Goal: Task Accomplishment & Management: Manage account settings

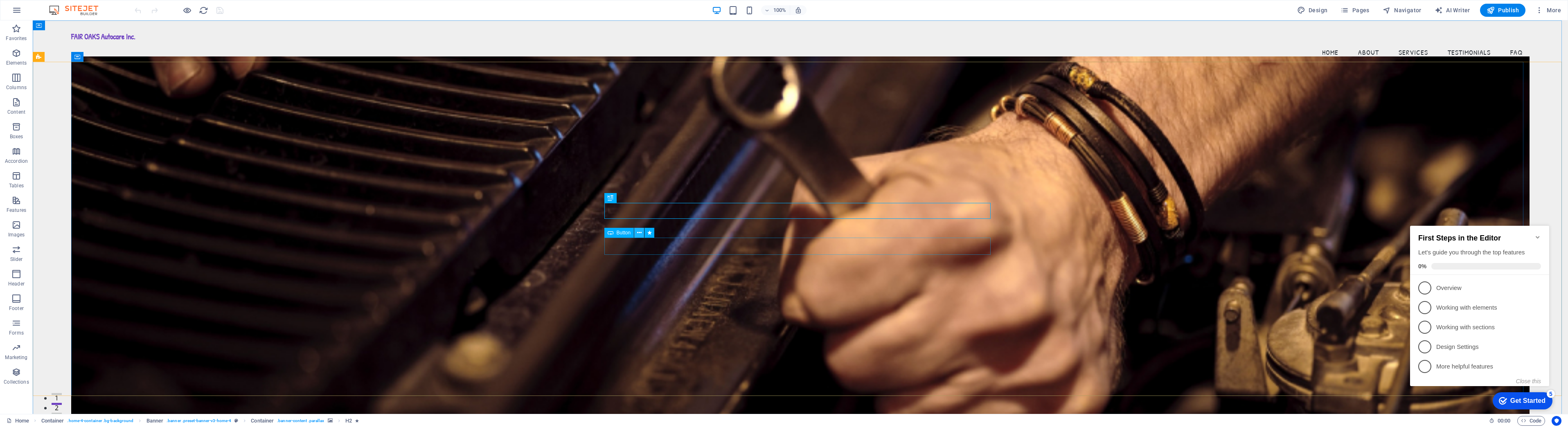
click at [641, 234] on icon at bounding box center [639, 233] width 4 height 9
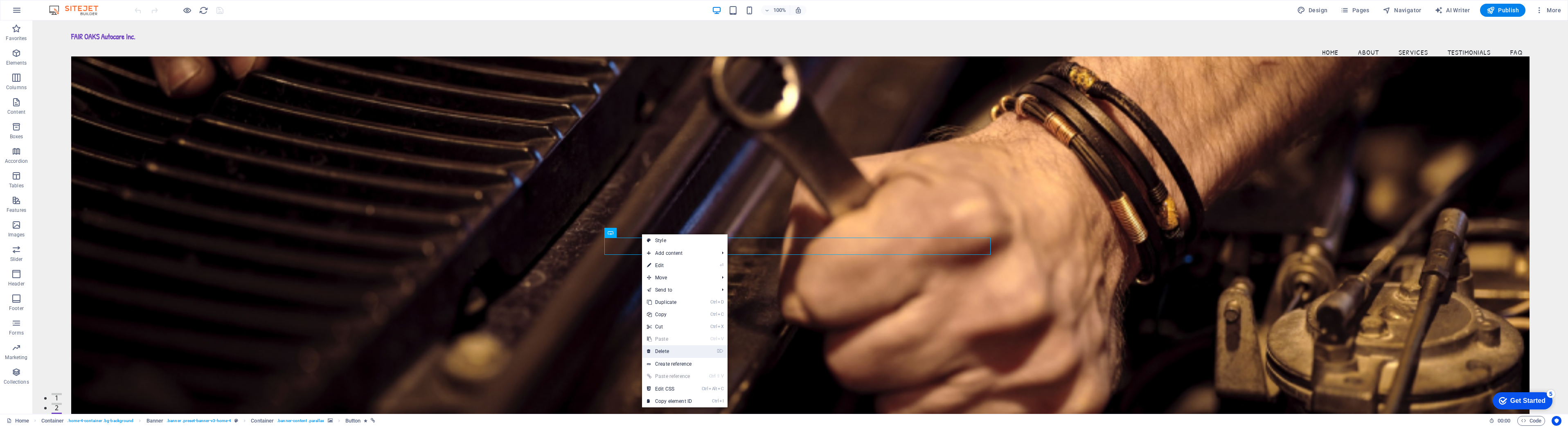
click at [662, 349] on link "⌦ Delete" at bounding box center [670, 351] width 55 height 12
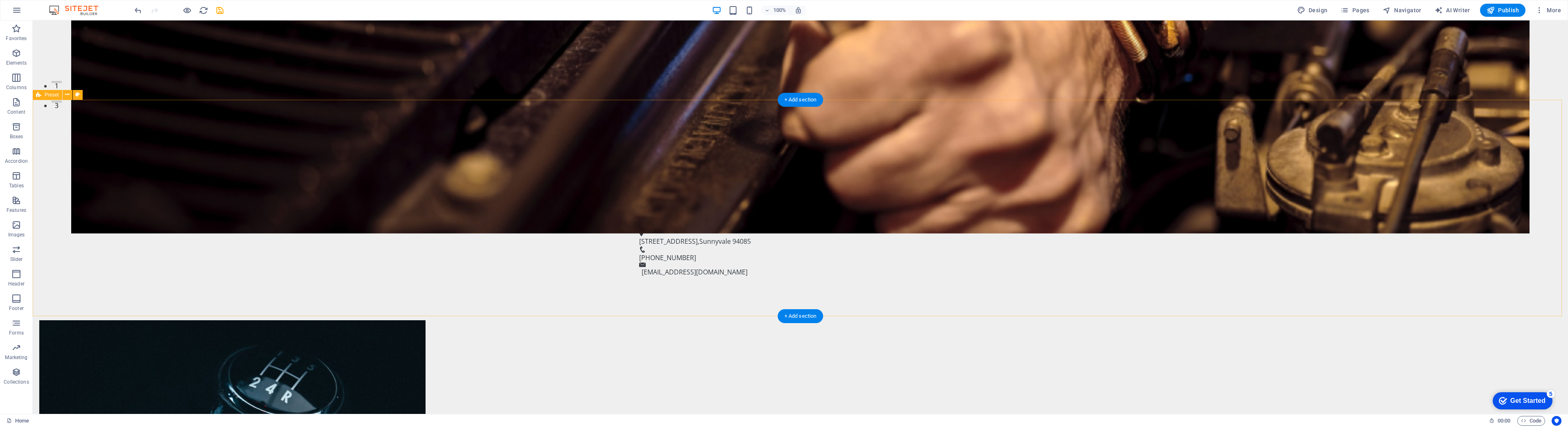
scroll to position [327, 0]
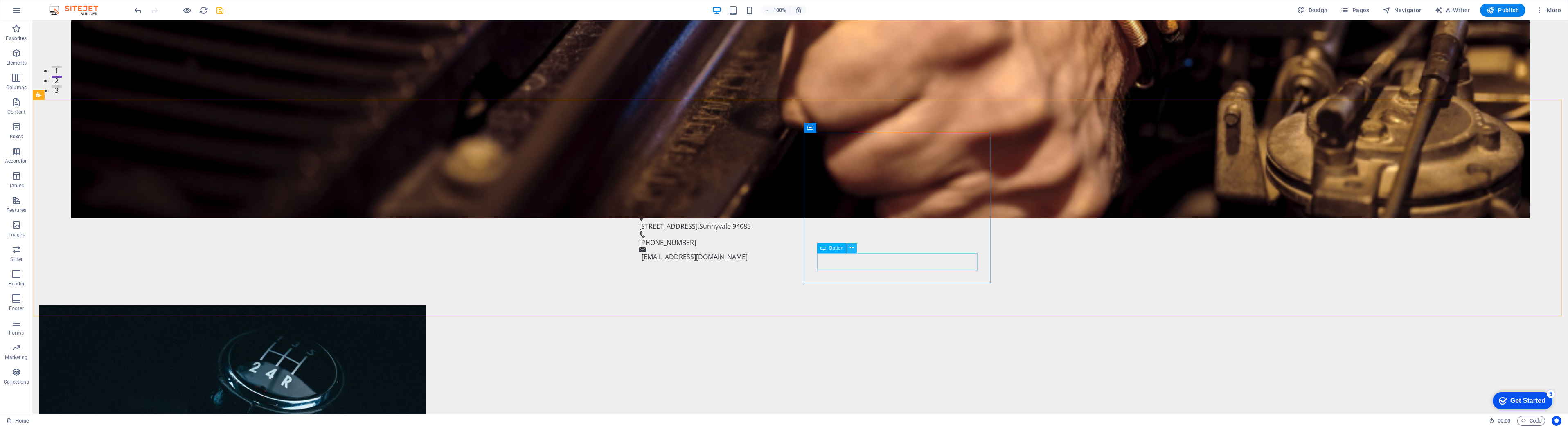
click at [852, 249] on icon at bounding box center [852, 248] width 4 height 9
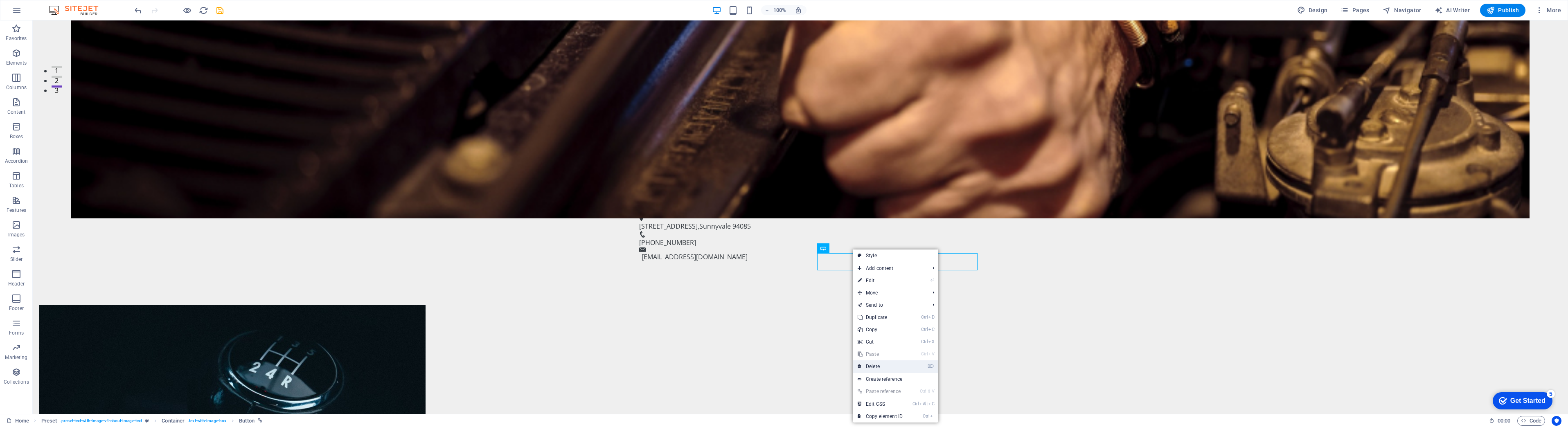
click at [875, 365] on link "⌦ Delete" at bounding box center [880, 366] width 55 height 12
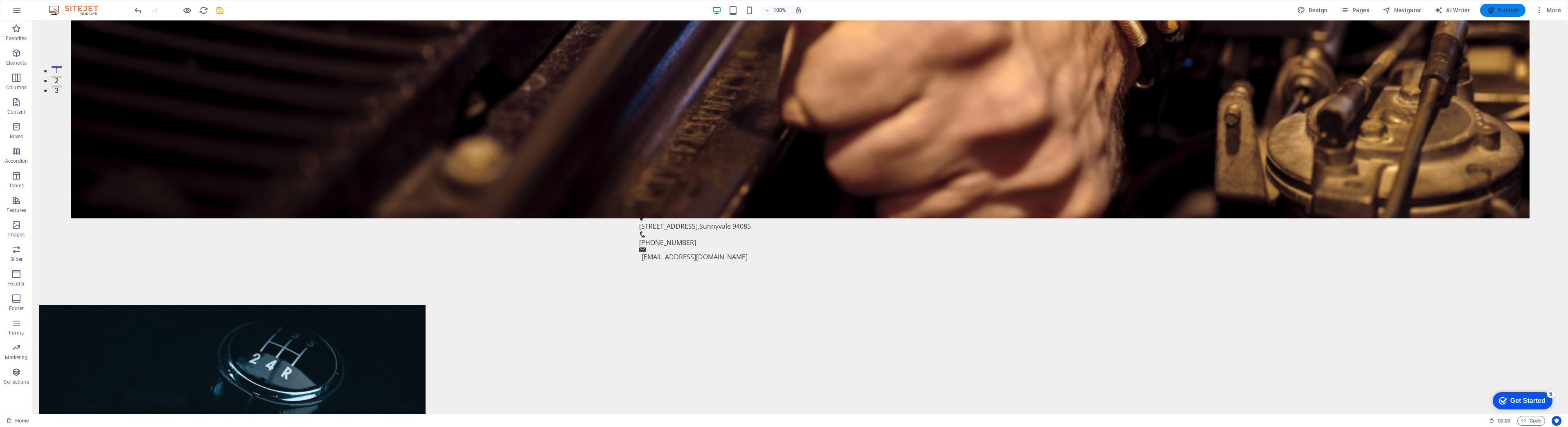
click at [1495, 10] on icon "button" at bounding box center [1490, 10] width 8 height 8
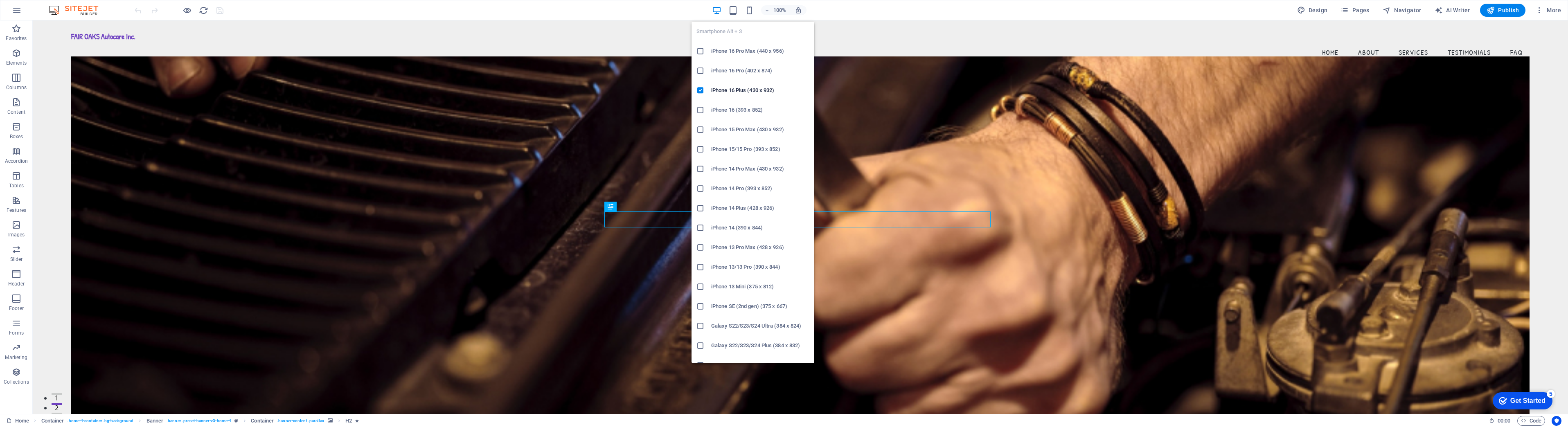
click at [701, 71] on icon at bounding box center [700, 71] width 8 height 8
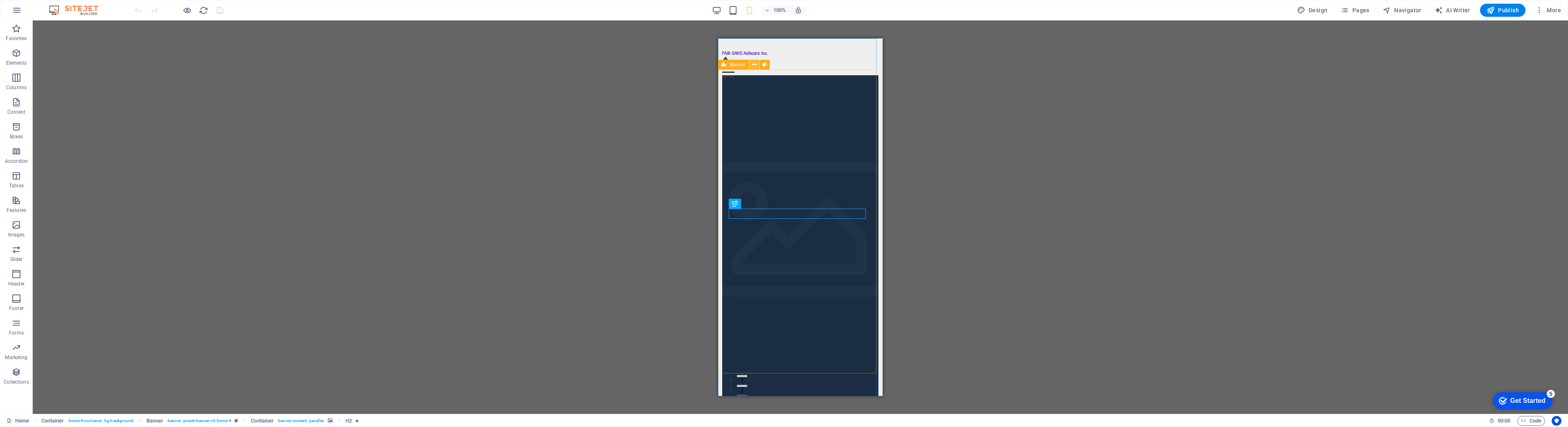
click at [751, 63] on button at bounding box center [755, 64] width 10 height 10
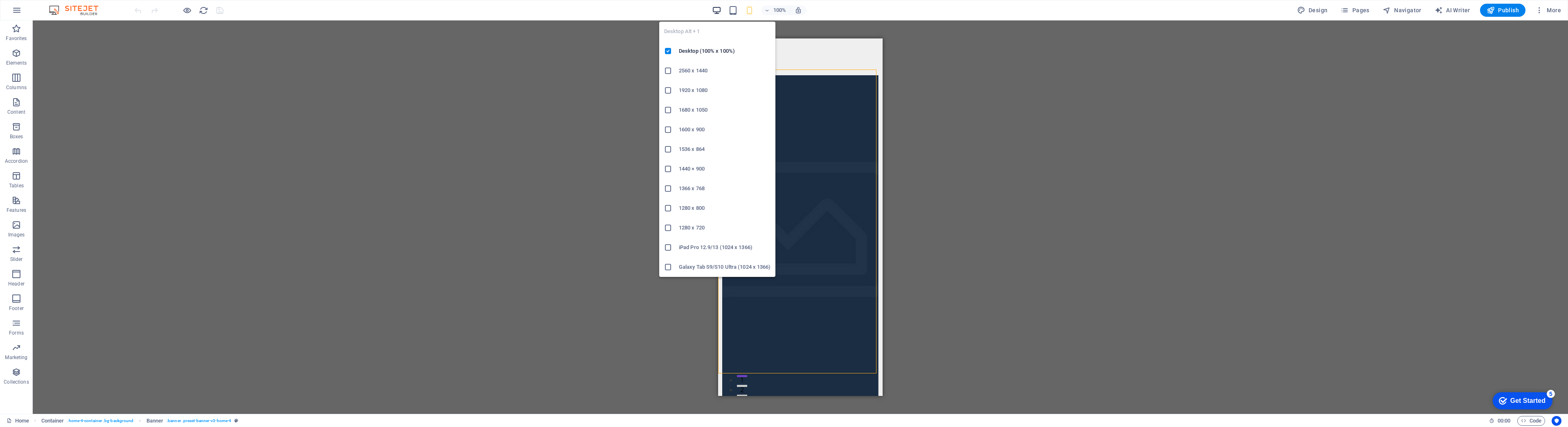
click at [717, 13] on icon "button" at bounding box center [716, 10] width 9 height 9
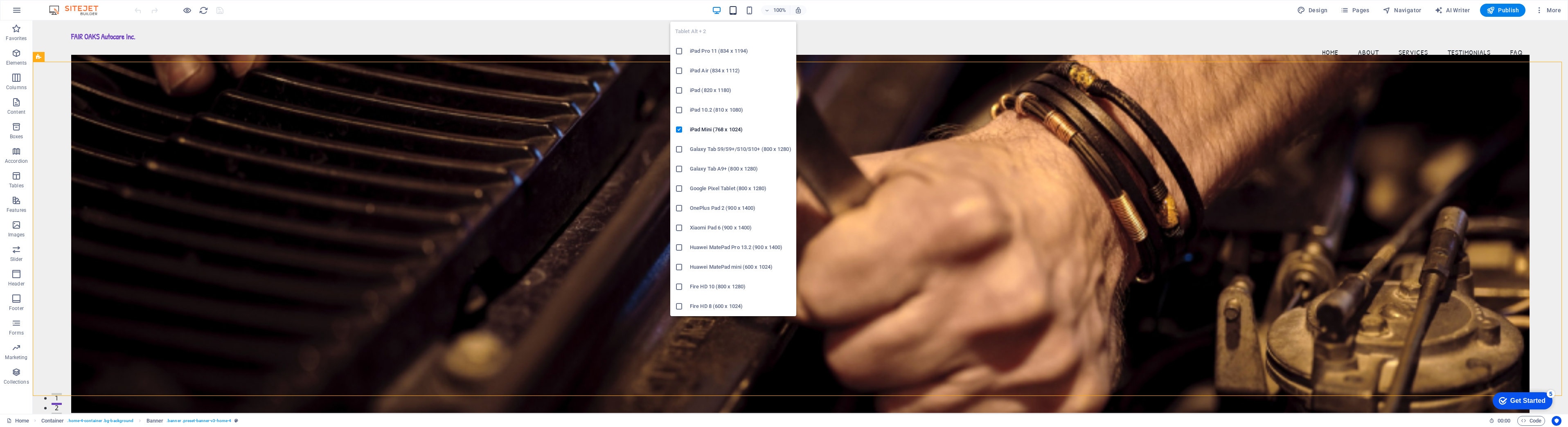
click at [736, 9] on icon "button" at bounding box center [733, 10] width 9 height 9
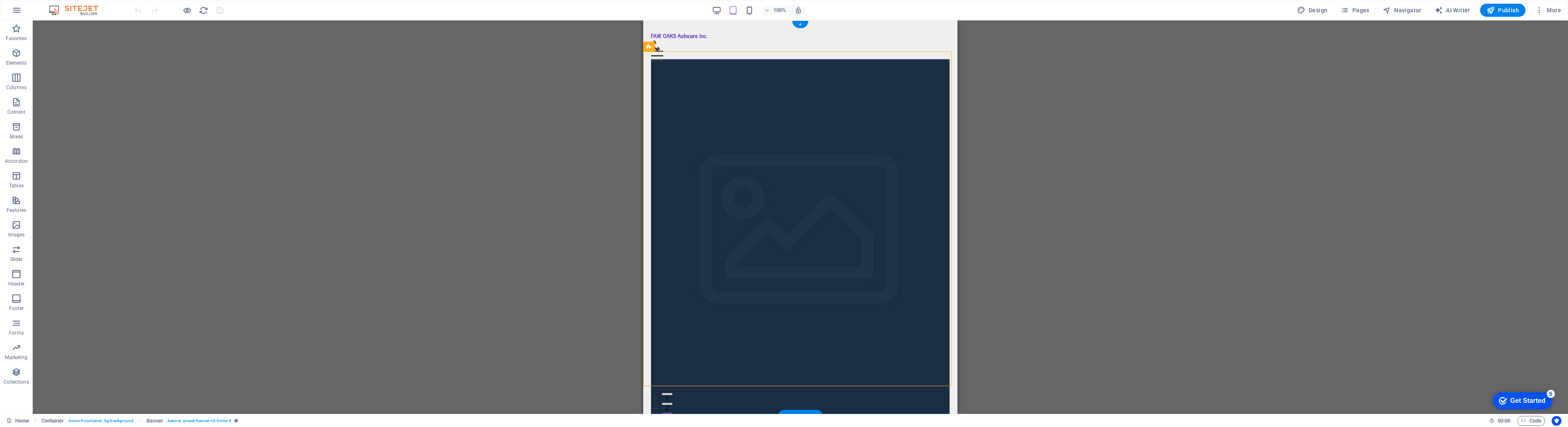
click at [831, 172] on figure at bounding box center [800, 238] width 299 height 358
click at [656, 49] on span "Banner" at bounding box center [663, 47] width 16 height 5
click at [657, 47] on span "Banner" at bounding box center [663, 47] width 16 height 5
click at [678, 46] on icon at bounding box center [679, 47] width 4 height 9
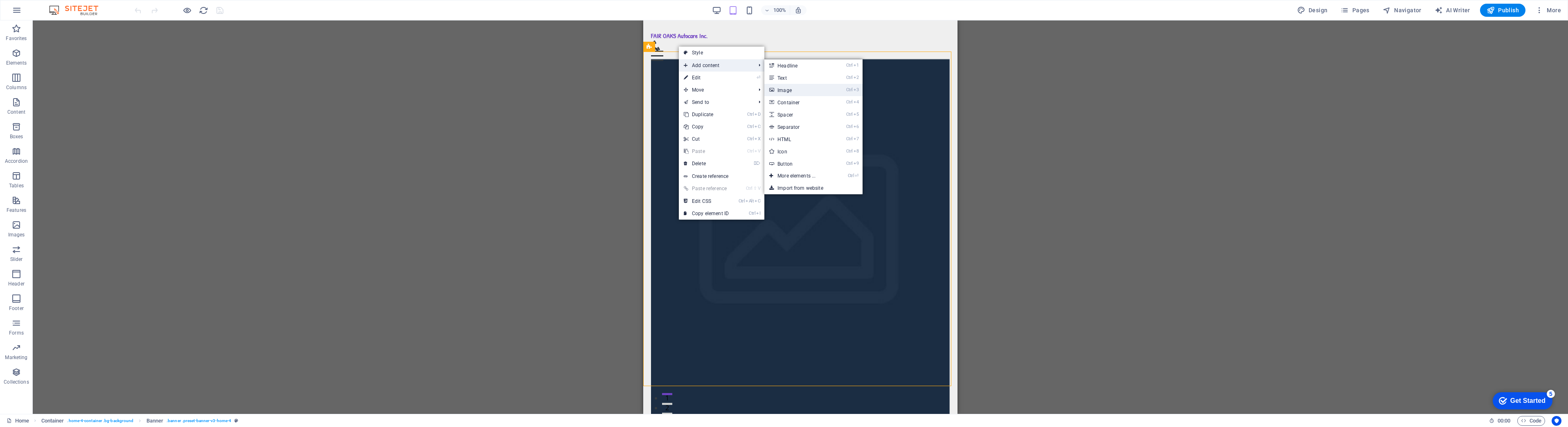
click at [802, 95] on link "Ctrl 3 Image" at bounding box center [798, 90] width 68 height 12
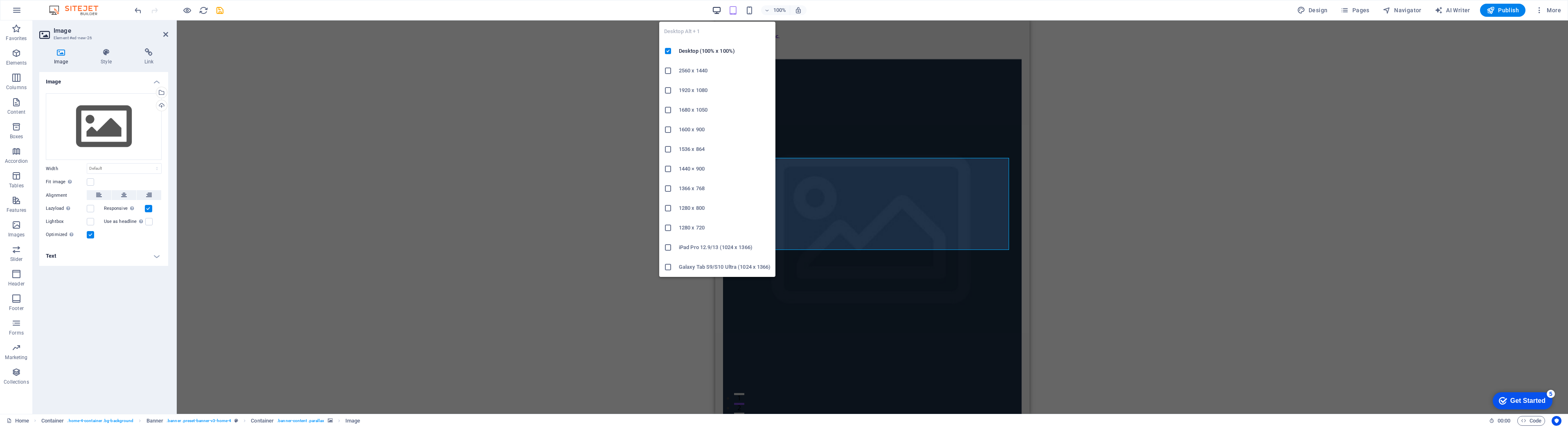
click at [714, 12] on icon "button" at bounding box center [716, 10] width 9 height 9
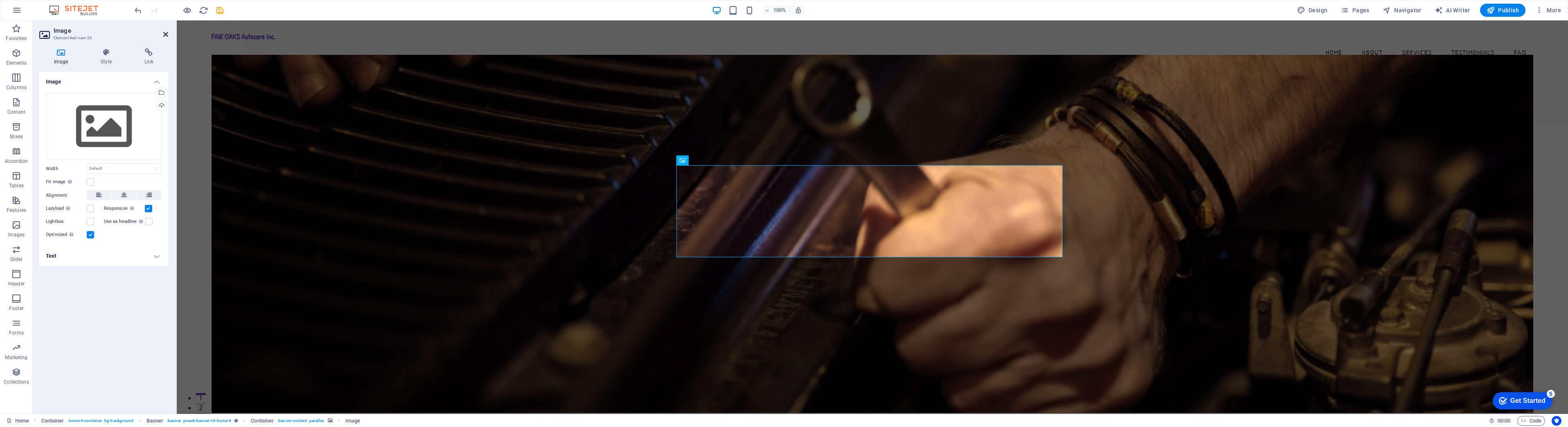
click at [167, 33] on icon at bounding box center [166, 34] width 5 height 7
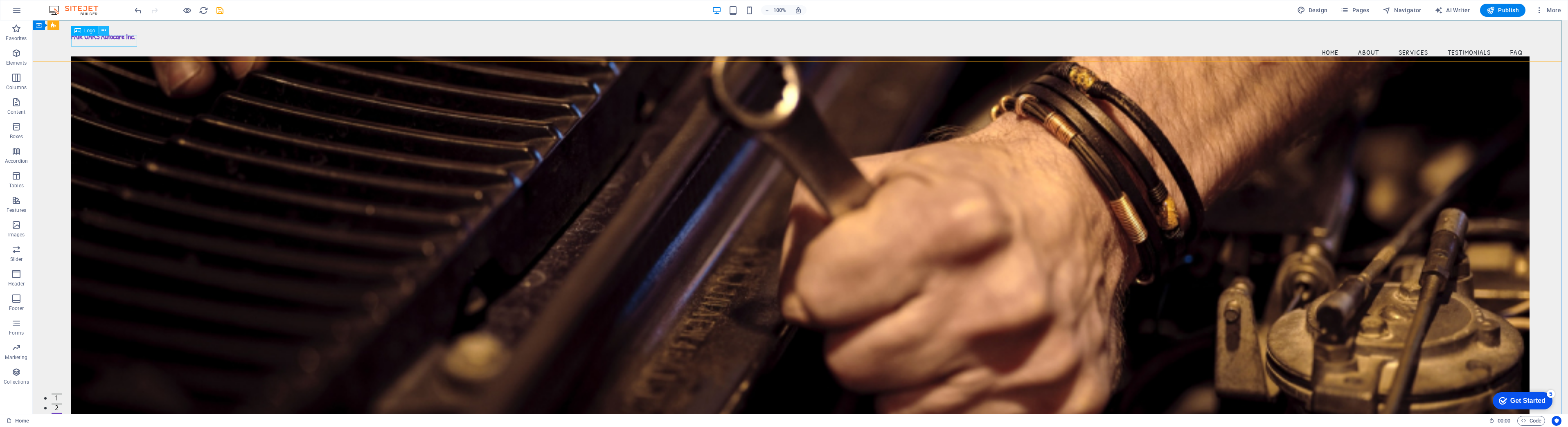
click at [105, 32] on icon at bounding box center [103, 30] width 4 height 9
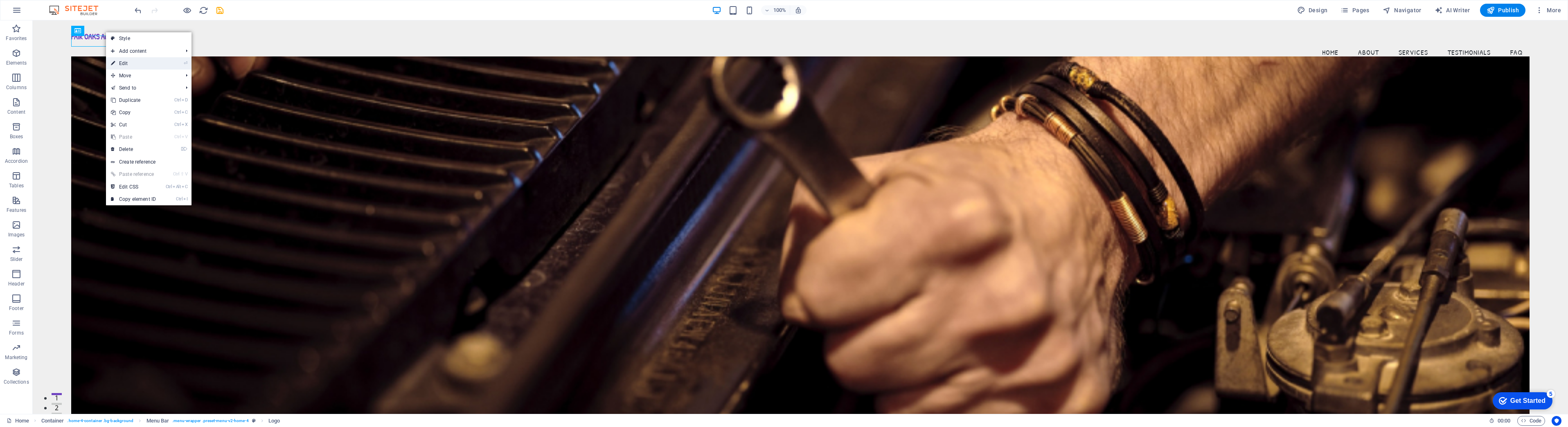
click at [122, 64] on link "⏎ Edit" at bounding box center [133, 63] width 55 height 12
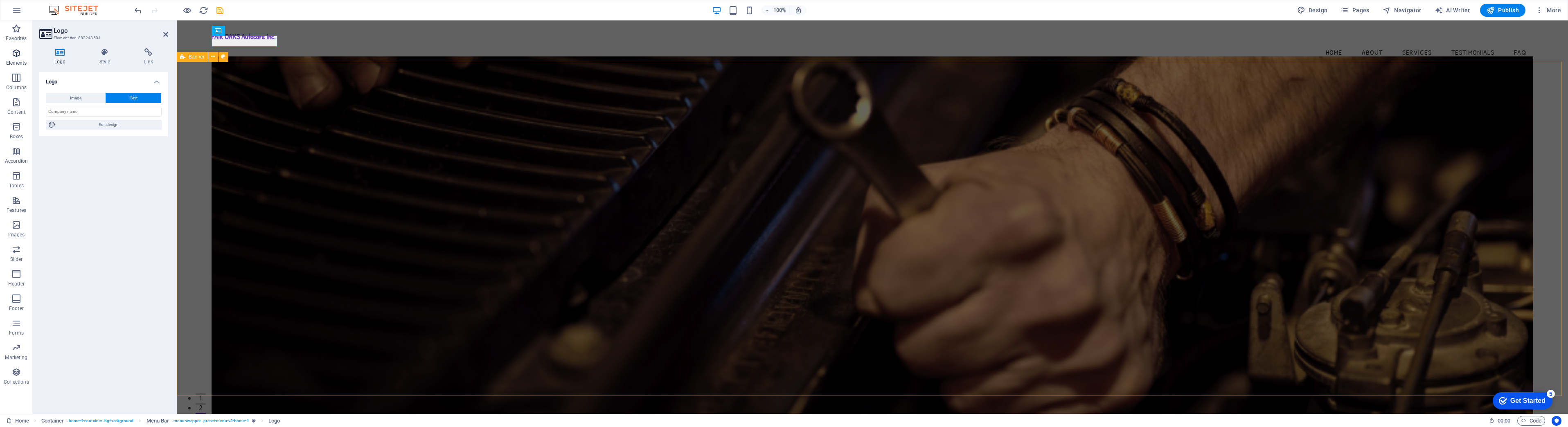
click at [18, 57] on icon "button" at bounding box center [16, 53] width 10 height 10
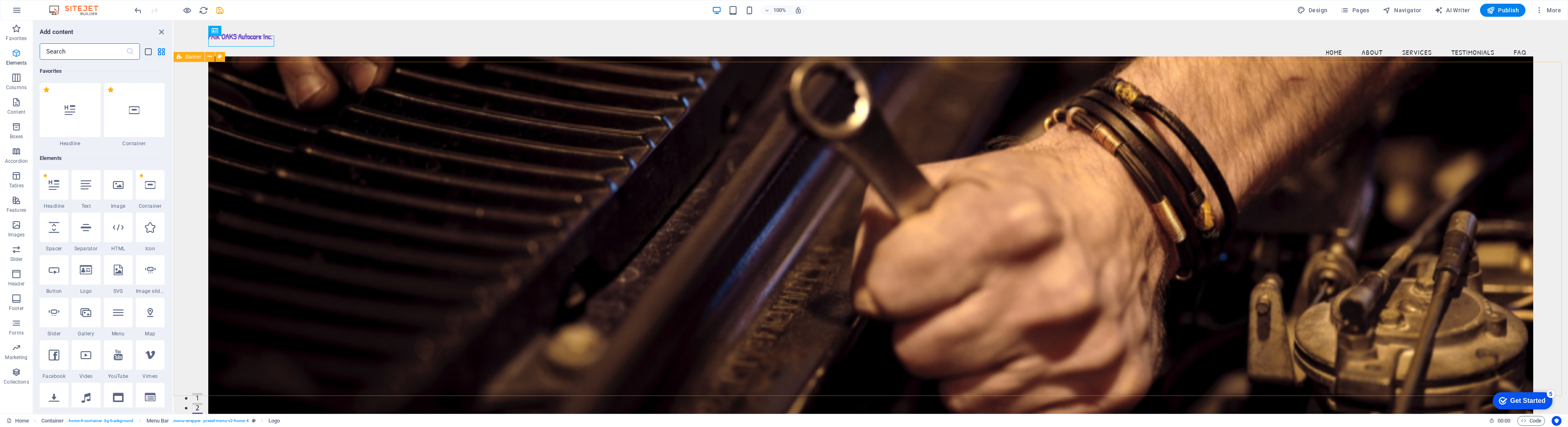
scroll to position [87, 0]
click at [18, 102] on icon "button" at bounding box center [16, 102] width 10 height 10
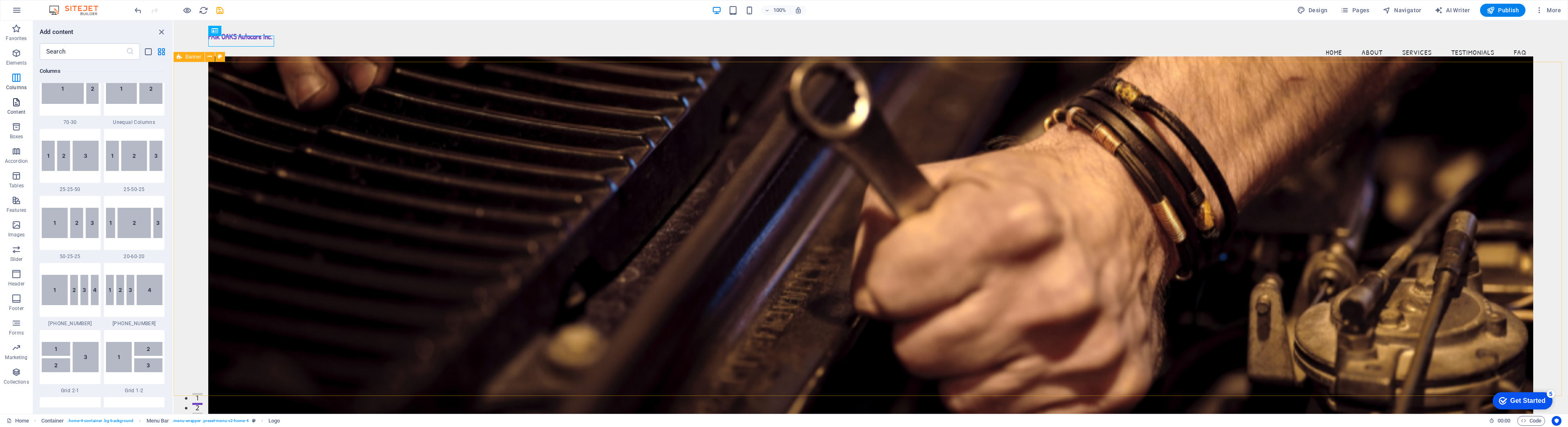
scroll to position [1431, 0]
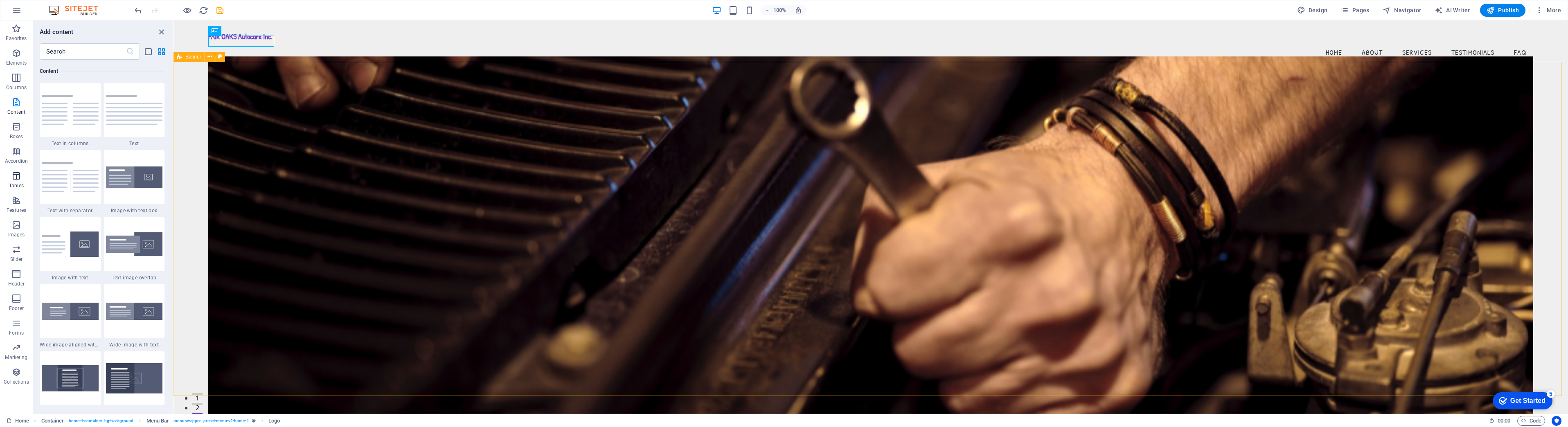
click at [15, 181] on span "Tables" at bounding box center [16, 181] width 33 height 19
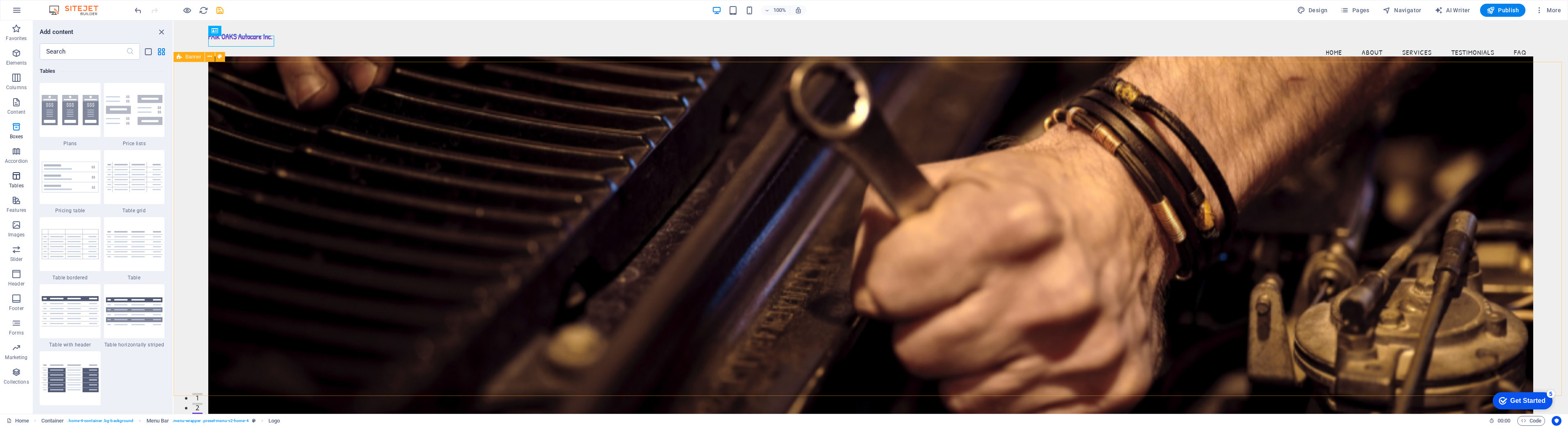
scroll to position [2832, 0]
click at [18, 304] on span "Footer" at bounding box center [16, 304] width 33 height 19
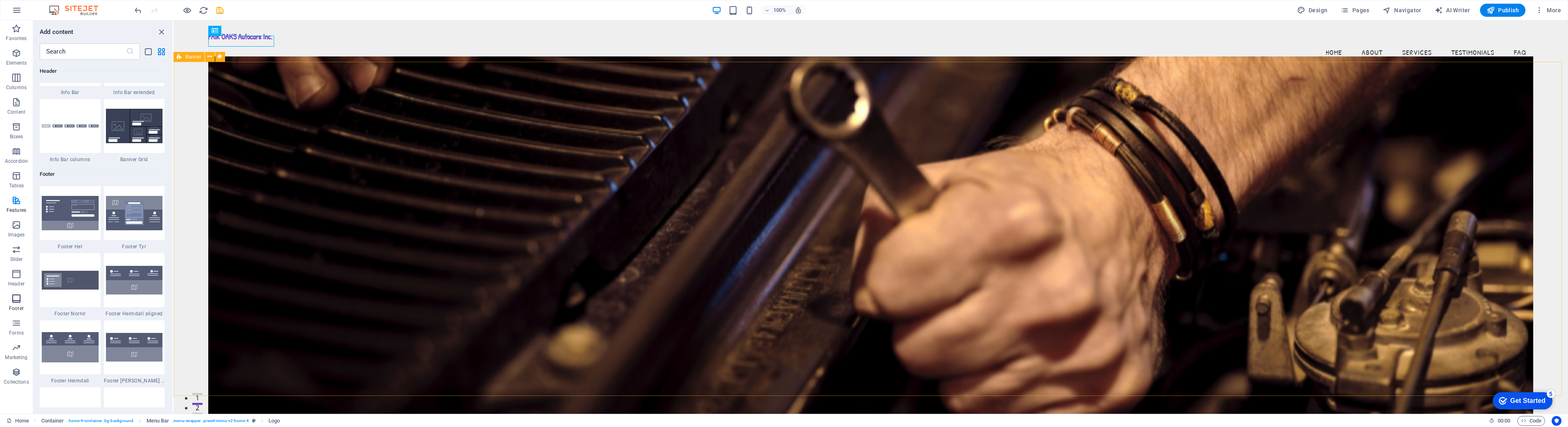
scroll to position [5414, 0]
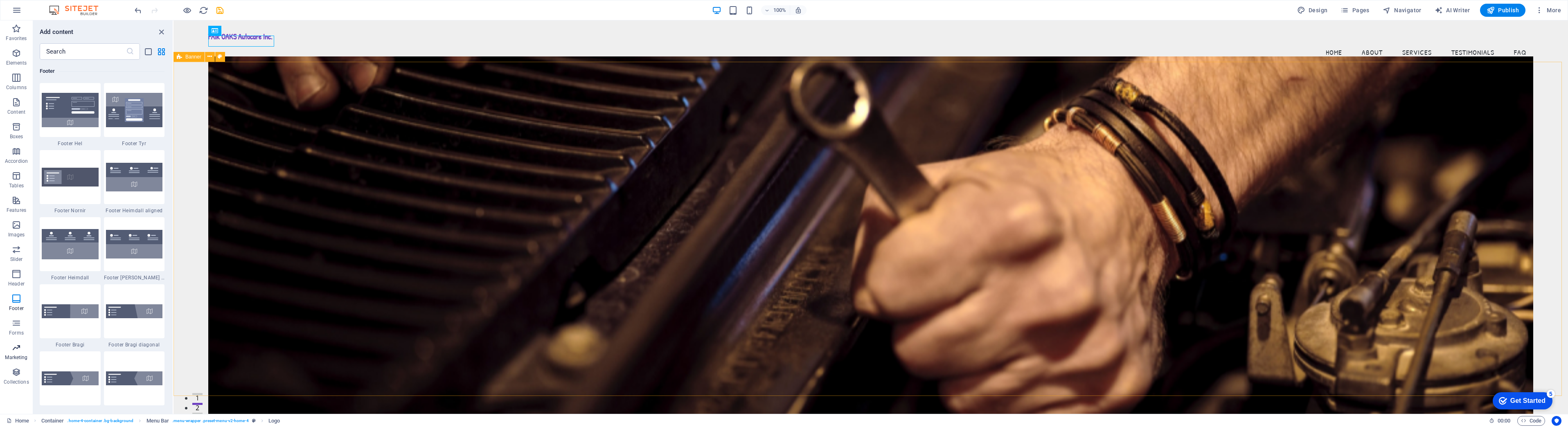
click at [17, 350] on icon "button" at bounding box center [16, 347] width 10 height 10
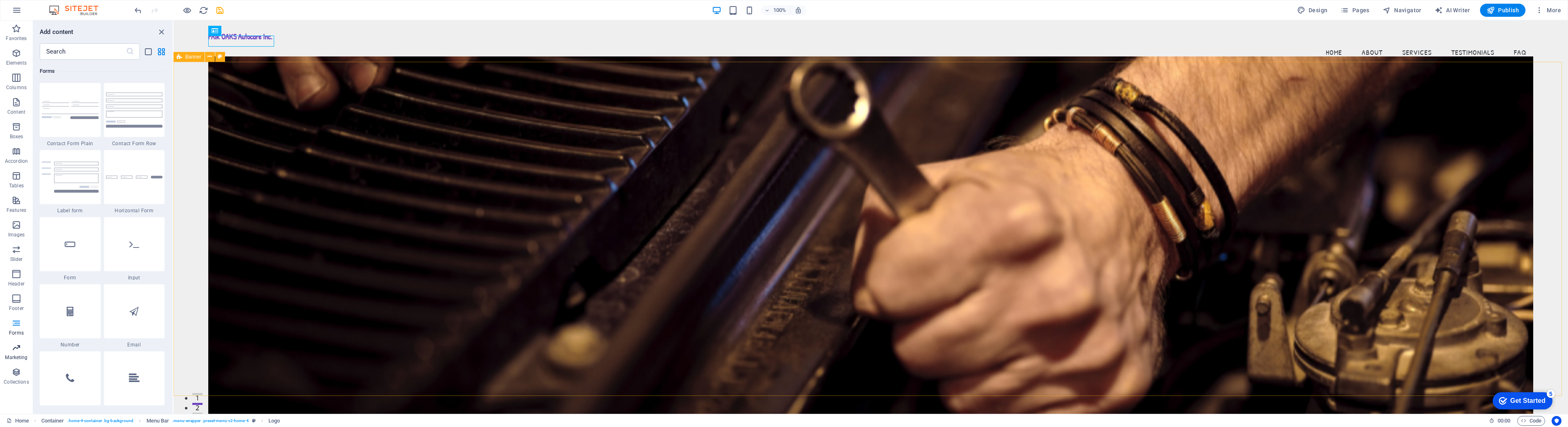
scroll to position [6660, 0]
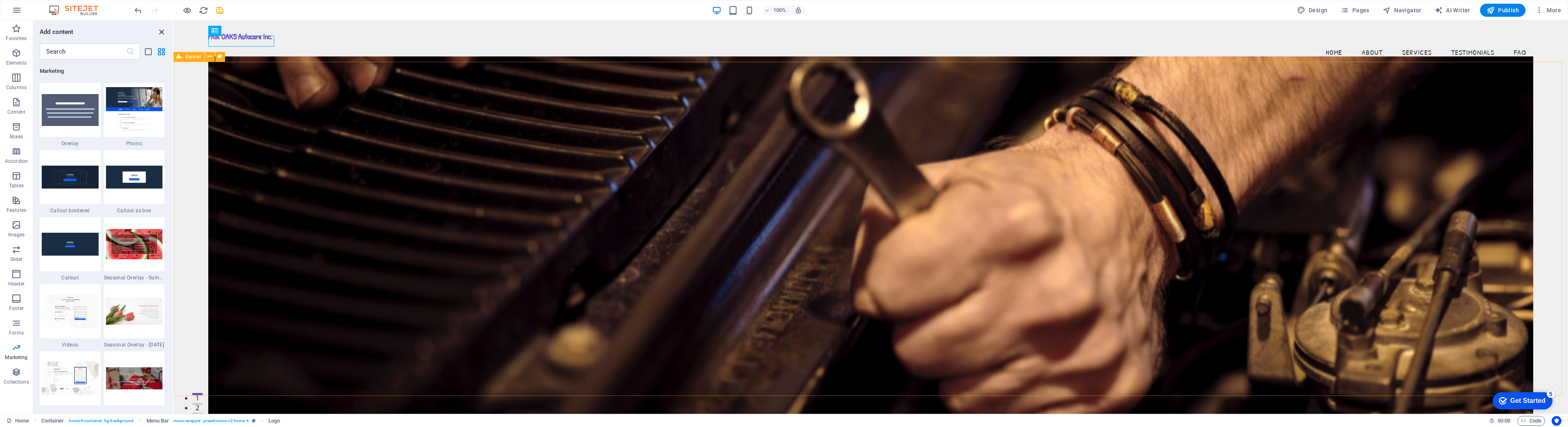
click at [162, 30] on icon "close panel" at bounding box center [161, 32] width 9 height 9
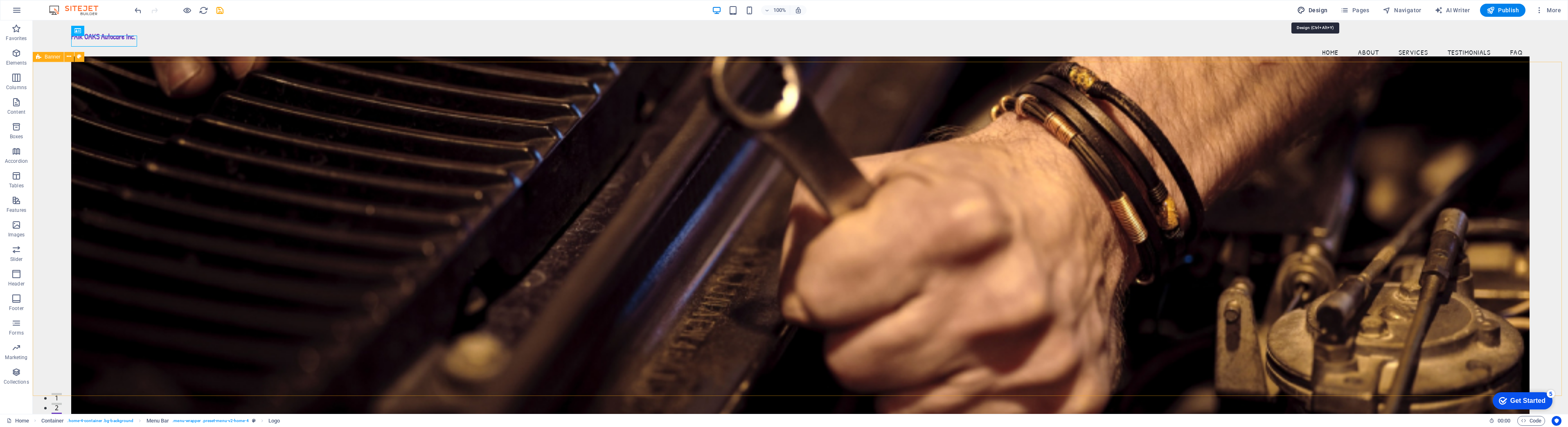
click at [1321, 8] on span "Design" at bounding box center [1312, 10] width 30 height 8
select select "px"
select select "200"
select select "px"
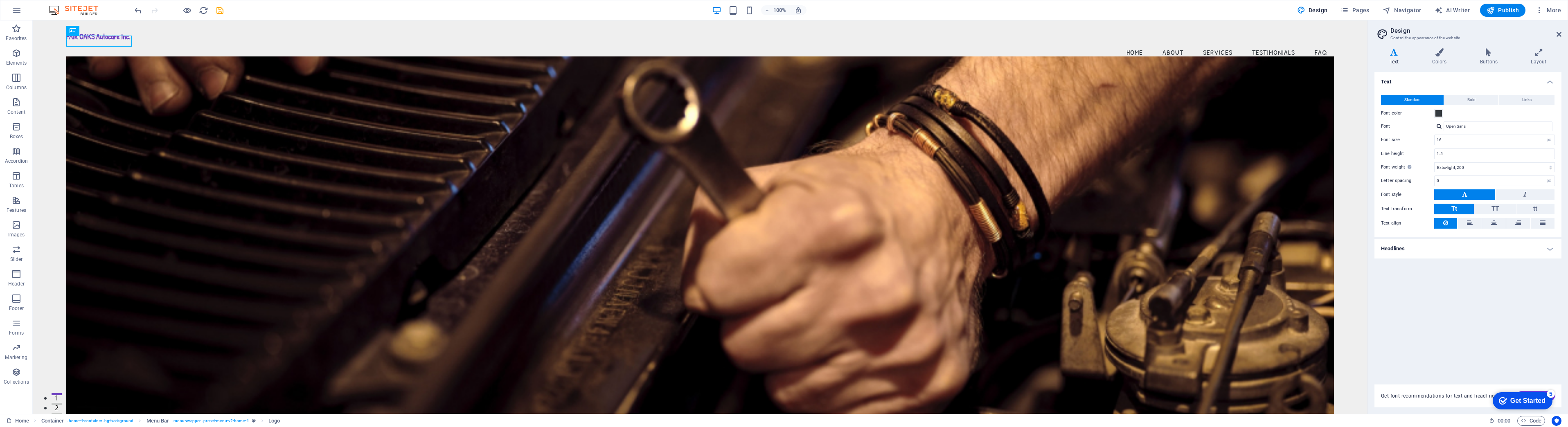
click at [1551, 249] on h4 "Headlines" at bounding box center [1468, 249] width 187 height 19
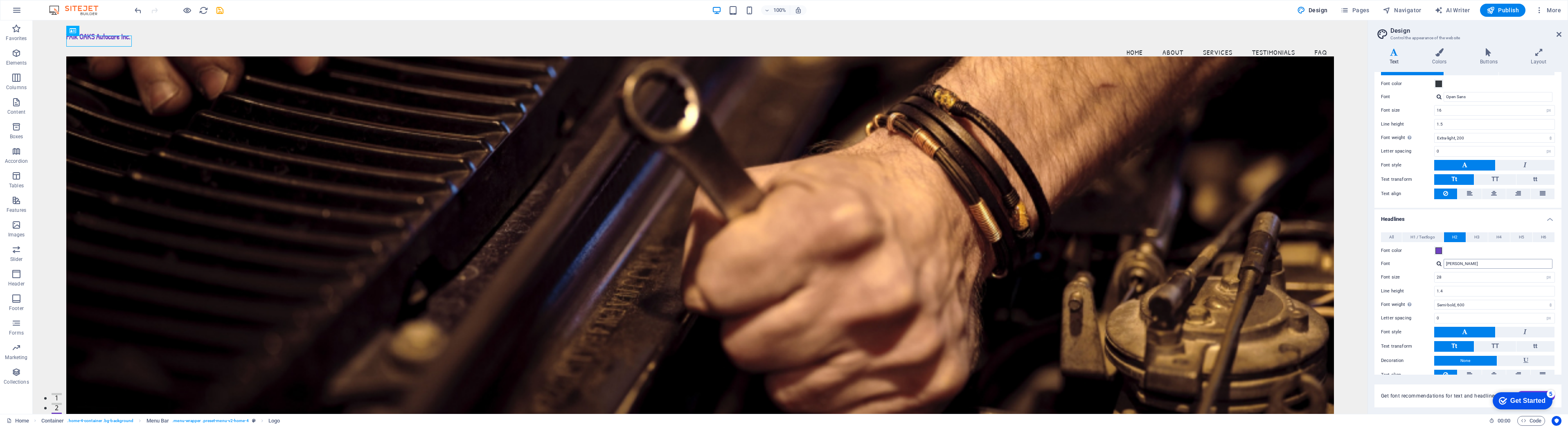
scroll to position [0, 0]
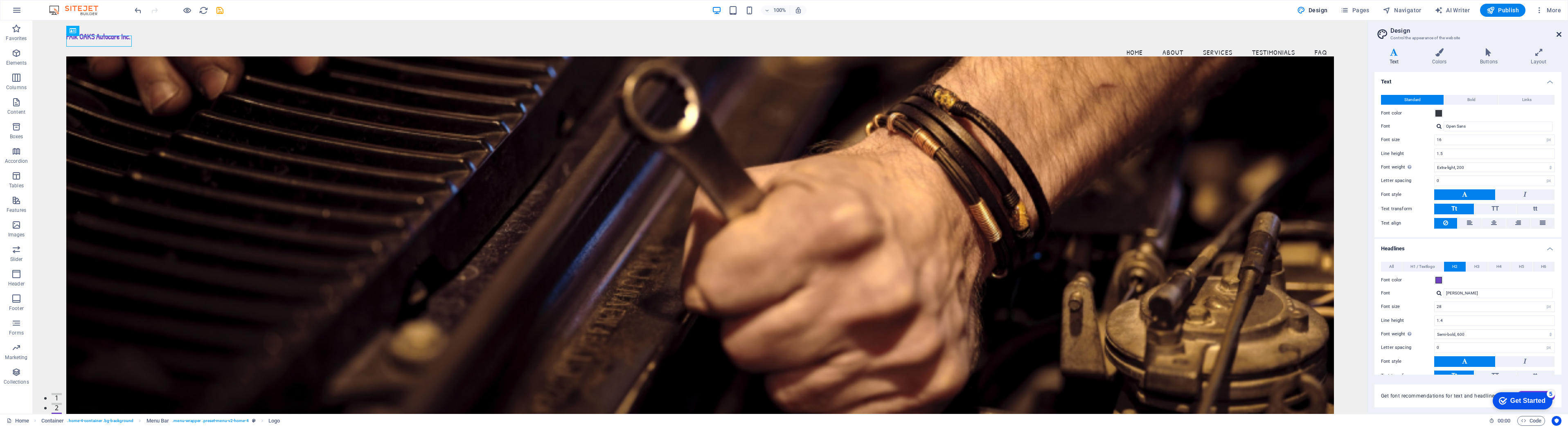
click at [1559, 34] on icon at bounding box center [1559, 34] width 5 height 7
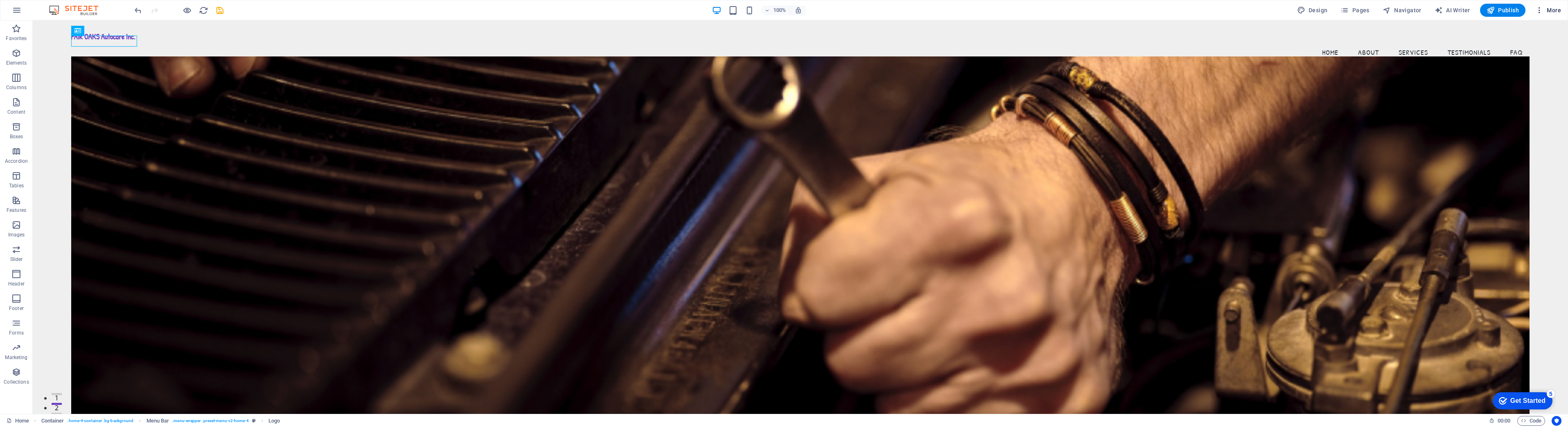
click at [1538, 8] on icon "button" at bounding box center [1539, 10] width 8 height 8
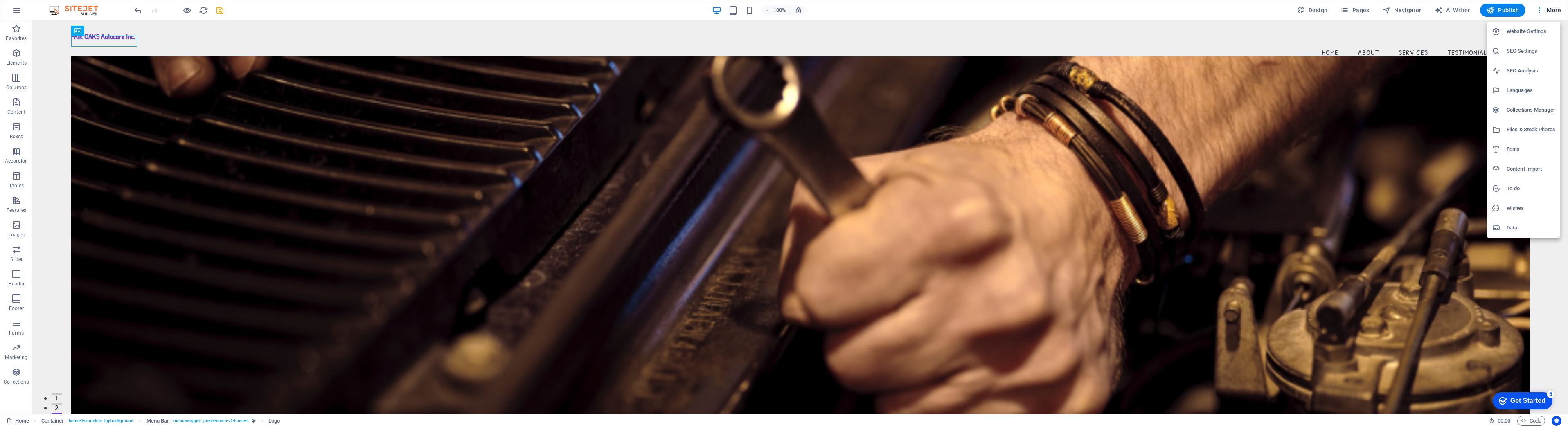
click at [1534, 33] on h6 "Website Settings" at bounding box center [1531, 32] width 49 height 10
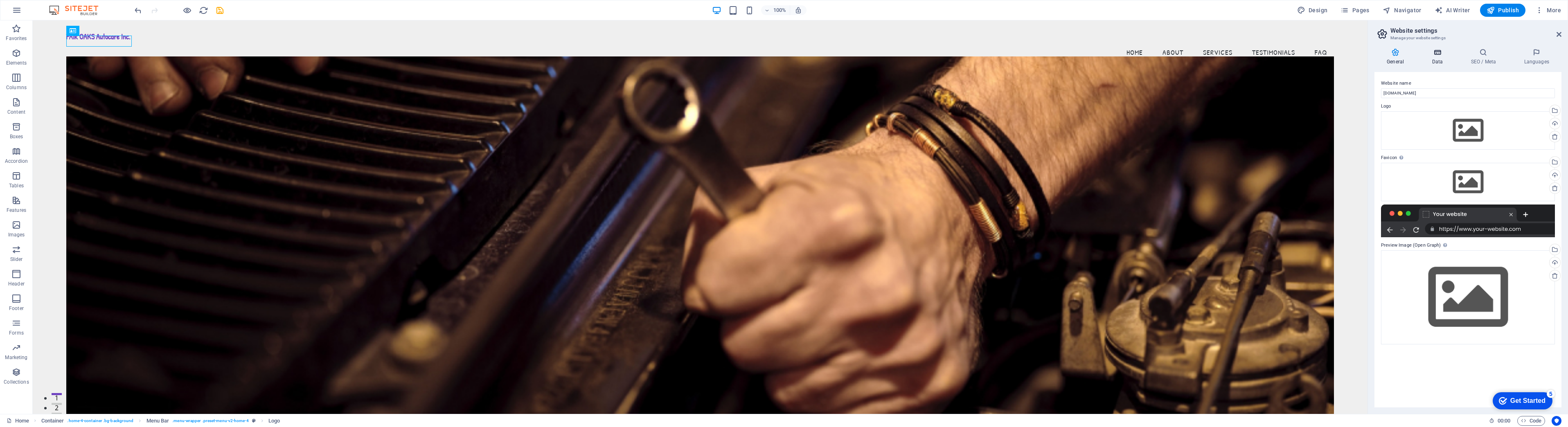
click at [1440, 57] on h4 "Data" at bounding box center [1439, 57] width 39 height 17
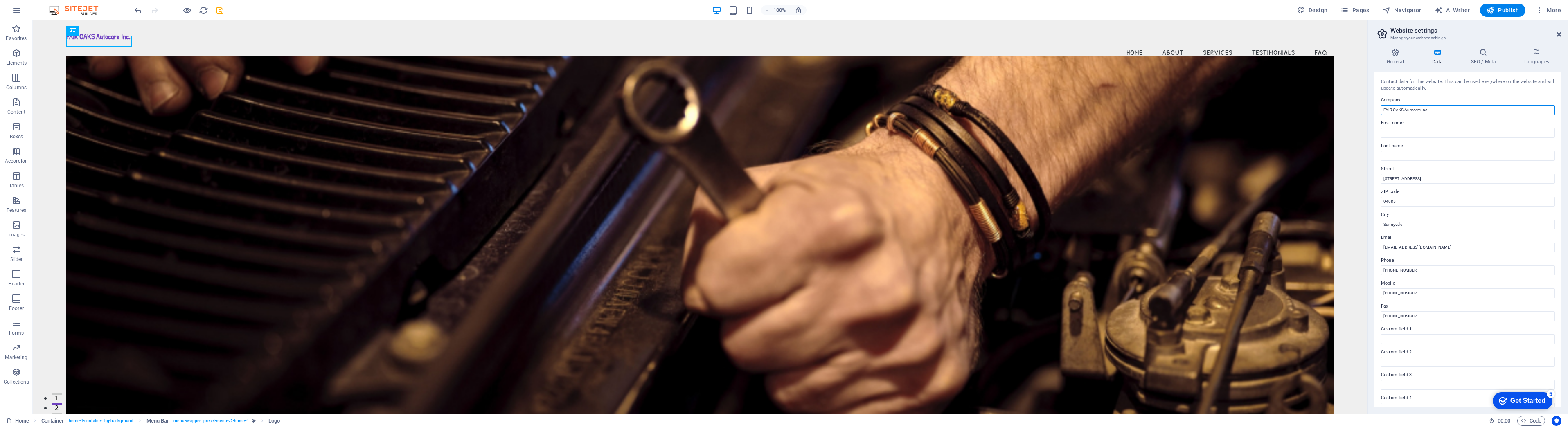
click at [1440, 108] on input "FAIR OAKS Autocare Inc." at bounding box center [1468, 110] width 174 height 10
type input "FAIR OAKS Auto Care"
click at [1483, 63] on h4 "SEO / Meta" at bounding box center [1485, 57] width 53 height 17
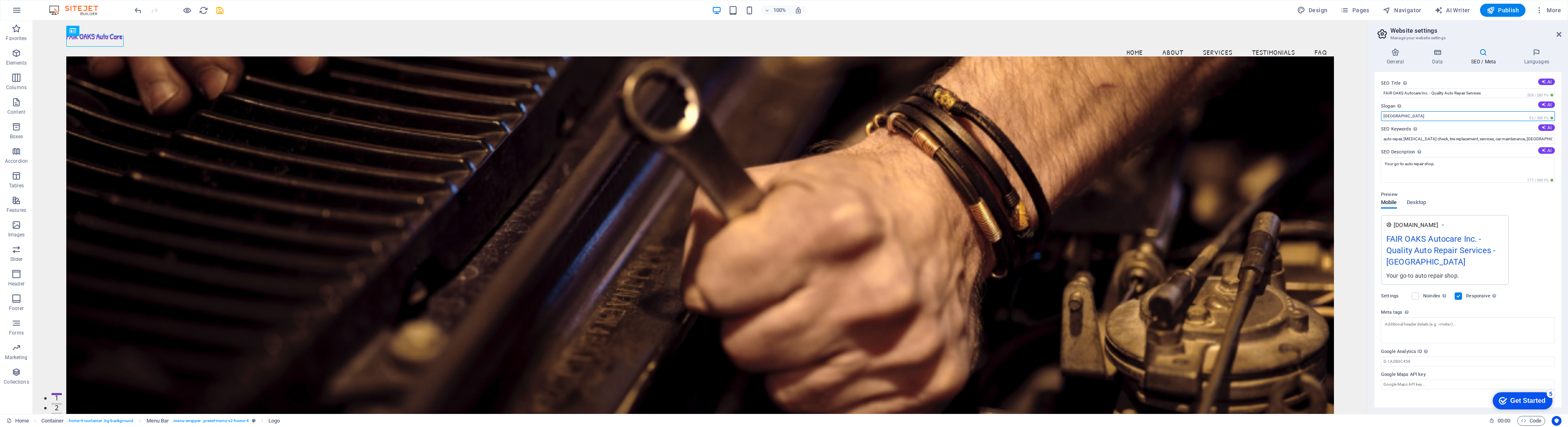
click at [1469, 118] on input "Berlin" at bounding box center [1468, 116] width 174 height 10
type input "B"
click at [1545, 104] on icon at bounding box center [1543, 104] width 4 height 4
type input "Quick, Trusted Repairs for Every Vehicle Need!"
click at [1427, 92] on input "FAIR OAKS Autocare Inc. - Quality Auto Repair Services" at bounding box center [1468, 93] width 174 height 10
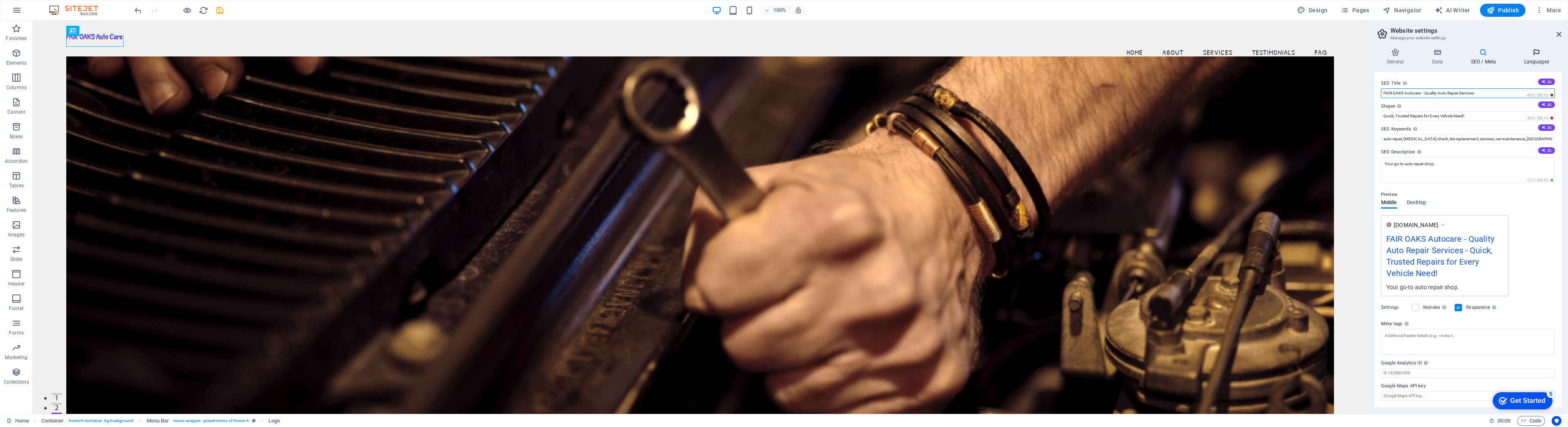
type input "FAIR OAKS Autocare - Quality Auto Repair Services"
click at [1533, 51] on icon at bounding box center [1536, 52] width 50 height 8
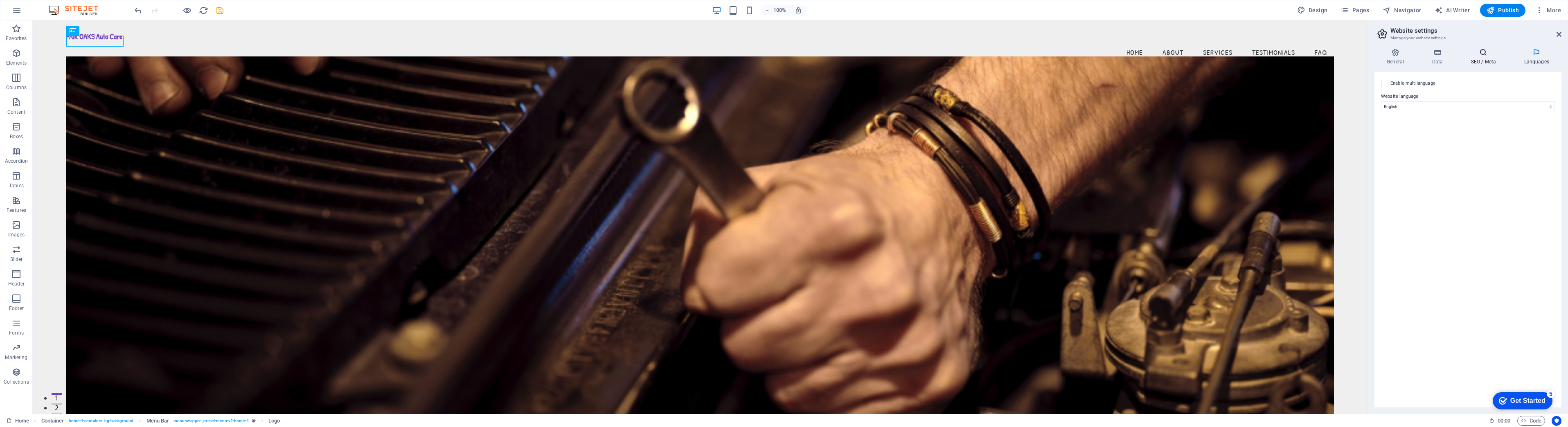
click at [1482, 60] on h4 "SEO / Meta" at bounding box center [1485, 57] width 53 height 17
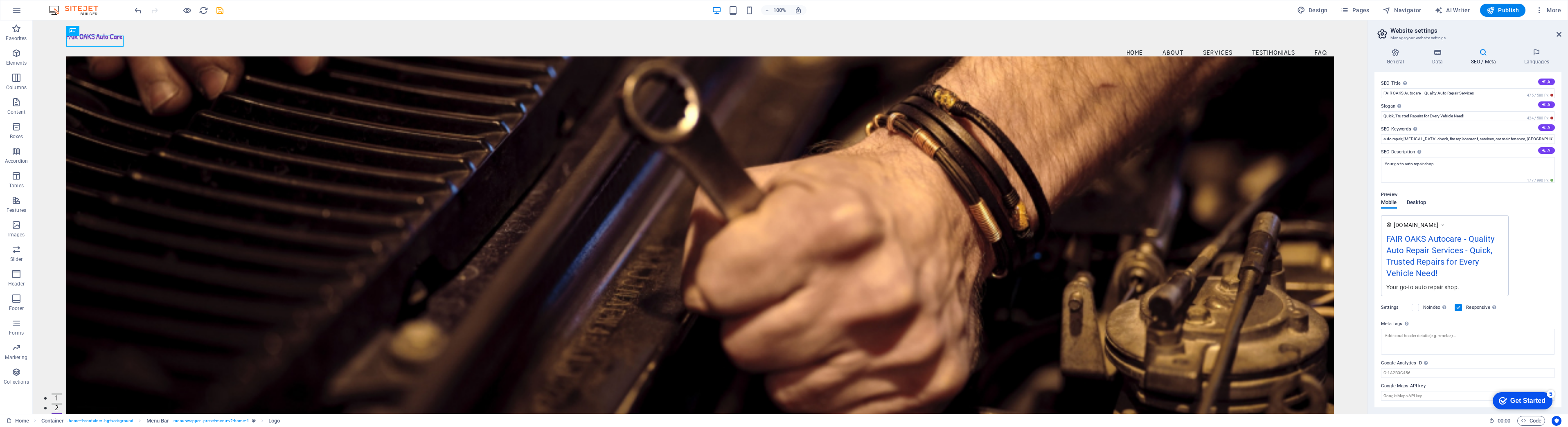
click at [1424, 204] on span "Desktop" at bounding box center [1416, 203] width 19 height 12
click at [1390, 203] on span "Mobile" at bounding box center [1389, 203] width 16 height 12
click at [1544, 10] on icon "button" at bounding box center [1539, 10] width 8 height 8
click at [1491, 10] on div at bounding box center [784, 214] width 1568 height 427
click at [1496, 12] on span "Publish" at bounding box center [1502, 10] width 32 height 8
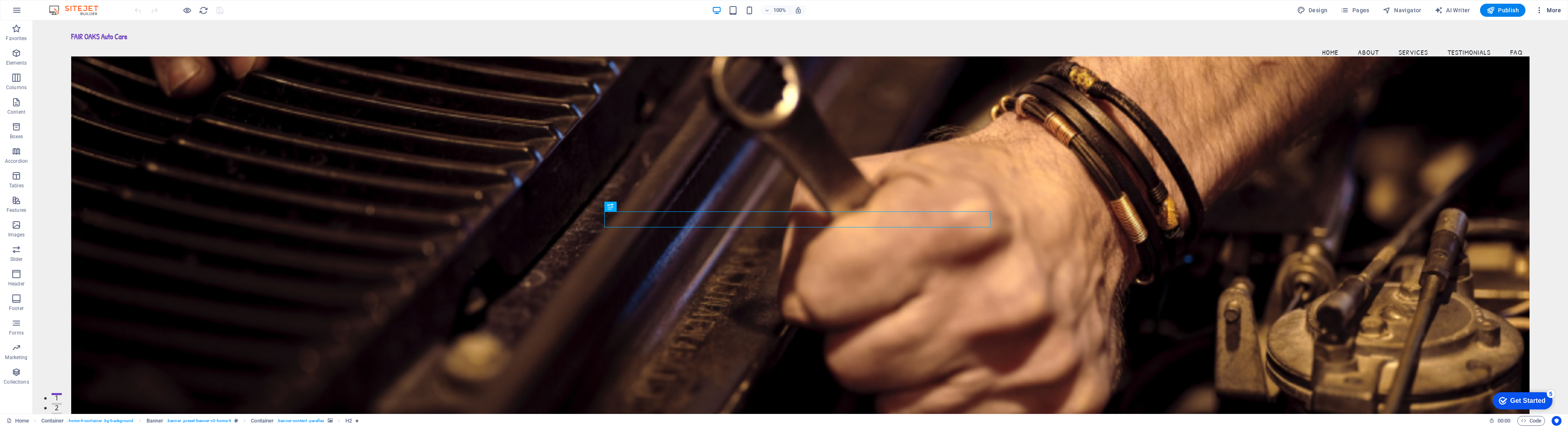
click at [1555, 12] on span "More" at bounding box center [1548, 10] width 26 height 8
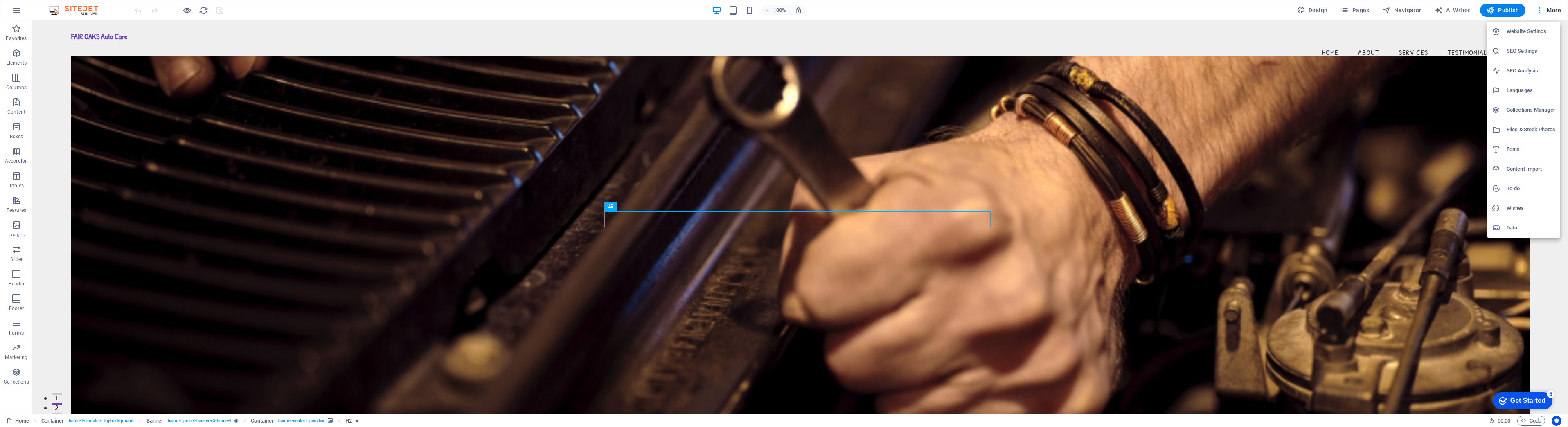
click at [1531, 32] on h6 "Website Settings" at bounding box center [1531, 32] width 49 height 10
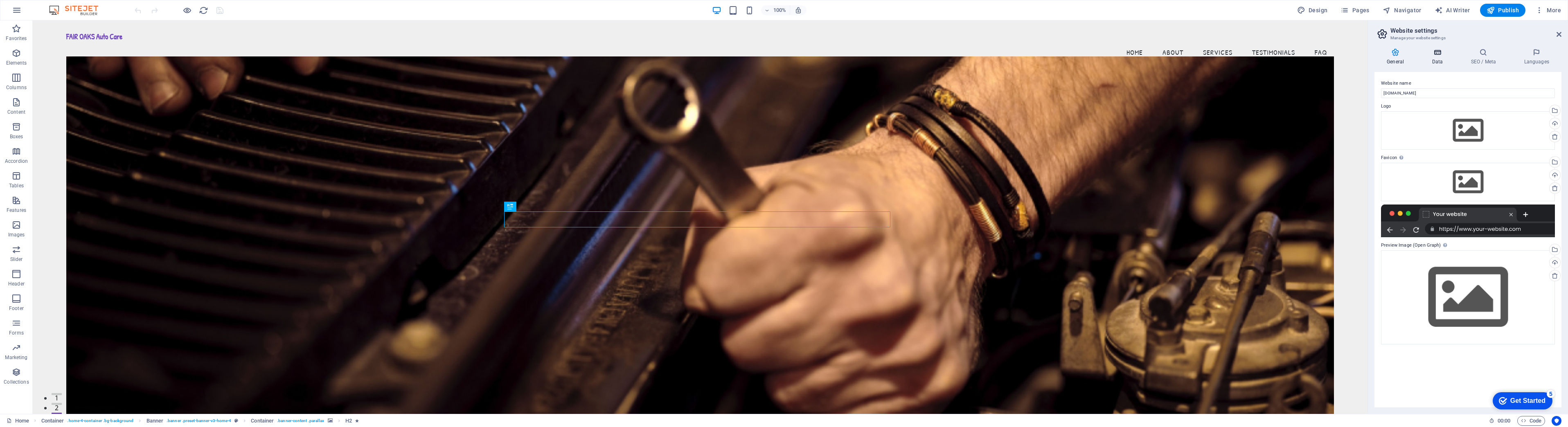
click at [1433, 58] on h4 "Data" at bounding box center [1439, 57] width 39 height 17
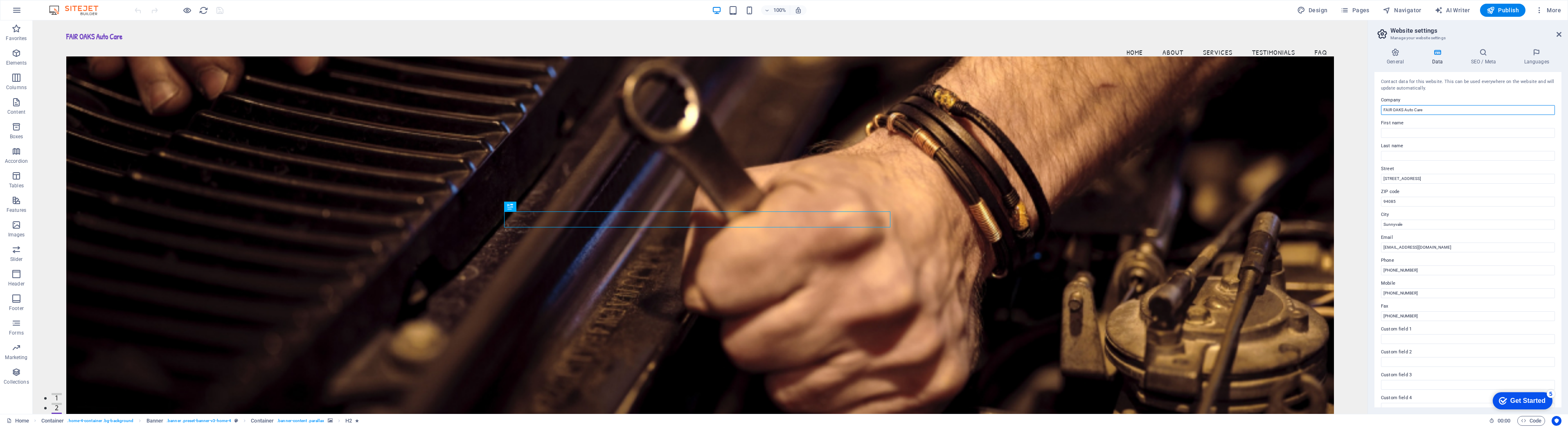
drag, startPoint x: 1429, startPoint y: 106, endPoint x: 1404, endPoint y: 107, distance: 25.0
click at [1404, 107] on input "FAIR OAKS Auto Care" at bounding box center [1468, 110] width 174 height 10
type input "FAIR OAKS AUTO CARE"
click at [1396, 59] on h4 "General" at bounding box center [1397, 57] width 45 height 17
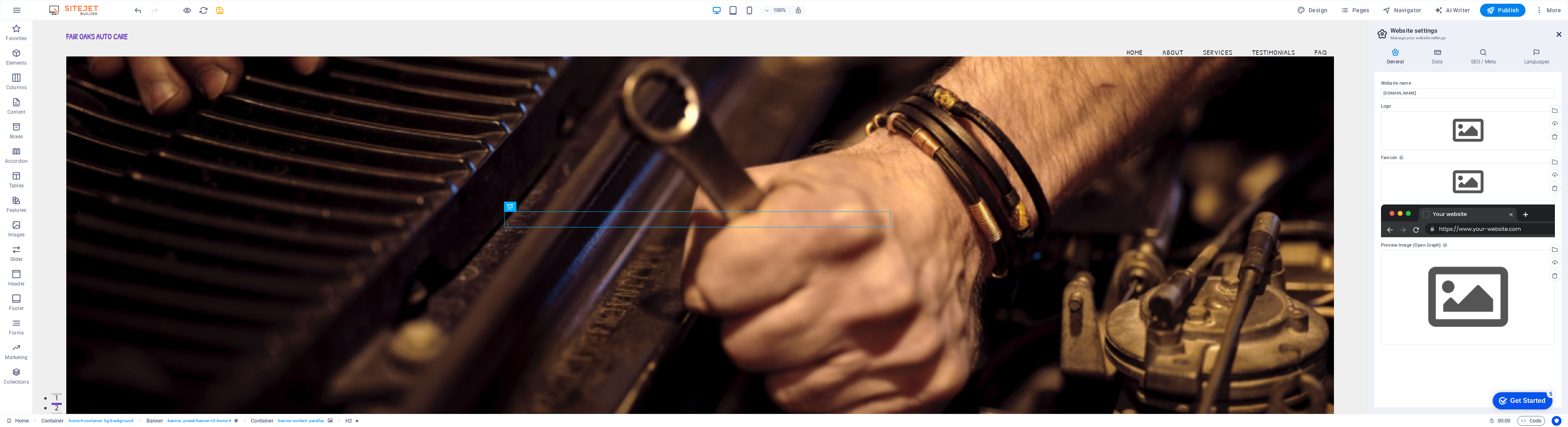
click at [1560, 34] on icon at bounding box center [1559, 34] width 5 height 7
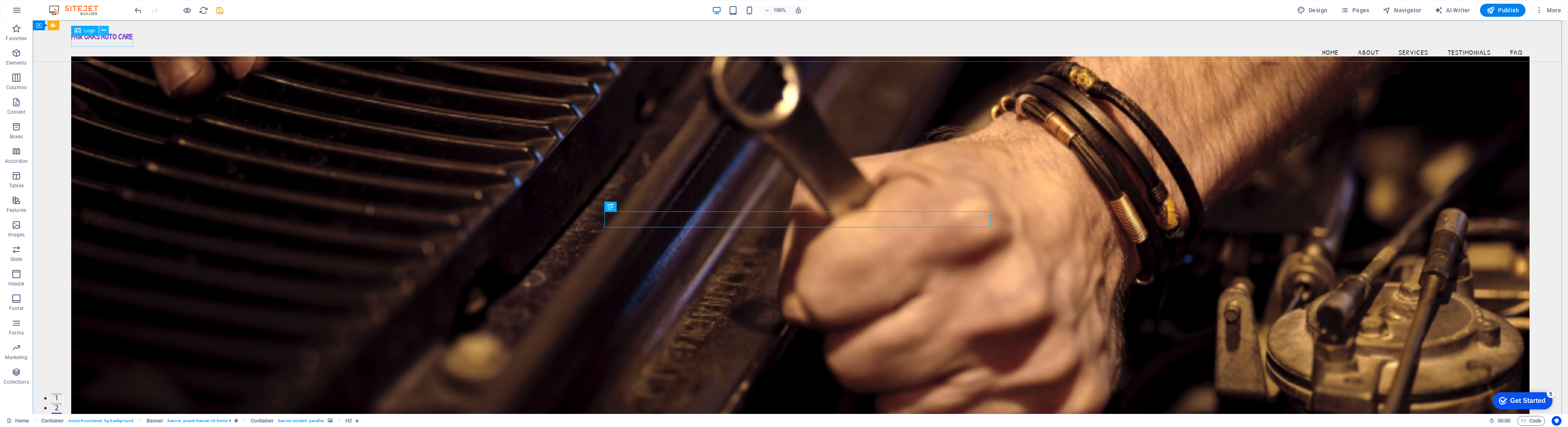
click at [103, 30] on icon at bounding box center [103, 30] width 4 height 9
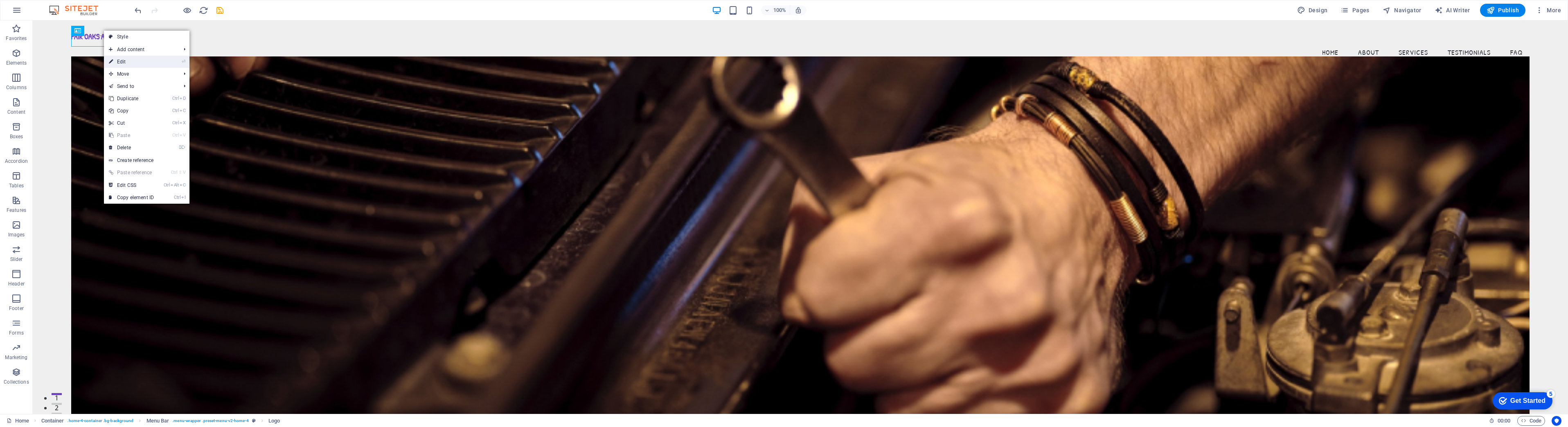
click at [119, 61] on link "⏎ Edit" at bounding box center [131, 61] width 55 height 12
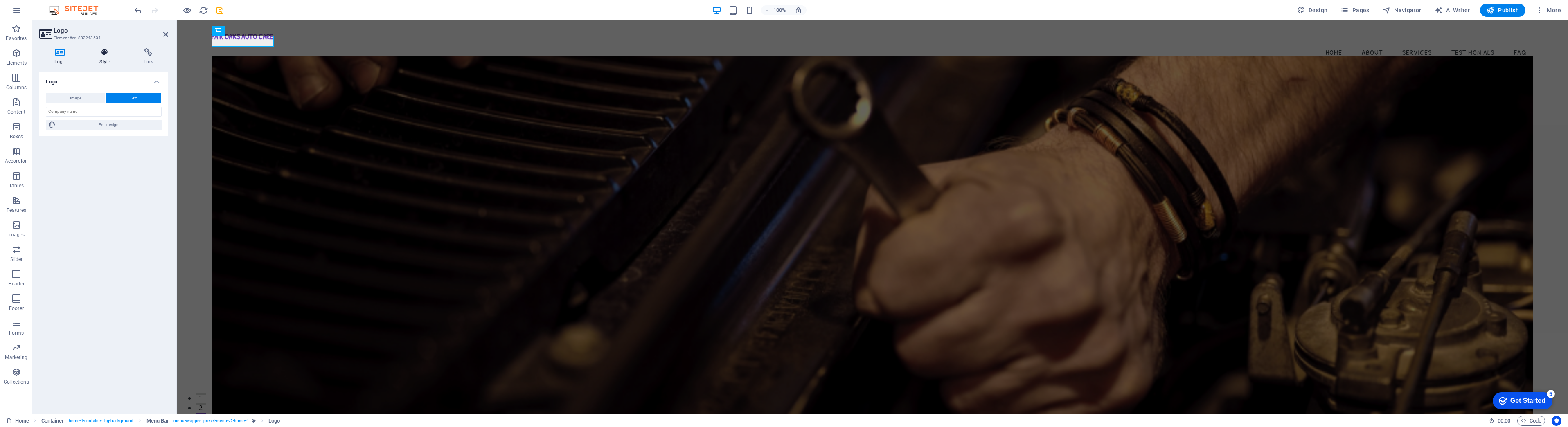
click at [101, 52] on icon at bounding box center [105, 52] width 41 height 8
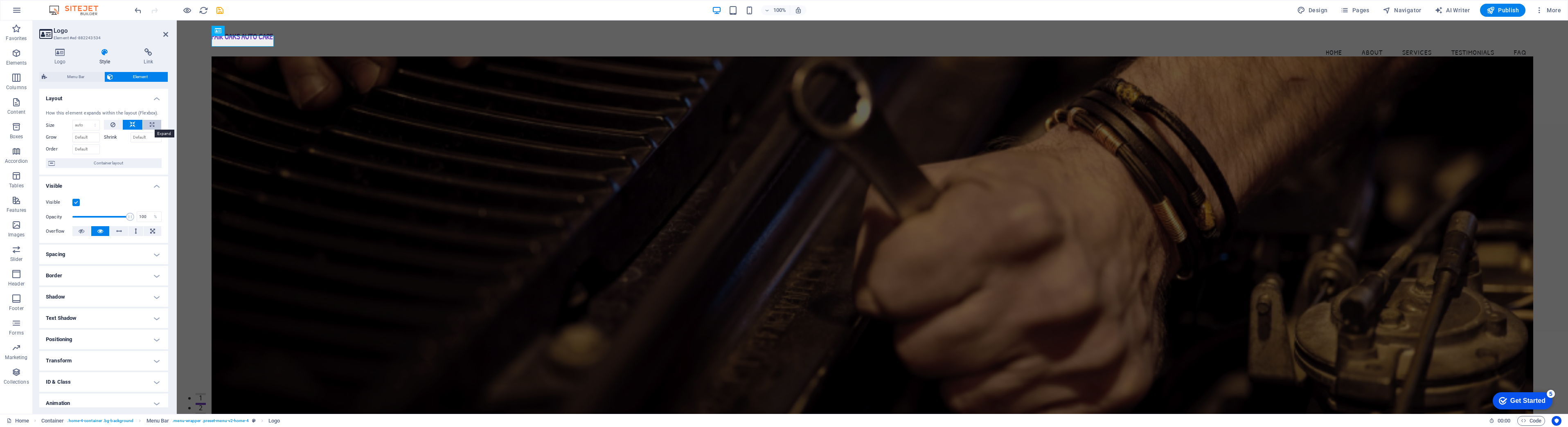
click at [150, 122] on icon at bounding box center [152, 125] width 4 height 10
type input "100"
select select "%"
click at [127, 124] on button at bounding box center [133, 125] width 19 height 10
select select "DISABLED_OPTION_VALUE"
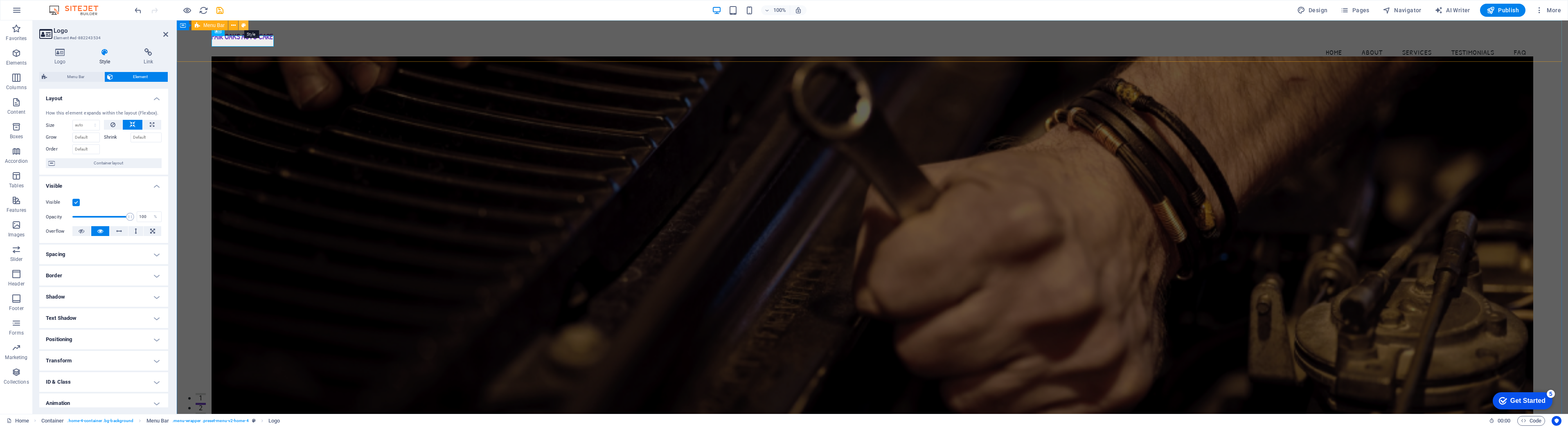
click at [245, 26] on icon at bounding box center [243, 26] width 4 height 9
select select "vw"
select select "rem"
select select "vw"
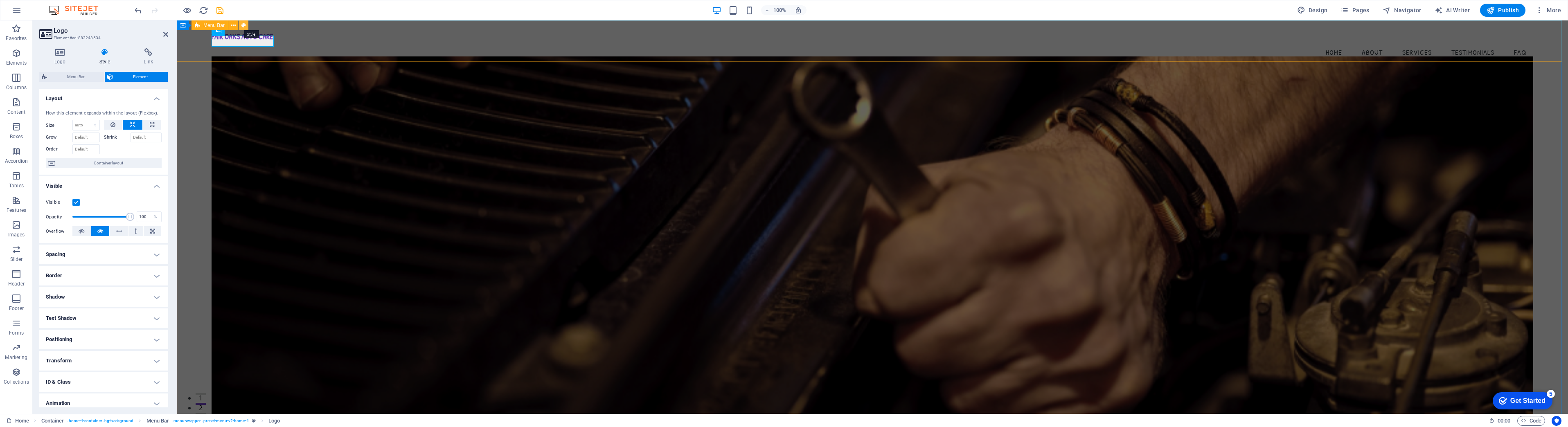
select select "preset-menu-v2-home-4"
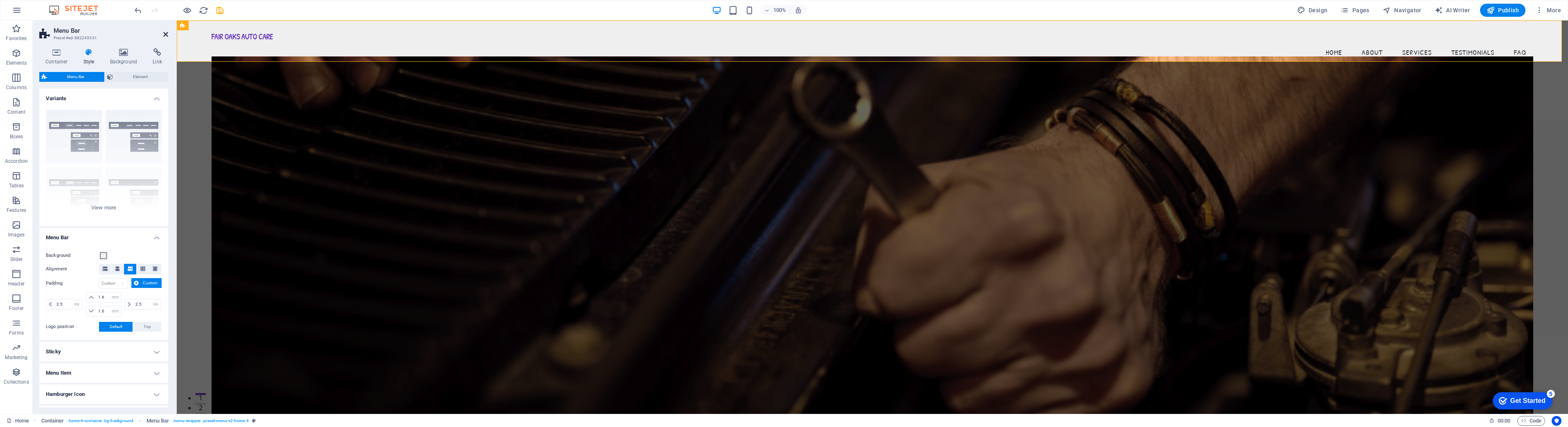
click at [164, 34] on icon at bounding box center [166, 34] width 5 height 7
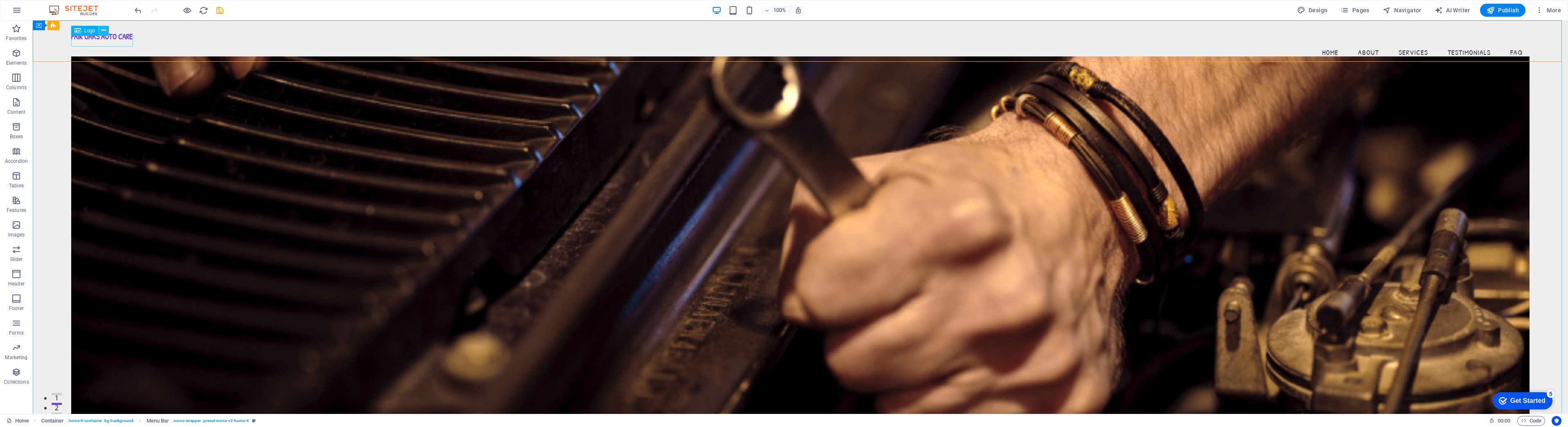
click at [102, 30] on icon at bounding box center [103, 30] width 4 height 9
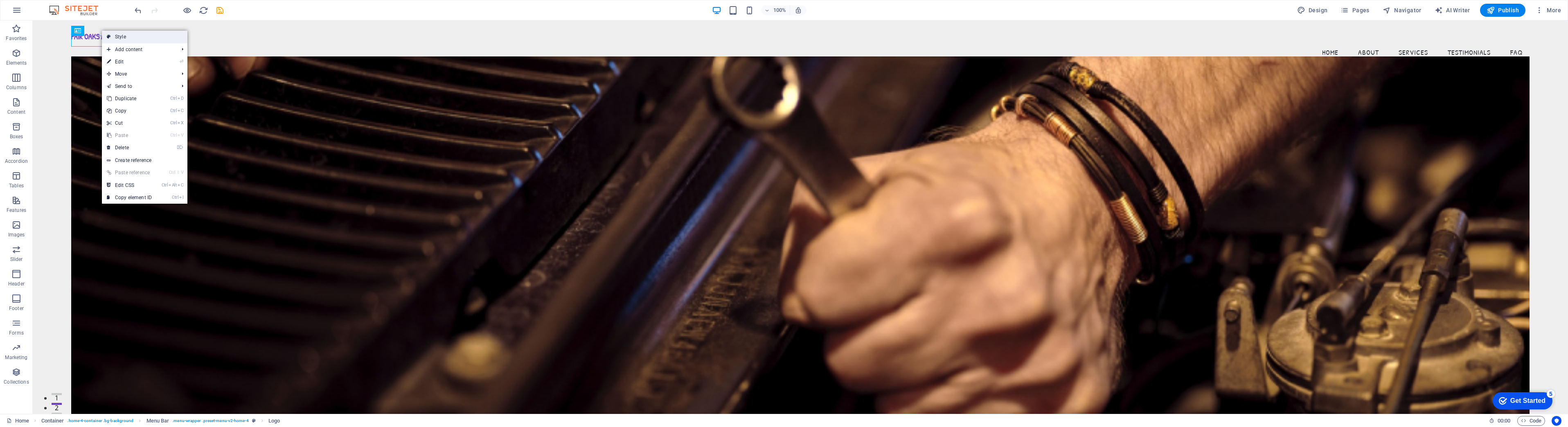
click at [109, 34] on icon at bounding box center [108, 36] width 4 height 12
select select "vw"
select select "rem"
select select "vw"
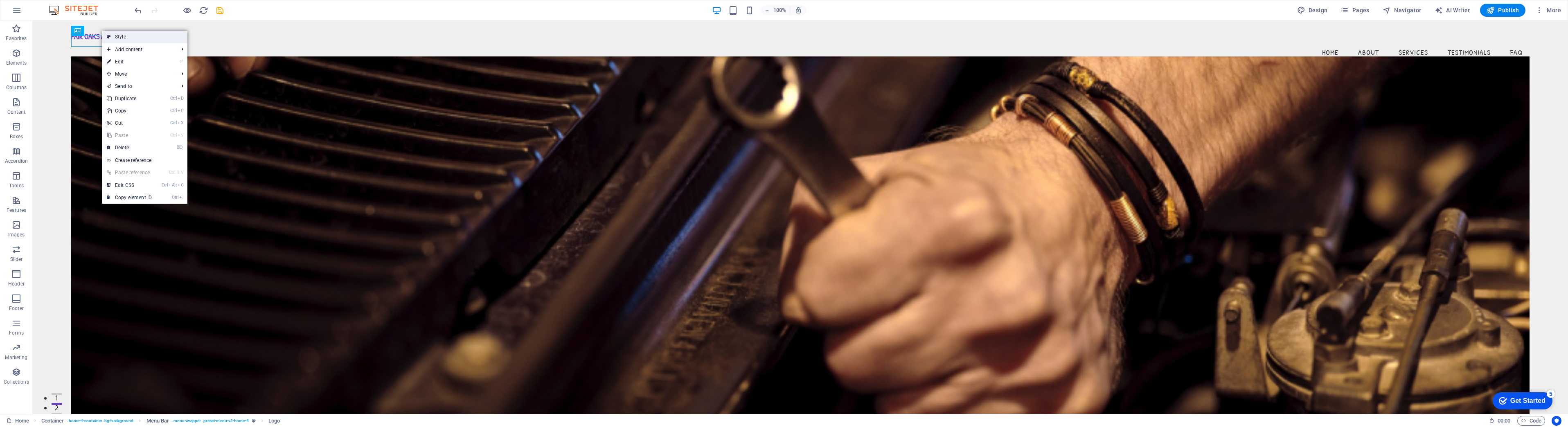
select select "preset-menu-v2-home-4"
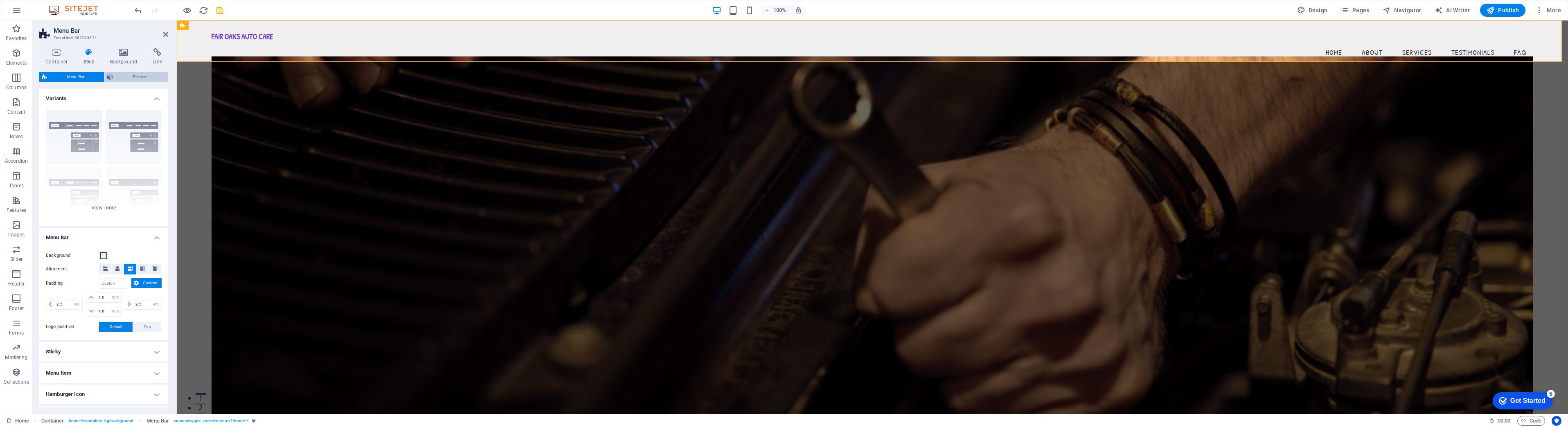
click at [131, 77] on span "Element" at bounding box center [141, 77] width 50 height 10
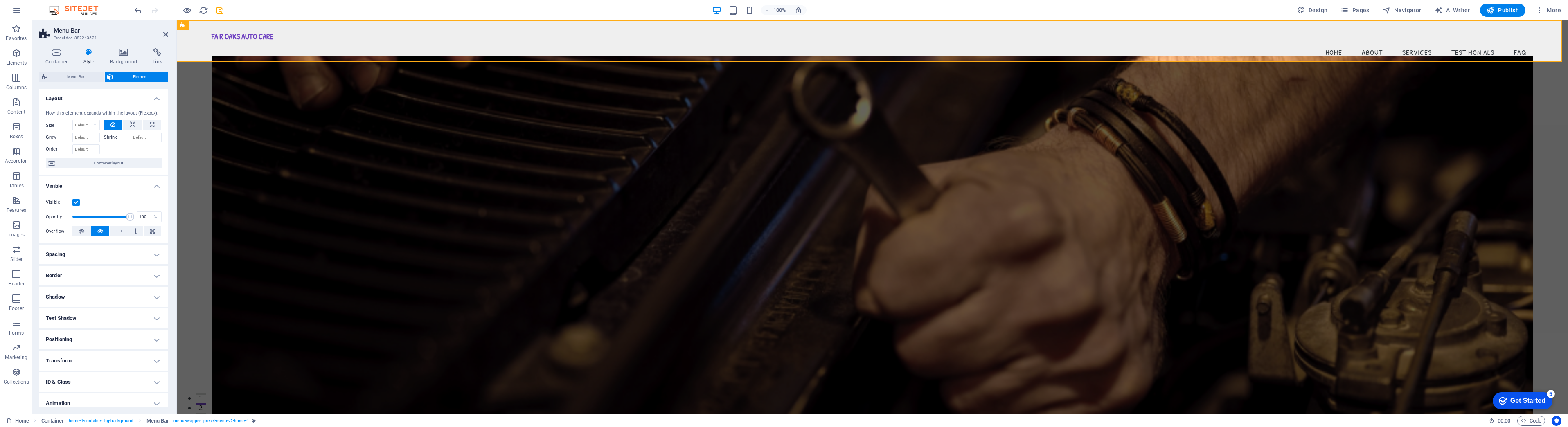
click at [91, 318] on h4 "Text Shadow" at bounding box center [104, 318] width 129 height 19
click at [123, 376] on h4 "Animation" at bounding box center [104, 376] width 129 height 19
click at [120, 372] on select "Don't animate Show / Hide Slide up/down Zoom in/out Slide left to right Slide r…" at bounding box center [103, 375] width 116 height 10
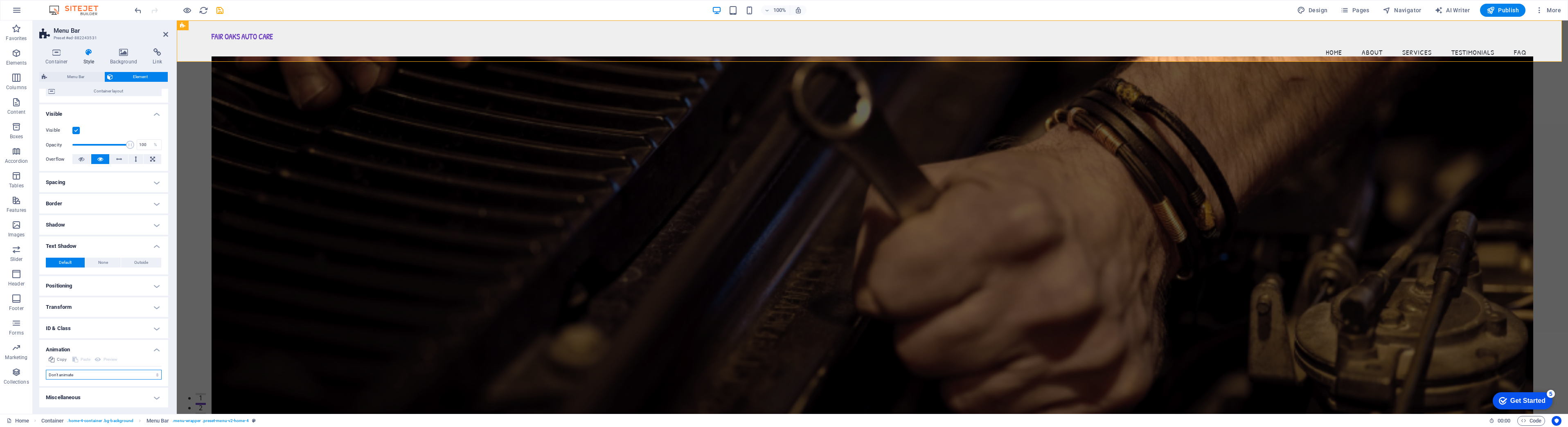
select select "move-left-to-right"
click at [46, 370] on select "Don't animate Show / Hide Slide up/down Zoom in/out Slide left to right Slide r…" at bounding box center [103, 375] width 116 height 10
select select "scroll"
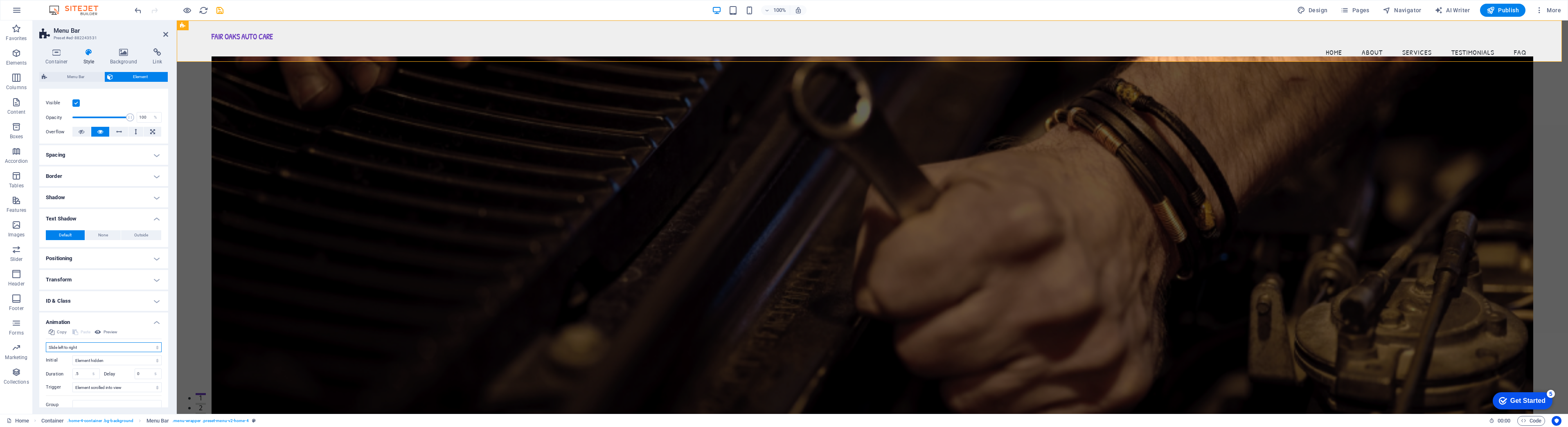
scroll to position [113, 0]
click at [105, 316] on span "Preview" at bounding box center [110, 319] width 14 height 10
click at [112, 333] on select "Don't animate Show / Hide Slide up/down Zoom in/out Slide left to right Slide r…" at bounding box center [103, 333] width 116 height 10
click at [46, 328] on select "Don't animate Show / Hide Slide up/down Zoom in/out Slide left to right Slide r…" at bounding box center [103, 333] width 116 height 10
click at [111, 318] on span "Preview" at bounding box center [110, 319] width 14 height 10
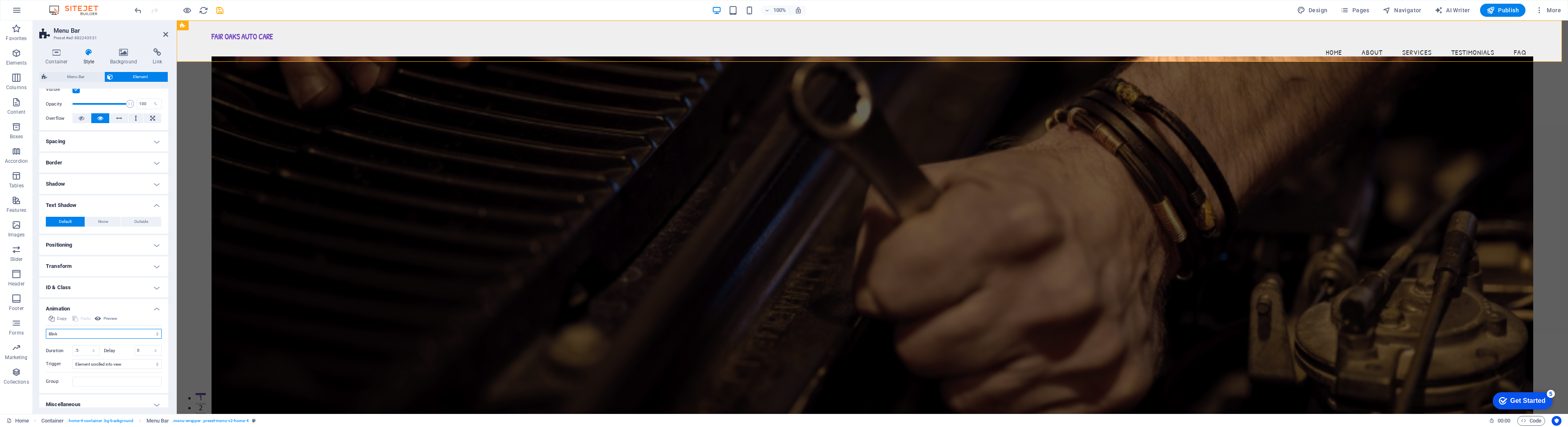
click at [119, 333] on select "Don't animate Show / Hide Slide up/down Zoom in/out Slide left to right Slide r…" at bounding box center [103, 333] width 116 height 10
click at [46, 328] on select "Don't animate Show / Hide Slide up/down Zoom in/out Slide left to right Slide r…" at bounding box center [103, 333] width 116 height 10
click at [107, 319] on span "Preview" at bounding box center [110, 319] width 14 height 10
click at [103, 332] on select "Don't animate Show / Hide Slide up/down Zoom in/out Slide left to right Slide r…" at bounding box center [103, 333] width 116 height 10
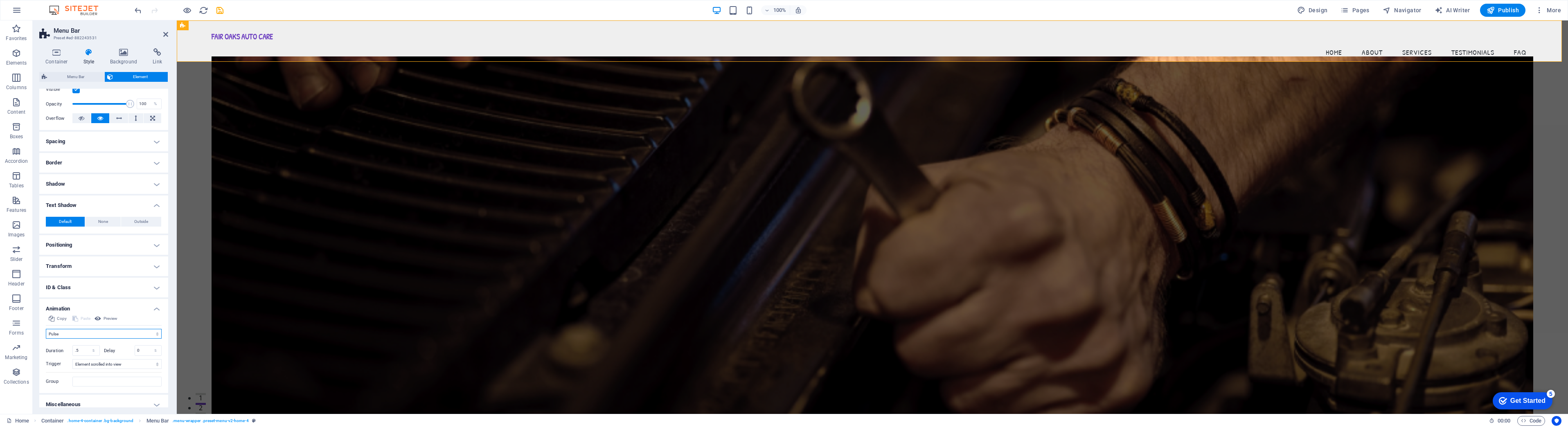
select select "move-top-to-bottom"
click at [46, 328] on select "Don't animate Show / Hide Slide up/down Zoom in/out Slide left to right Slide r…" at bounding box center [103, 333] width 116 height 10
drag, startPoint x: 81, startPoint y: 360, endPoint x: 72, endPoint y: 359, distance: 9.1
click at [78, 359] on input ".5" at bounding box center [86, 360] width 27 height 10
click at [69, 359] on label "Duration" at bounding box center [59, 360] width 27 height 4
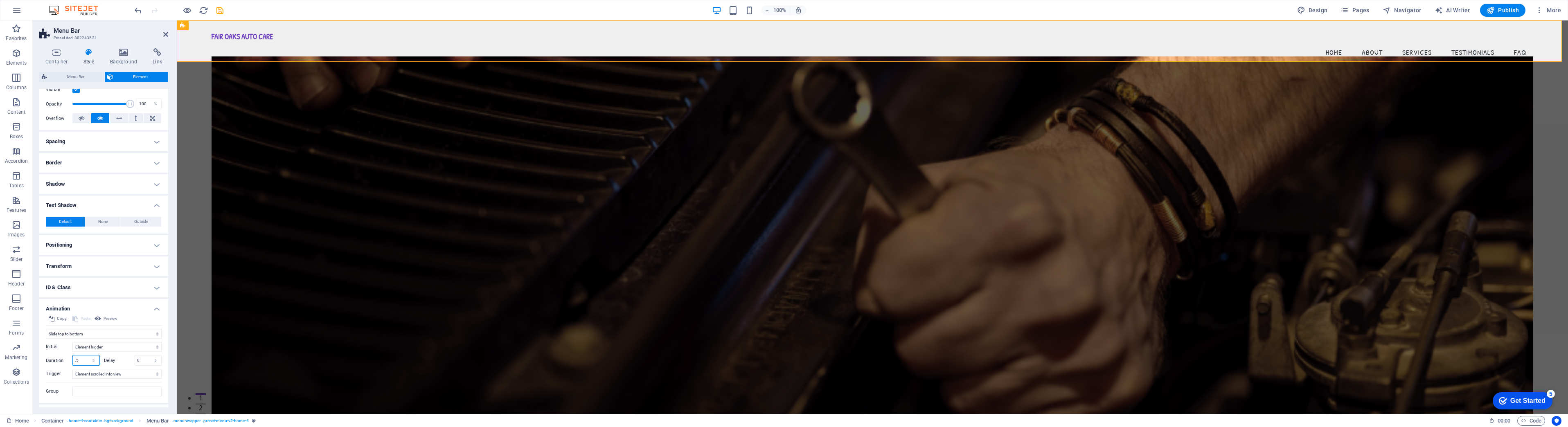
click at [79, 358] on input ".5" at bounding box center [86, 360] width 27 height 10
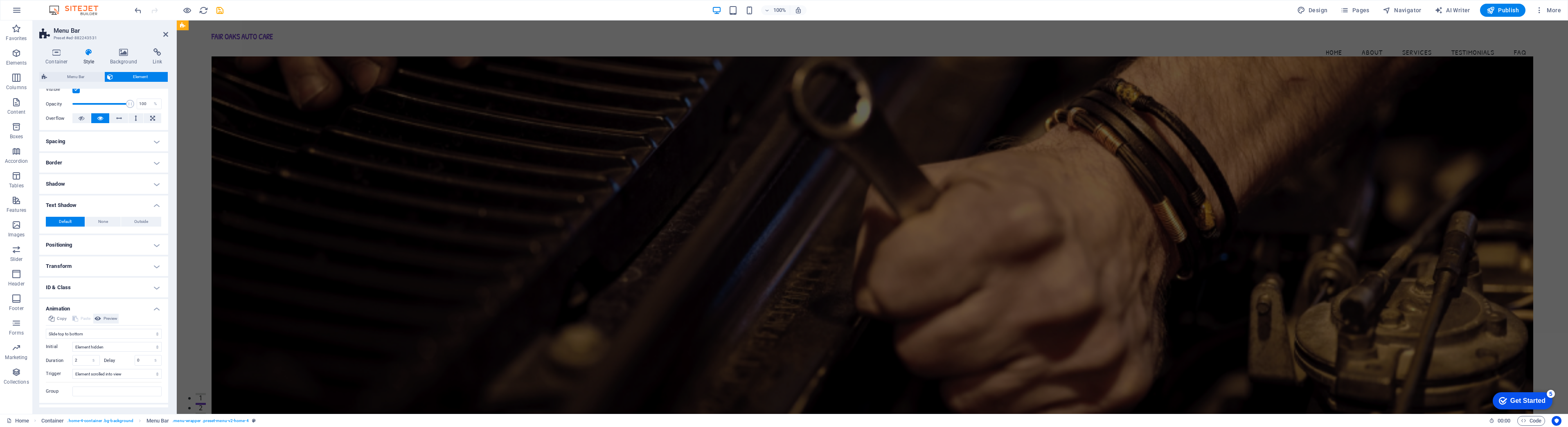
click at [111, 318] on span "Preview" at bounding box center [110, 319] width 14 height 10
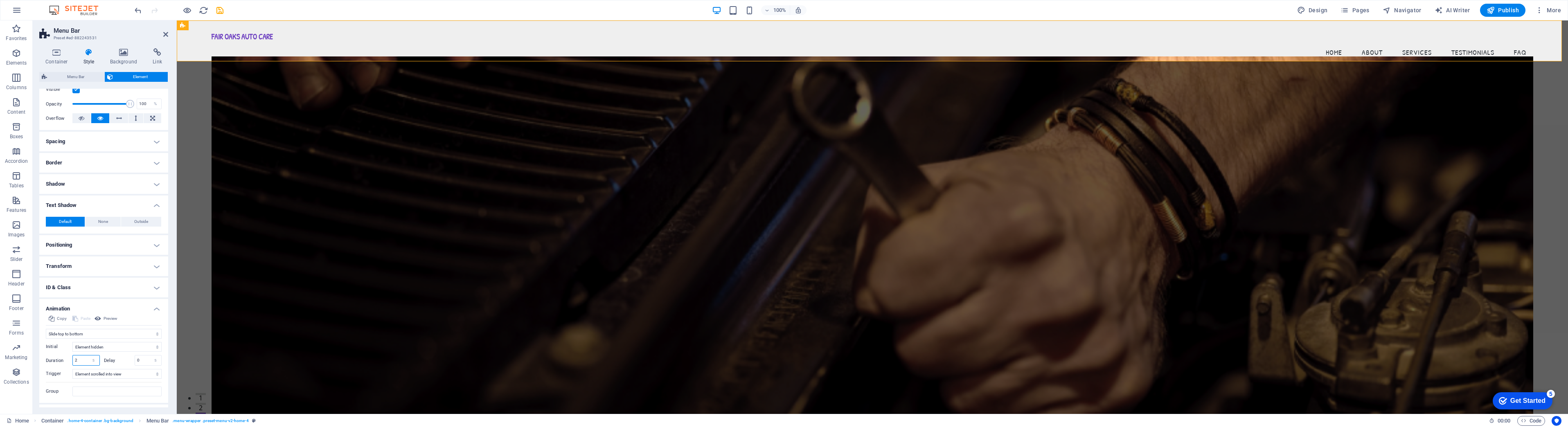
drag, startPoint x: 82, startPoint y: 359, endPoint x: 72, endPoint y: 359, distance: 10.0
click at [72, 359] on div "Duration 2 s ms" at bounding box center [72, 359] width 54 height 10
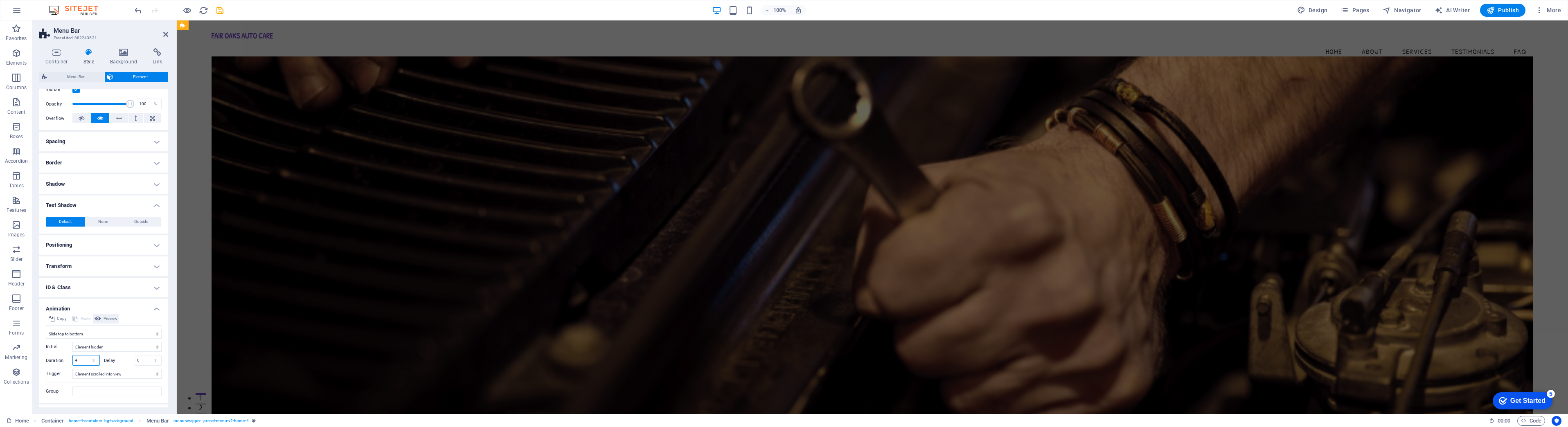
type input "4"
click at [103, 314] on span "Preview" at bounding box center [110, 319] width 14 height 10
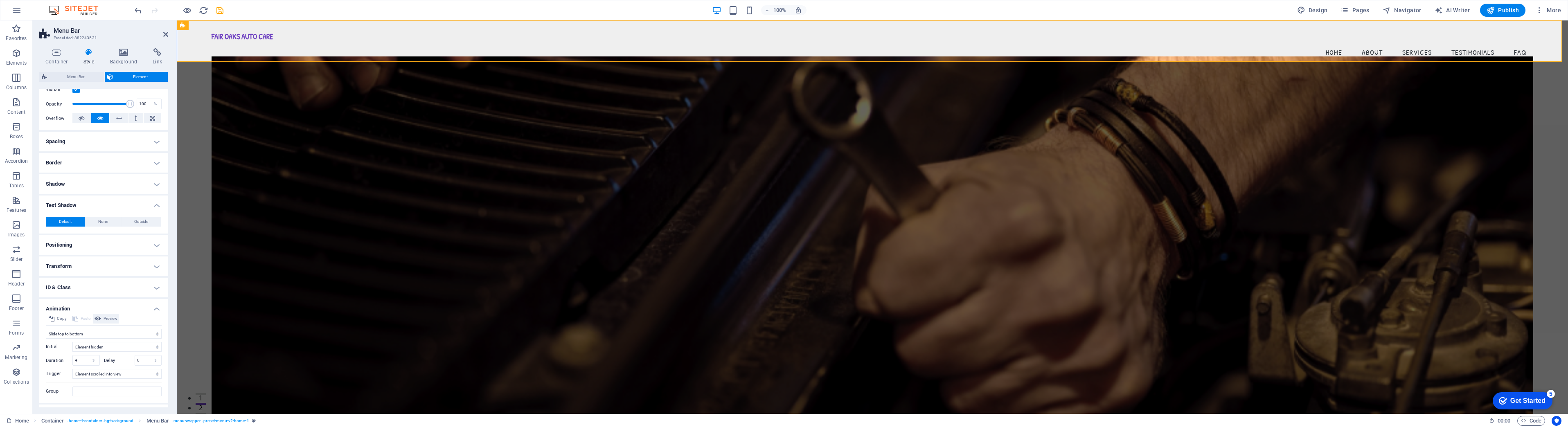
scroll to position [130, 0]
click at [154, 398] on h4 "Miscellaneous" at bounding box center [104, 397] width 129 height 19
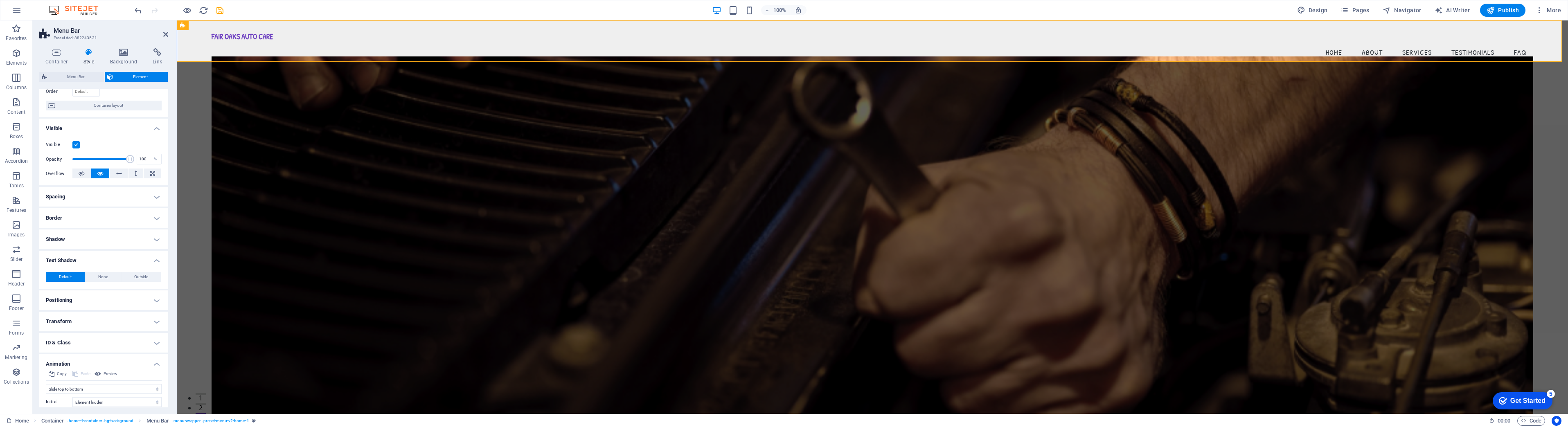
scroll to position [17, 0]
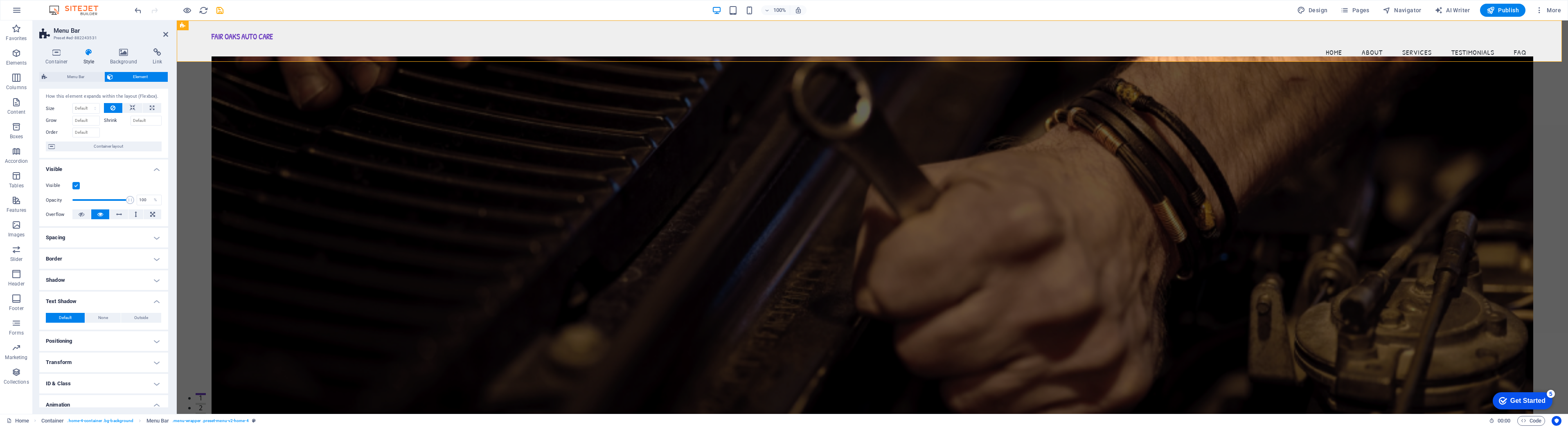
click at [156, 238] on h4 "Spacing" at bounding box center [104, 237] width 129 height 19
click at [153, 308] on h4 "Shadow" at bounding box center [104, 313] width 129 height 19
click at [153, 294] on h4 "Border" at bounding box center [104, 291] width 129 height 19
click at [107, 308] on span at bounding box center [107, 308] width 5 height 5
click at [72, 309] on label "Style" at bounding box center [63, 308] width 35 height 10
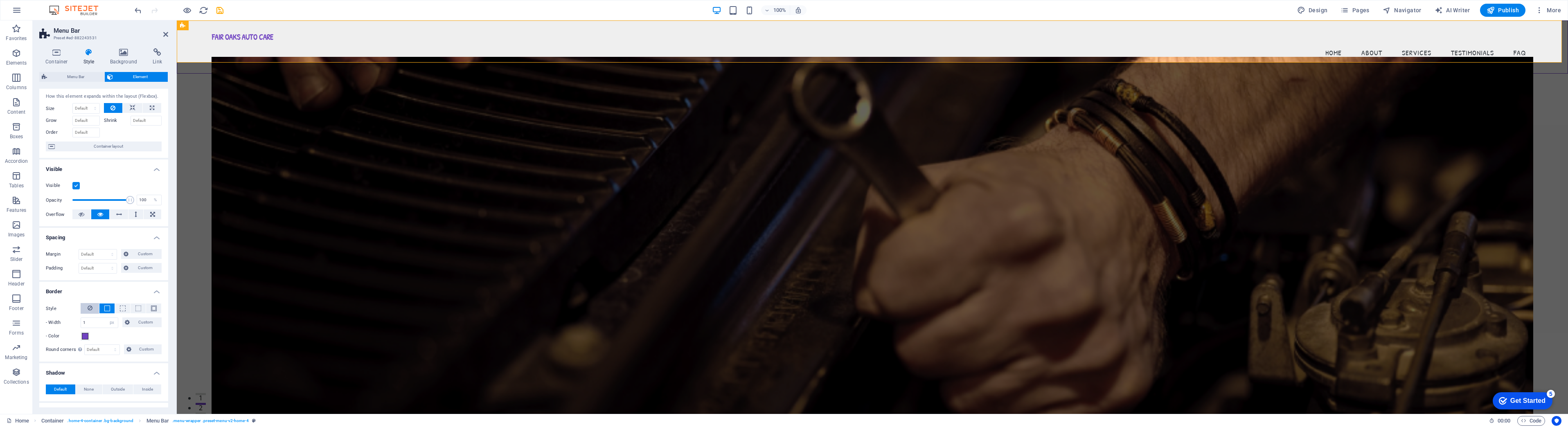
click at [84, 308] on button at bounding box center [89, 308] width 18 height 10
click at [121, 213] on icon at bounding box center [119, 214] width 5 height 10
click at [99, 214] on icon at bounding box center [100, 214] width 5 height 10
click at [1499, 10] on span "Publish" at bounding box center [1502, 10] width 32 height 8
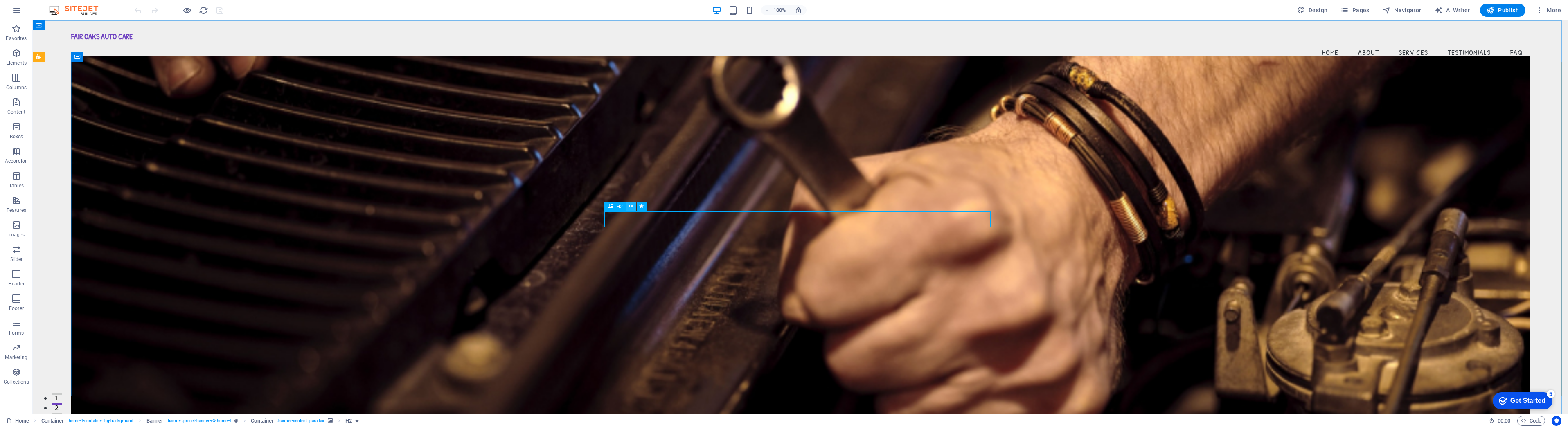
click at [629, 206] on button at bounding box center [631, 206] width 10 height 10
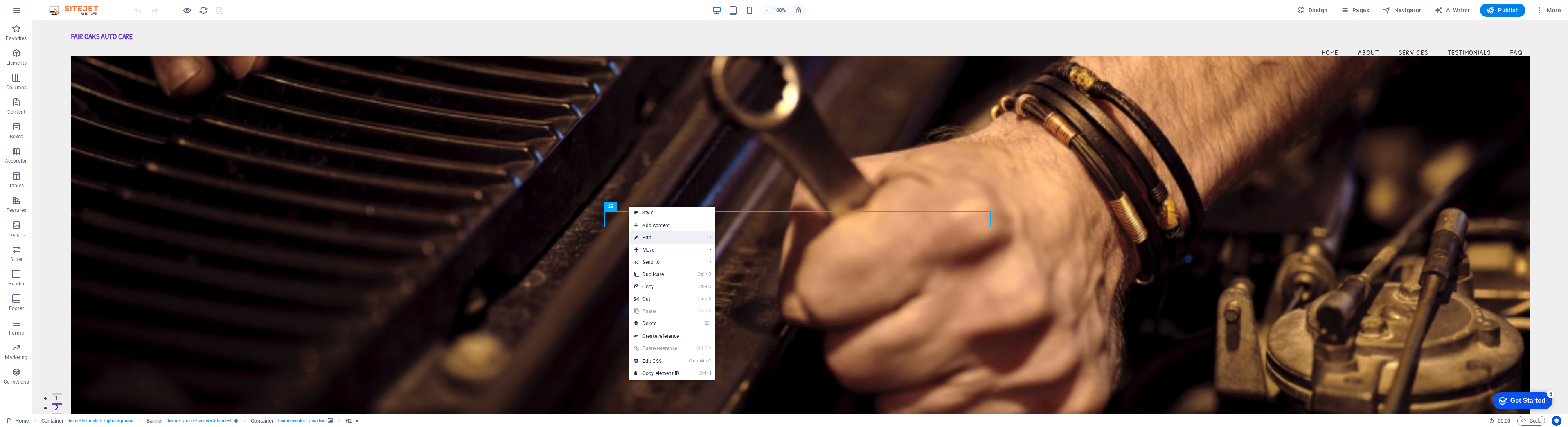
click at [643, 241] on link "⏎ Edit" at bounding box center [657, 237] width 55 height 12
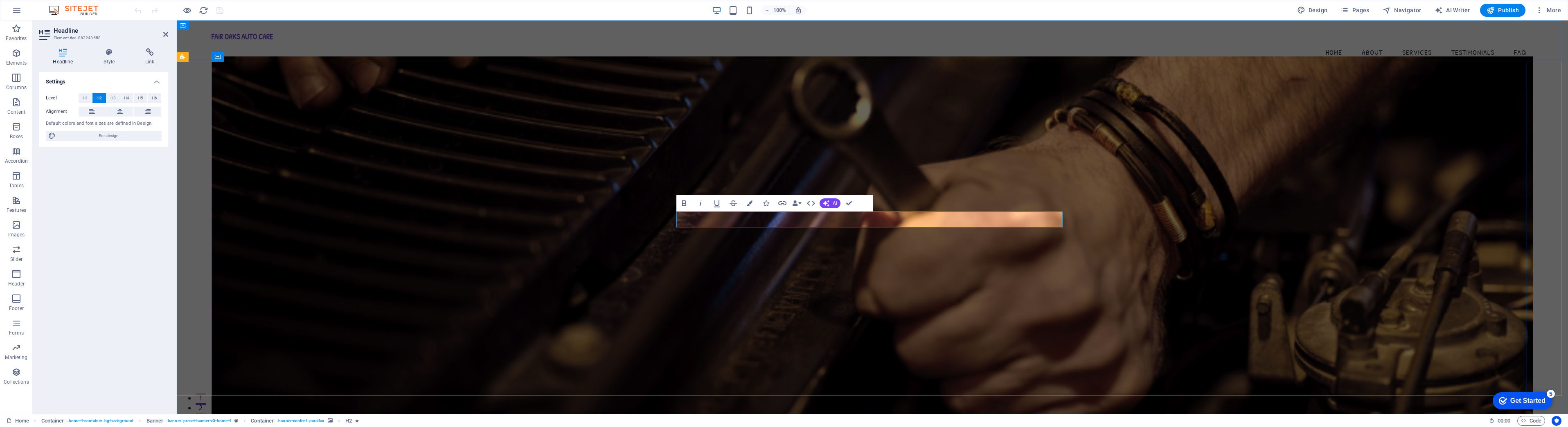
drag, startPoint x: 949, startPoint y: 220, endPoint x: 797, endPoint y: 217, distance: 152.0
click at [685, 204] on icon "button" at bounding box center [684, 203] width 4 height 5
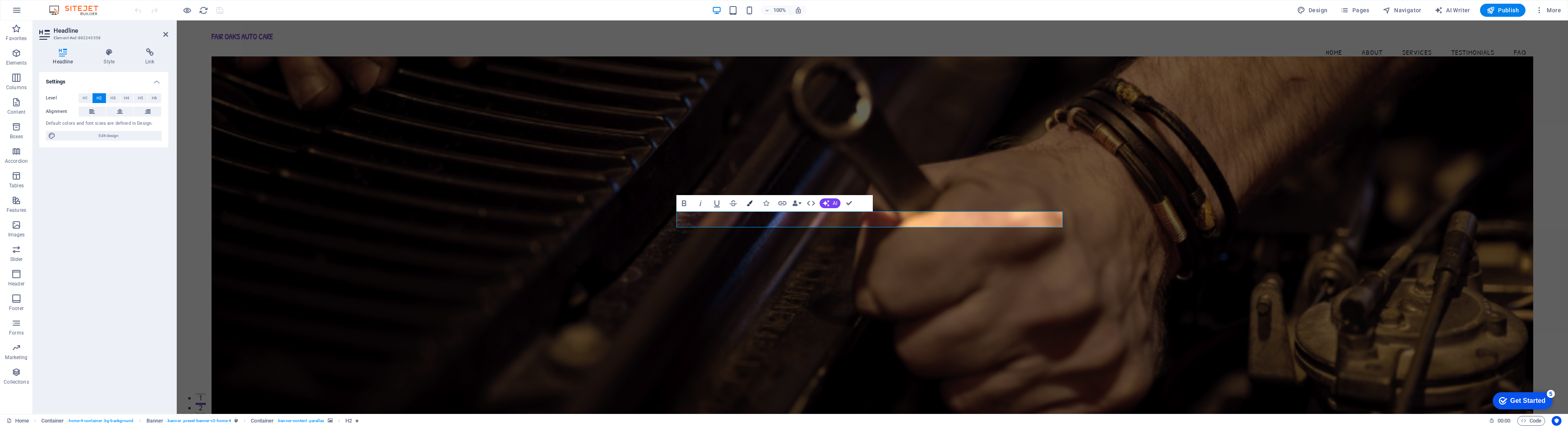
click at [747, 206] on button "Colors" at bounding box center [750, 203] width 16 height 16
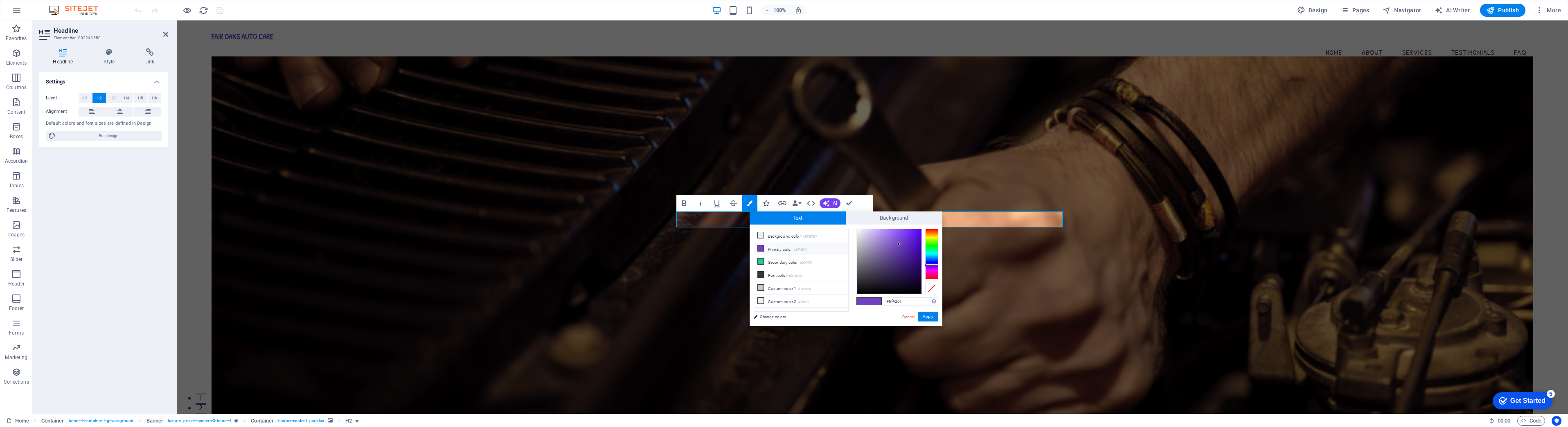
click at [766, 203] on icon "button" at bounding box center [766, 203] width 5 height 5
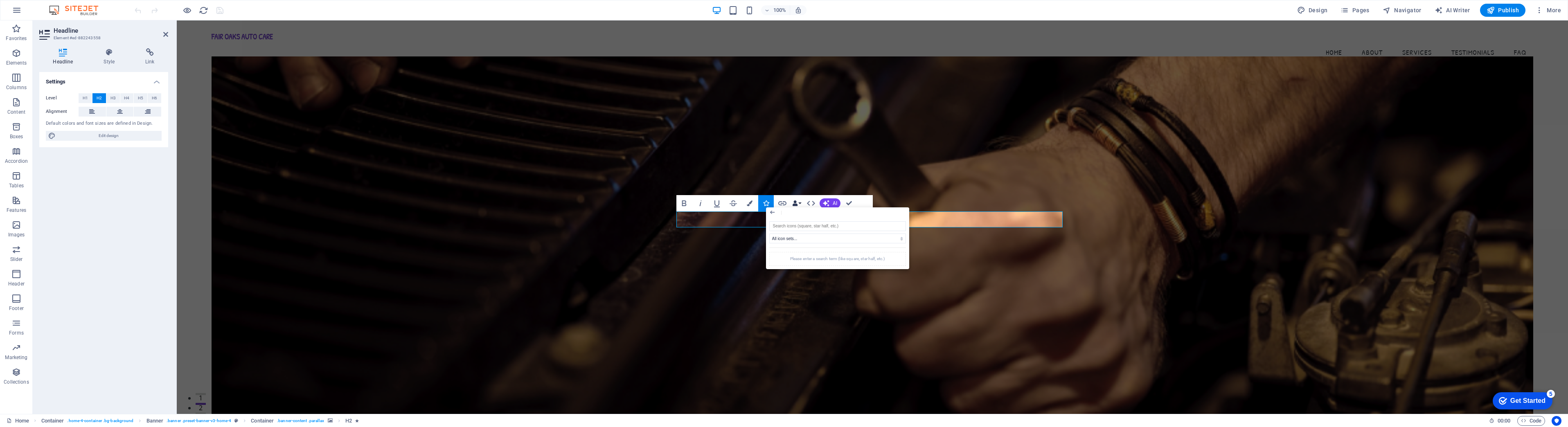
click at [801, 203] on button "Data Bindings" at bounding box center [796, 203] width 12 height 16
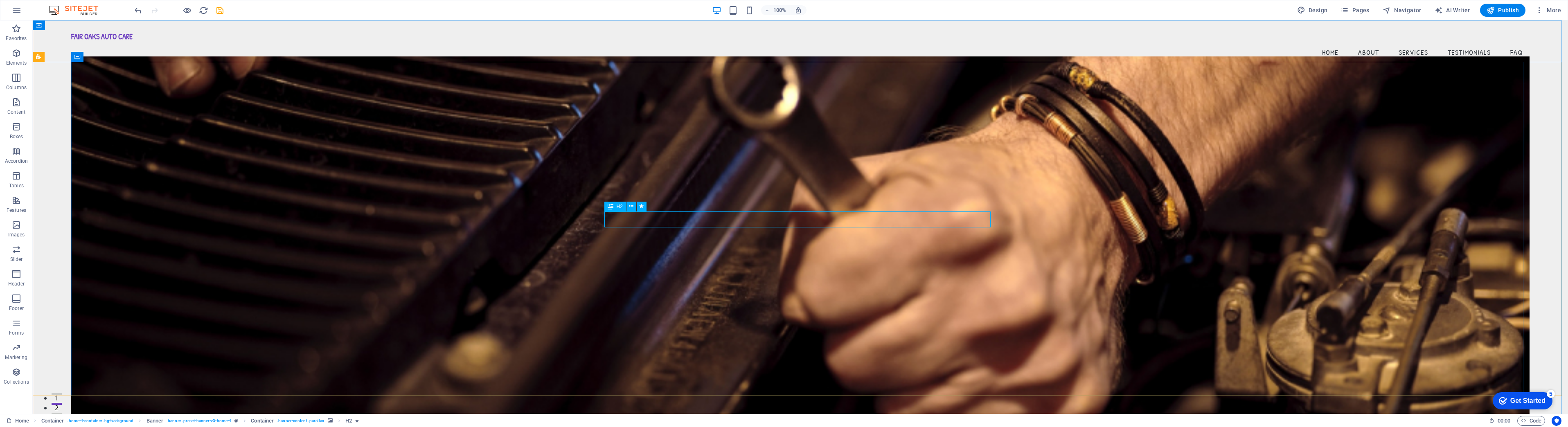
click at [620, 207] on span "H2" at bounding box center [620, 206] width 6 height 5
click at [609, 205] on icon at bounding box center [610, 206] width 5 height 10
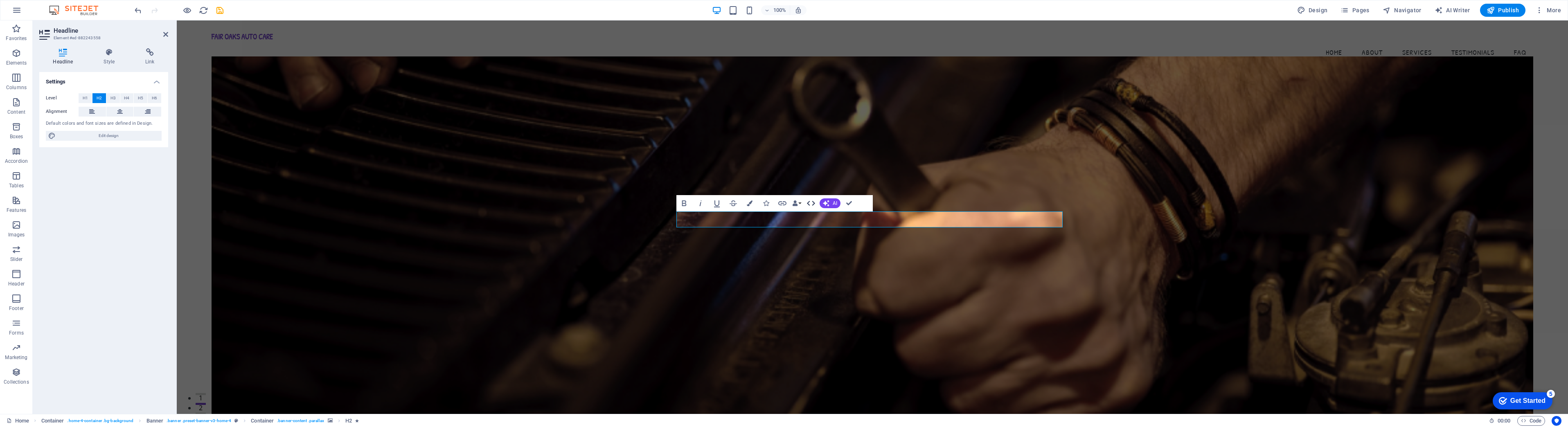
click at [813, 205] on icon "button" at bounding box center [811, 203] width 8 height 5
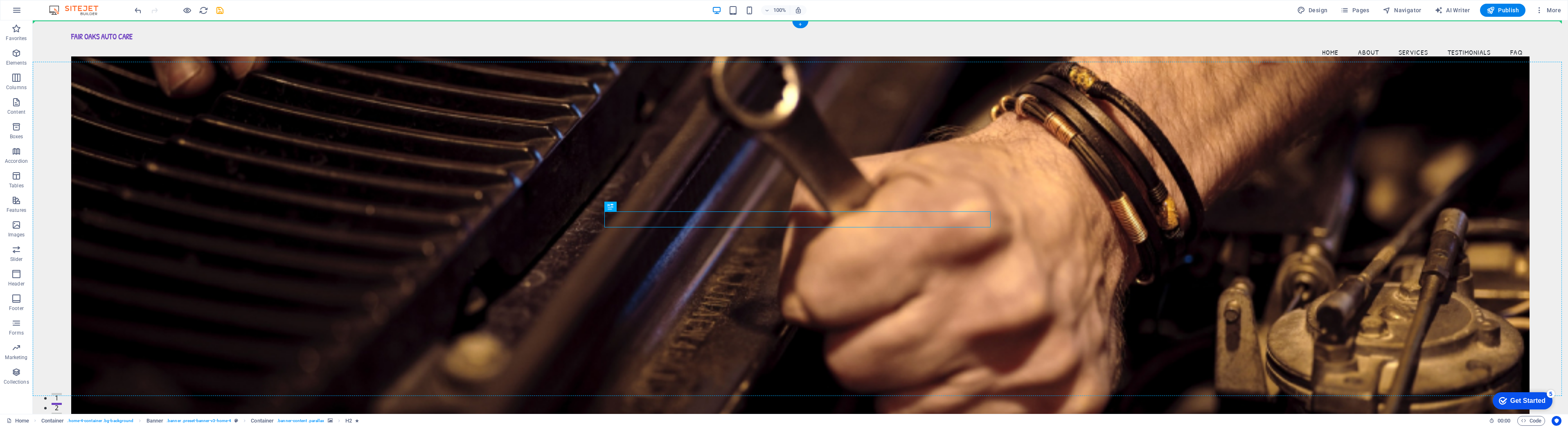
drag, startPoint x: 654, startPoint y: 227, endPoint x: 621, endPoint y: 190, distance: 49.6
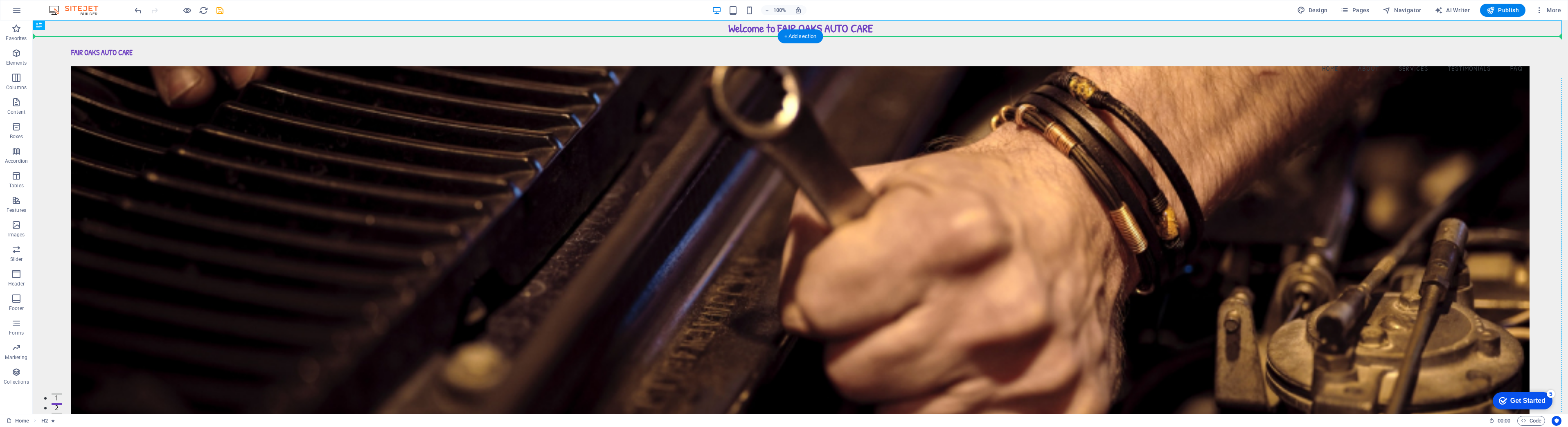
drag, startPoint x: 72, startPoint y: 46, endPoint x: 176, endPoint y: 154, distance: 149.9
drag, startPoint x: 71, startPoint y: 44, endPoint x: 138, endPoint y: 122, distance: 102.8
drag, startPoint x: 81, startPoint y: 46, endPoint x: 77, endPoint y: 130, distance: 84.1
click at [61, 26] on icon at bounding box center [60, 26] width 4 height 9
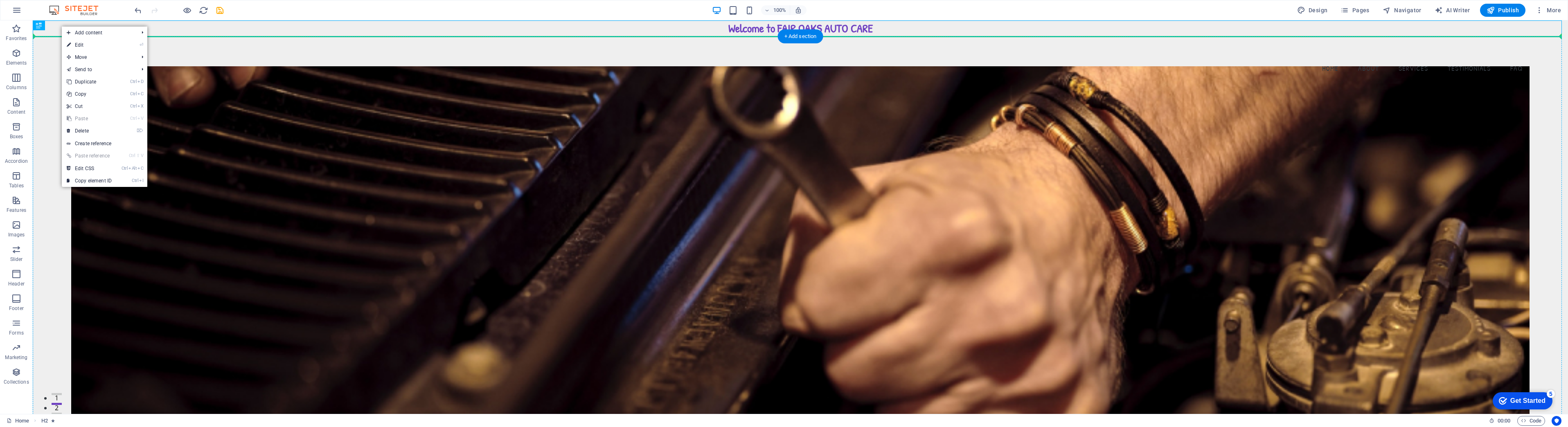
drag, startPoint x: 70, startPoint y: 44, endPoint x: 51, endPoint y: 39, distance: 19.6
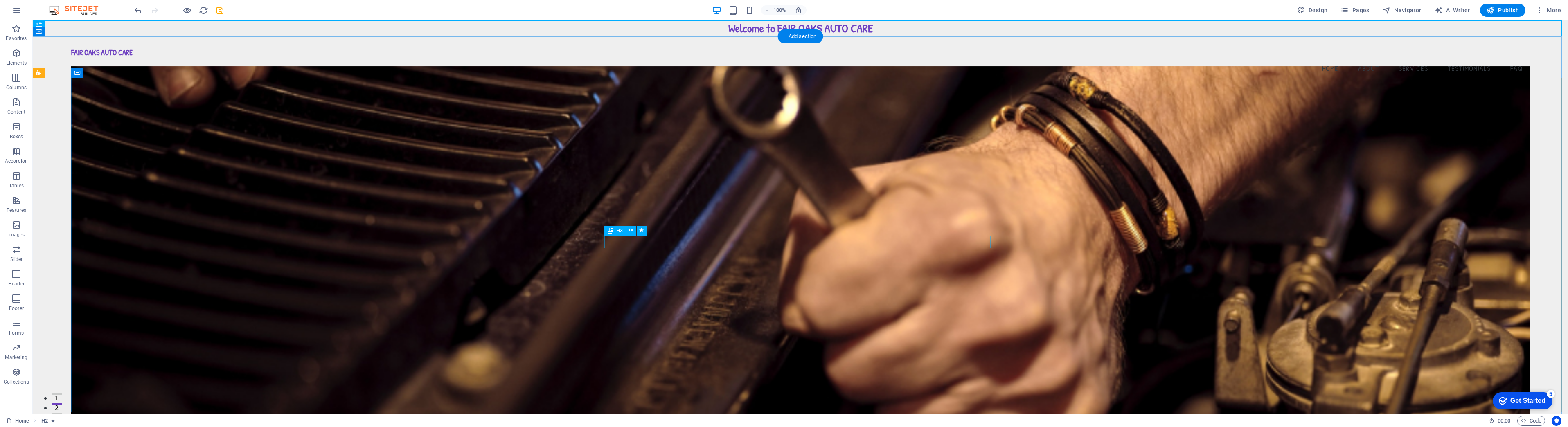
drag, startPoint x: 76, startPoint y: 44, endPoint x: 769, endPoint y: 241, distance: 720.5
click at [40, 26] on icon at bounding box center [38, 26] width 5 height 10
drag, startPoint x: 82, startPoint y: 45, endPoint x: 138, endPoint y: 82, distance: 67.1
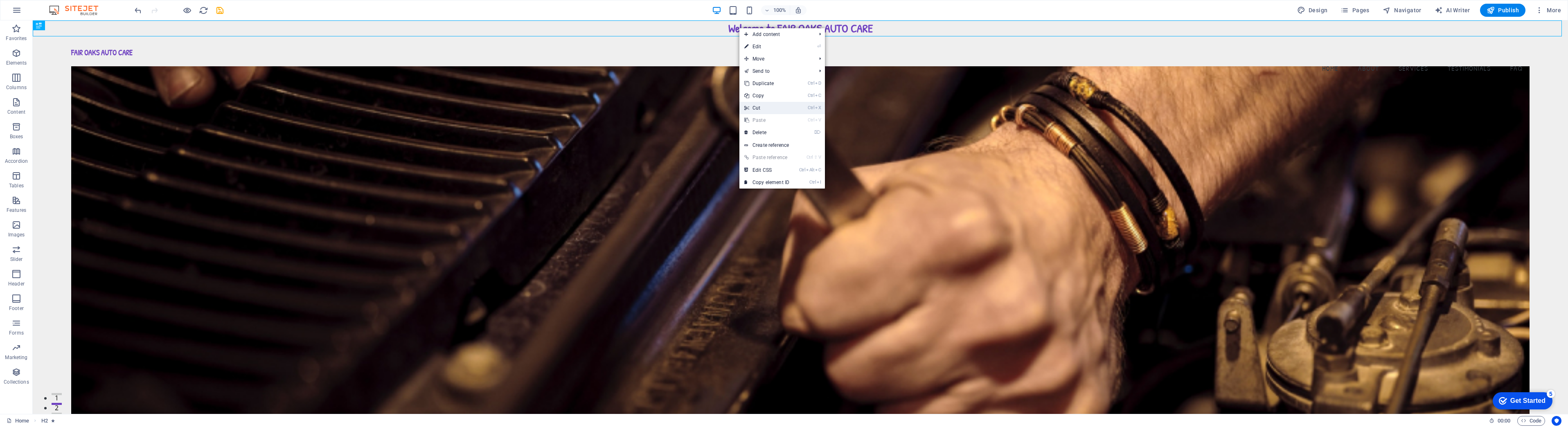
click at [760, 106] on link "Ctrl X Cut" at bounding box center [767, 108] width 55 height 12
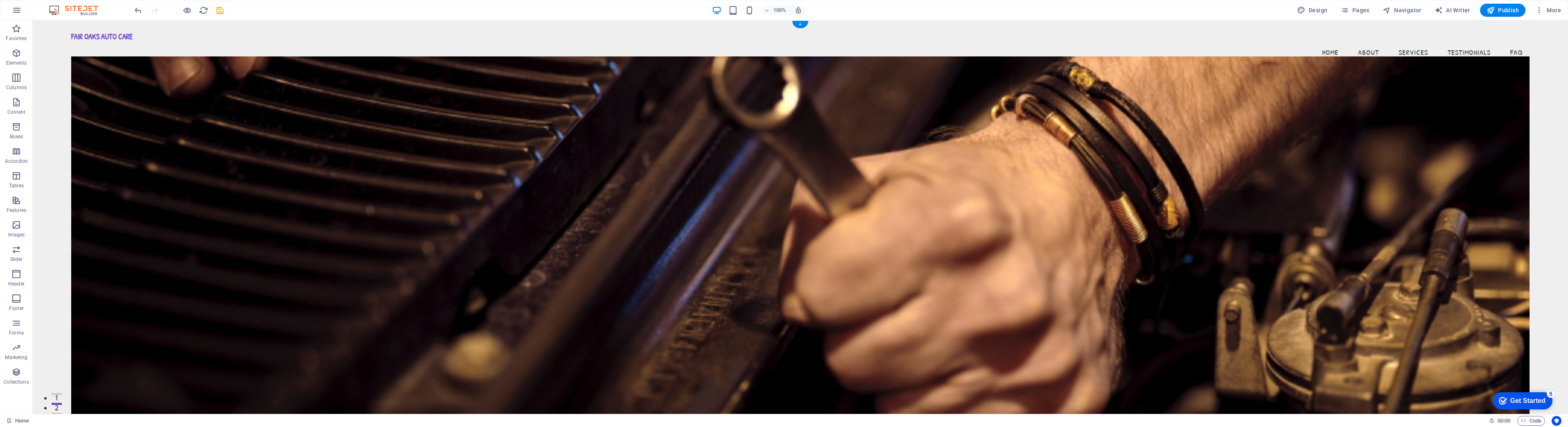
click at [780, 191] on figure at bounding box center [800, 235] width 1458 height 358
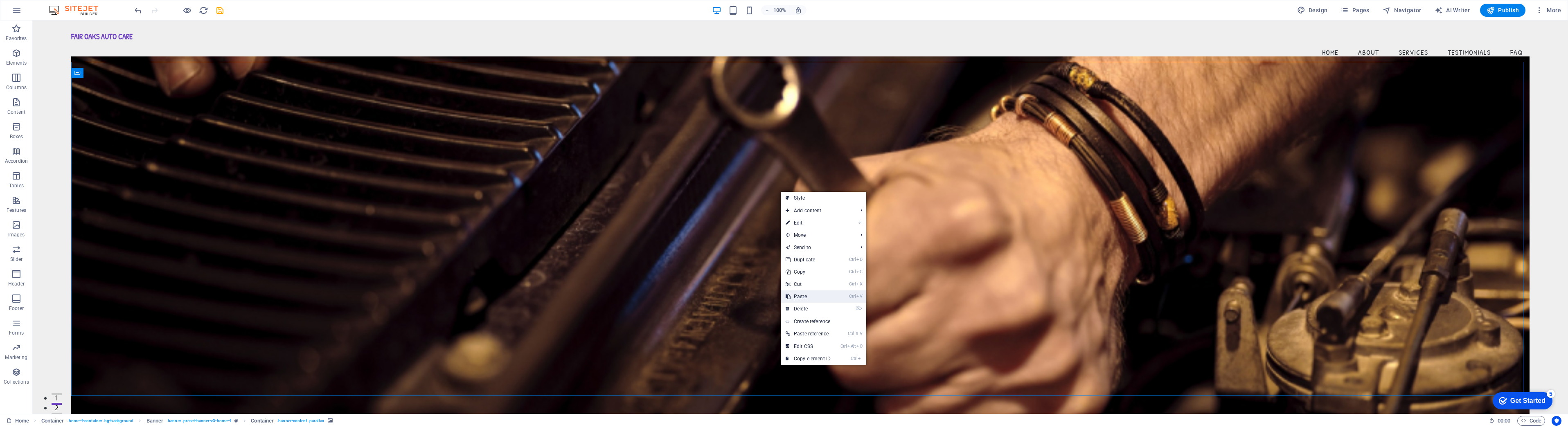
click at [806, 296] on link "Ctrl V Paste" at bounding box center [808, 296] width 55 height 12
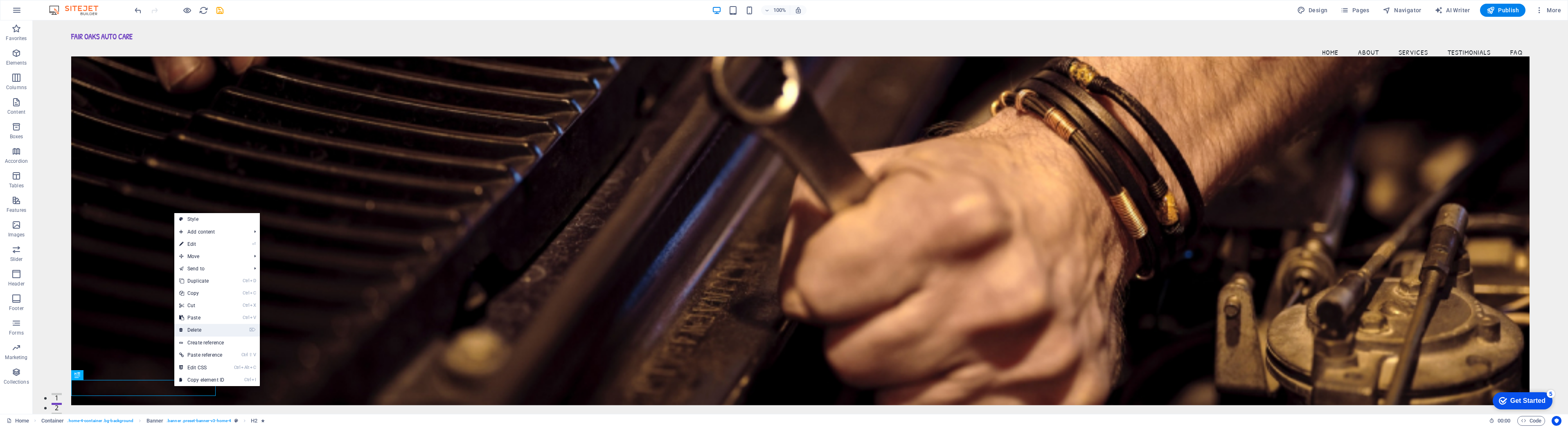
click at [216, 327] on link "⌦ Delete" at bounding box center [201, 330] width 55 height 12
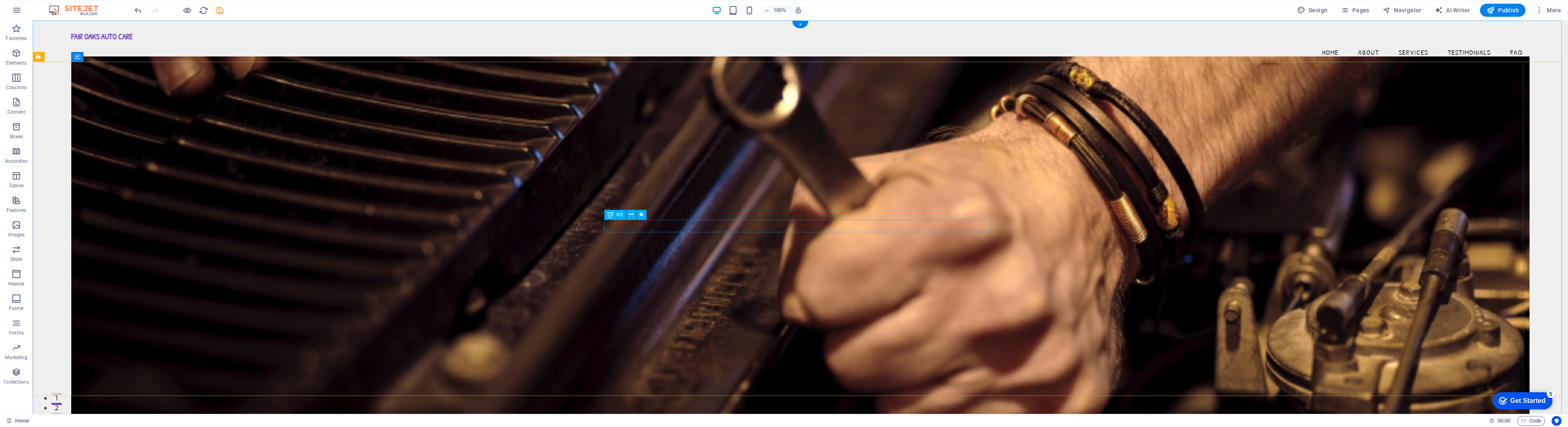
click at [634, 215] on button at bounding box center [631, 215] width 10 height 10
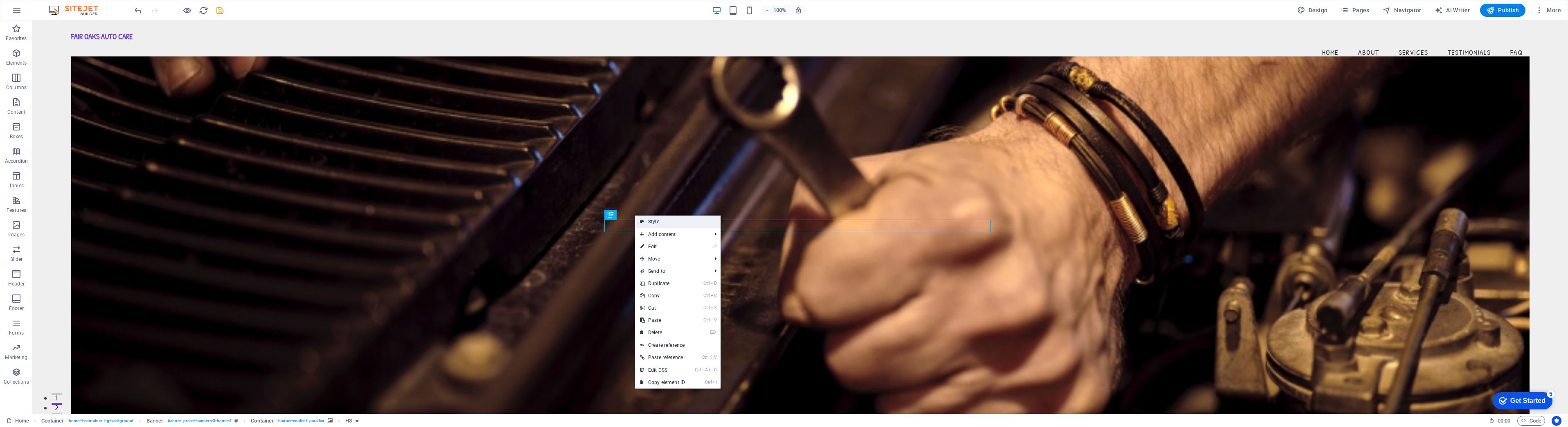
click at [642, 220] on icon at bounding box center [642, 221] width 4 height 12
select select "preset-banner-v3-home-4"
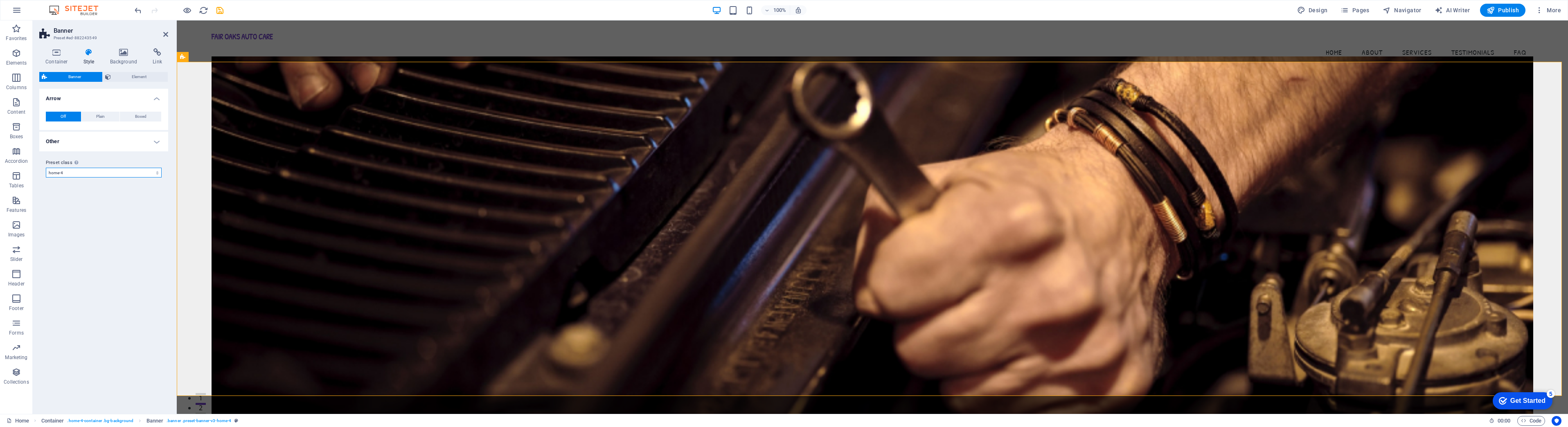
click at [120, 176] on select "default home-hero-logo-nav-h1-slogan home-hero-logo-nav-h1 home-logo-nav-h1-ima…" at bounding box center [103, 173] width 116 height 10
click at [133, 162] on label "Preset class Above chosen variant and settings affect all elements which carry …" at bounding box center [103, 162] width 116 height 10
click at [133, 168] on select "default home-hero-logo-nav-h1-slogan home-hero-logo-nav-h1 home-logo-nav-h1-ima…" at bounding box center [103, 173] width 116 height 10
click at [142, 72] on span "Element" at bounding box center [139, 77] width 52 height 10
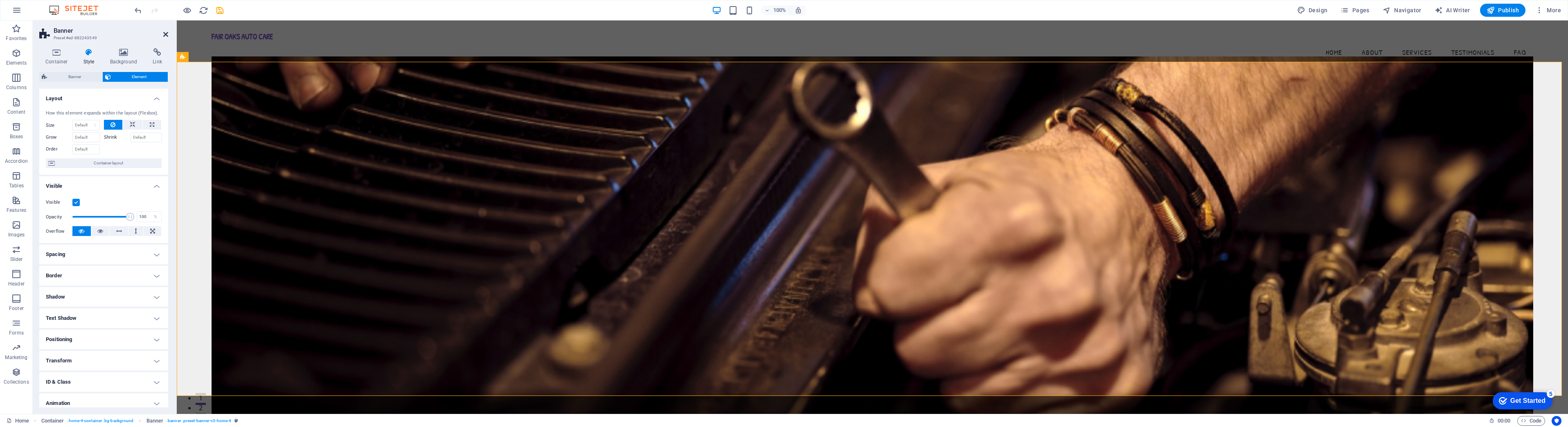
click at [164, 33] on icon at bounding box center [166, 34] width 5 height 7
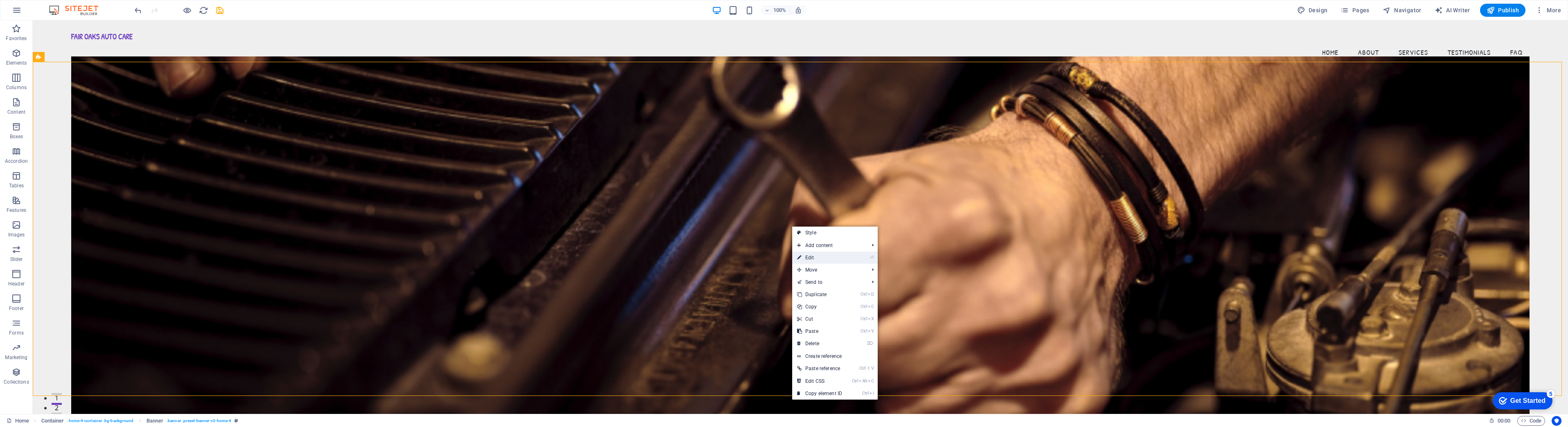
click at [841, 259] on link "⏎ Edit" at bounding box center [819, 257] width 55 height 12
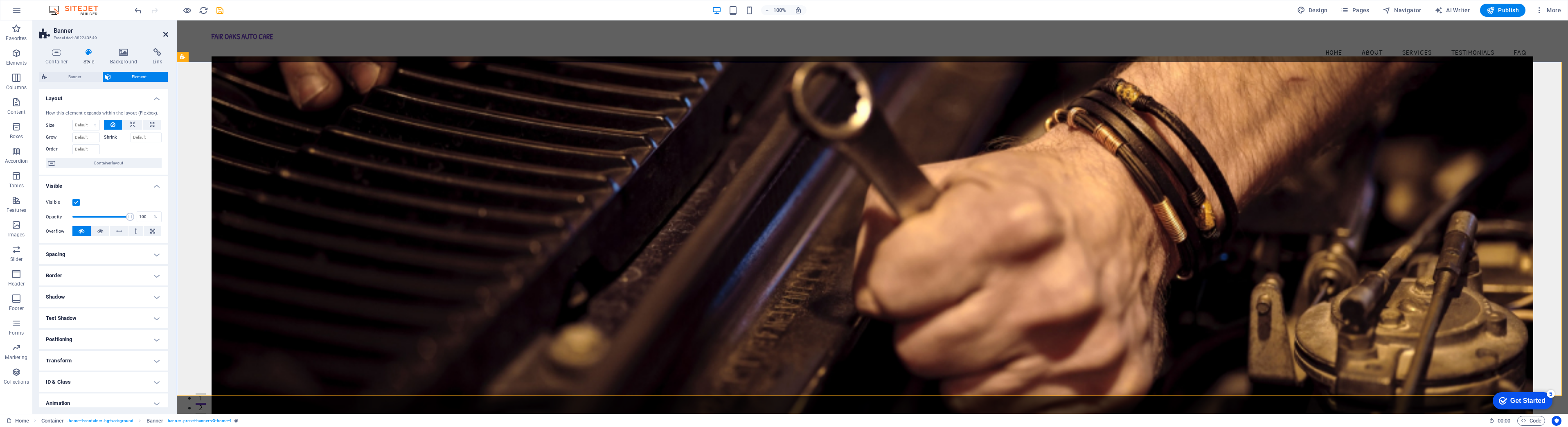
click at [167, 34] on icon at bounding box center [166, 34] width 5 height 7
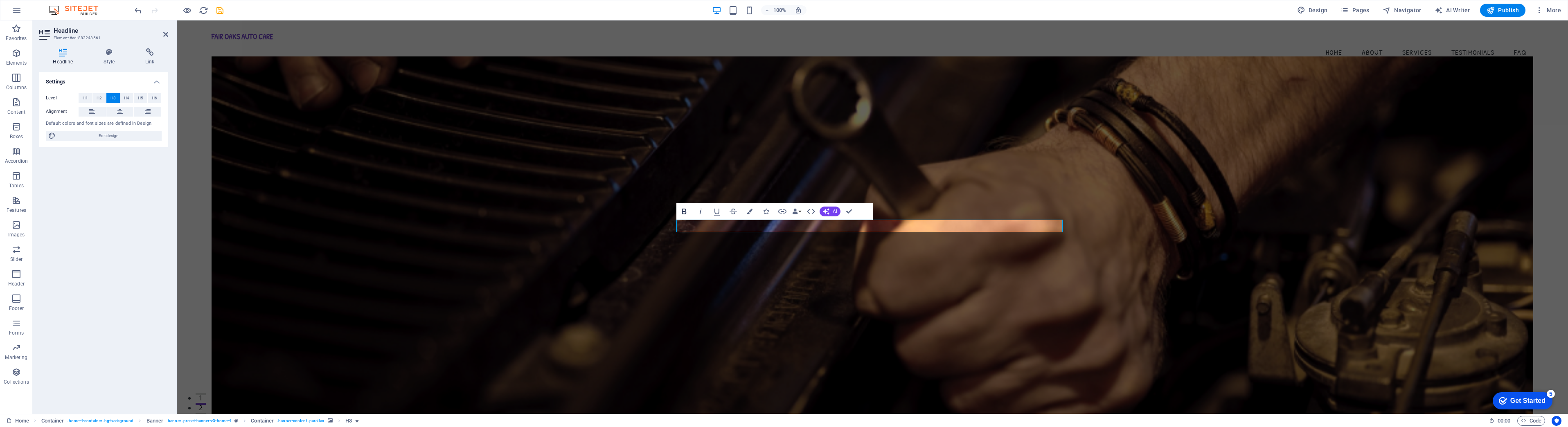
click at [685, 209] on icon "button" at bounding box center [684, 211] width 4 height 5
click at [751, 210] on icon "button" at bounding box center [749, 211] width 5 height 5
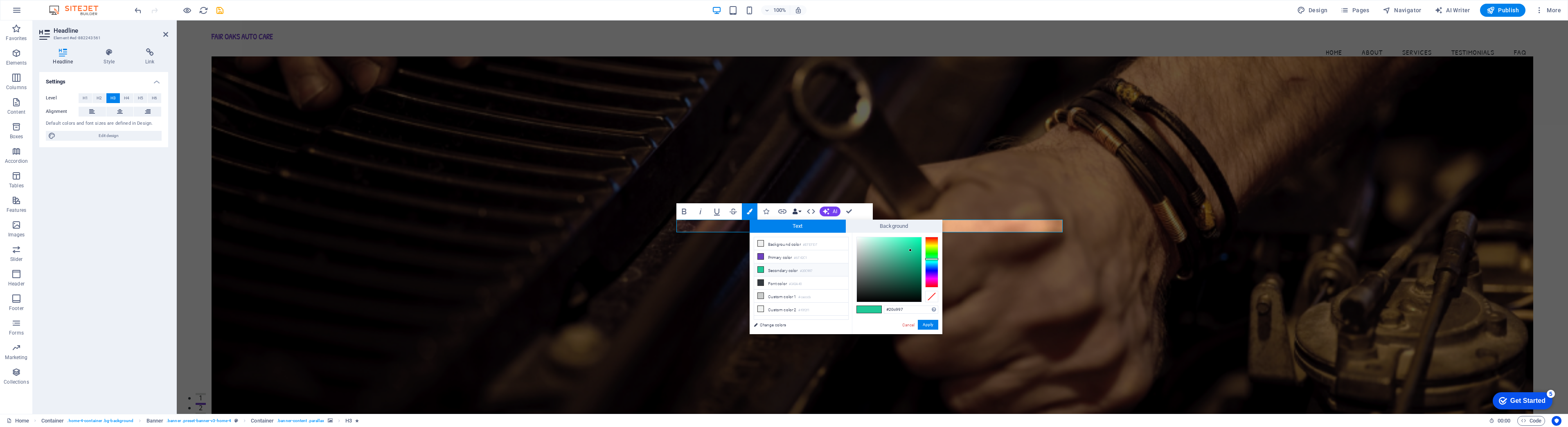
click at [800, 212] on button "Data Bindings" at bounding box center [796, 211] width 12 height 16
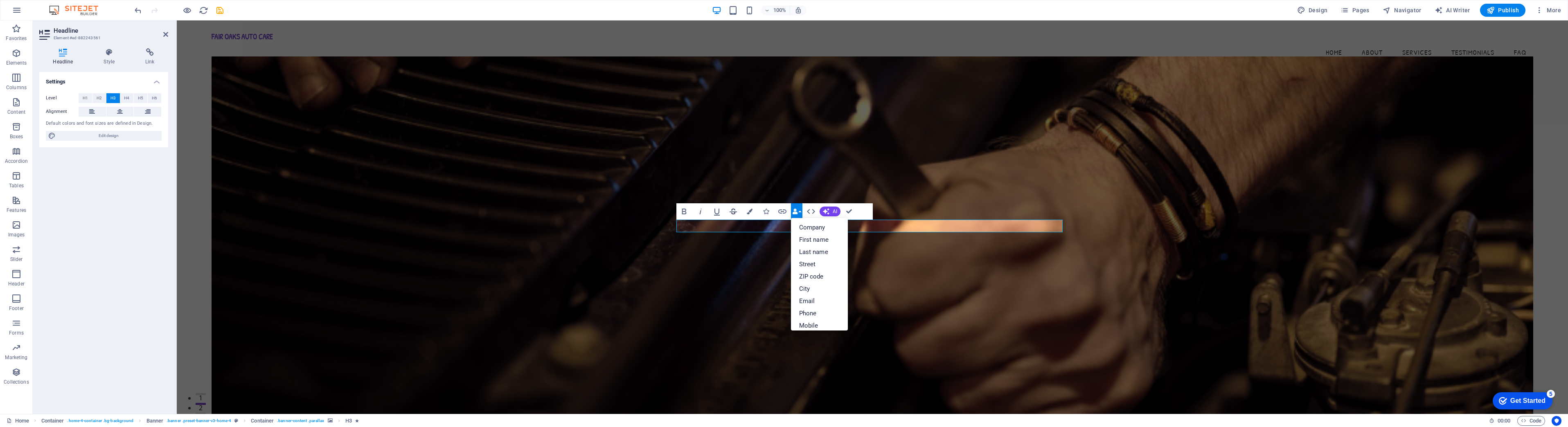
click at [733, 211] on icon "button" at bounding box center [733, 211] width 10 height 10
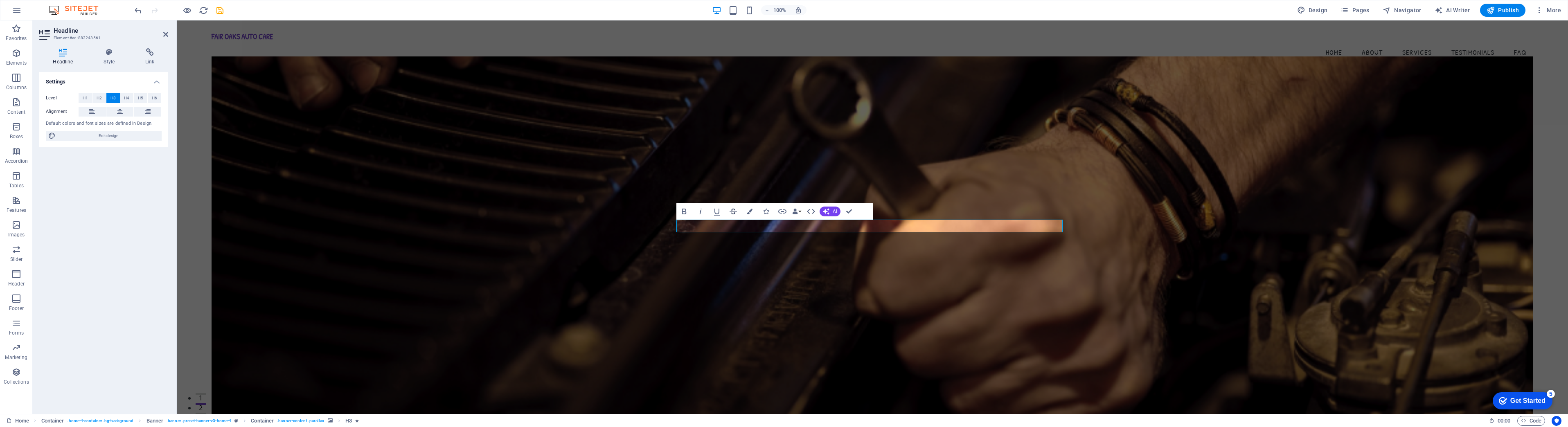
click at [733, 211] on icon "button" at bounding box center [733, 211] width 10 height 10
click at [747, 265] on figure at bounding box center [872, 235] width 1321 height 358
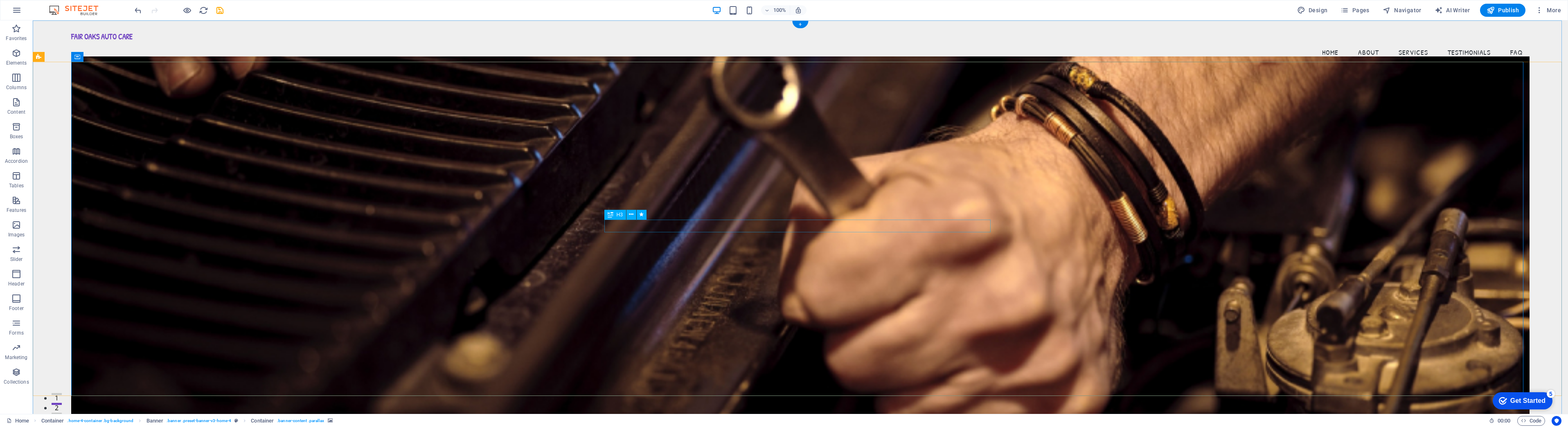
click at [920, 303] on figure at bounding box center [800, 235] width 1458 height 358
click at [1460, 42] on nav "Home About Services Testimonials FAQ" at bounding box center [800, 52] width 1458 height 21
click at [1362, 10] on span "Pages" at bounding box center [1354, 10] width 29 height 8
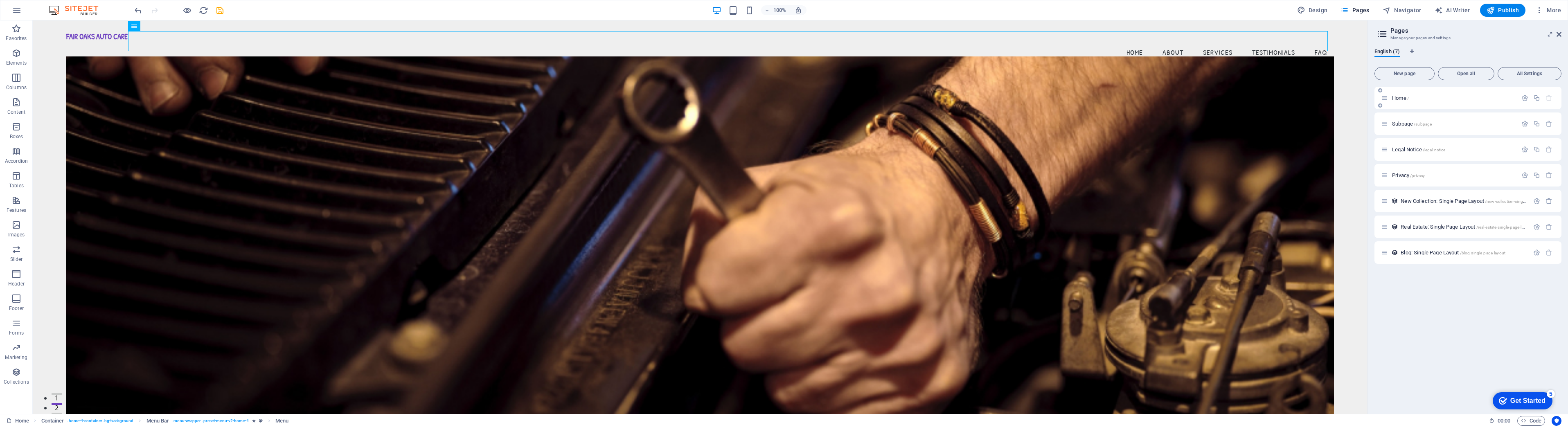
click at [1384, 99] on icon at bounding box center [1384, 97] width 7 height 7
click at [1401, 98] on span "Home /" at bounding box center [1401, 98] width 17 height 6
click at [1404, 123] on span "Subpage /subpage" at bounding box center [1412, 123] width 40 height 6
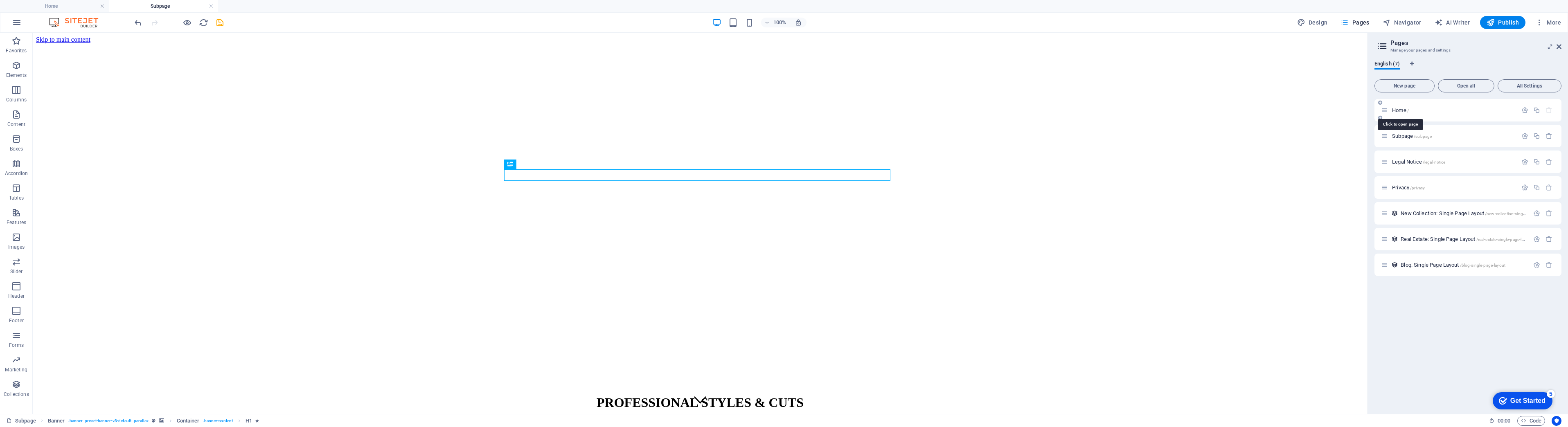
click at [1401, 111] on span "Home /" at bounding box center [1401, 110] width 17 height 6
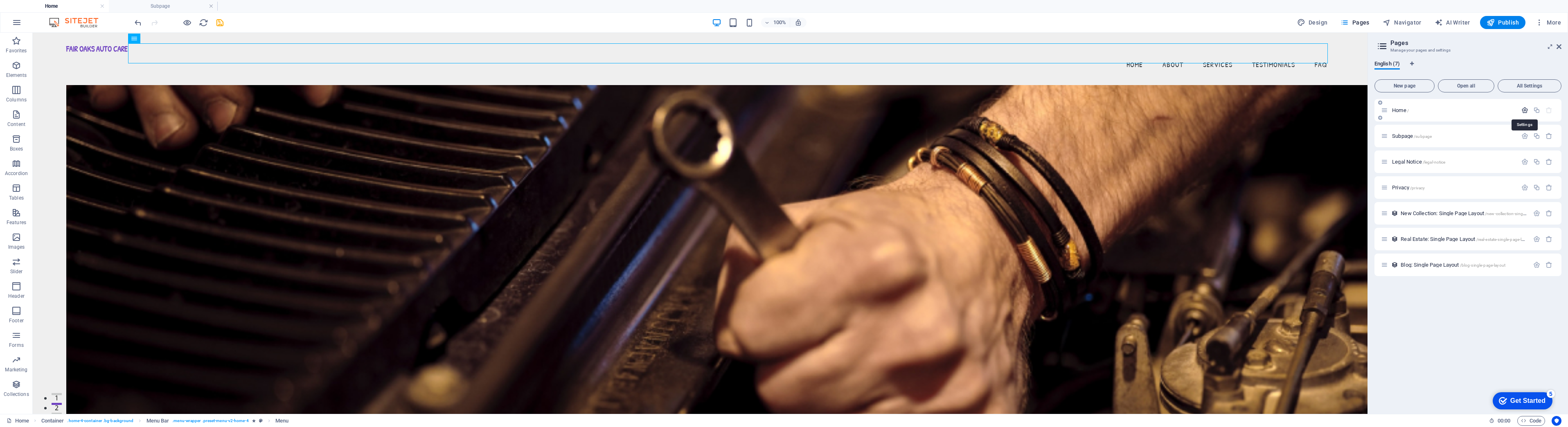
click at [1524, 110] on icon "button" at bounding box center [1524, 109] width 7 height 7
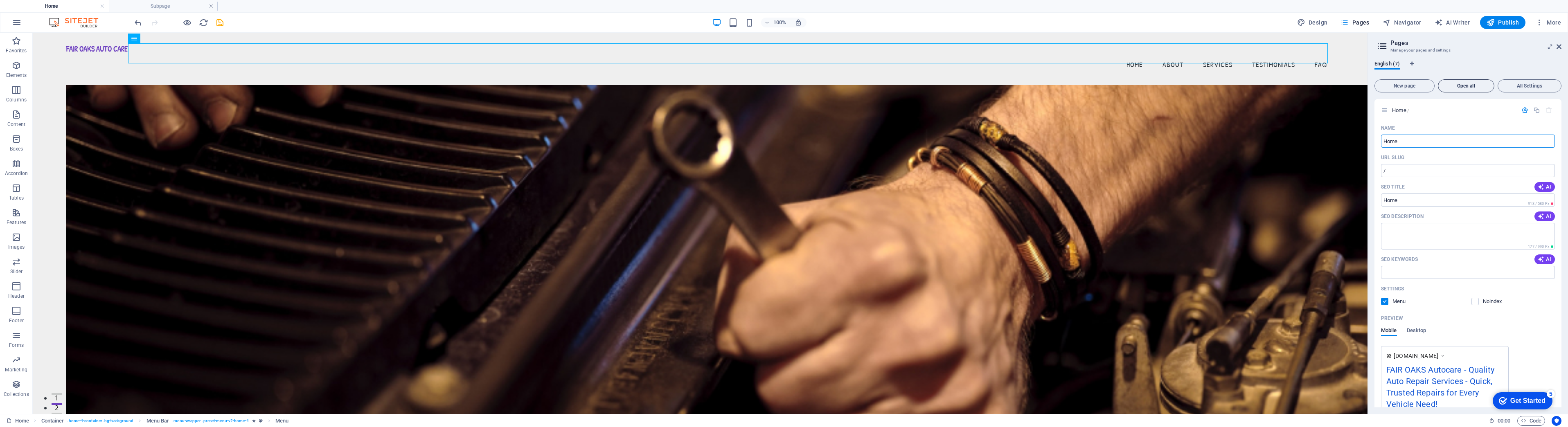
click at [1453, 88] on span "Open all" at bounding box center [1466, 86] width 49 height 5
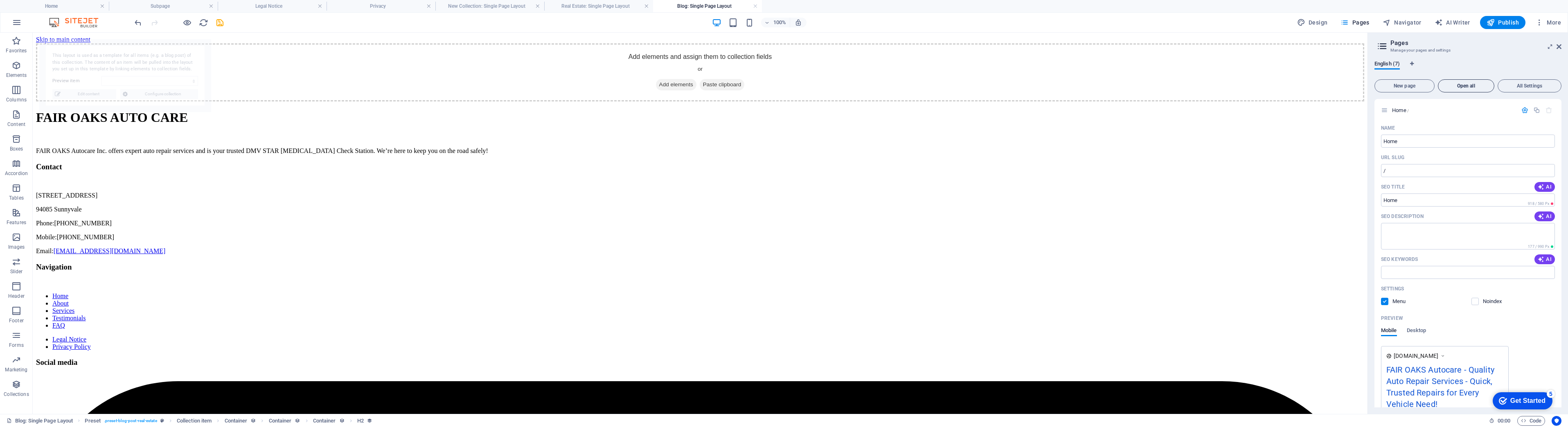
select select "68af5dd1bc1ec063c101bfdd"
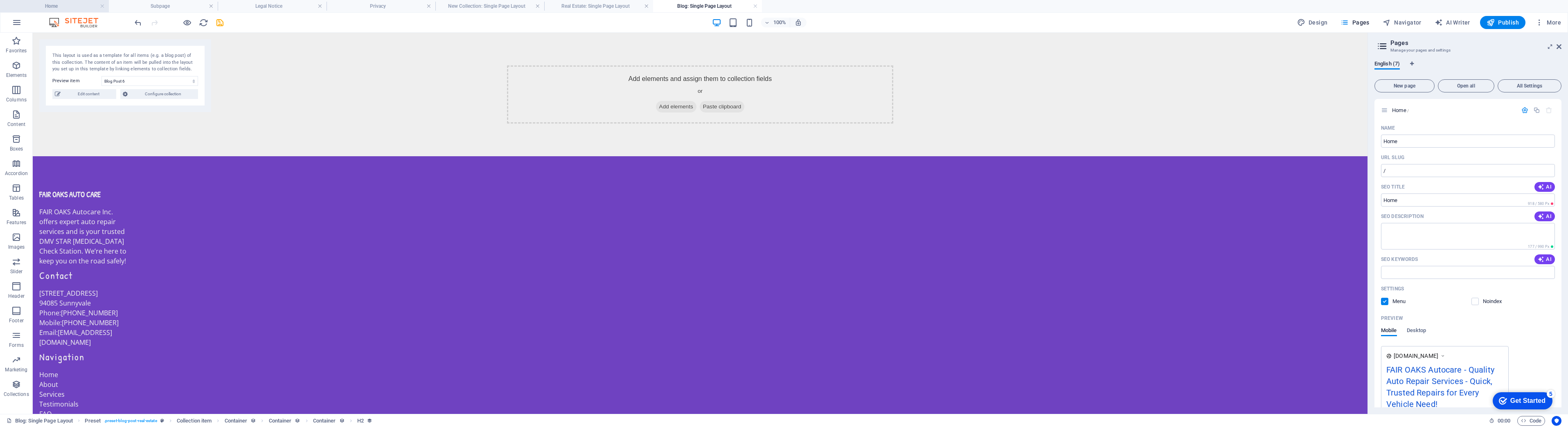
click at [75, 9] on h4 "Home" at bounding box center [54, 6] width 109 height 9
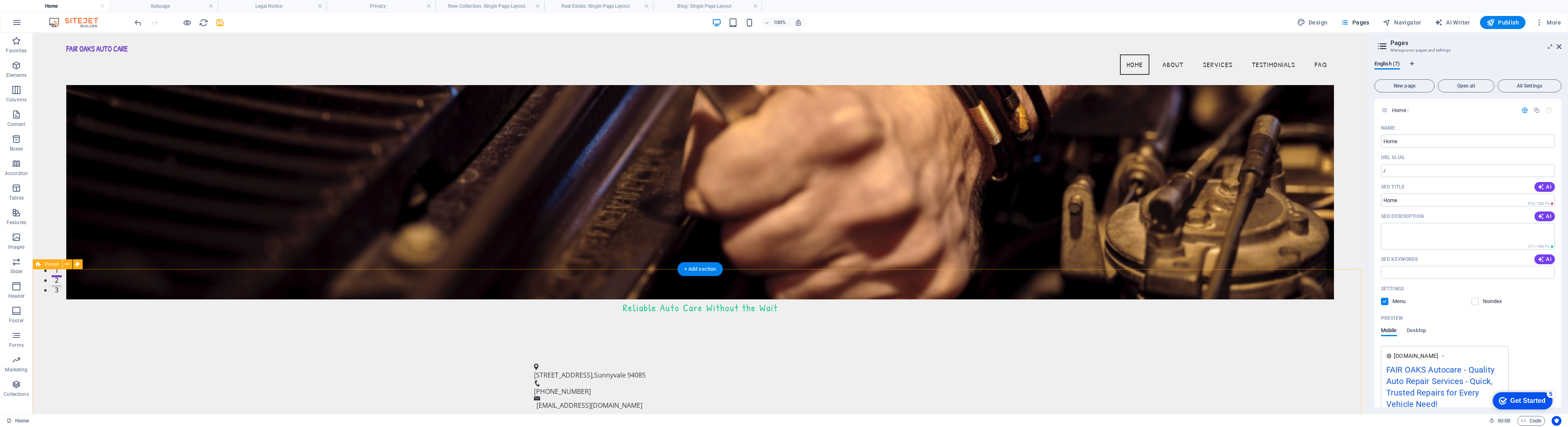
scroll to position [118, 0]
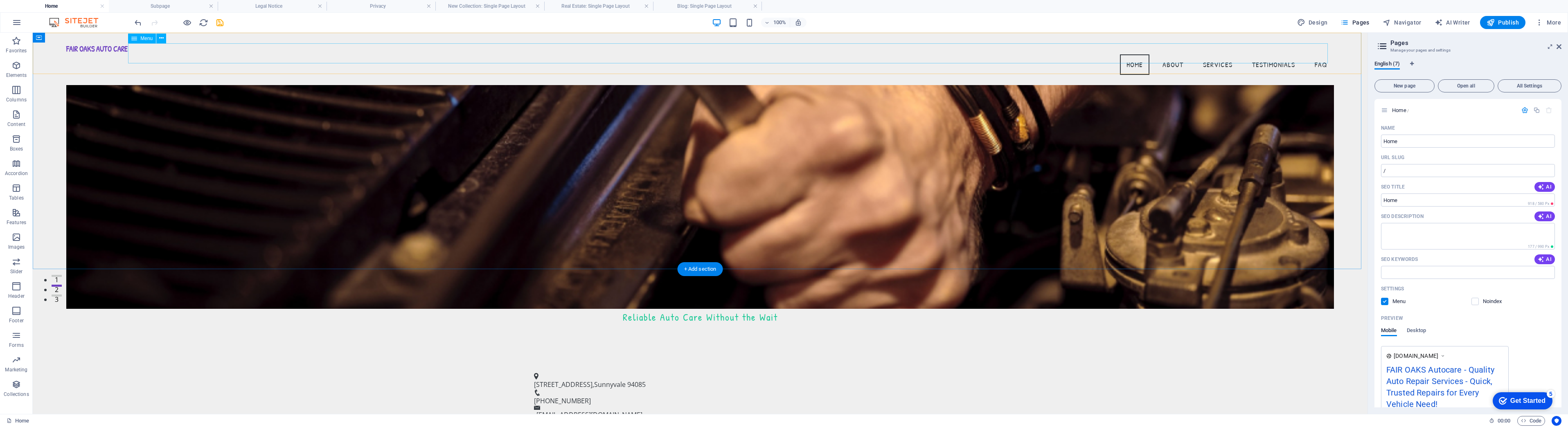
click at [1258, 55] on nav "Home About Services Testimonials FAQ" at bounding box center [700, 64] width 1268 height 21
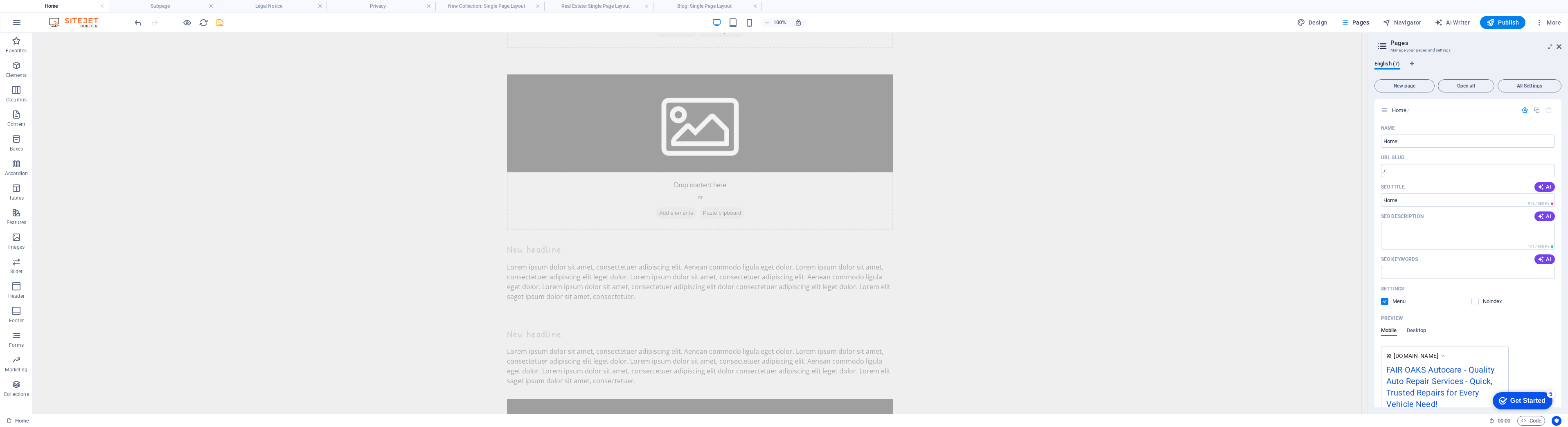
scroll to position [3312, 0]
click at [1559, 46] on icon at bounding box center [1559, 46] width 5 height 7
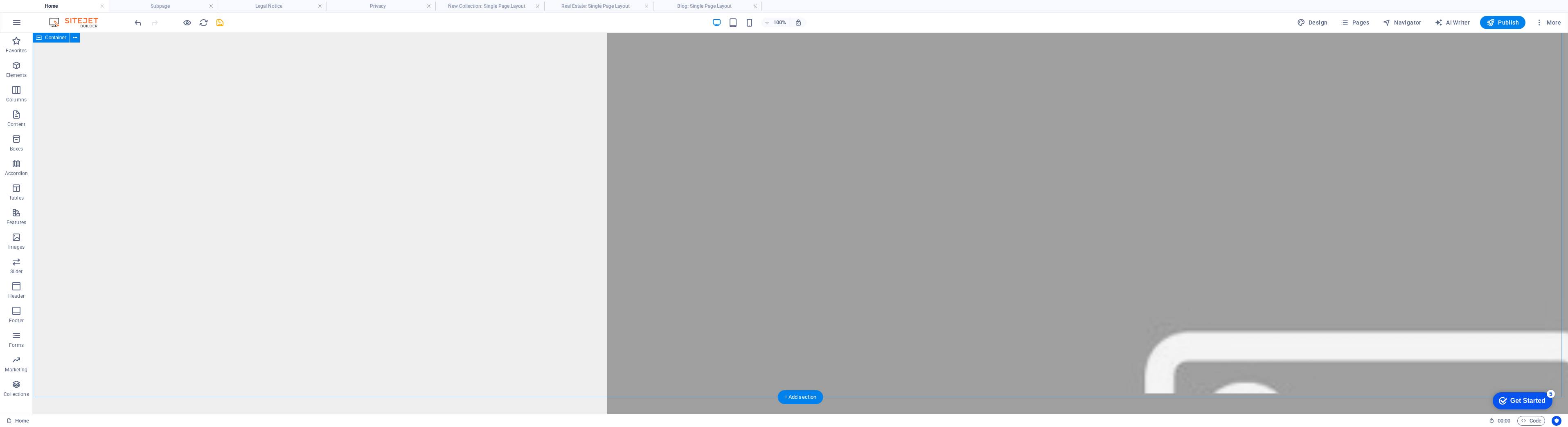
scroll to position [3302, 0]
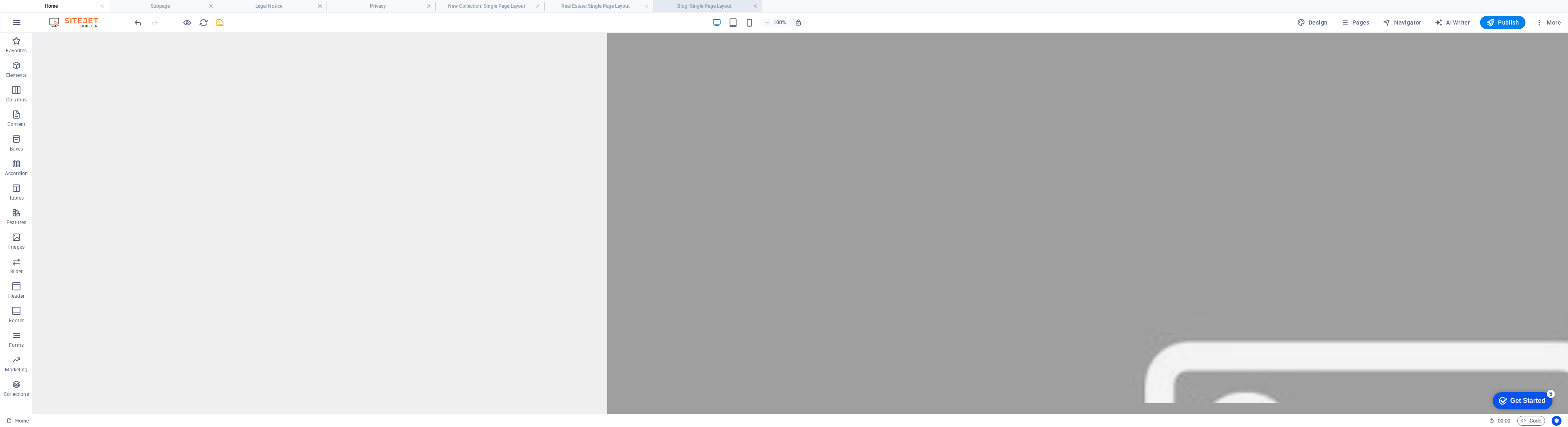
click at [754, 5] on link at bounding box center [755, 6] width 5 height 8
click at [645, 4] on link at bounding box center [646, 6] width 5 height 8
click at [538, 6] on link at bounding box center [537, 6] width 5 height 8
click at [430, 5] on link at bounding box center [429, 6] width 5 height 8
click at [318, 4] on link at bounding box center [320, 6] width 5 height 8
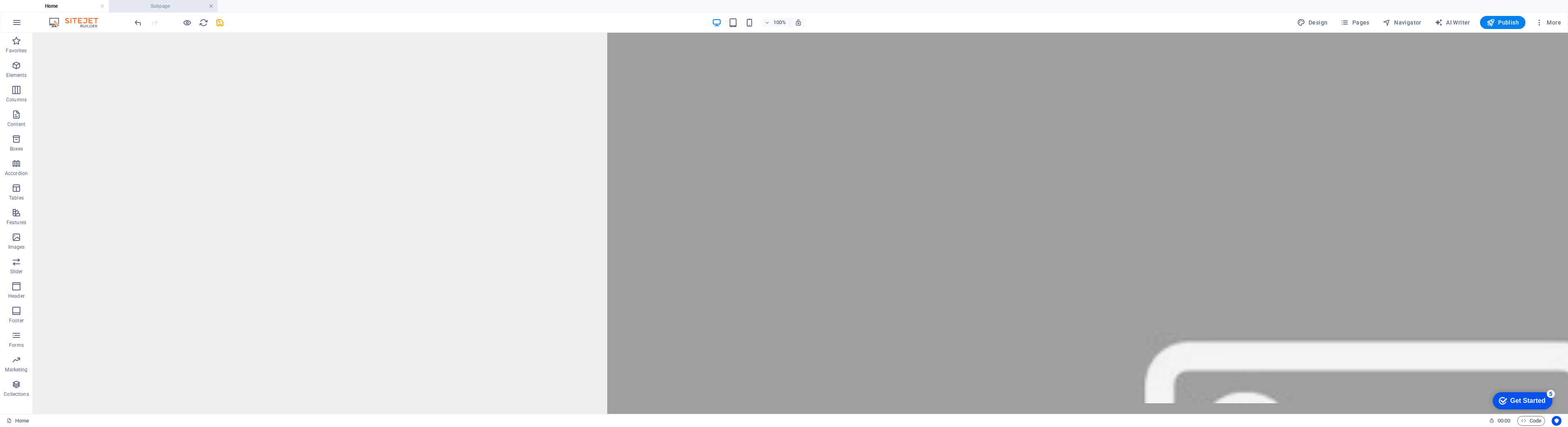
click at [212, 5] on link at bounding box center [211, 6] width 5 height 8
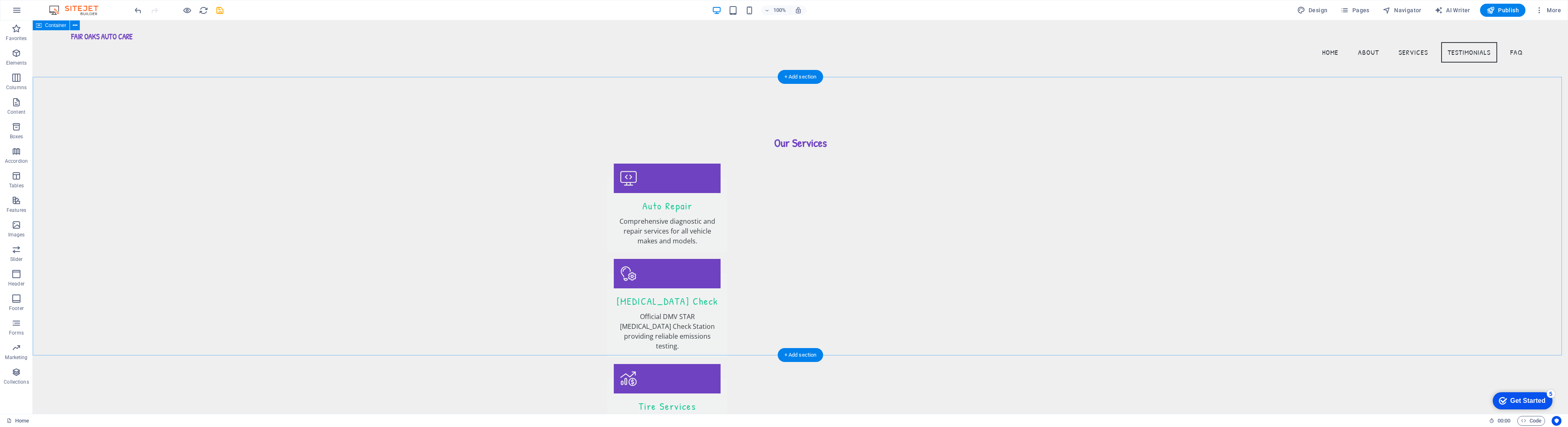
scroll to position [2290, 0]
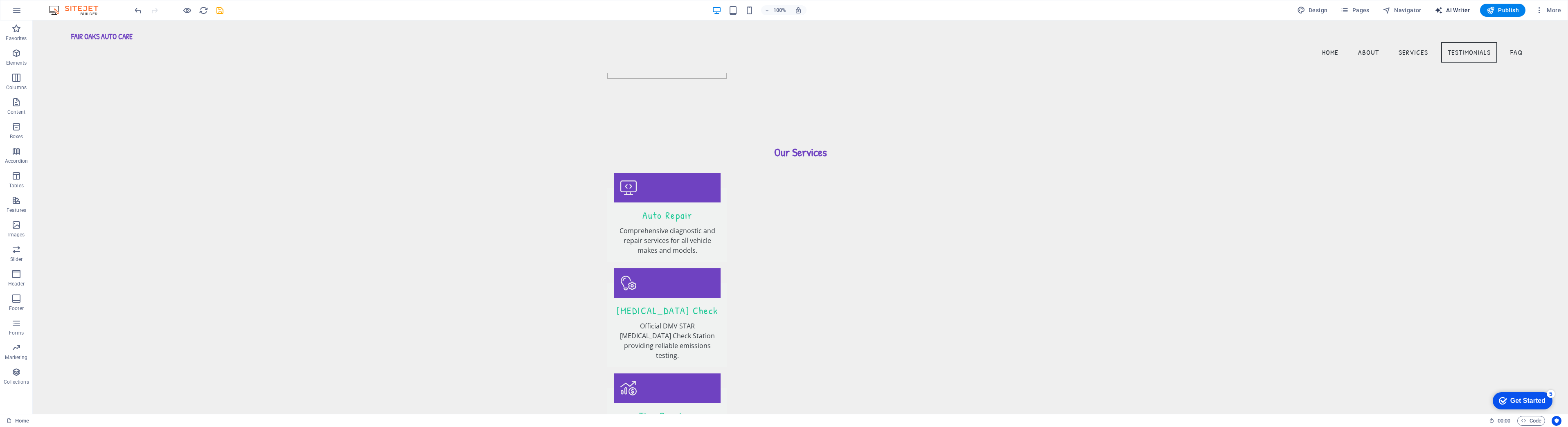
click at [1451, 8] on span "AI Writer" at bounding box center [1452, 10] width 35 height 8
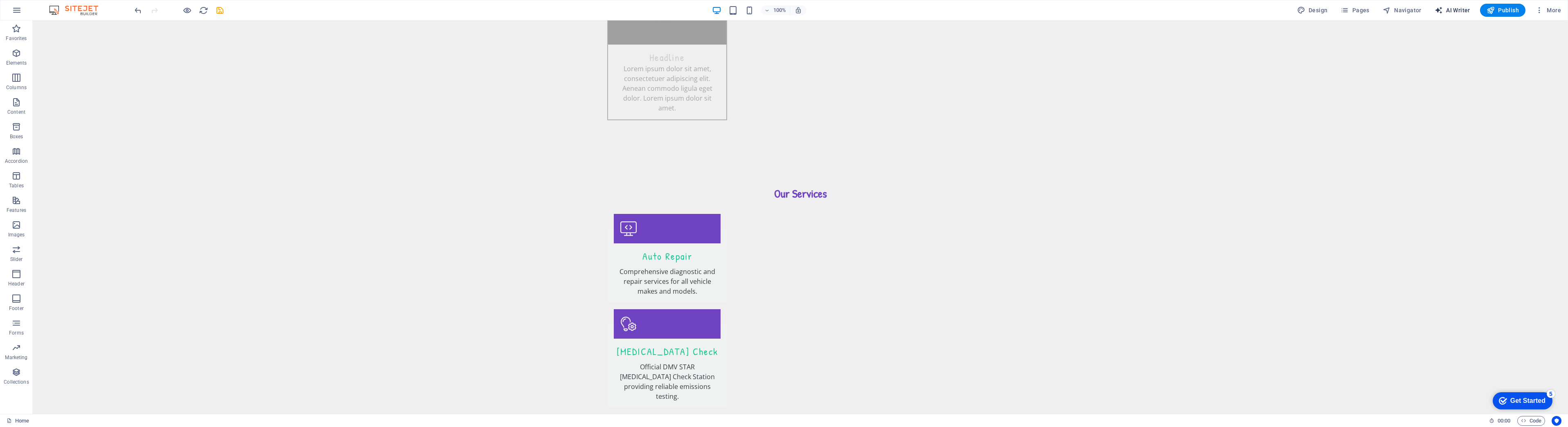
select select "English"
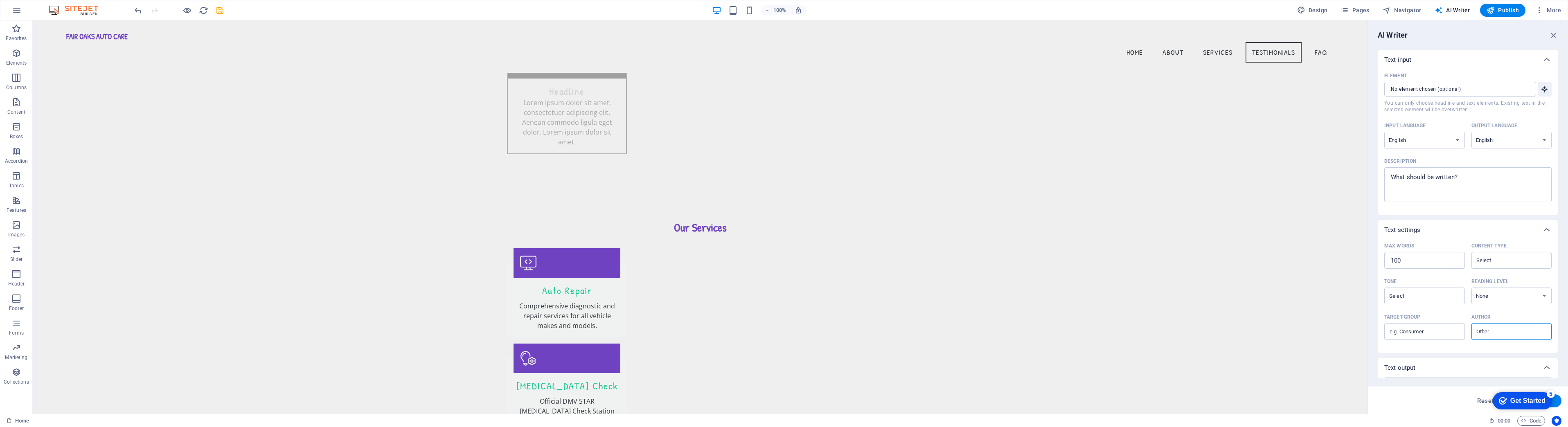
scroll to position [2244, 0]
click at [1469, 88] on input "Element ​ You can only choose headline and text elements. Existing text in the …" at bounding box center [1457, 89] width 146 height 15
click at [1545, 88] on icon "button" at bounding box center [1545, 89] width 7 height 7
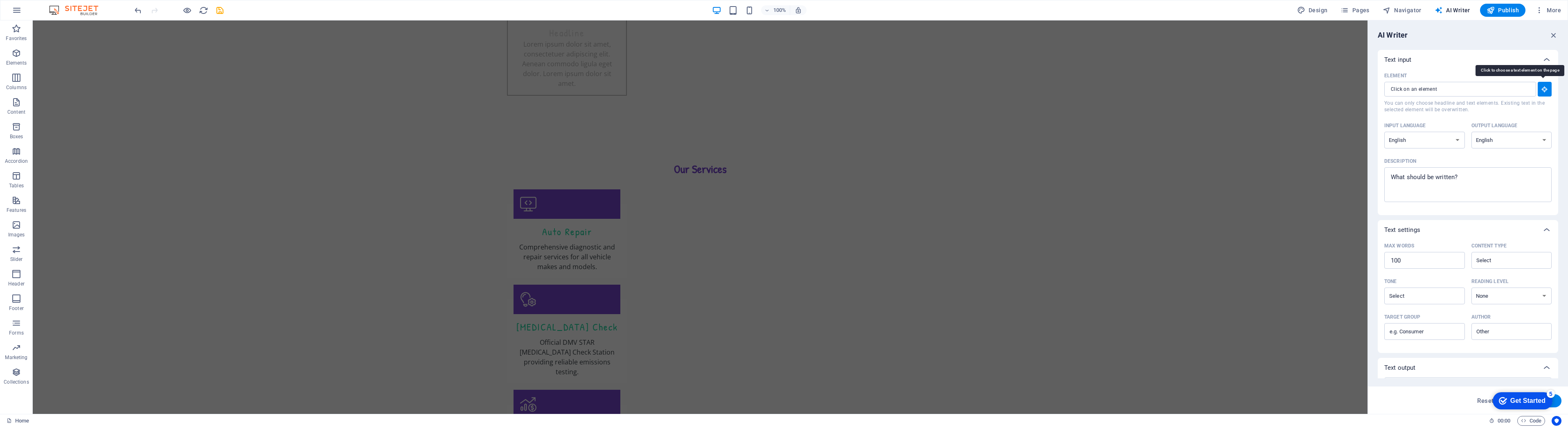
scroll to position [2290, 0]
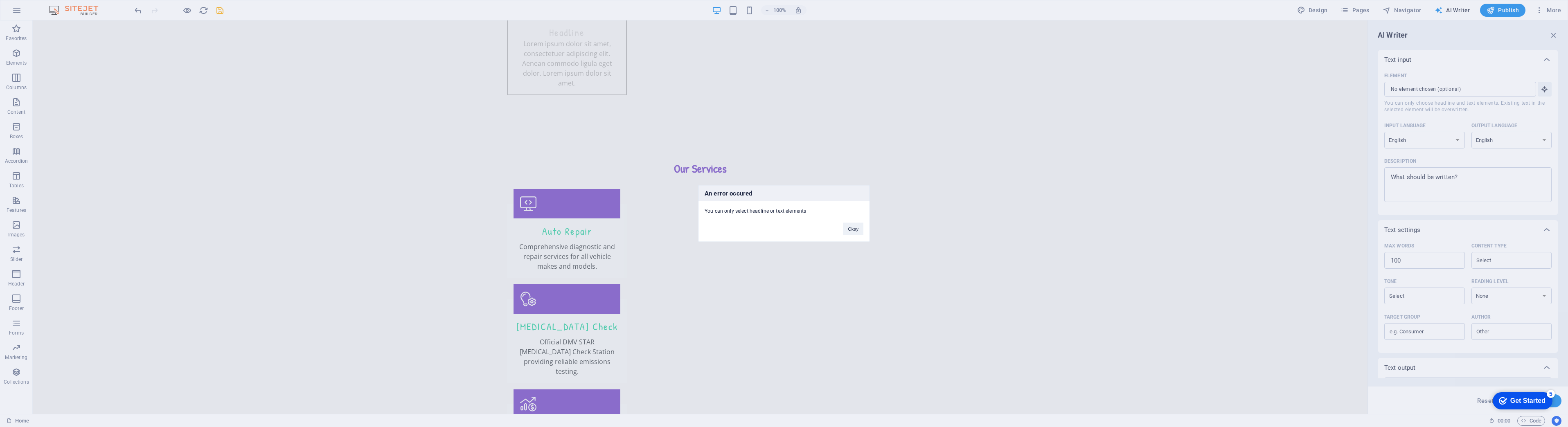
click at [711, 68] on div "An error occured You can only select headline or text elements Okay" at bounding box center [784, 214] width 1568 height 427
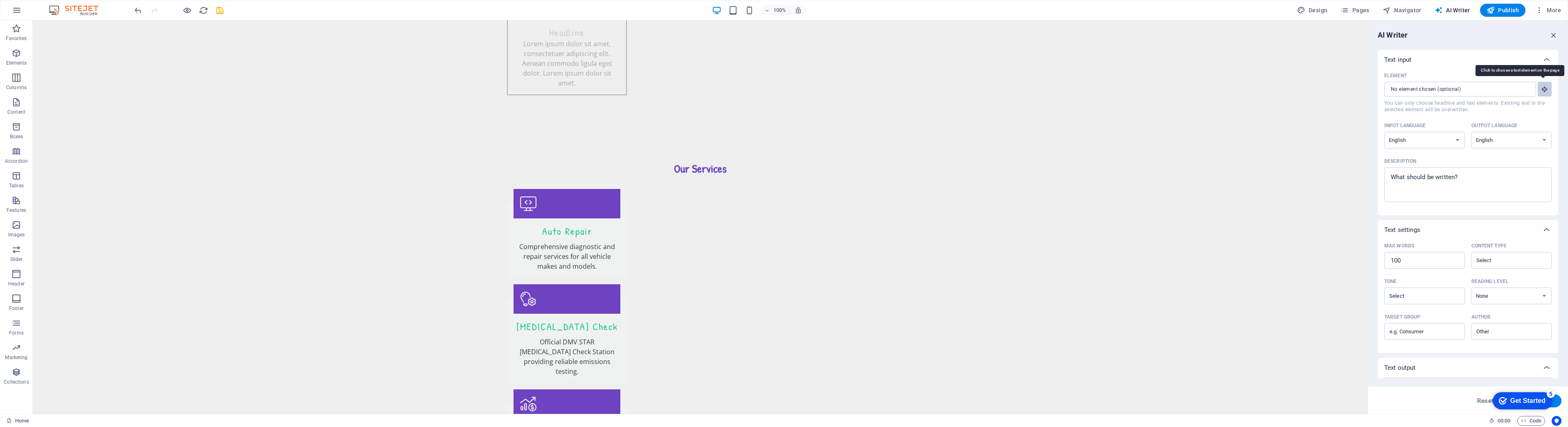
click at [1546, 91] on icon "button" at bounding box center [1545, 89] width 7 height 7
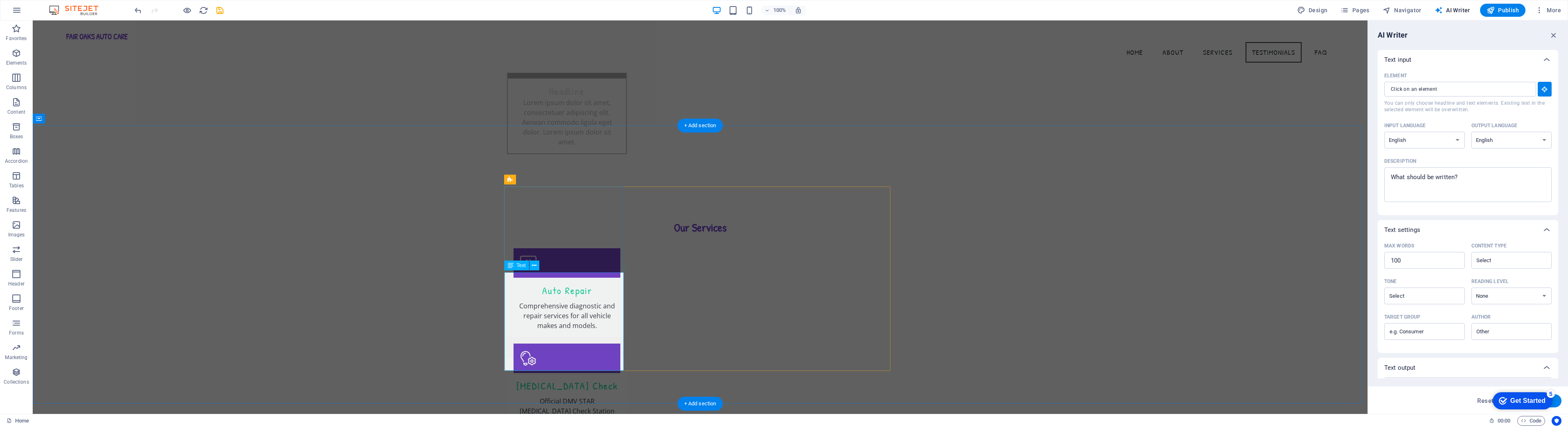
scroll to position [2244, 0]
type input "#ed-882243984"
type textarea "x"
type input "37"
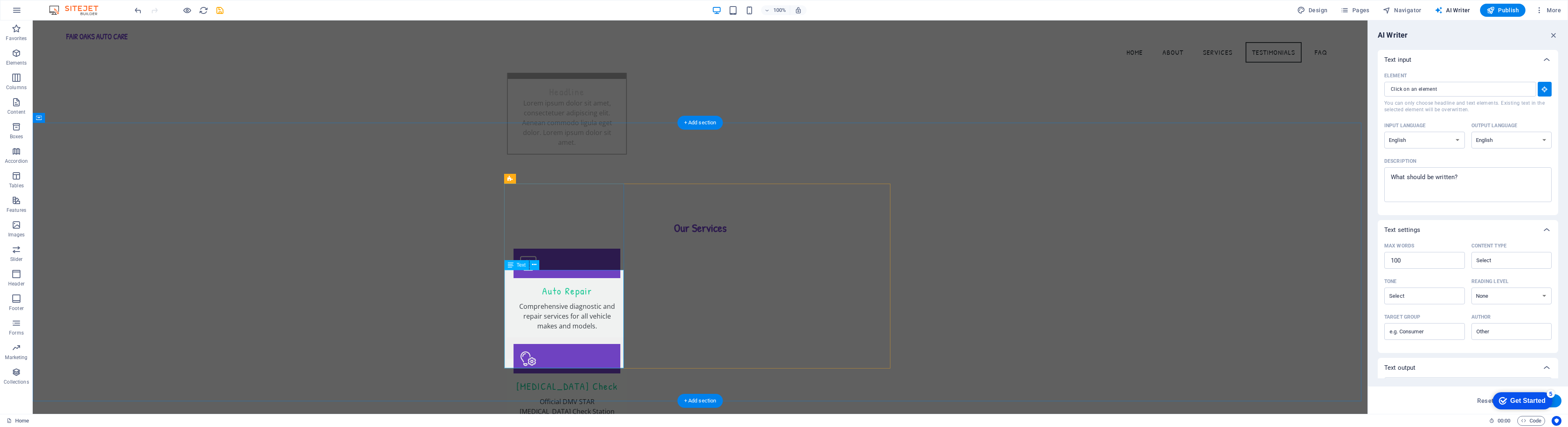
type textarea "x"
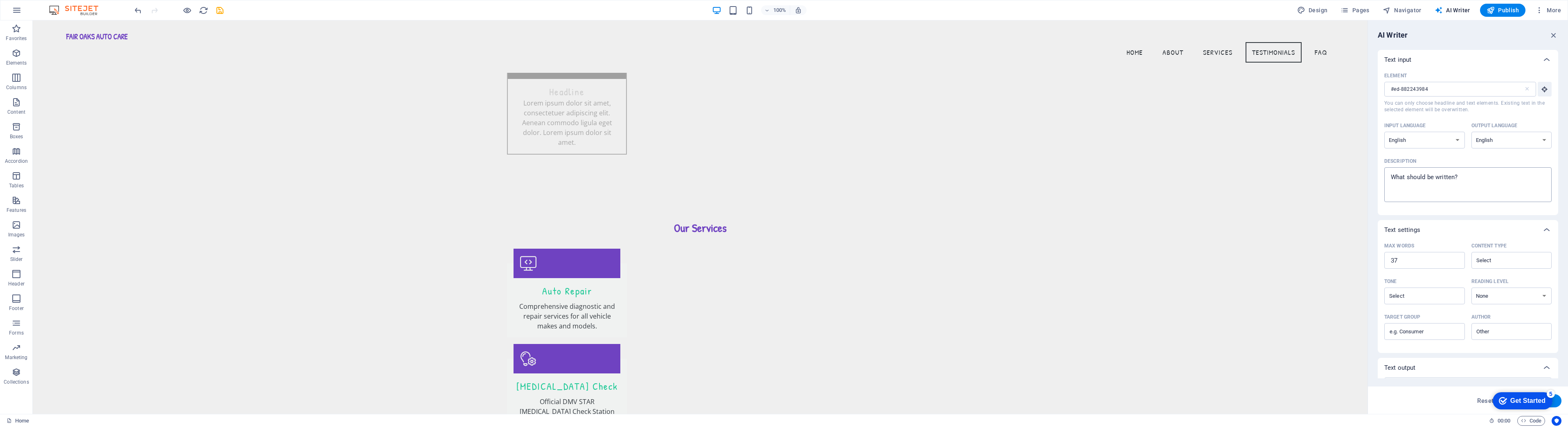
type textarea "x"
click at [1390, 176] on textarea "Description x ​" at bounding box center [1468, 185] width 159 height 27
paste textarea "I have lived in Sunnyvale 28 yr's. Tam has always been the best Price and The B…"
type textarea "I have lived in Sunnyvale 28 yr's. Tam has always been the best Price and The B…"
type textarea "x"
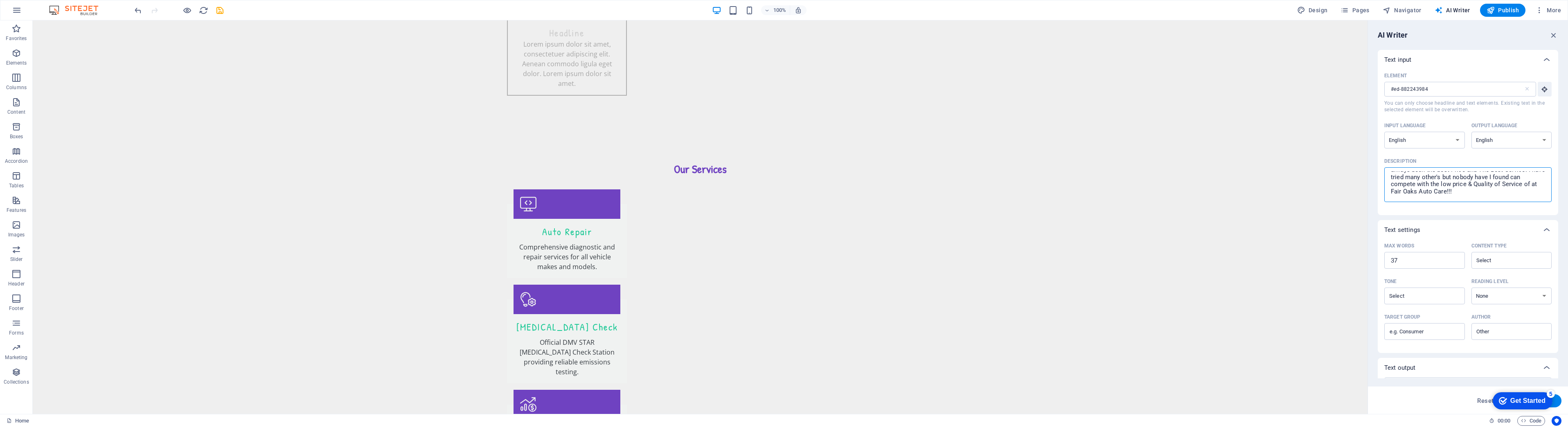
scroll to position [2290, 0]
type textarea "I have lived in Sunnyvale 28 yr's. Tam has always been the best Price and The B…"
type textarea "x"
type textarea "I have lived in Sunnyvale 28 yr's. Tam has always been the best Price and The B…"
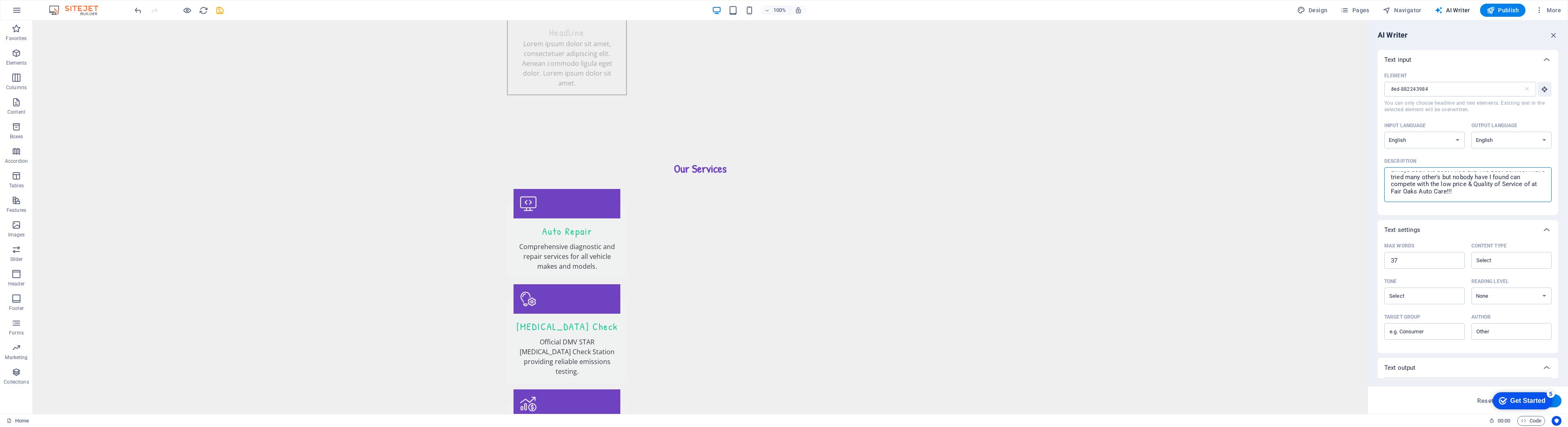
type textarea "x"
type textarea "I have lived in Sunnyvale 28 yr's. Tam has always been the best Price and The B…"
type textarea "x"
click at [1483, 375] on div "Text output" at bounding box center [1468, 367] width 180 height 19
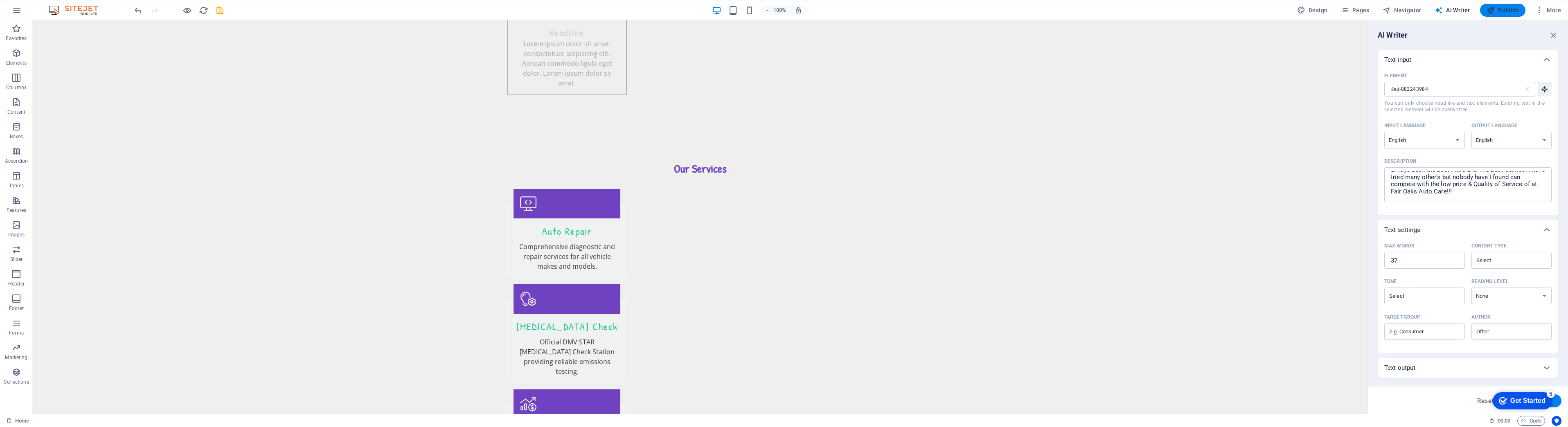
click at [1500, 12] on span "Publish" at bounding box center [1502, 10] width 32 height 8
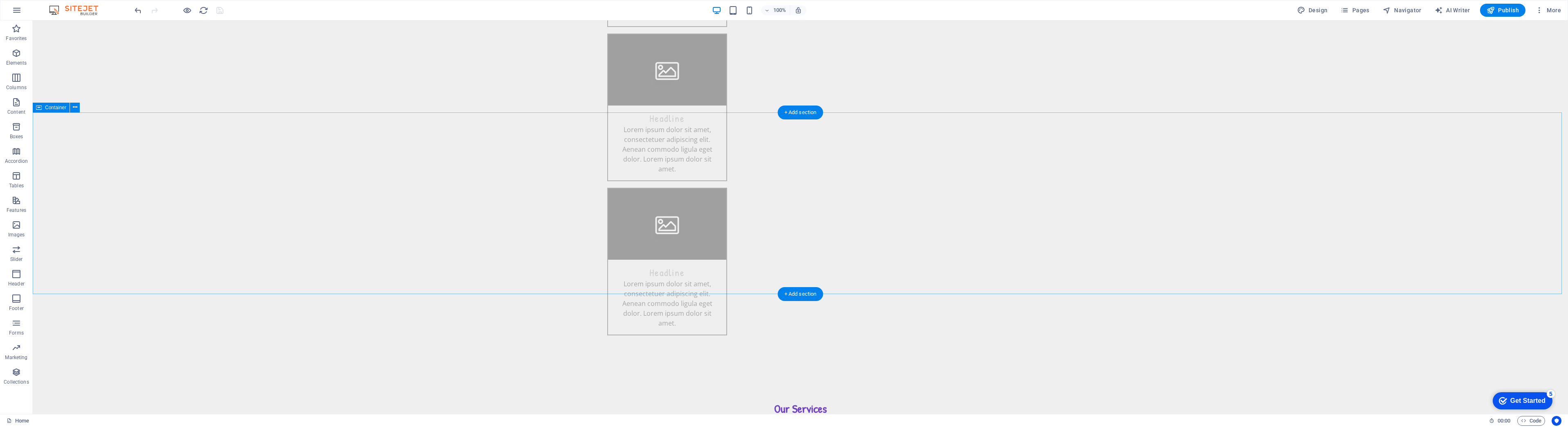
scroll to position [2076, 0]
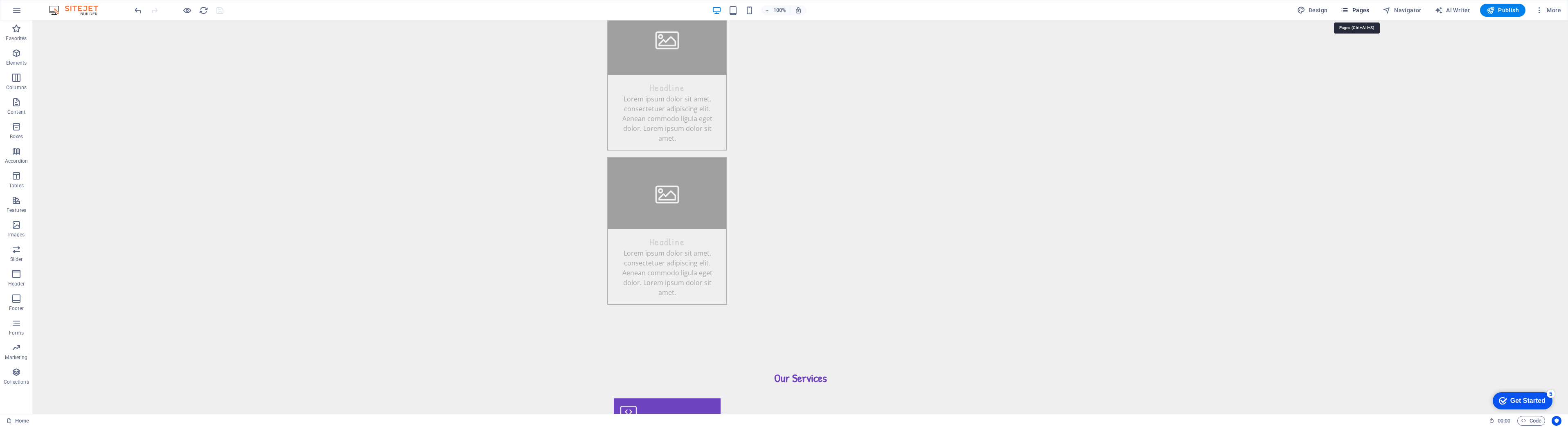
click at [1354, 13] on span "Pages" at bounding box center [1354, 10] width 29 height 8
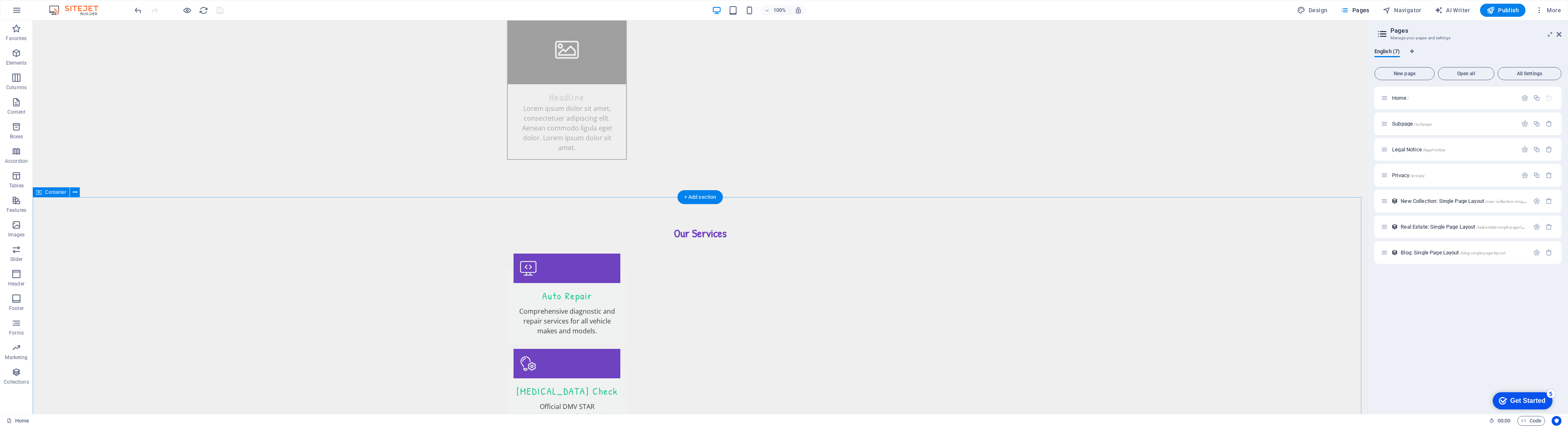
scroll to position [2262, 0]
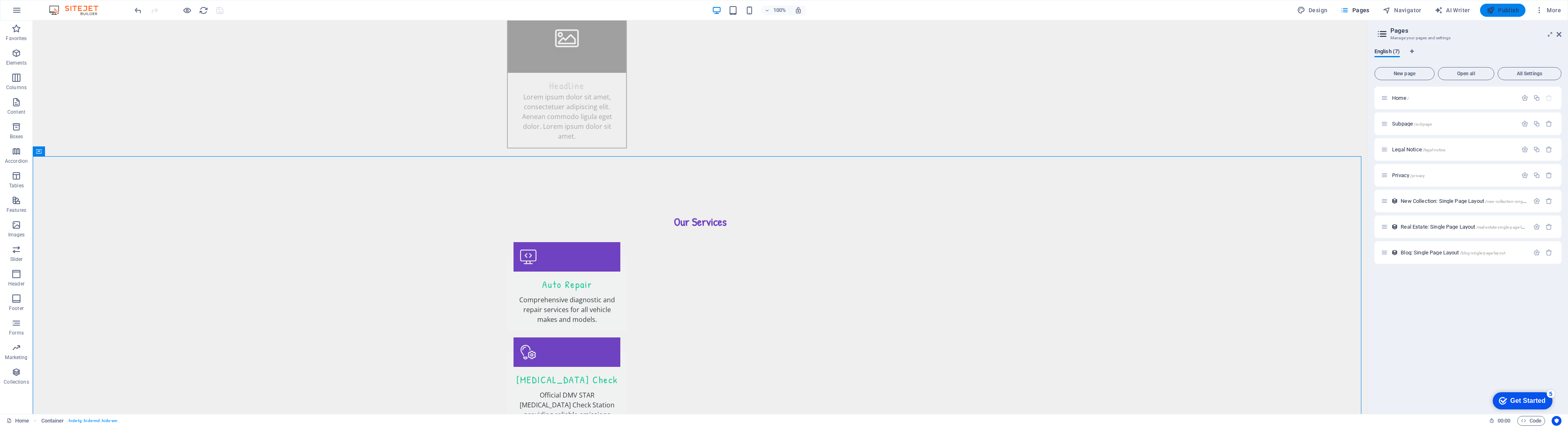
click at [1510, 10] on span "Publish" at bounding box center [1502, 10] width 32 height 8
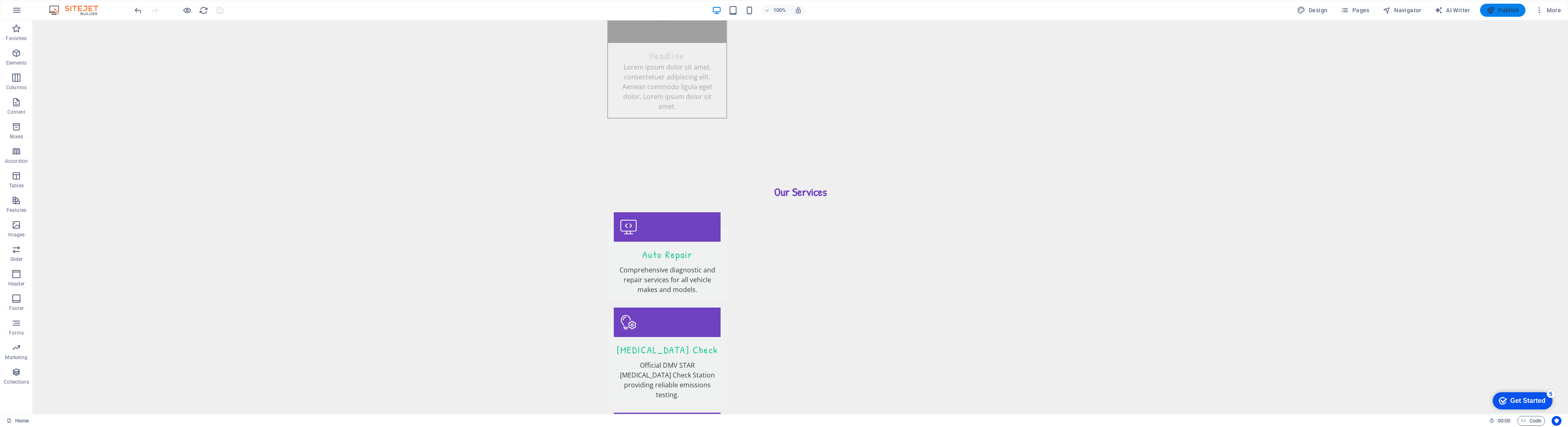
scroll to position [2252, 0]
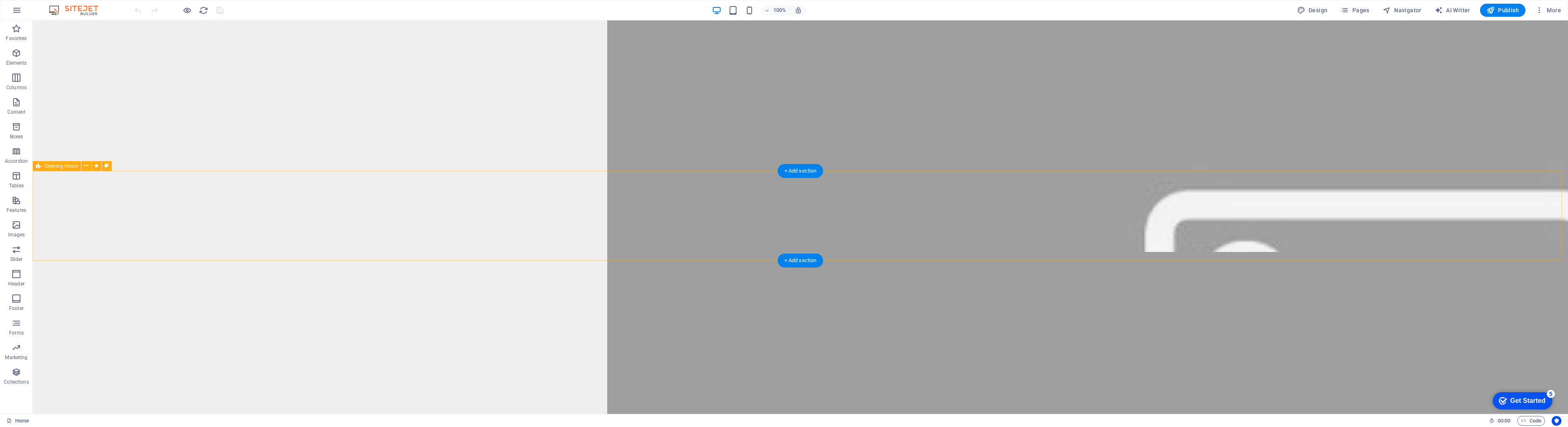
scroll to position [3485, 0]
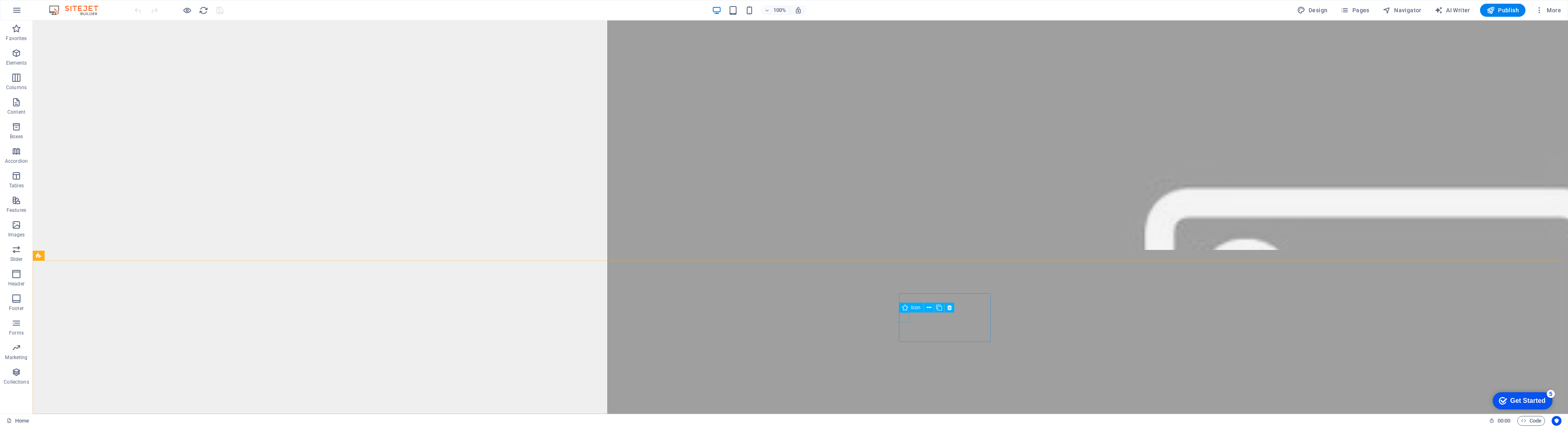
click at [905, 310] on icon at bounding box center [905, 307] width 5 height 10
click at [906, 309] on icon at bounding box center [905, 307] width 5 height 10
select select "xMidYMid"
select select "px"
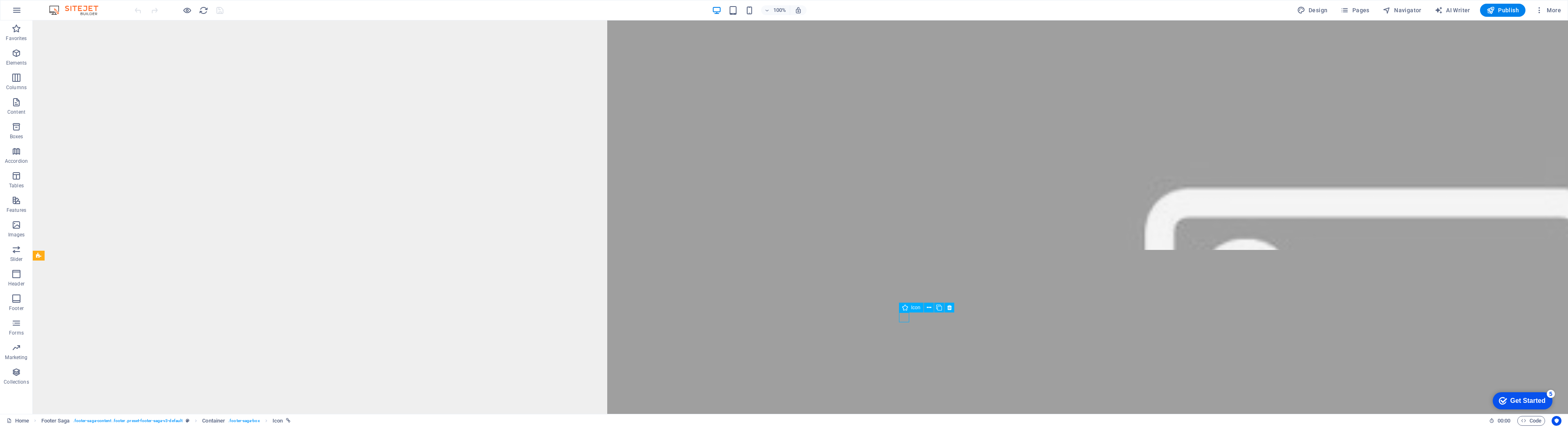
select select "px"
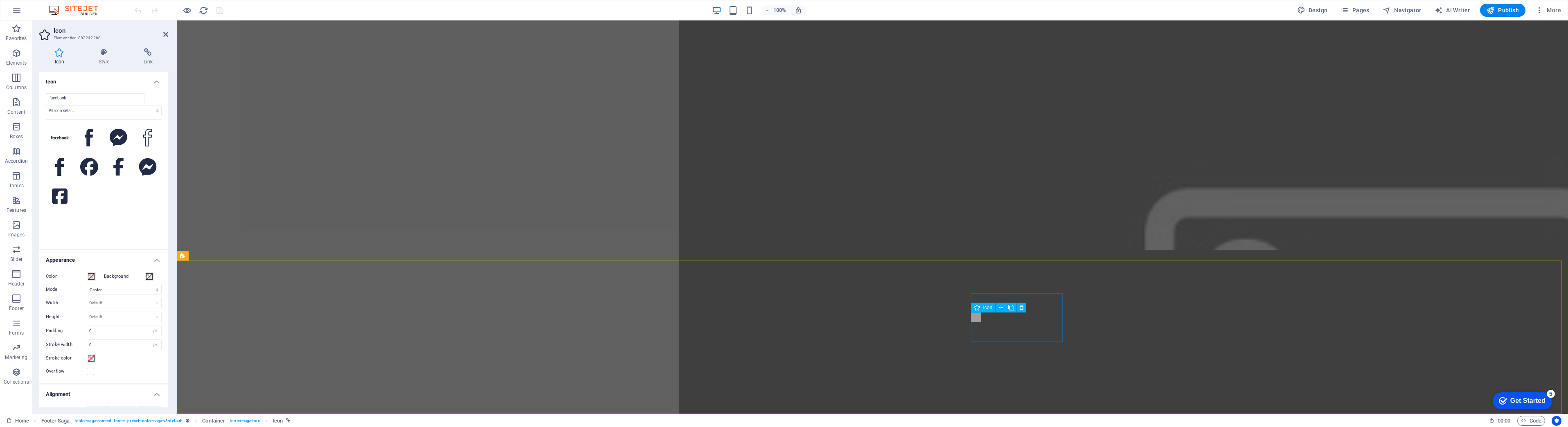
click at [986, 308] on span "Icon" at bounding box center [987, 307] width 9 height 5
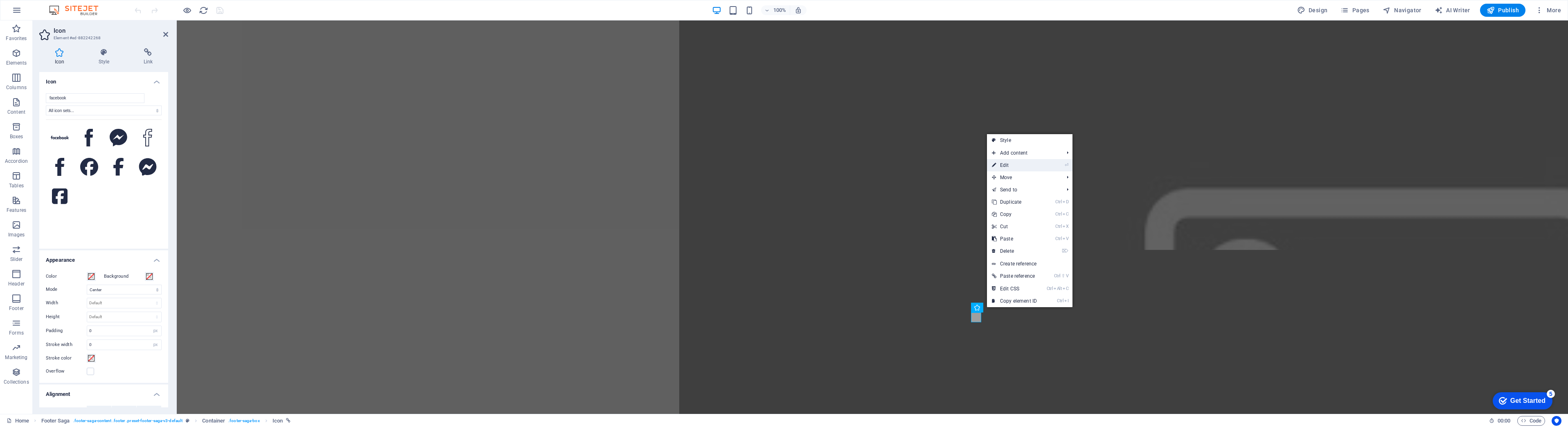
click at [1017, 167] on link "⏎ Edit" at bounding box center [1014, 165] width 55 height 12
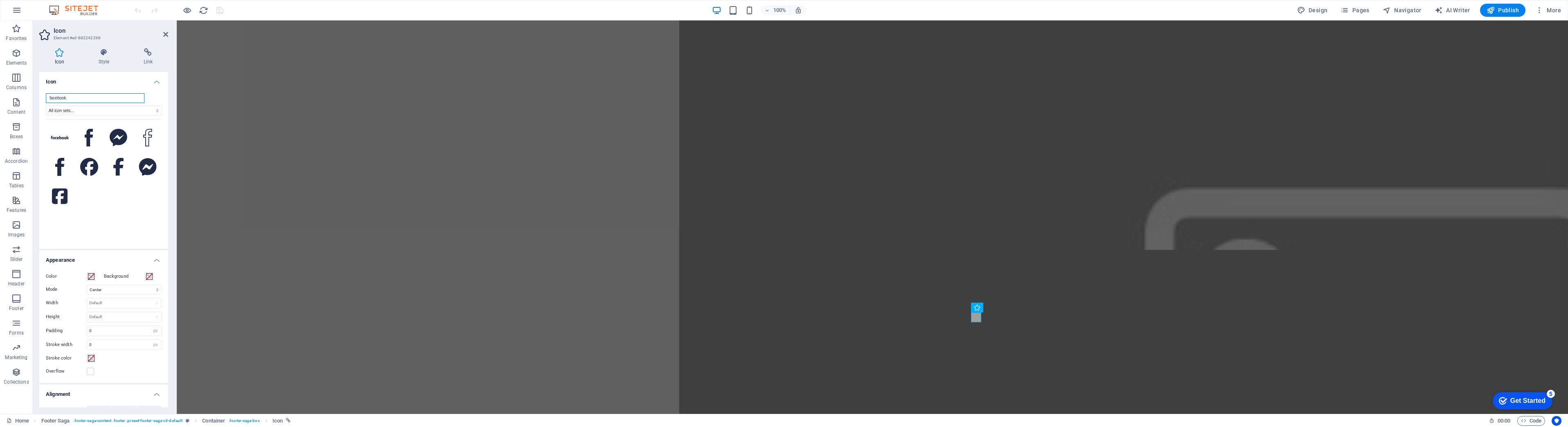
drag, startPoint x: 73, startPoint y: 97, endPoint x: 32, endPoint y: 94, distance: 41.1
click at [32, 94] on section "Favorites Elements Columns Content Boxes Accordion Tables Features Images Slide…" at bounding box center [784, 217] width 1568 height 394
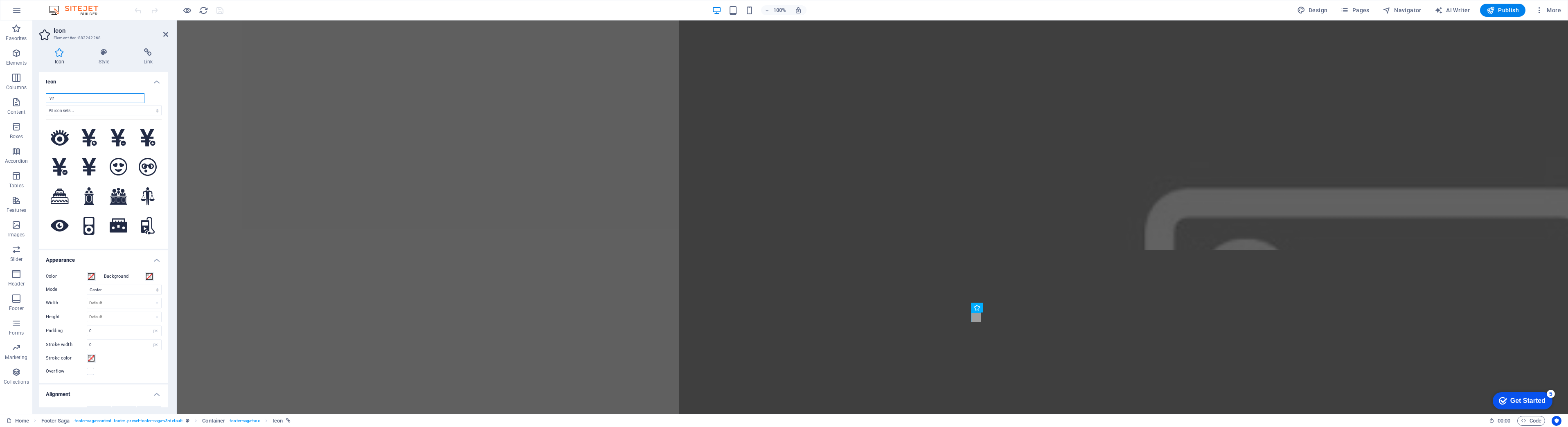
type input "y"
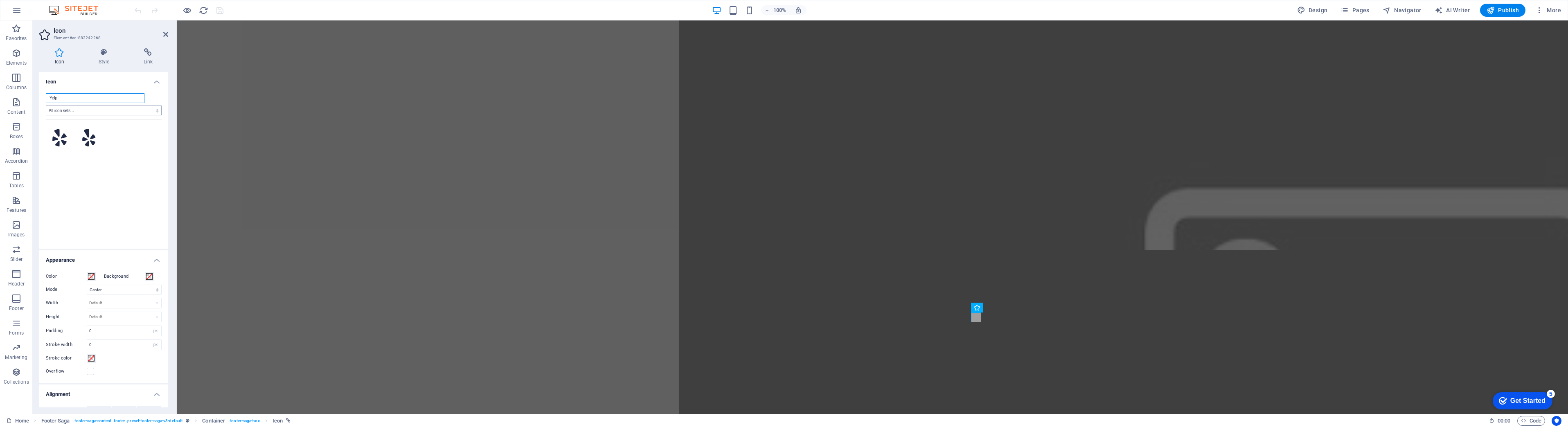
type input "Yelp"
click at [79, 109] on select "All icon sets... IcoFont Ionicons FontAwesome Brands FontAwesome Duotone FontAw…" at bounding box center [103, 110] width 116 height 10
click at [56, 134] on icon at bounding box center [60, 138] width 15 height 18
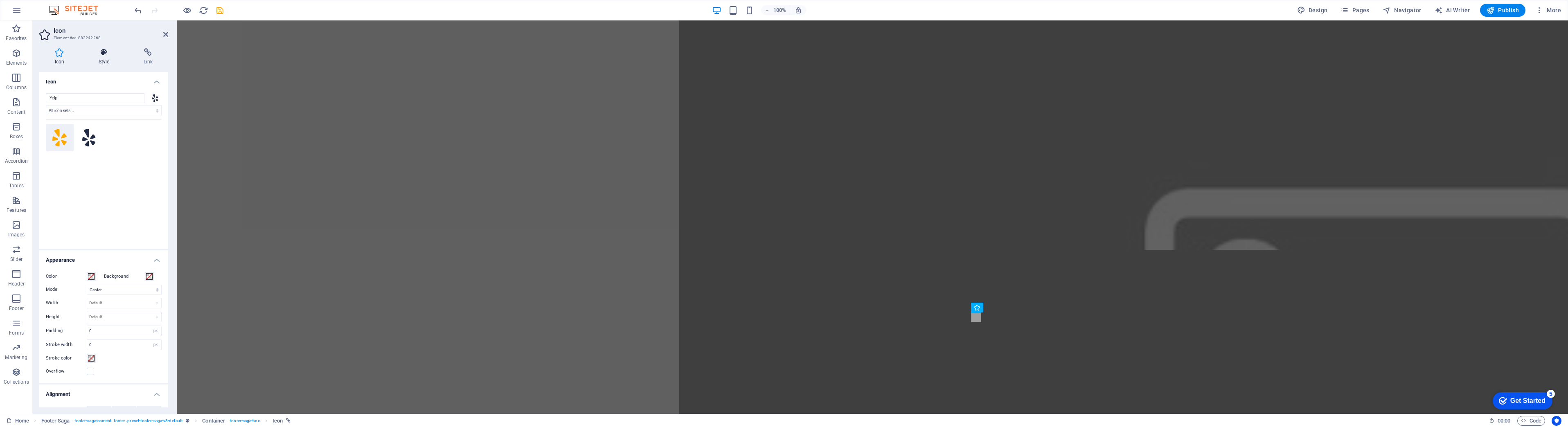
click at [102, 58] on h4 "Style" at bounding box center [105, 57] width 45 height 17
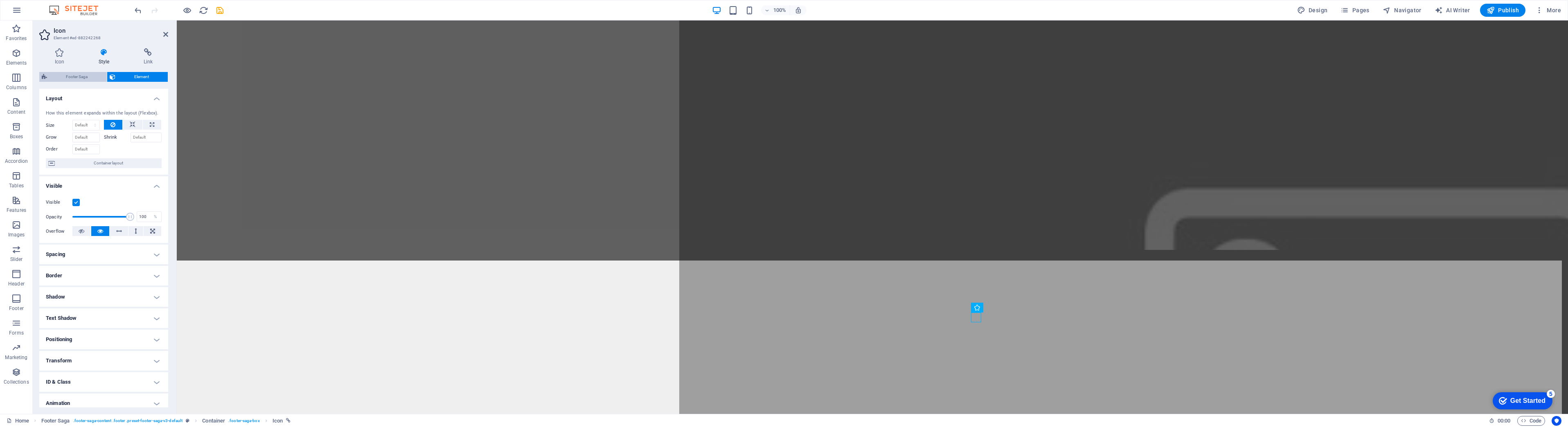
click at [80, 79] on span "Footer Saga" at bounding box center [77, 77] width 55 height 10
select select "rem"
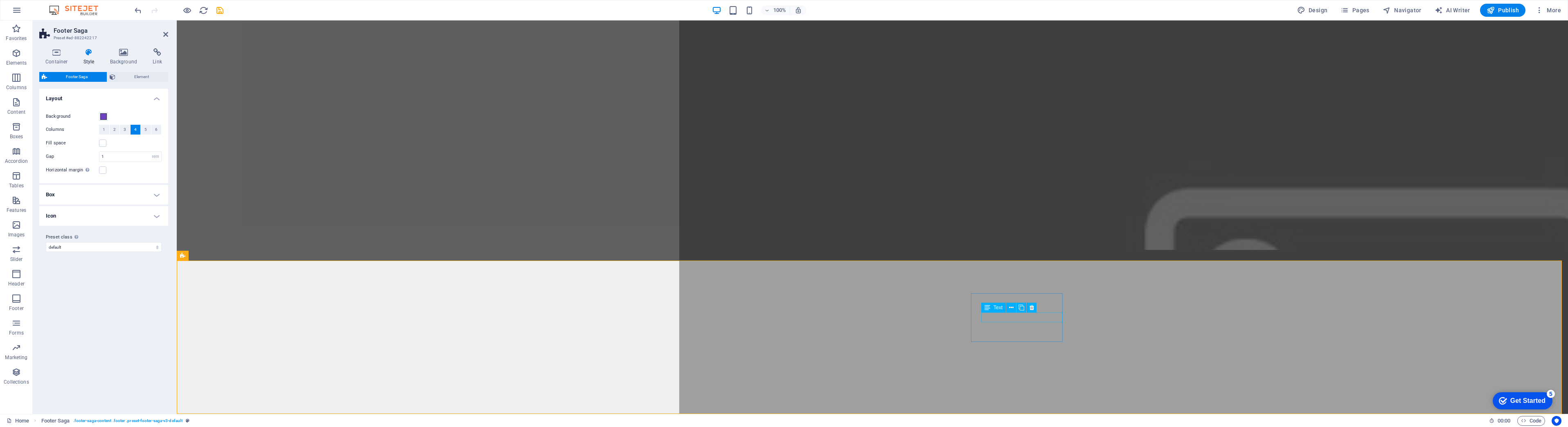
click at [998, 308] on span "Text" at bounding box center [998, 307] width 9 height 5
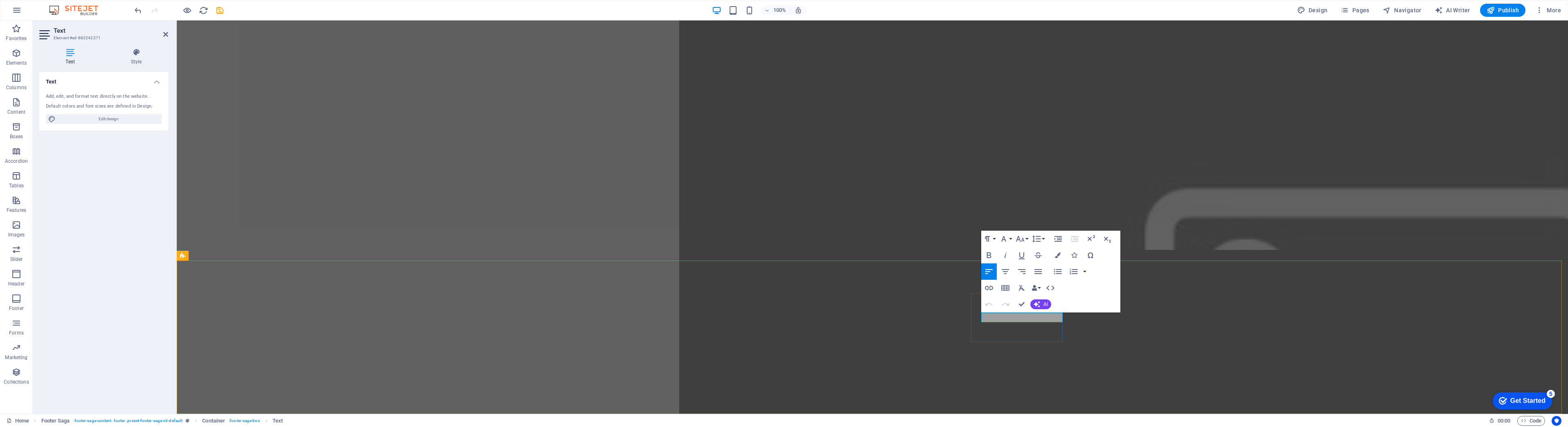
drag, startPoint x: 1014, startPoint y: 318, endPoint x: 987, endPoint y: 318, distance: 27.0
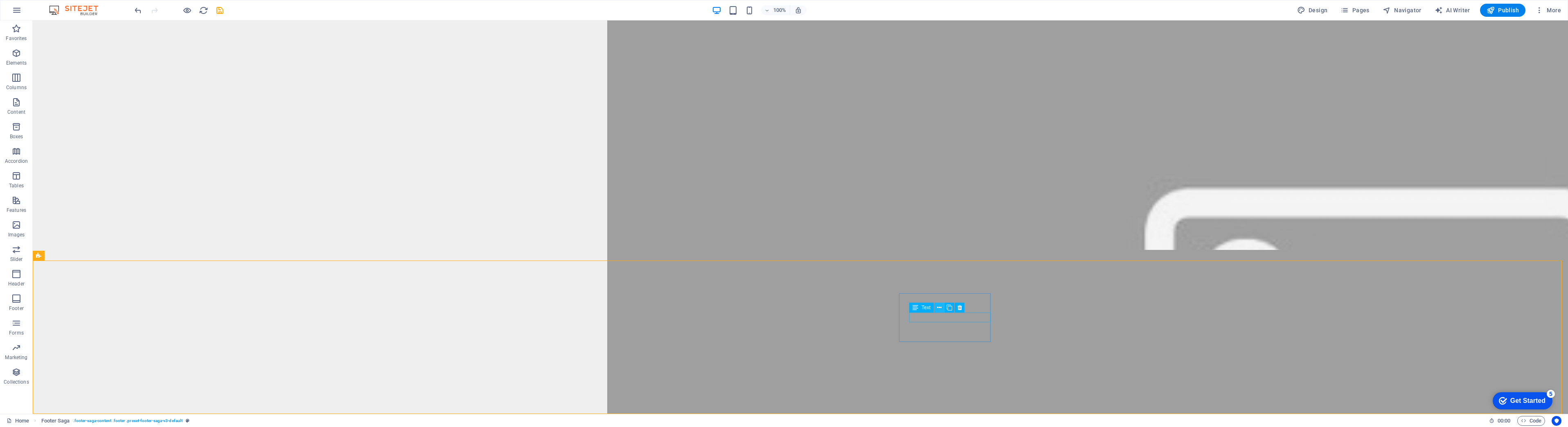
click at [937, 307] on icon at bounding box center [939, 308] width 4 height 9
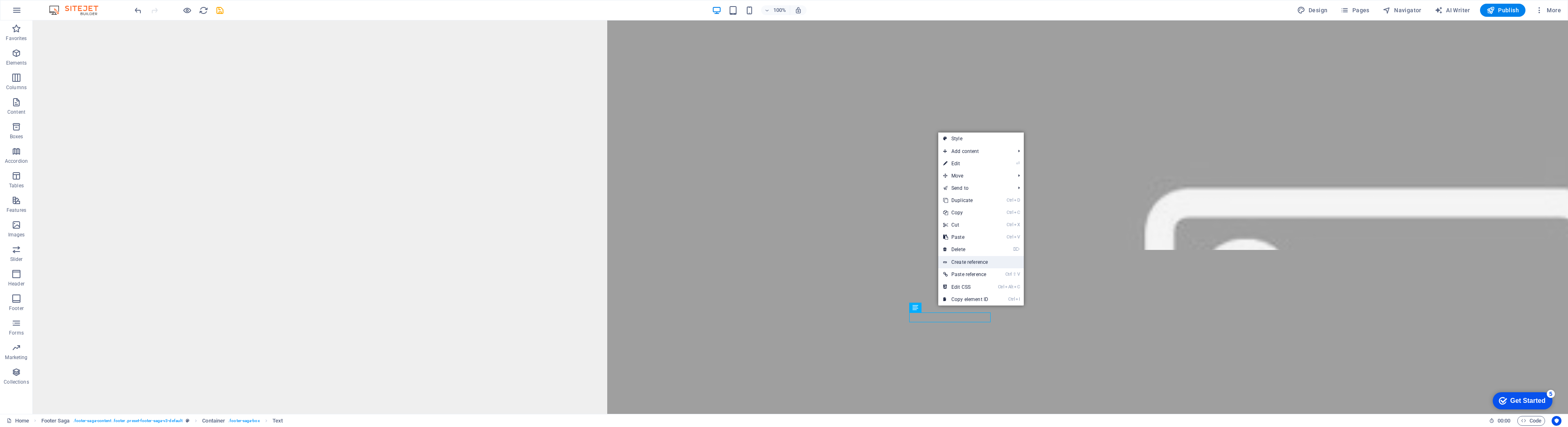
click at [965, 264] on link "Create reference" at bounding box center [981, 262] width 85 height 12
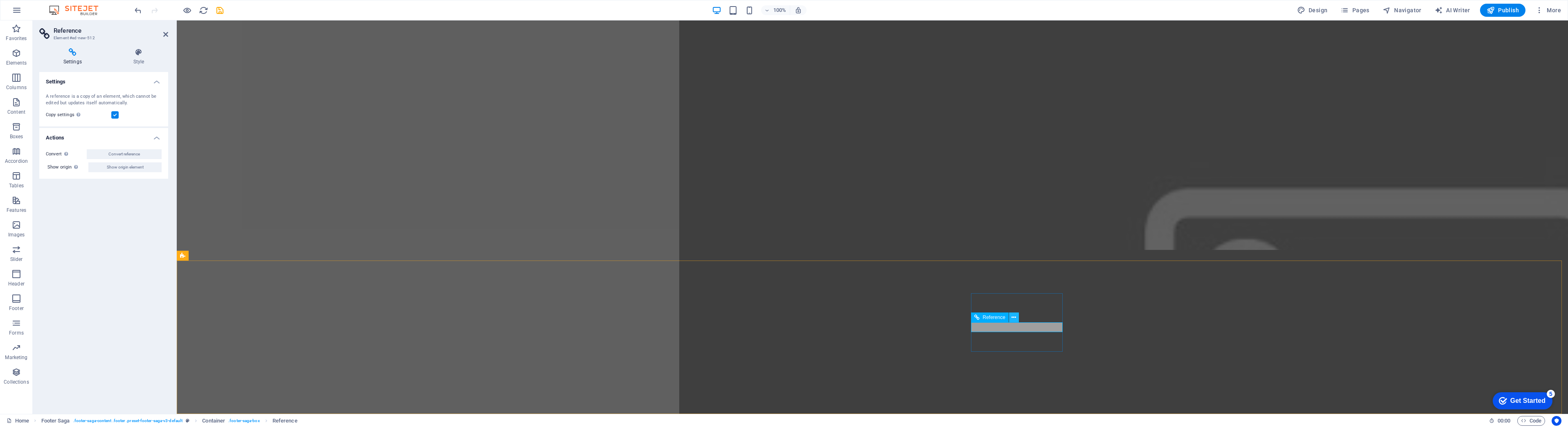
click at [1014, 316] on icon at bounding box center [1013, 318] width 4 height 9
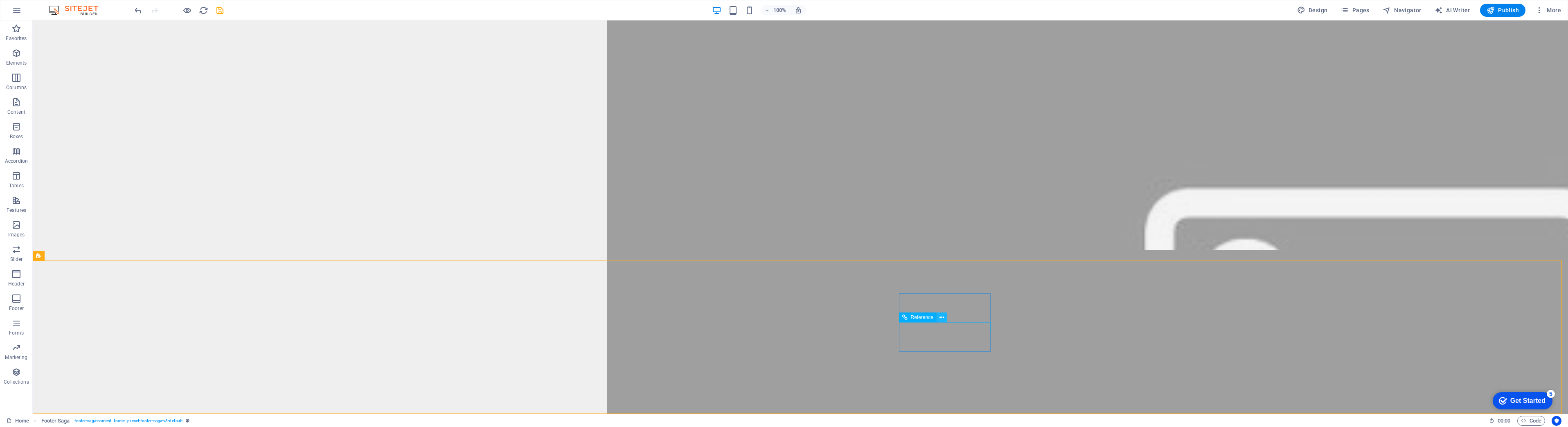
click at [941, 318] on icon at bounding box center [941, 318] width 4 height 9
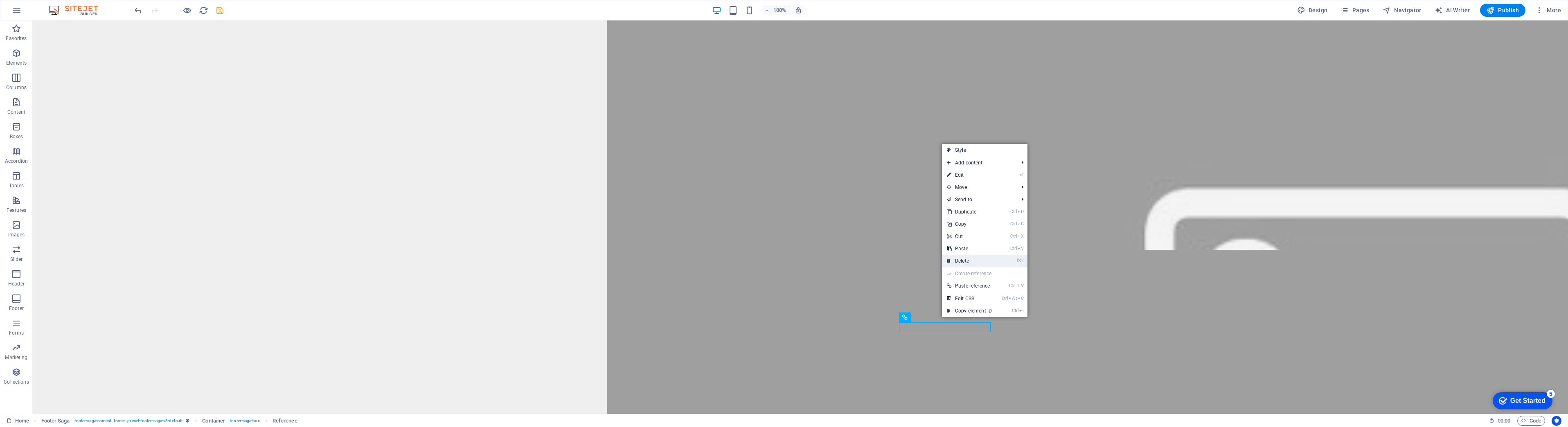
click at [964, 259] on link "⌦ Delete" at bounding box center [969, 261] width 55 height 12
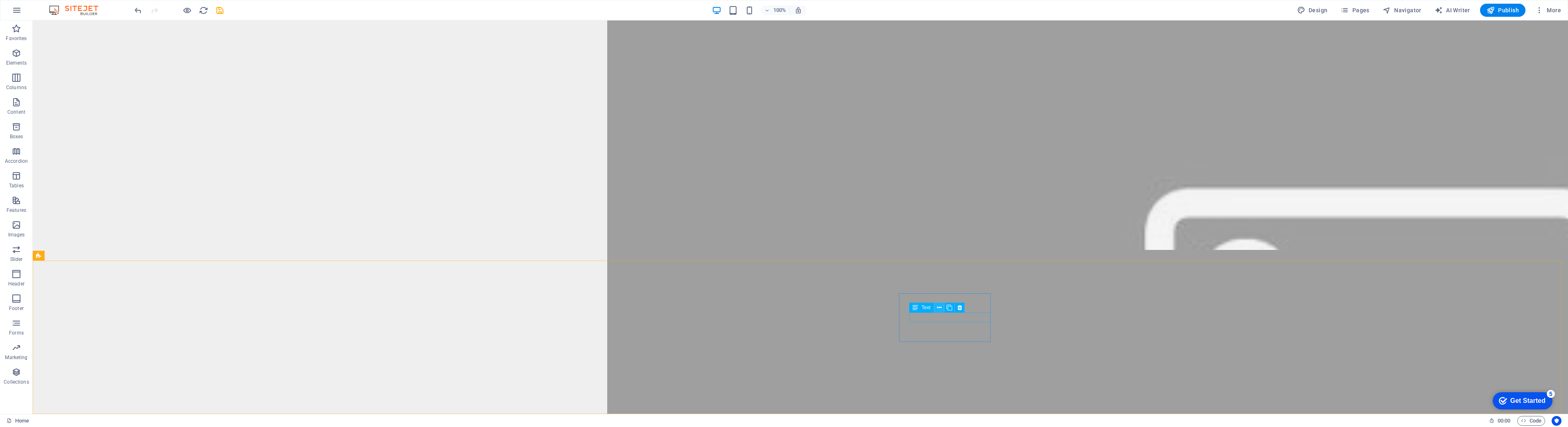
click at [938, 308] on icon at bounding box center [939, 308] width 4 height 9
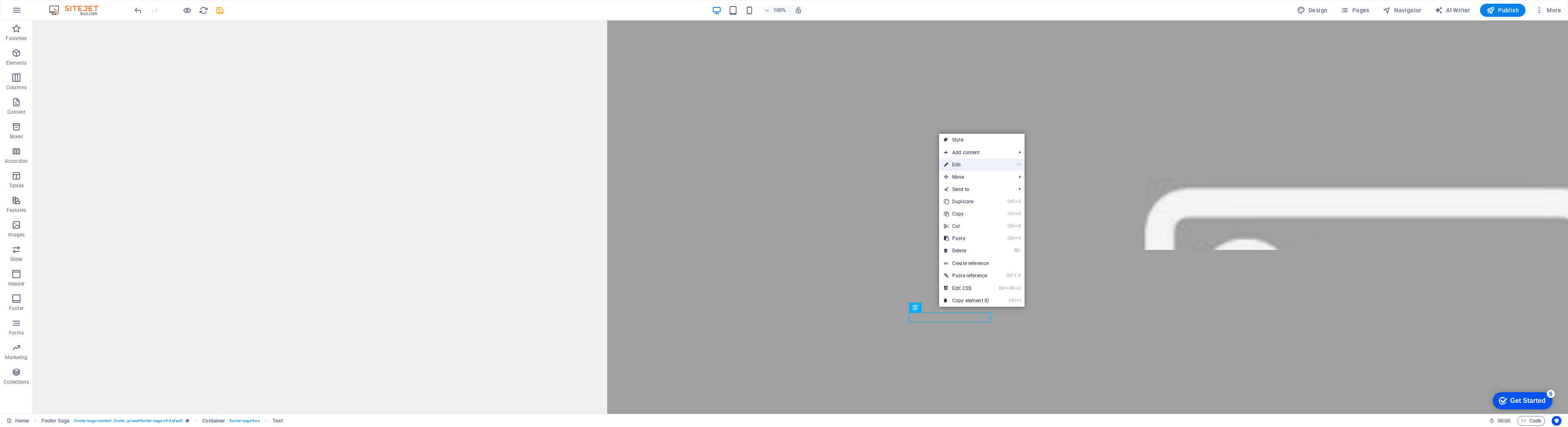
click at [972, 165] on link "⏎ Edit" at bounding box center [967, 165] width 55 height 12
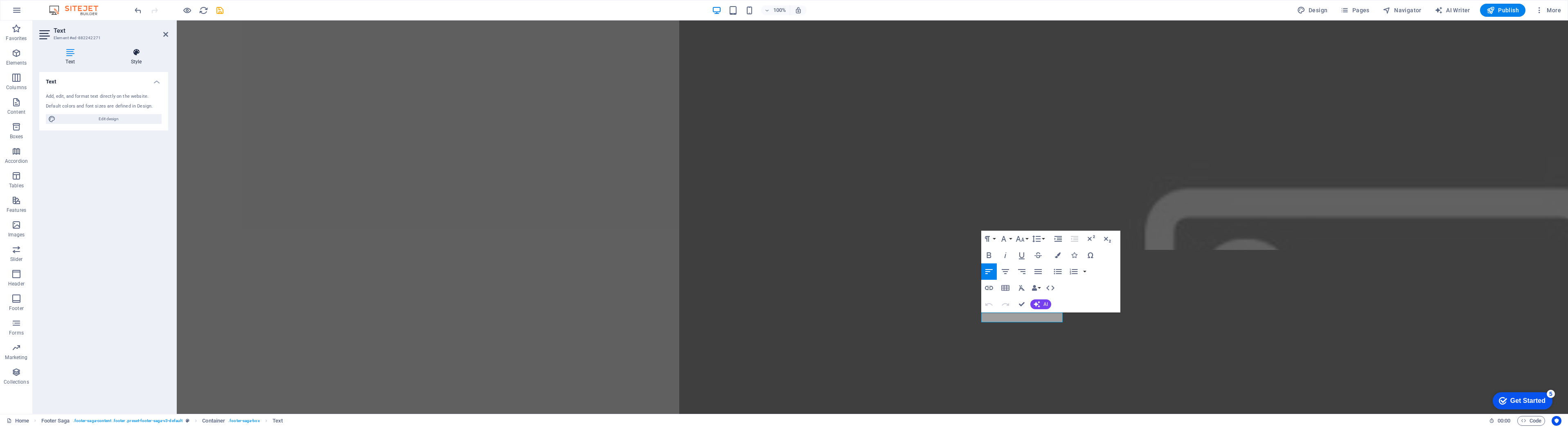
click at [132, 58] on h4 "Style" at bounding box center [136, 57] width 64 height 17
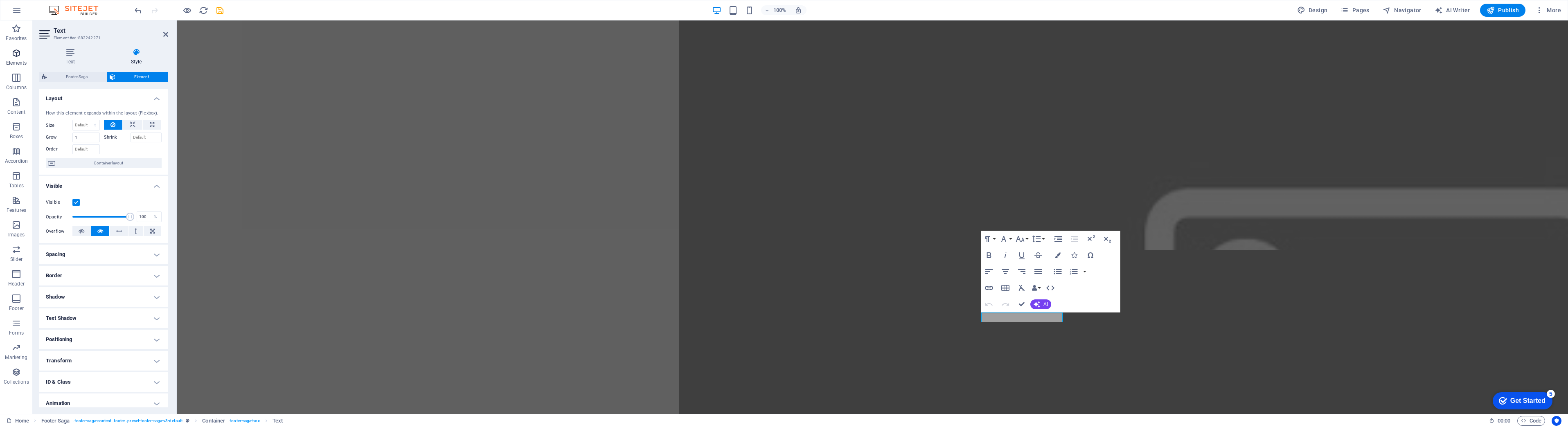
click at [15, 60] on p "Elements" at bounding box center [16, 63] width 21 height 7
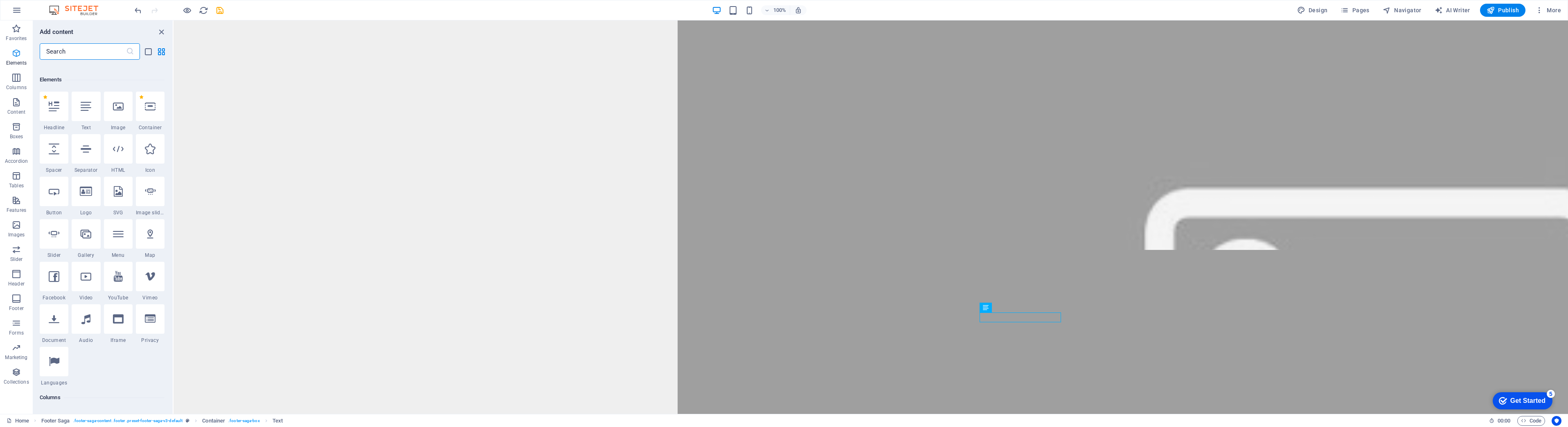
scroll to position [87, 0]
click at [162, 33] on icon "close panel" at bounding box center [161, 32] width 9 height 9
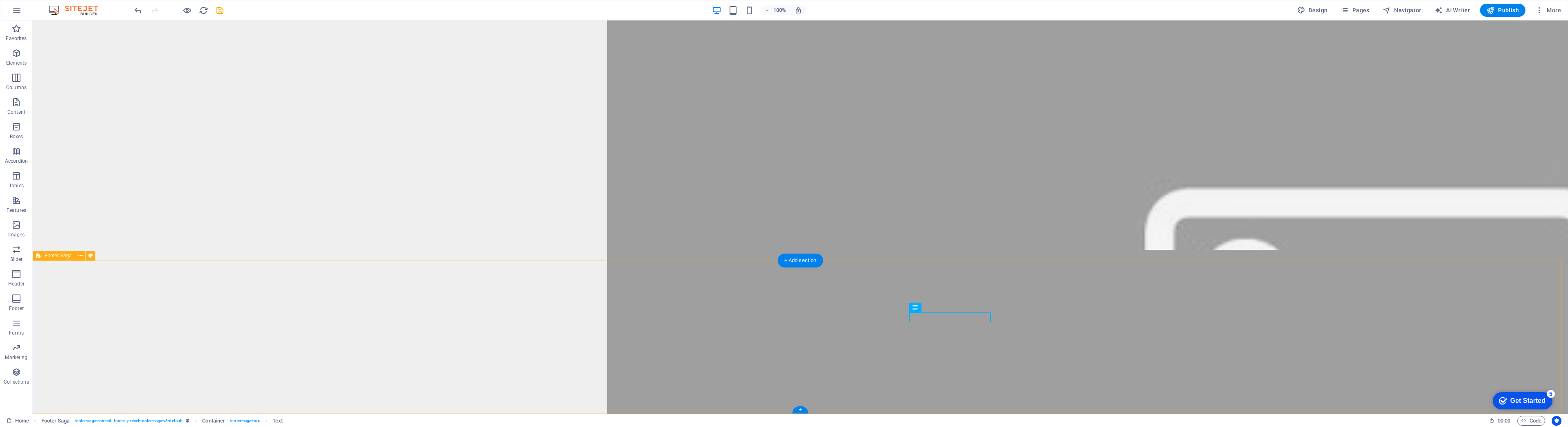
click at [930, 308] on icon at bounding box center [929, 308] width 4 height 9
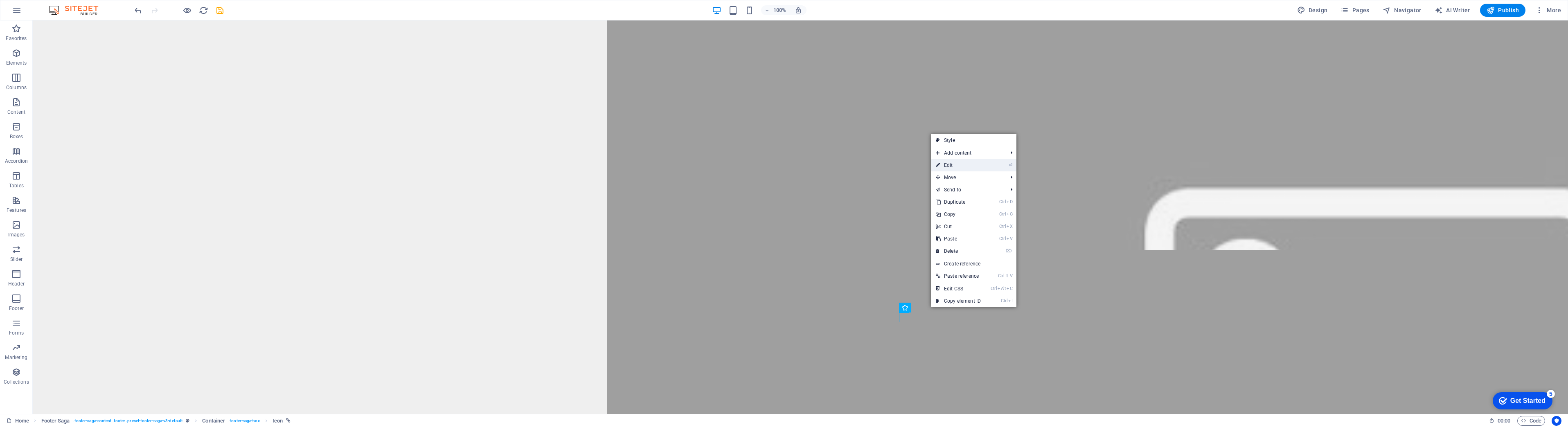
click at [953, 167] on link "⏎ Edit" at bounding box center [958, 165] width 55 height 12
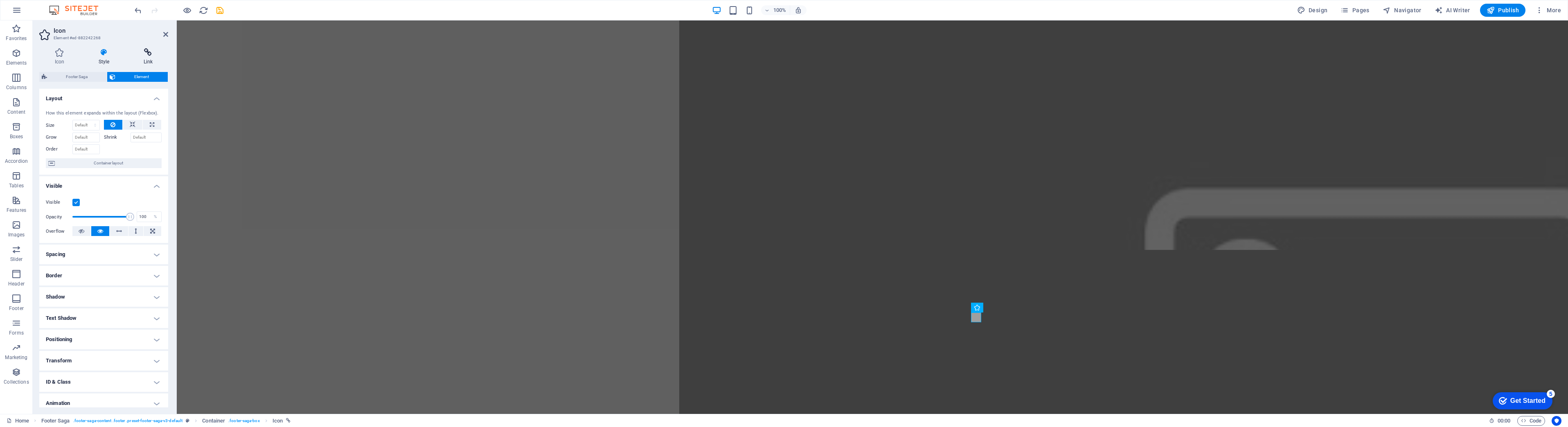
click at [147, 54] on icon at bounding box center [148, 52] width 40 height 8
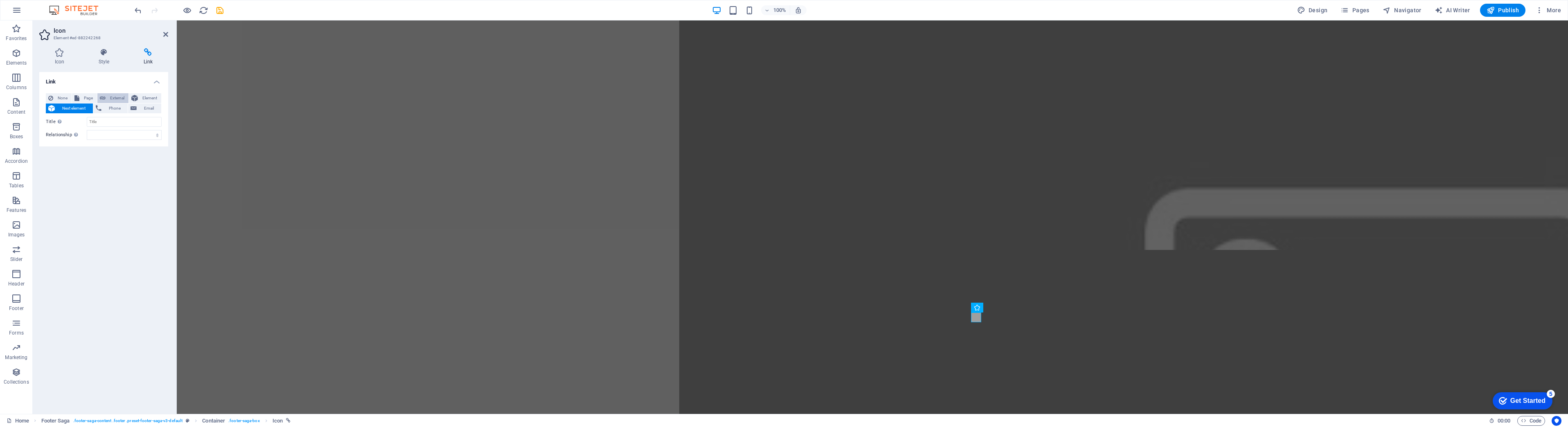
click at [108, 98] on span "External" at bounding box center [117, 98] width 18 height 10
select select "blank"
click at [88, 97] on span "Page" at bounding box center [88, 98] width 13 height 10
select select
click at [111, 97] on span "External" at bounding box center [117, 98] width 18 height 10
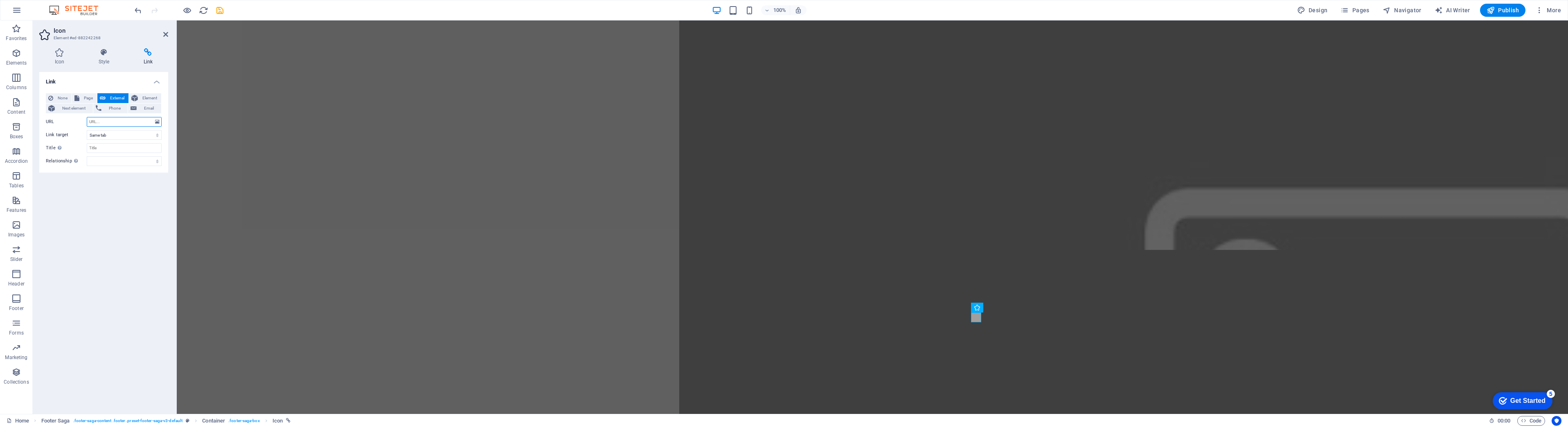
select select "blank"
paste input "[URL][DOMAIN_NAME]"
drag, startPoint x: 129, startPoint y: 122, endPoint x: 55, endPoint y: 116, distance: 74.2
click at [55, 116] on div "None Page External Element Next element Phone Email Page Home Subpage Legal Not…" at bounding box center [103, 130] width 116 height 73
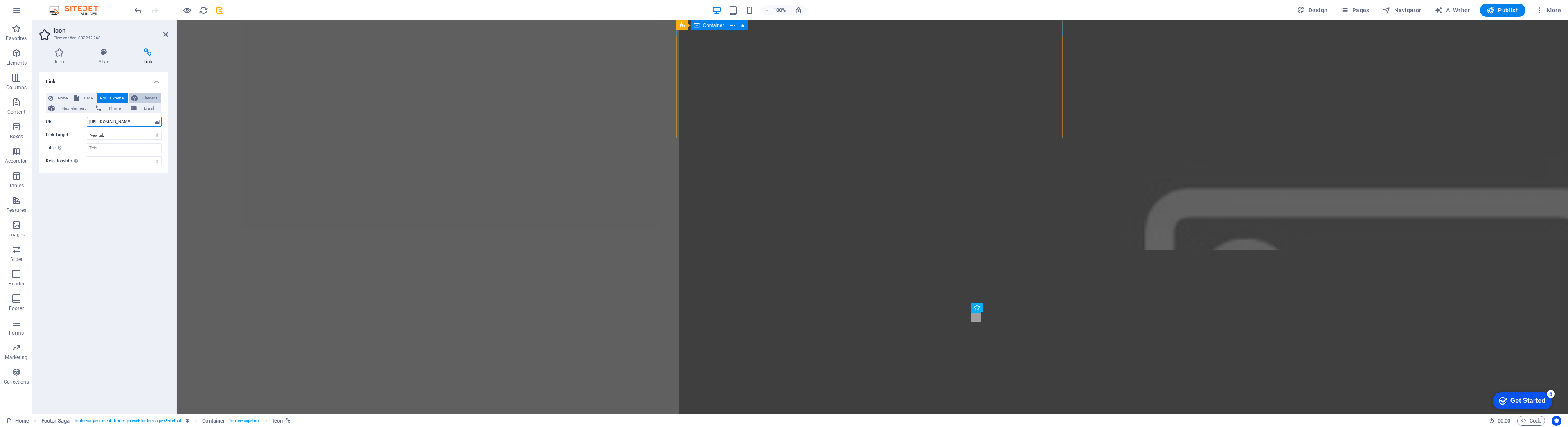
type input "[URL][DOMAIN_NAME]"
click at [144, 98] on span "Element" at bounding box center [150, 98] width 18 height 10
click at [57, 53] on icon at bounding box center [60, 52] width 41 height 8
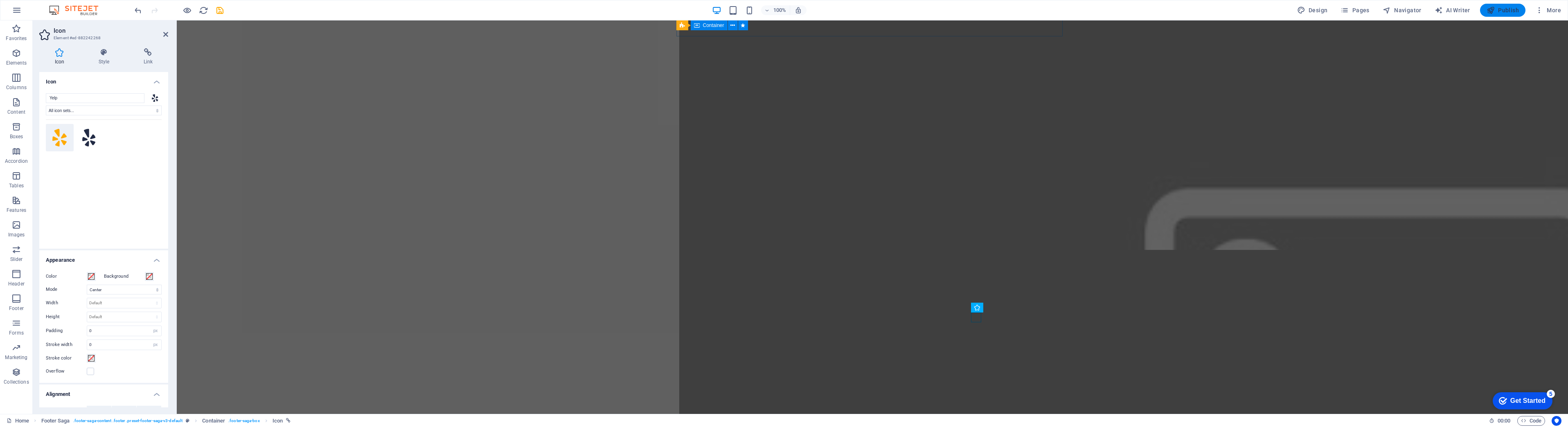
click at [1493, 13] on icon "button" at bounding box center [1490, 10] width 8 height 8
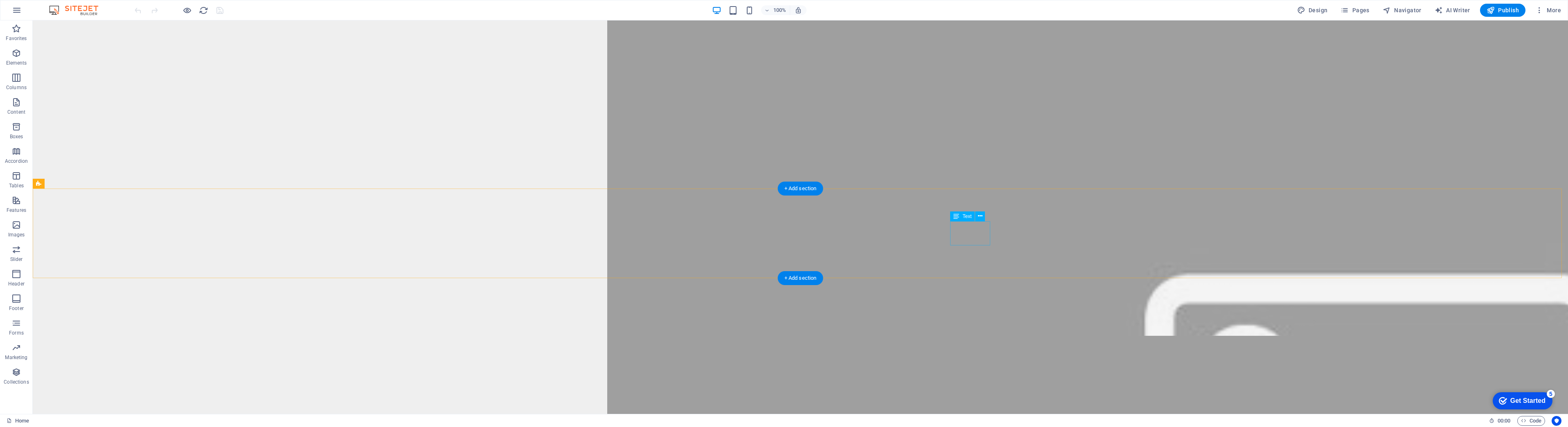
scroll to position [3485, 0]
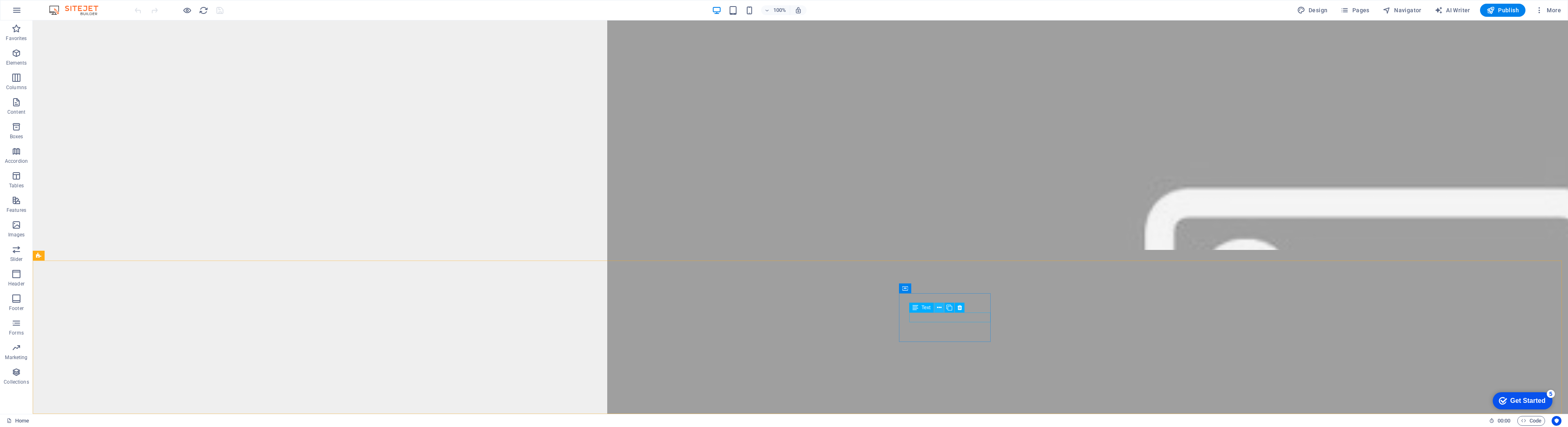
click at [937, 308] on icon at bounding box center [939, 308] width 4 height 9
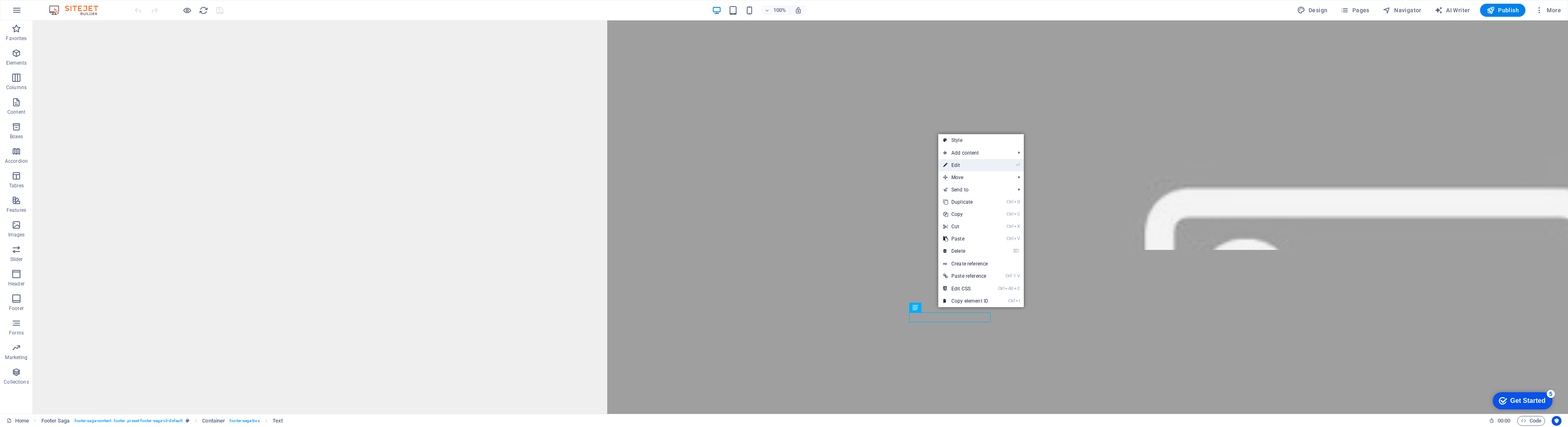
click at [961, 169] on link "⏎ Edit" at bounding box center [965, 165] width 55 height 12
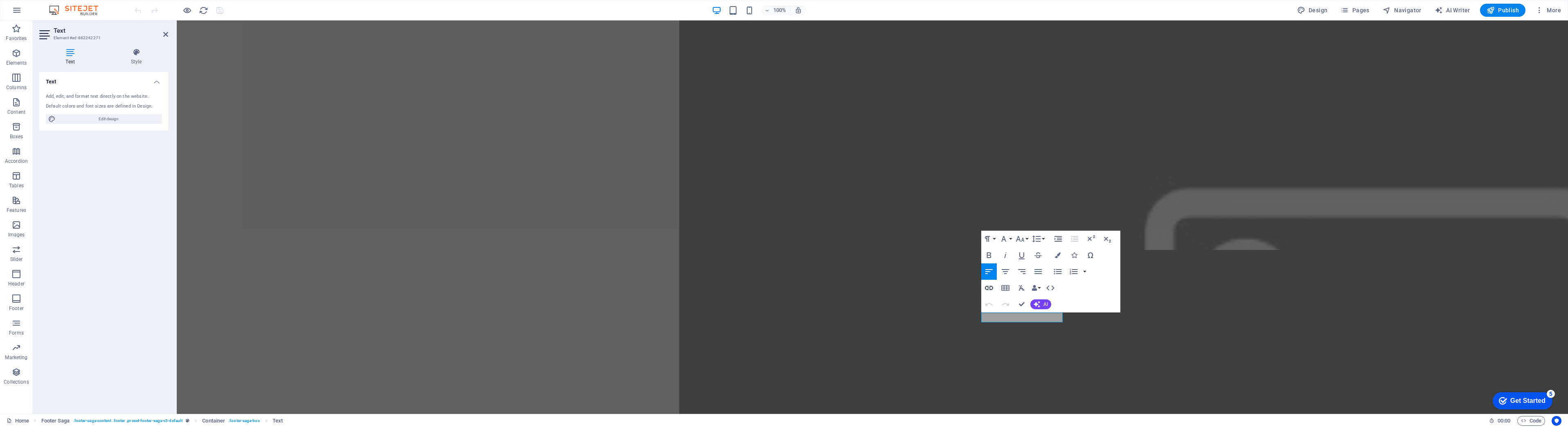
click at [987, 286] on icon "button" at bounding box center [989, 288] width 8 height 4
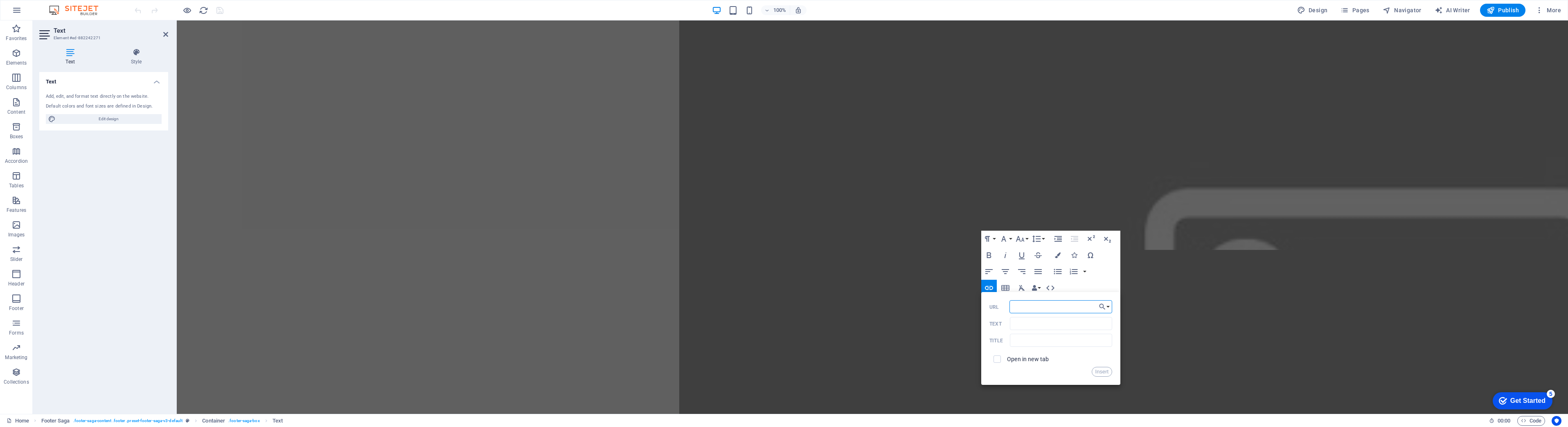
paste input "[URL][DOMAIN_NAME]"
type input "[URL][DOMAIN_NAME]"
click at [996, 359] on input "checkbox" at bounding box center [996, 358] width 7 height 7
checkbox input "true"
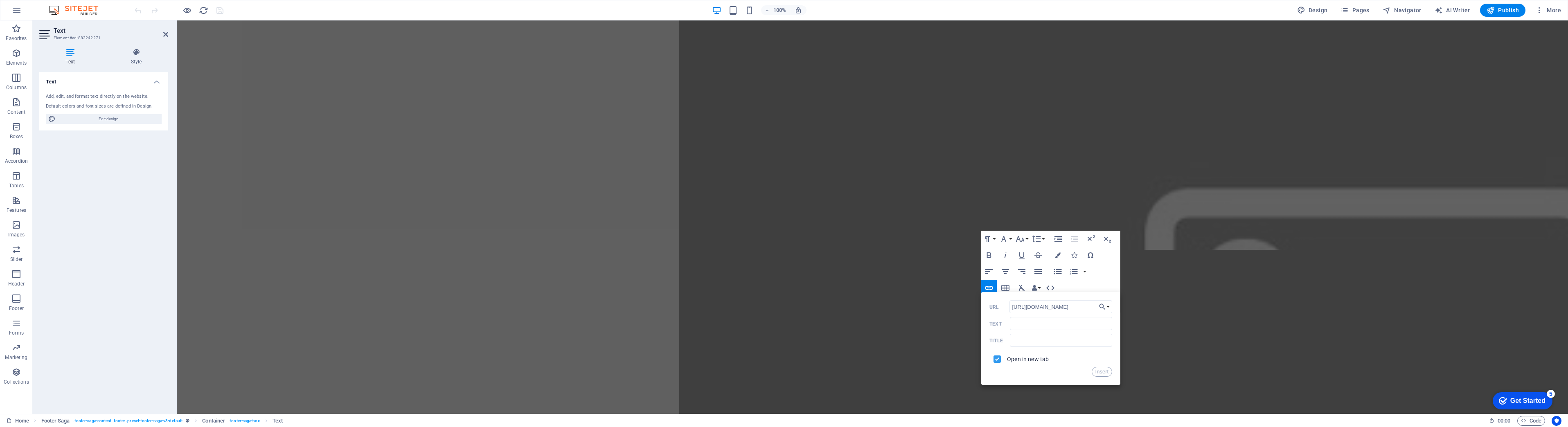
scroll to position [0, 0]
click at [1027, 322] on input "Text" at bounding box center [1061, 324] width 102 height 13
type input "Yelp!"
click at [1102, 373] on button "Insert" at bounding box center [1102, 372] width 21 height 10
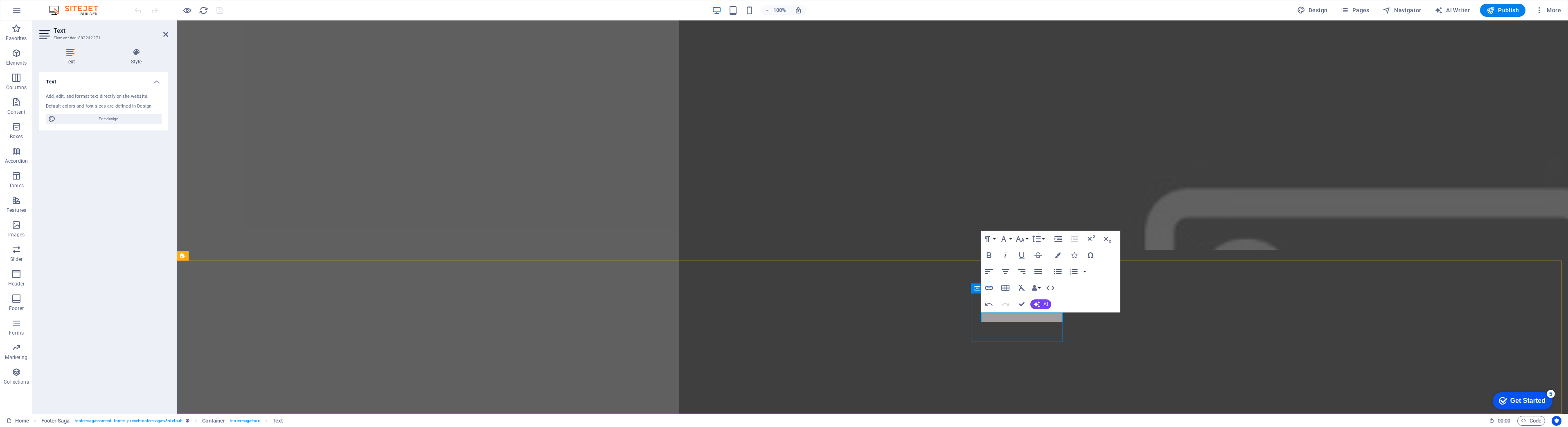
click link "Yelp!"
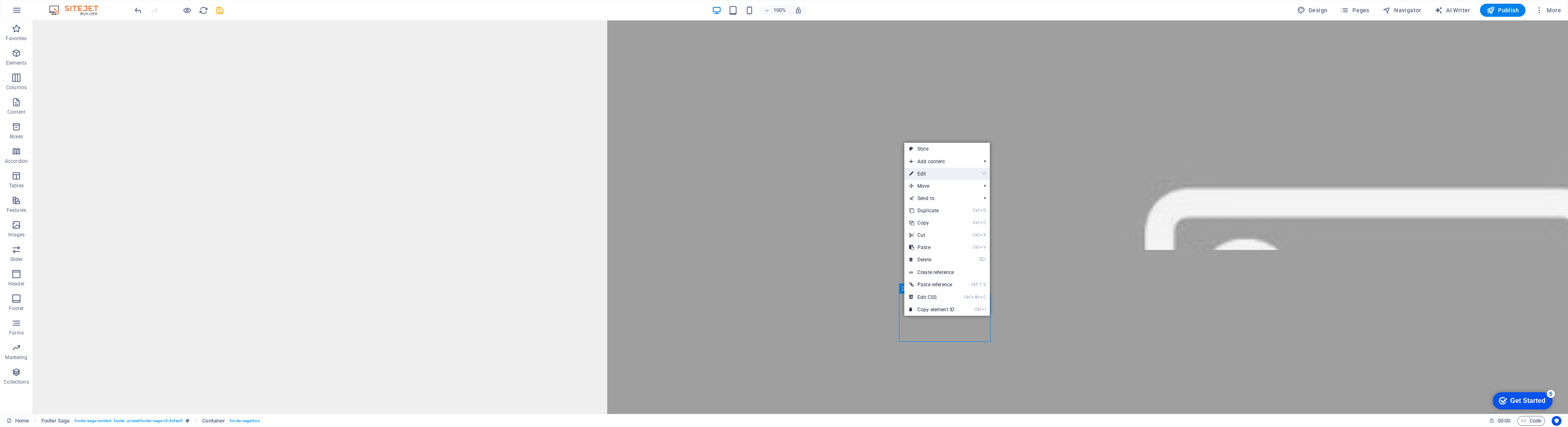
drag, startPoint x: 929, startPoint y: 173, endPoint x: 766, endPoint y: 164, distance: 163.2
click at [929, 173] on link "⏎ Edit" at bounding box center [932, 174] width 55 height 12
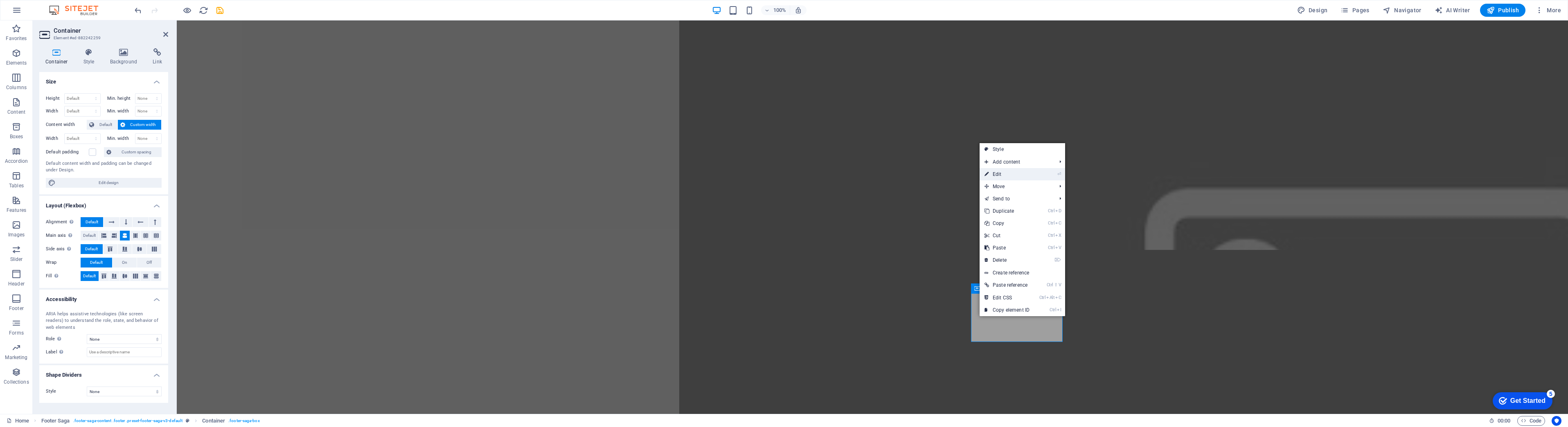
click at [1005, 170] on link "⏎ Edit" at bounding box center [1007, 174] width 55 height 12
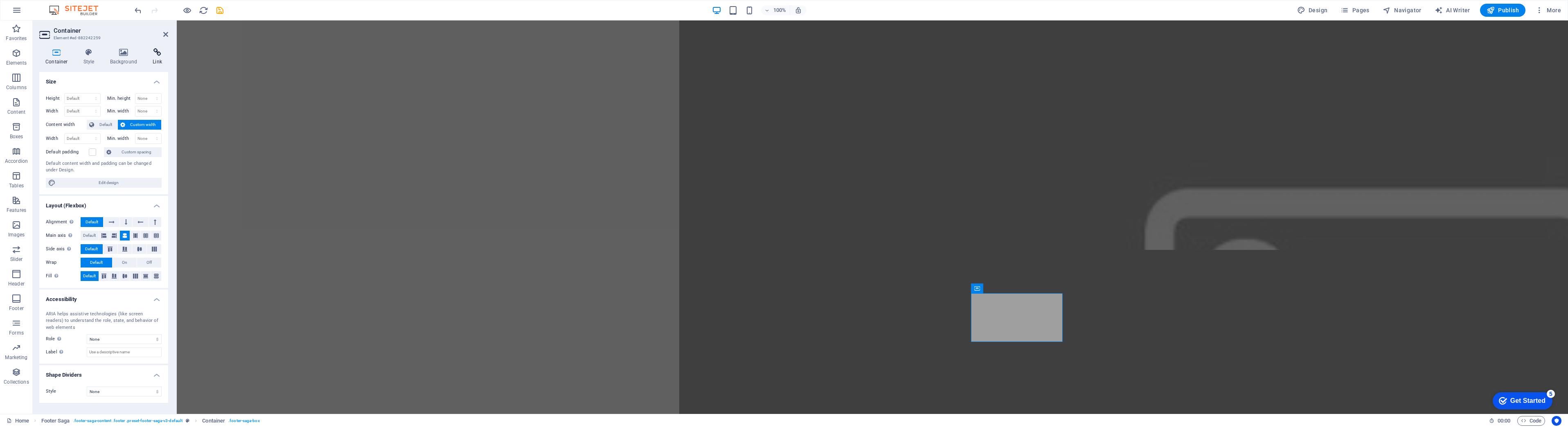
click at [156, 53] on icon at bounding box center [158, 52] width 22 height 8
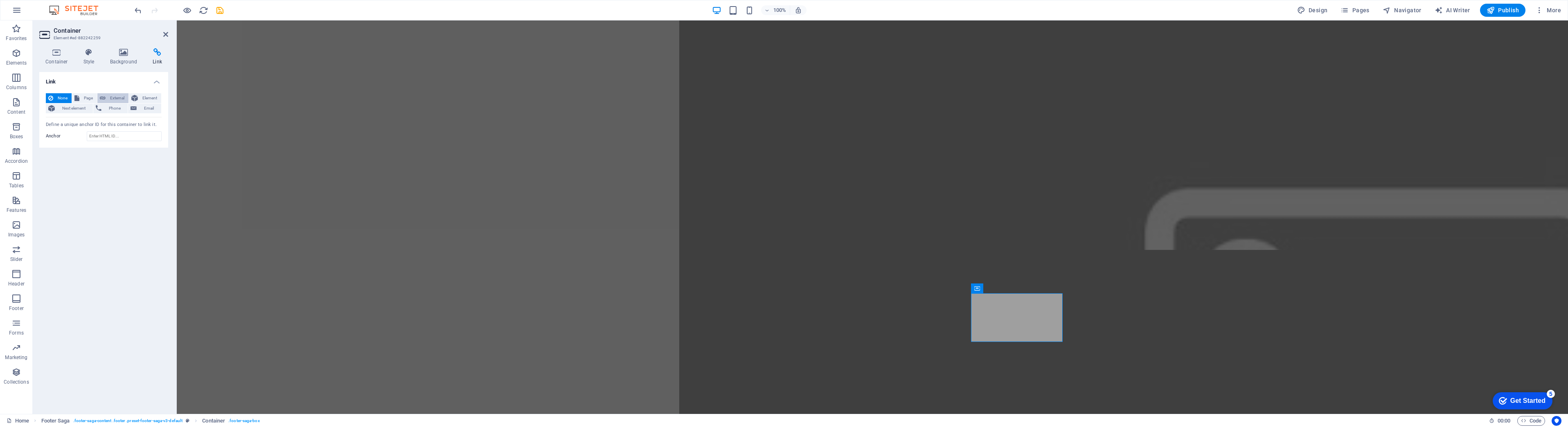
click at [102, 97] on icon at bounding box center [102, 98] width 5 height 10
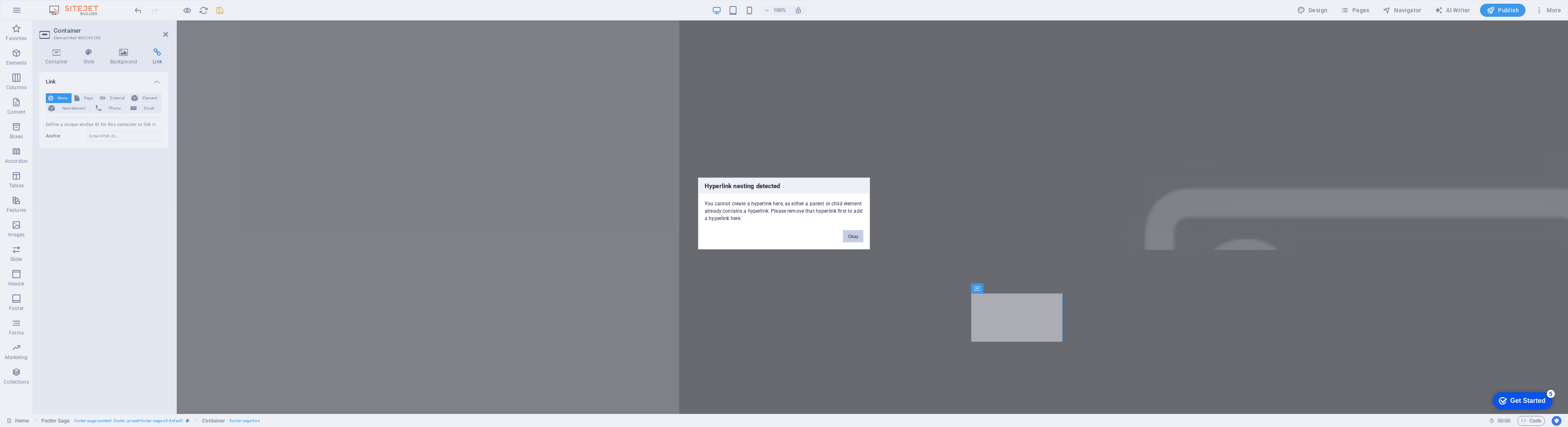
click at [852, 234] on button "Okay" at bounding box center [853, 236] width 21 height 12
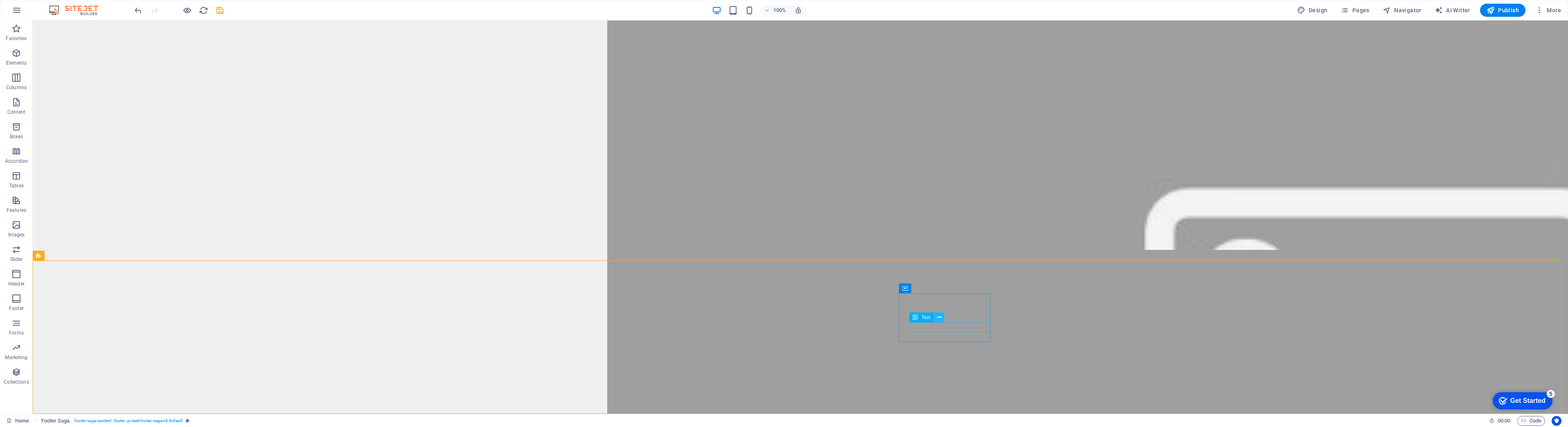
click at [941, 318] on icon at bounding box center [939, 318] width 4 height 9
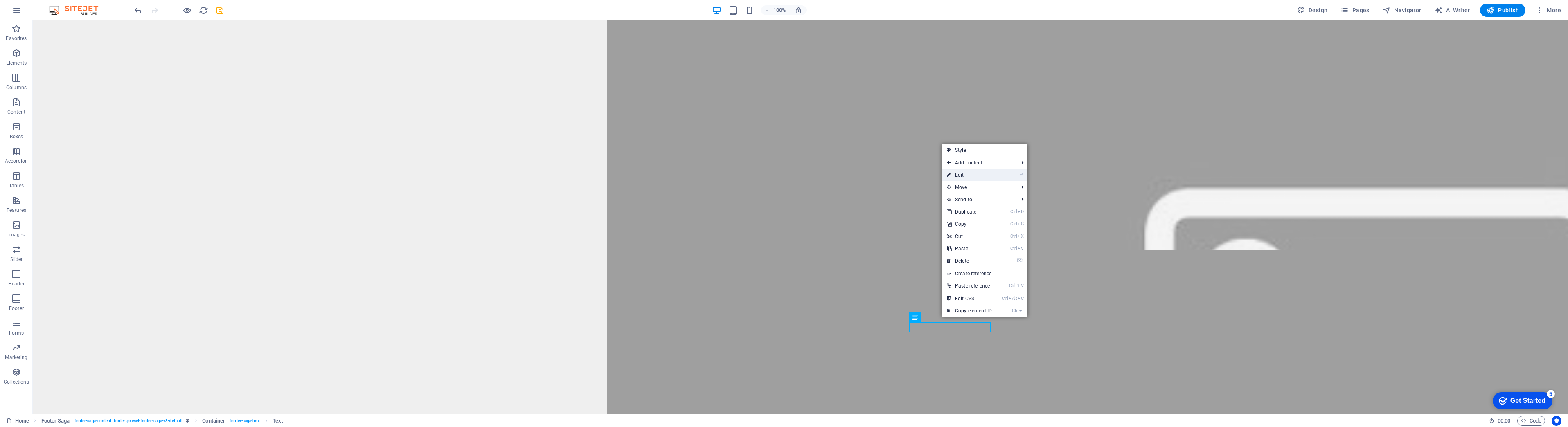
click at [969, 179] on link "⏎ Edit" at bounding box center [969, 175] width 55 height 12
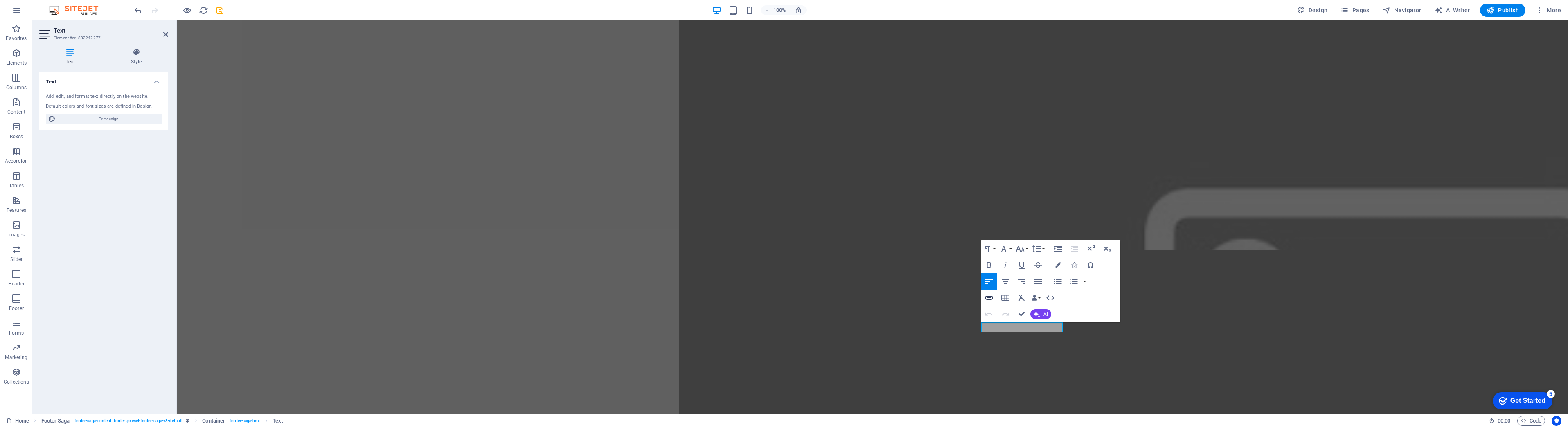
click at [989, 299] on icon "button" at bounding box center [989, 297] width 10 height 10
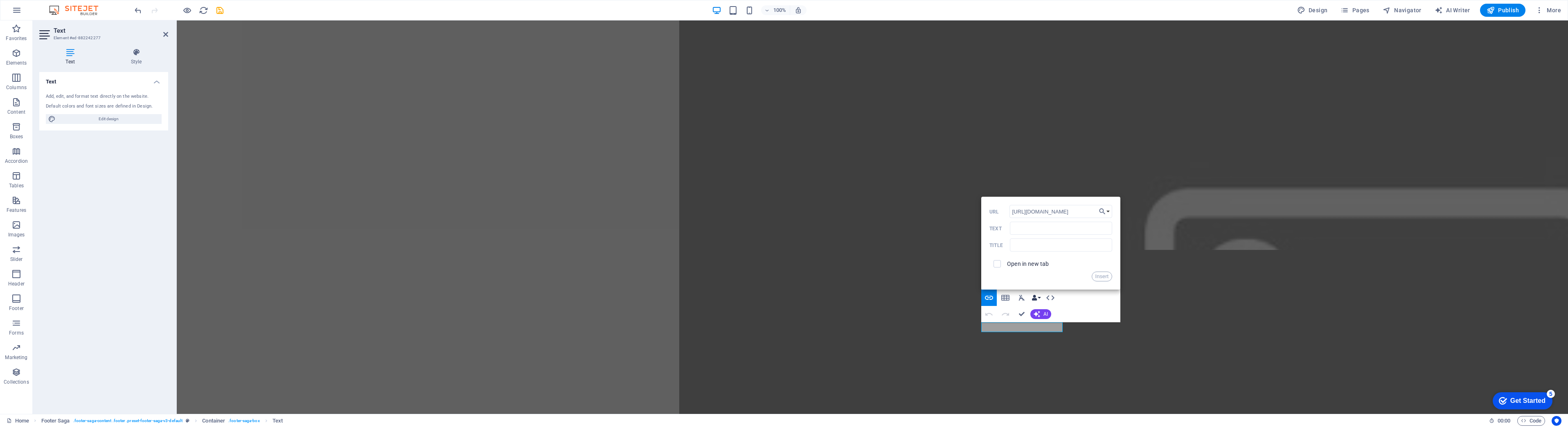
scroll to position [0, 47]
type input "[URL][DOMAIN_NAME]"
click at [1031, 227] on input "Text" at bounding box center [1061, 228] width 102 height 13
type input "Yelp!"
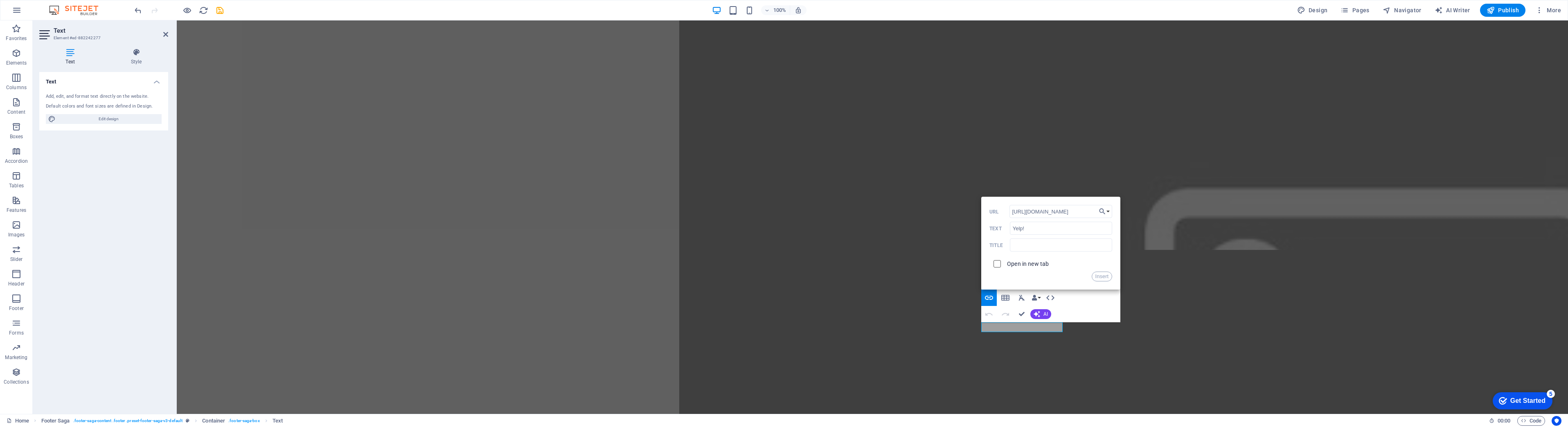
click at [999, 265] on input "checkbox" at bounding box center [996, 263] width 7 height 7
checkbox input "true"
click at [1098, 277] on button "Insert" at bounding box center [1102, 276] width 21 height 10
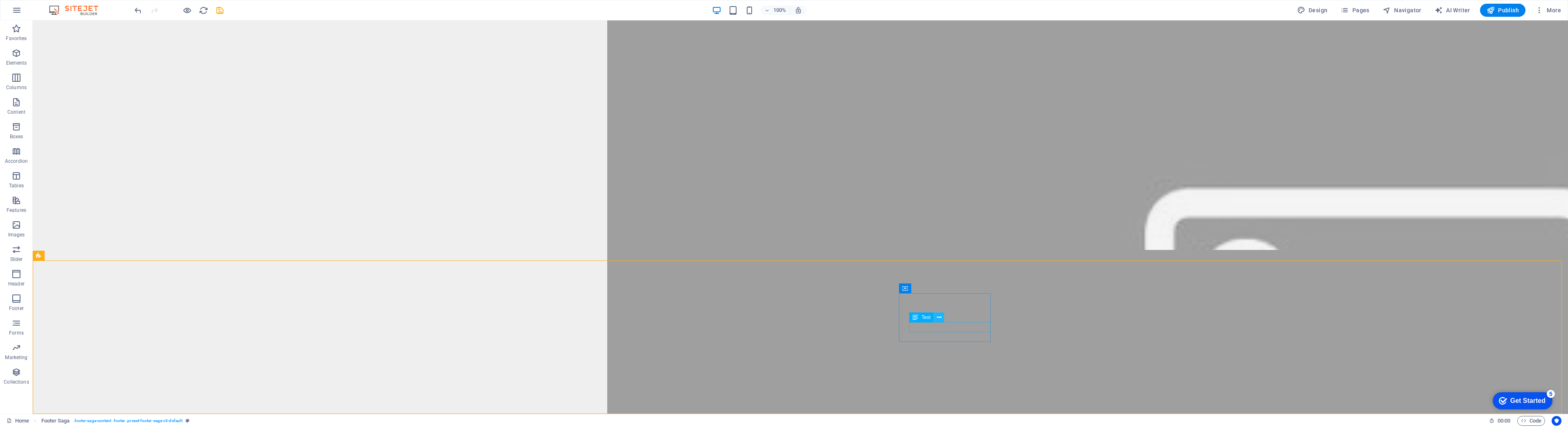
click at [938, 316] on icon at bounding box center [939, 318] width 4 height 9
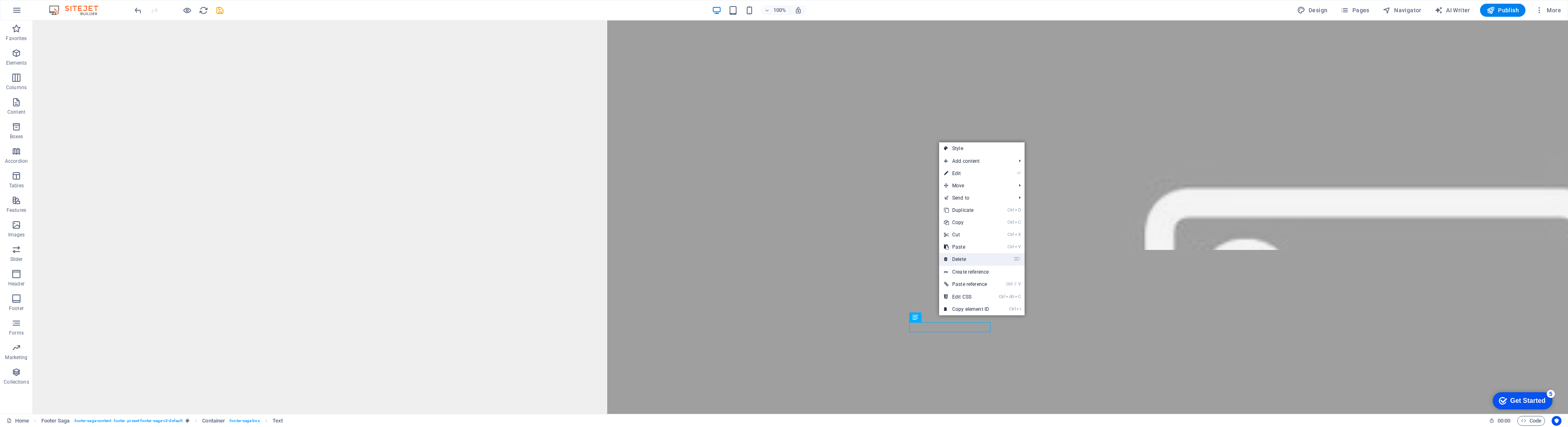
click at [960, 257] on link "⌦ Delete" at bounding box center [967, 259] width 55 height 12
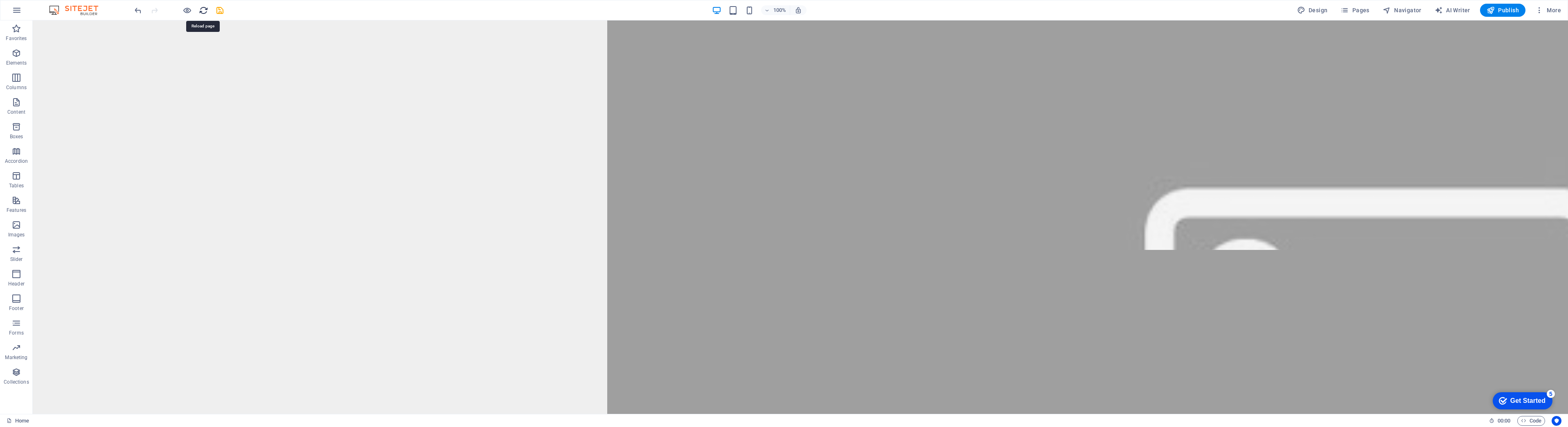
click at [204, 8] on icon "reload" at bounding box center [203, 10] width 9 height 9
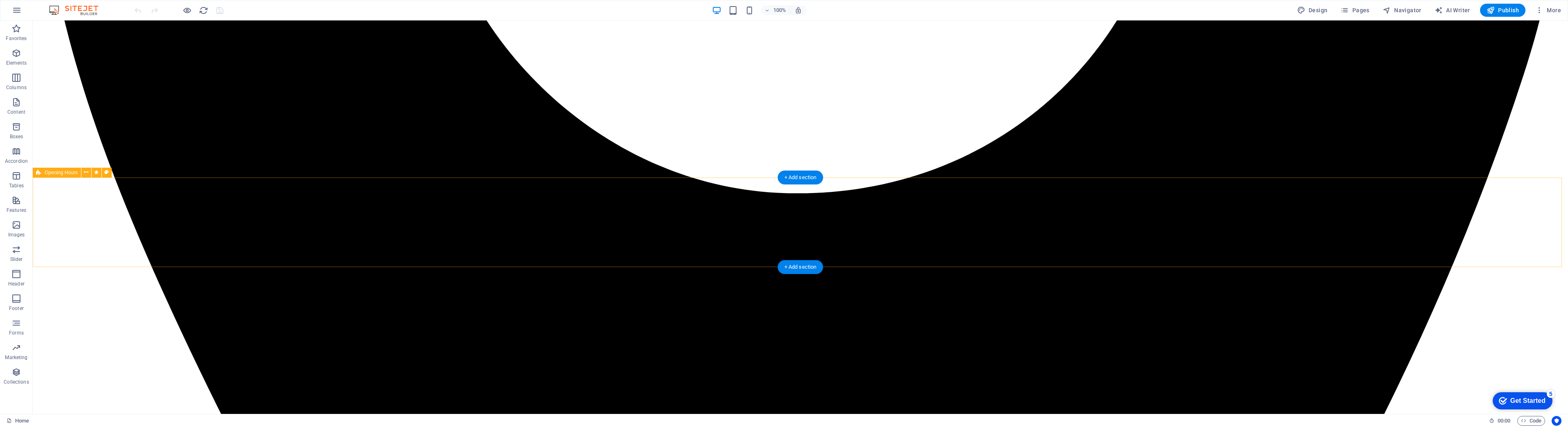
scroll to position [3485, 0]
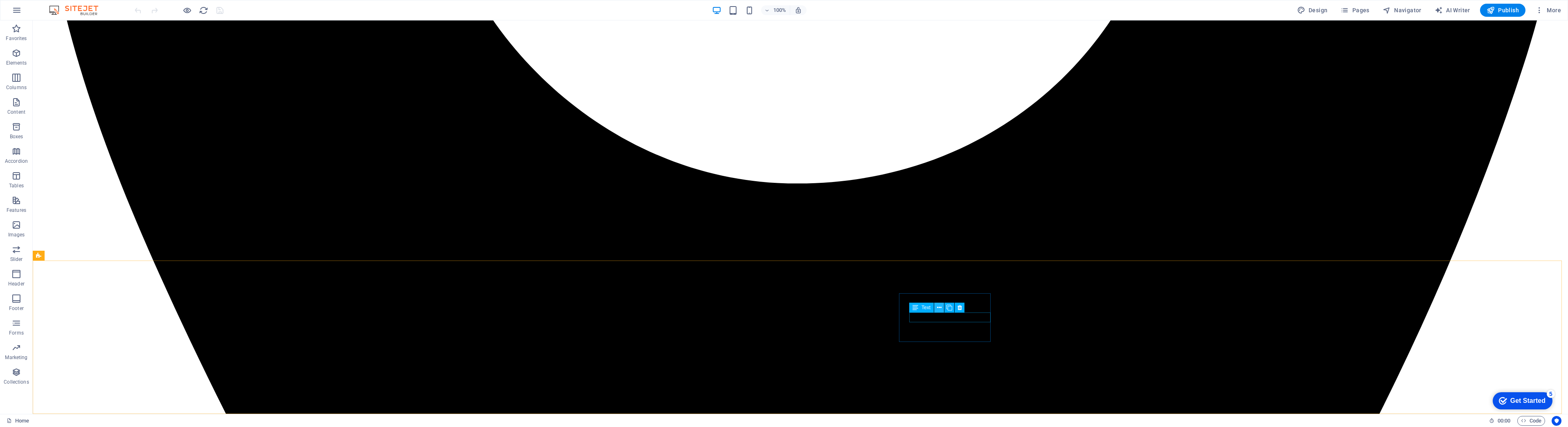
click at [940, 307] on icon at bounding box center [939, 308] width 4 height 9
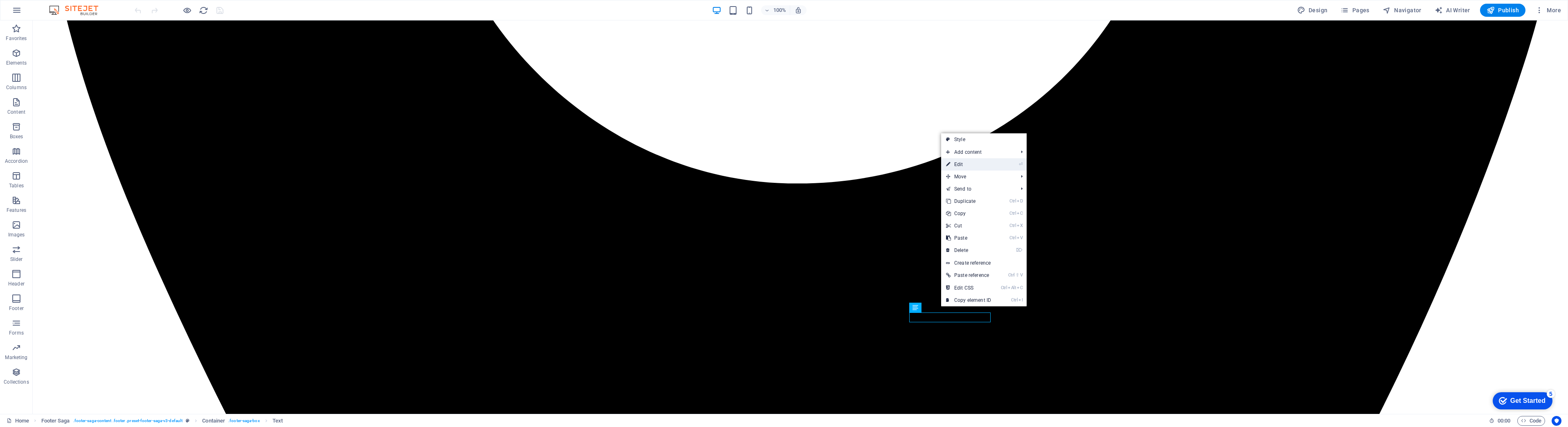
click at [973, 167] on link "⏎ Edit" at bounding box center [968, 164] width 55 height 12
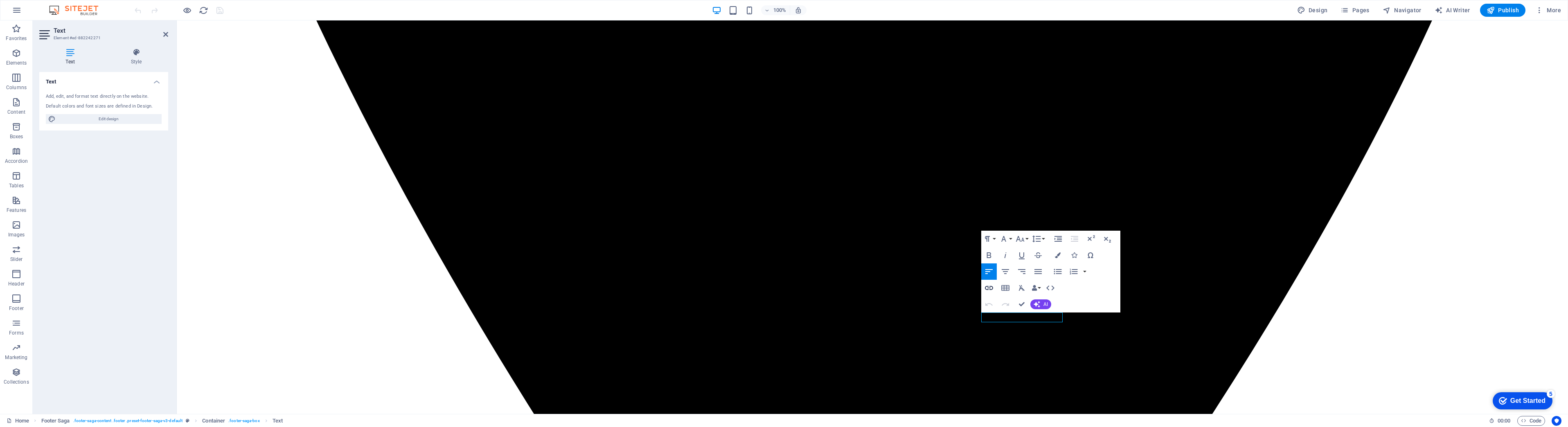
click at [987, 287] on icon "button" at bounding box center [989, 288] width 10 height 10
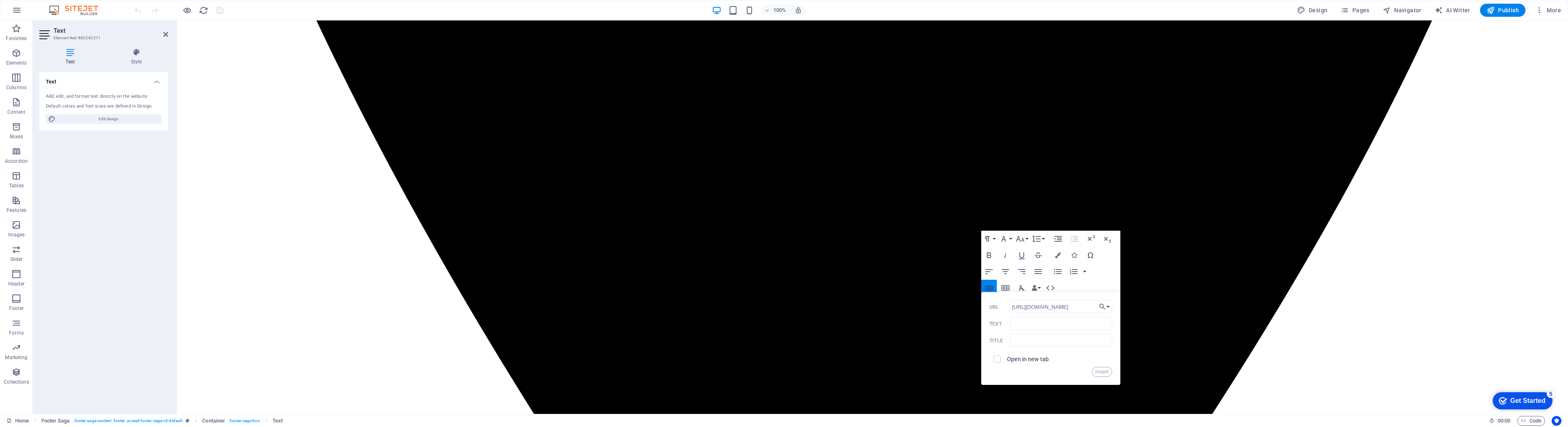
scroll to position [0, 47]
type input "[URL][DOMAIN_NAME]"
click at [1046, 325] on input "Text" at bounding box center [1061, 324] width 102 height 13
type input "Fair Oaks Auto Care"
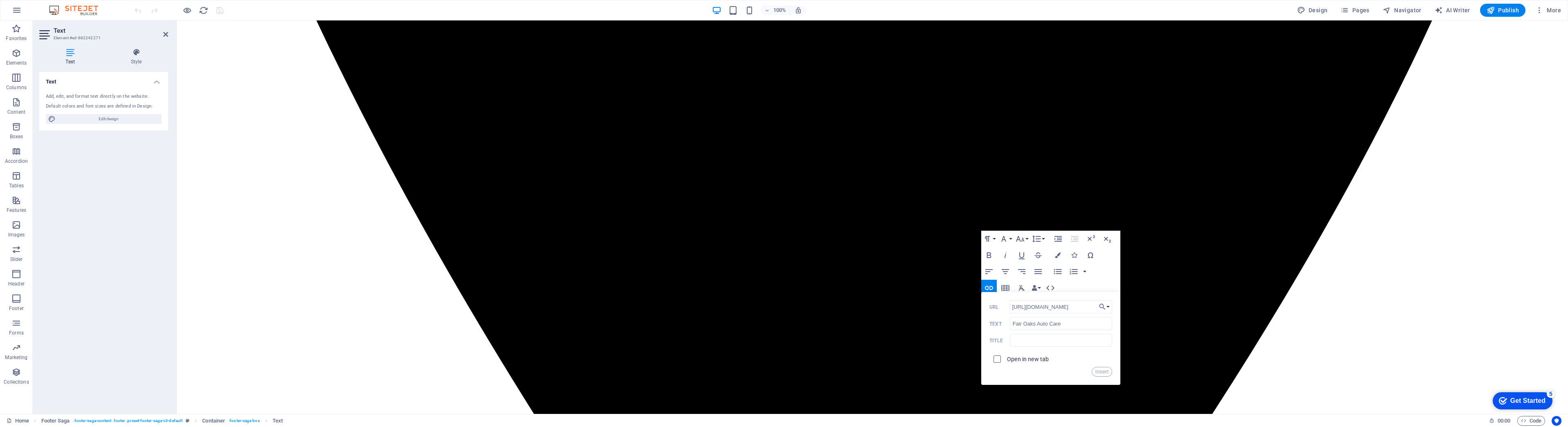
click at [997, 358] on input "checkbox" at bounding box center [996, 358] width 7 height 7
checkbox input "true"
drag, startPoint x: 1078, startPoint y: 326, endPoint x: 995, endPoint y: 319, distance: 83.3
click at [995, 319] on div "Fair Oaks Auto Care Text" at bounding box center [1051, 324] width 123 height 13
click at [1045, 340] on input "text" at bounding box center [1061, 341] width 102 height 13
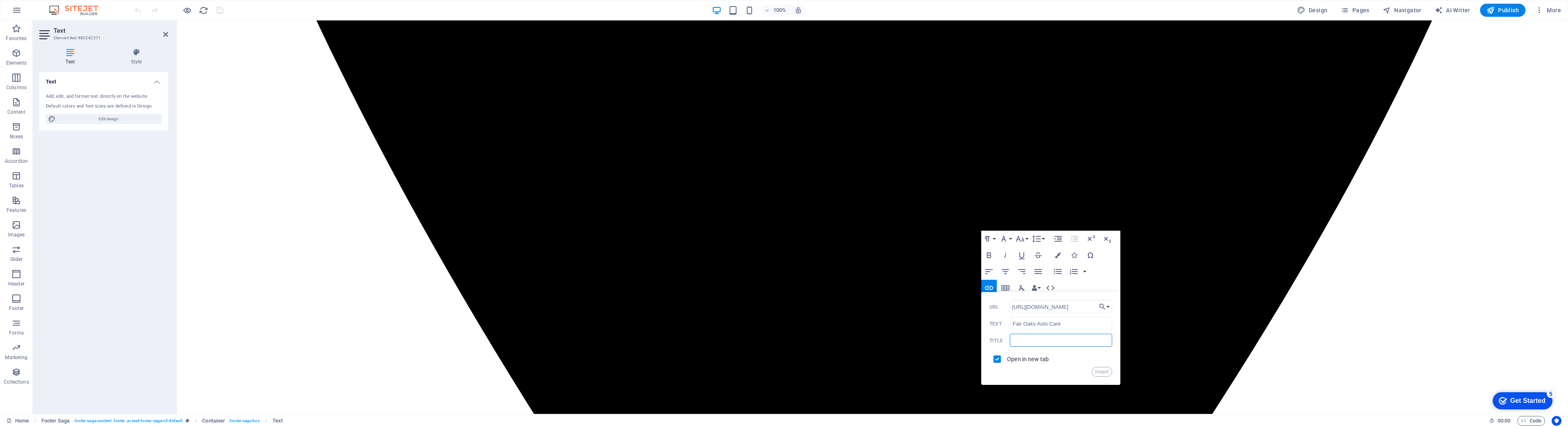
paste input "Fair Oaks Auto Care"
type input "Fair Oaks Auto Care on Yelp"
click at [1103, 369] on button "Insert" at bounding box center [1102, 372] width 21 height 10
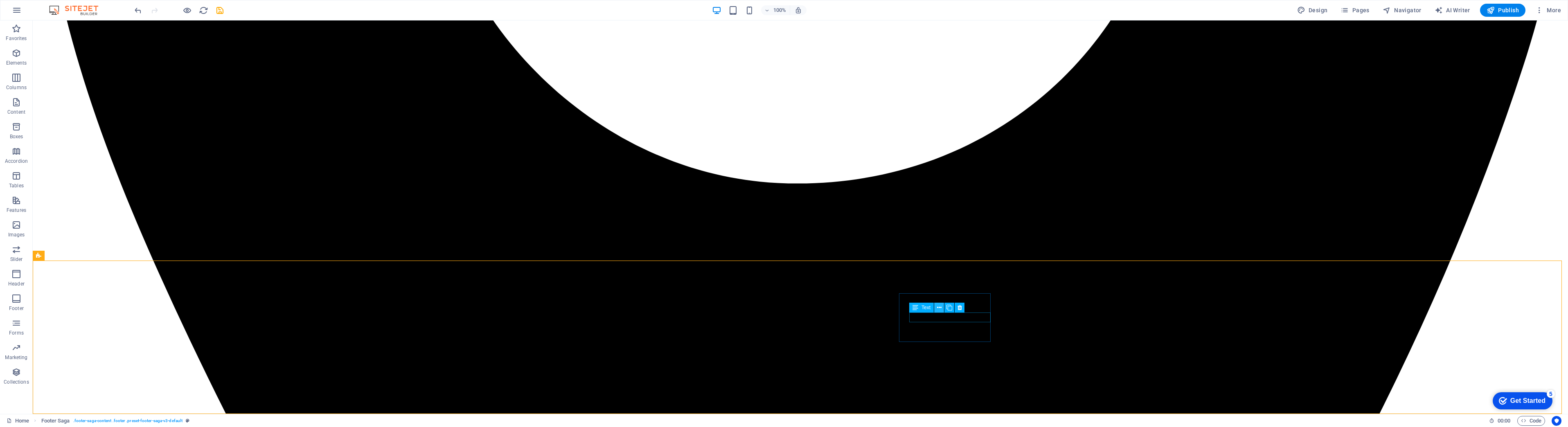
click at [939, 308] on icon at bounding box center [939, 308] width 4 height 9
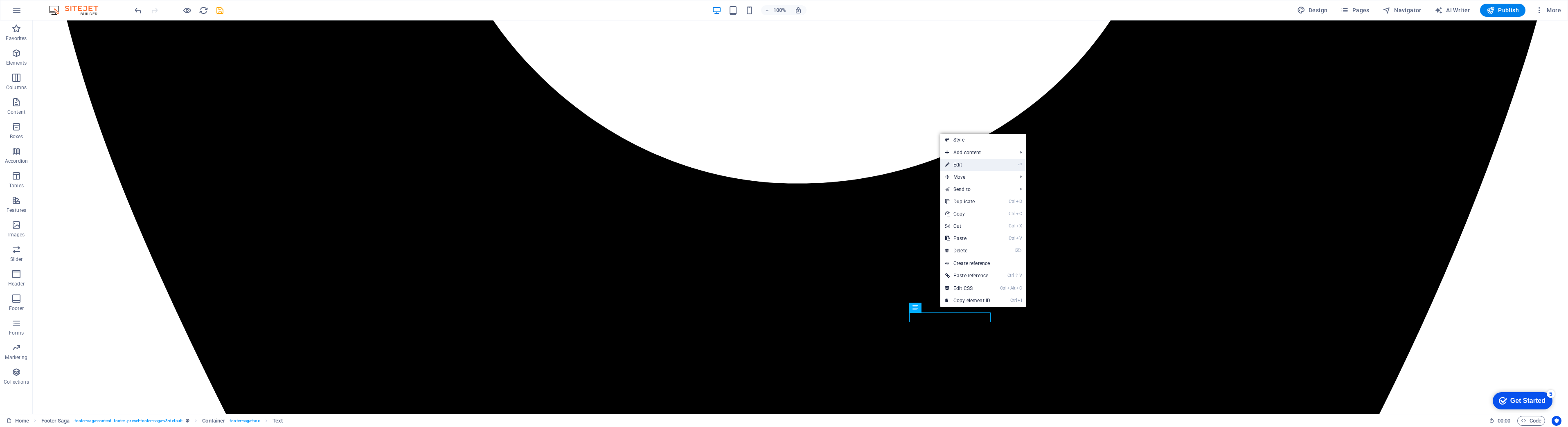
click at [962, 164] on link "⏎ Edit" at bounding box center [968, 165] width 55 height 12
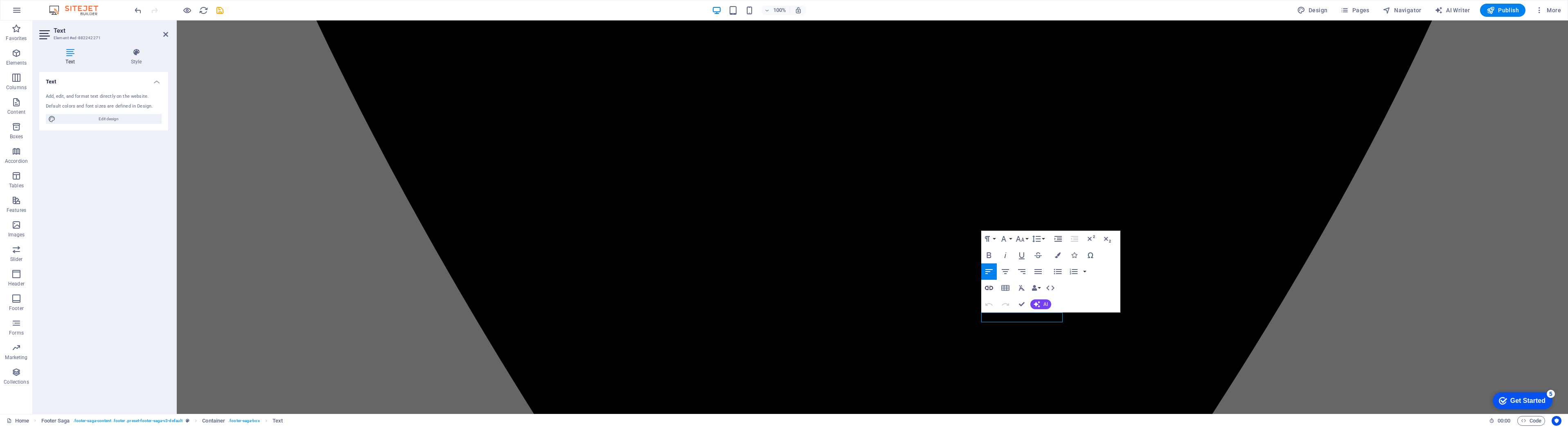
click at [989, 287] on icon "button" at bounding box center [989, 288] width 10 height 10
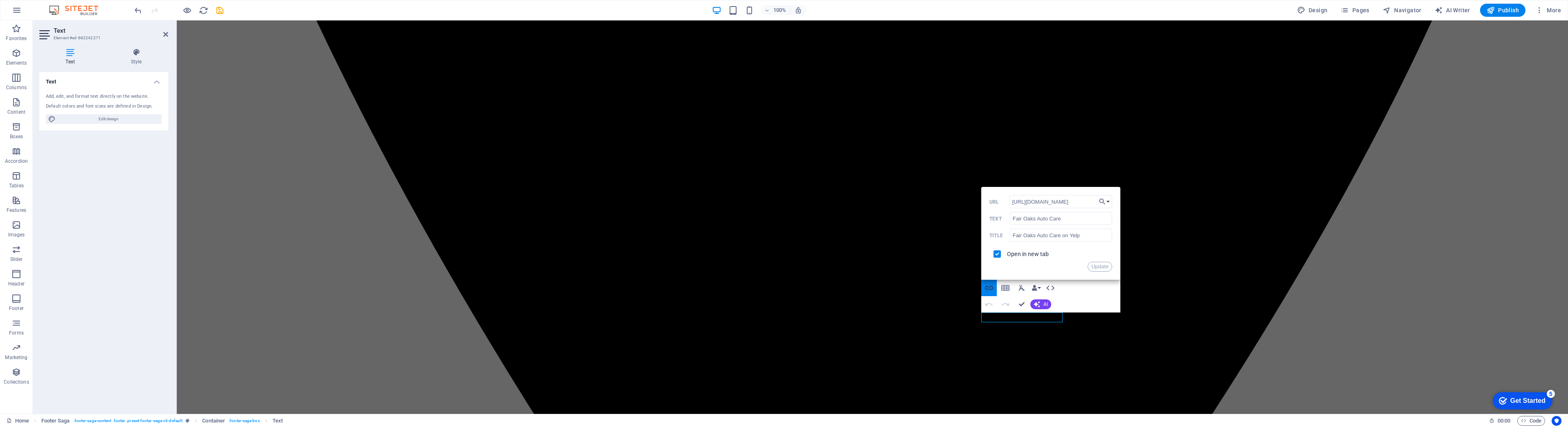
scroll to position [0, 47]
click at [1012, 219] on input "Fair Oaks Auto Care" at bounding box center [1061, 218] width 102 height 13
click at [1069, 221] on input "Fair Oaks Auto Care" at bounding box center [1061, 218] width 102 height 13
type input "Fair Oaks Auto Care on Yelp"
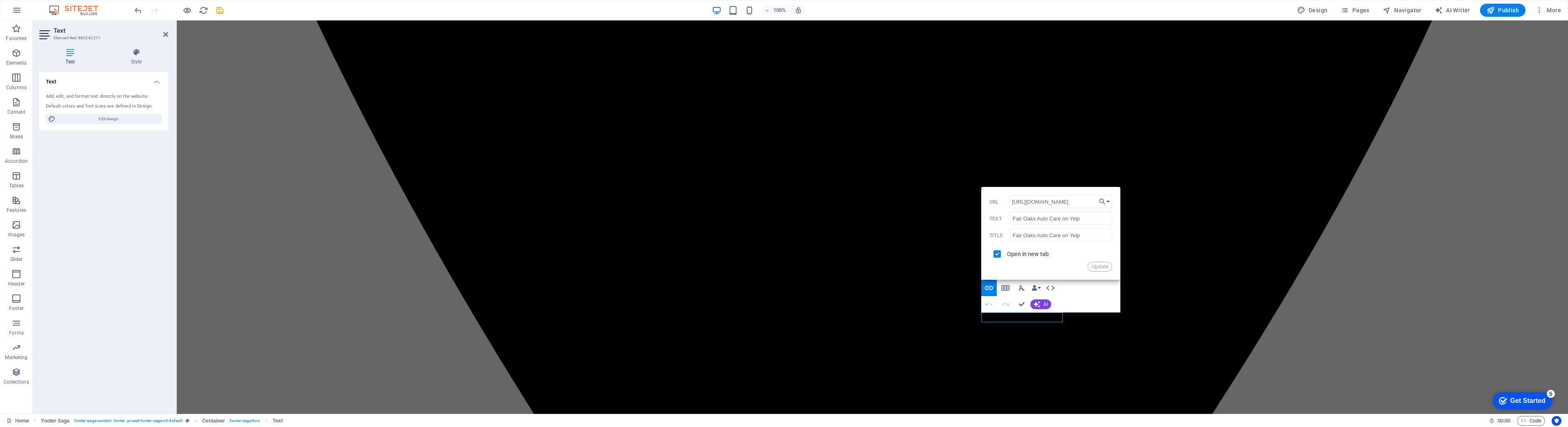
click at [1099, 263] on button "Update" at bounding box center [1100, 266] width 24 height 10
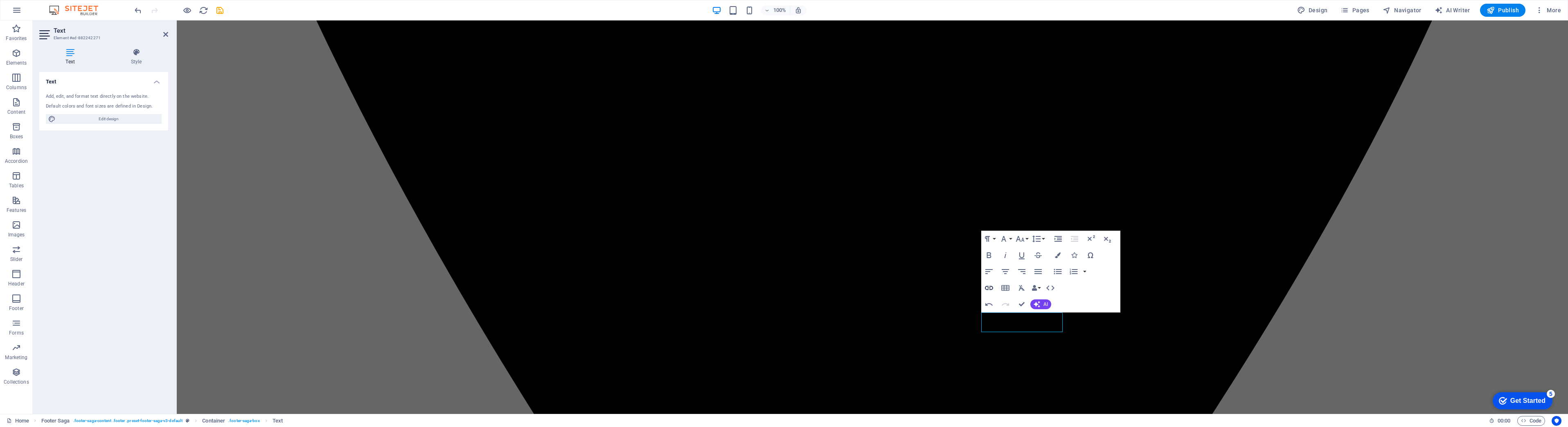
click at [991, 285] on icon "button" at bounding box center [989, 288] width 10 height 10
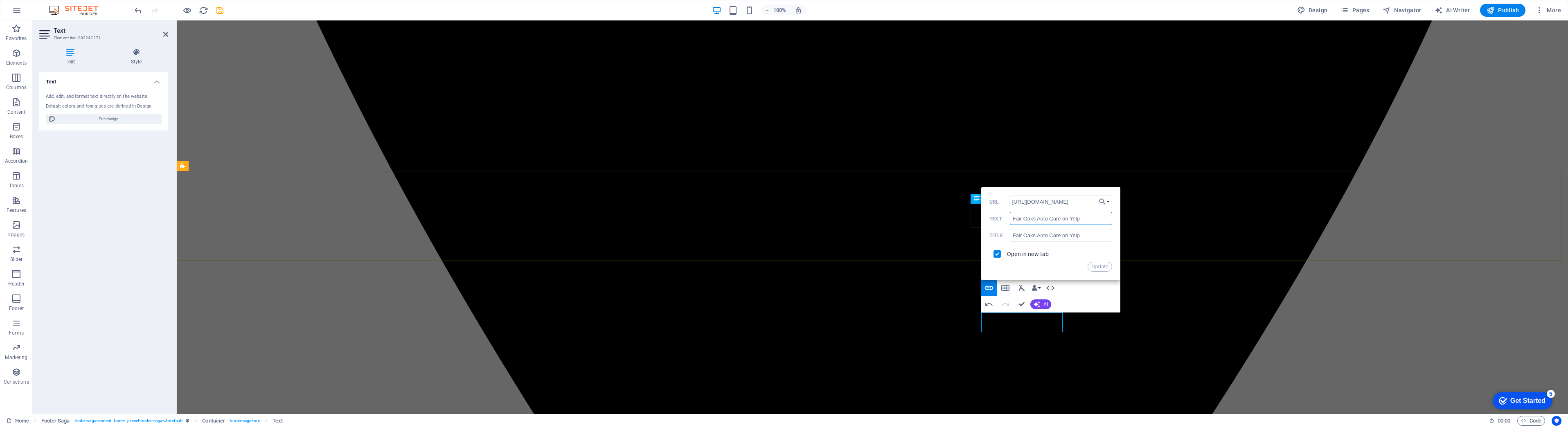
drag, startPoint x: 1247, startPoint y: 239, endPoint x: 981, endPoint y: 213, distance: 267.3
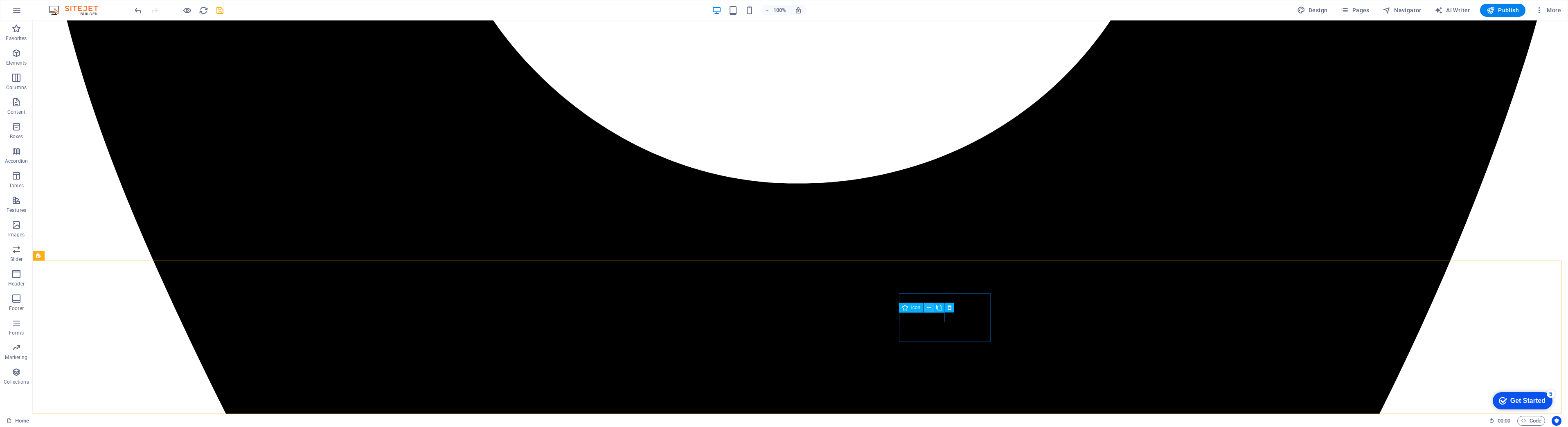
click at [929, 307] on icon at bounding box center [929, 308] width 4 height 9
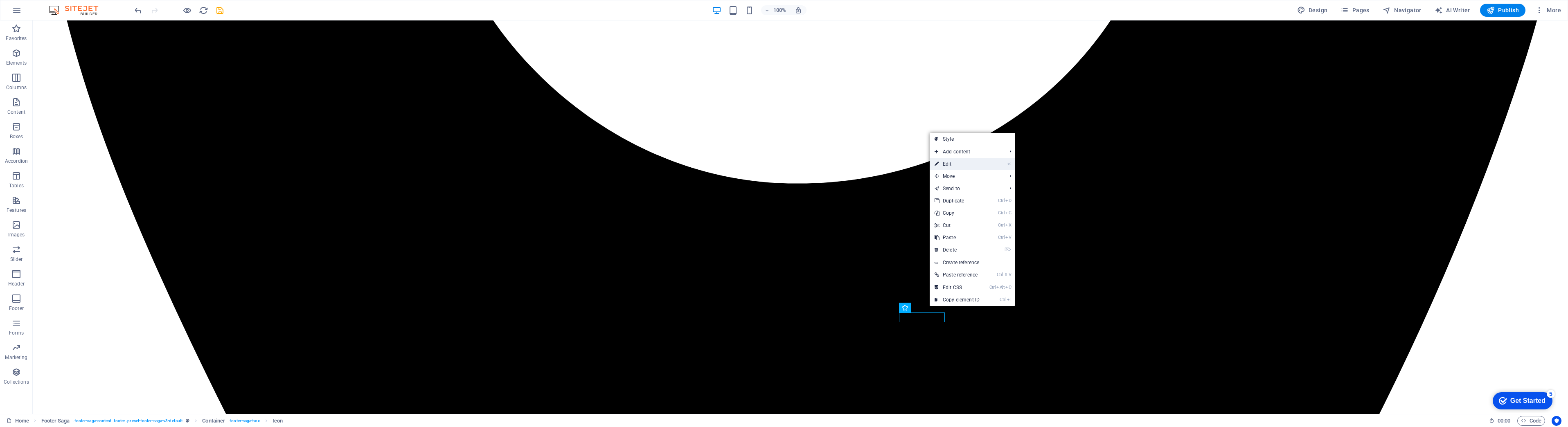
click at [962, 164] on link "⏎ Edit" at bounding box center [957, 164] width 55 height 12
select select "xMidYMid"
select select "px"
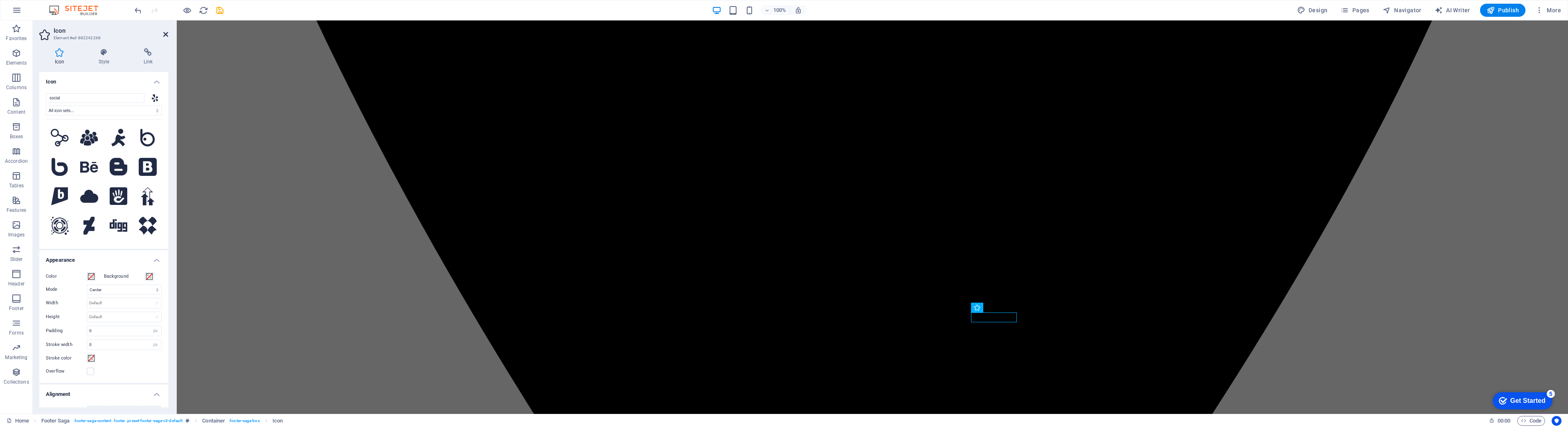
click at [166, 32] on icon at bounding box center [166, 34] width 5 height 7
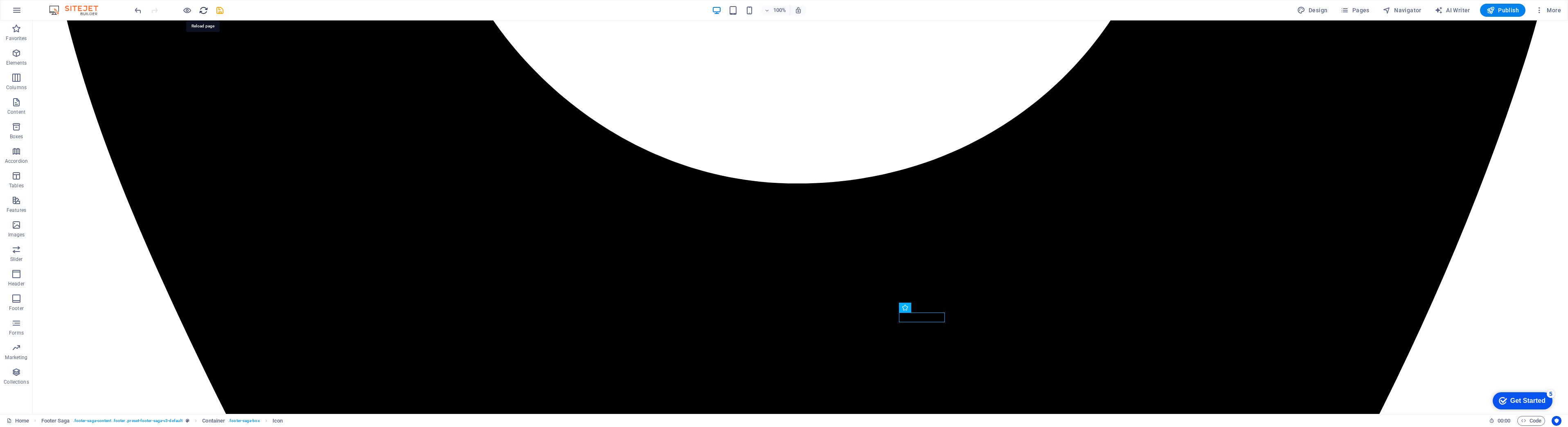
click at [205, 10] on icon "reload" at bounding box center [203, 10] width 9 height 9
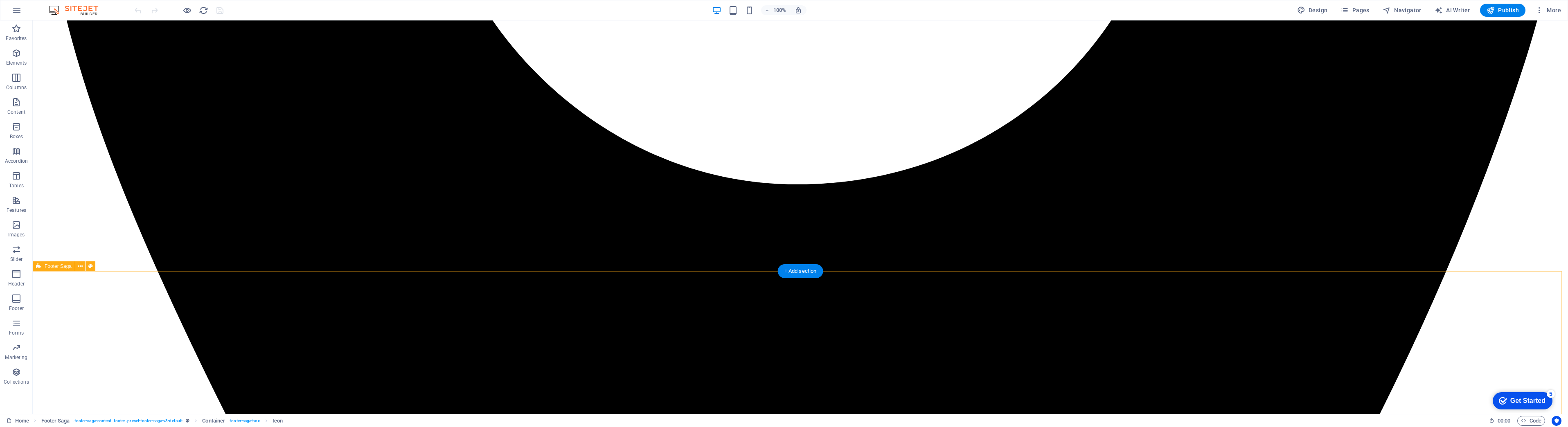
scroll to position [3485, 0]
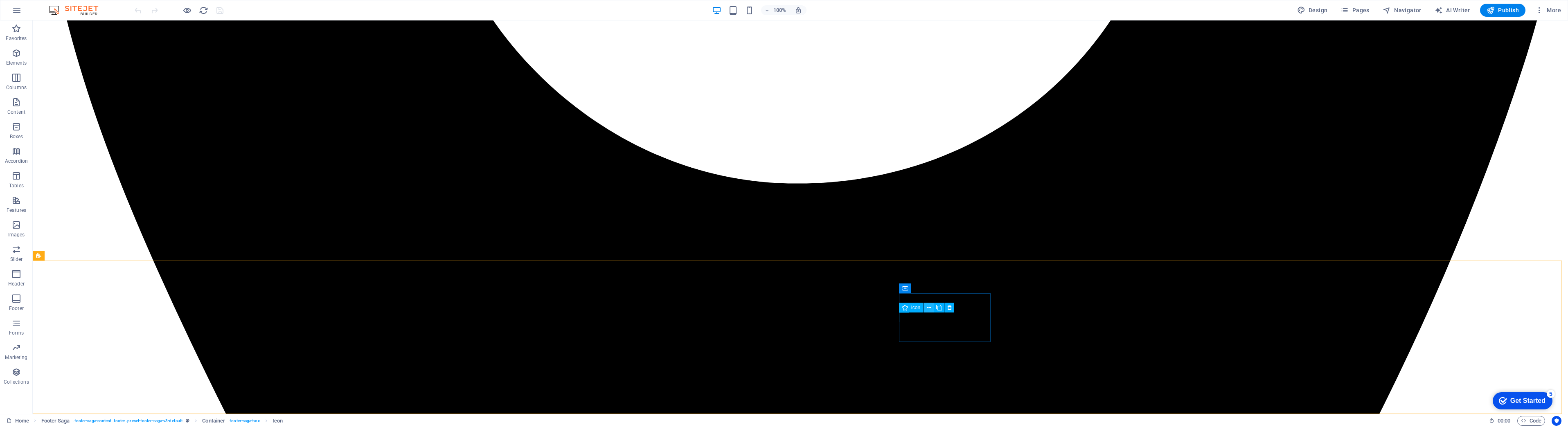
click at [929, 308] on icon at bounding box center [929, 308] width 4 height 9
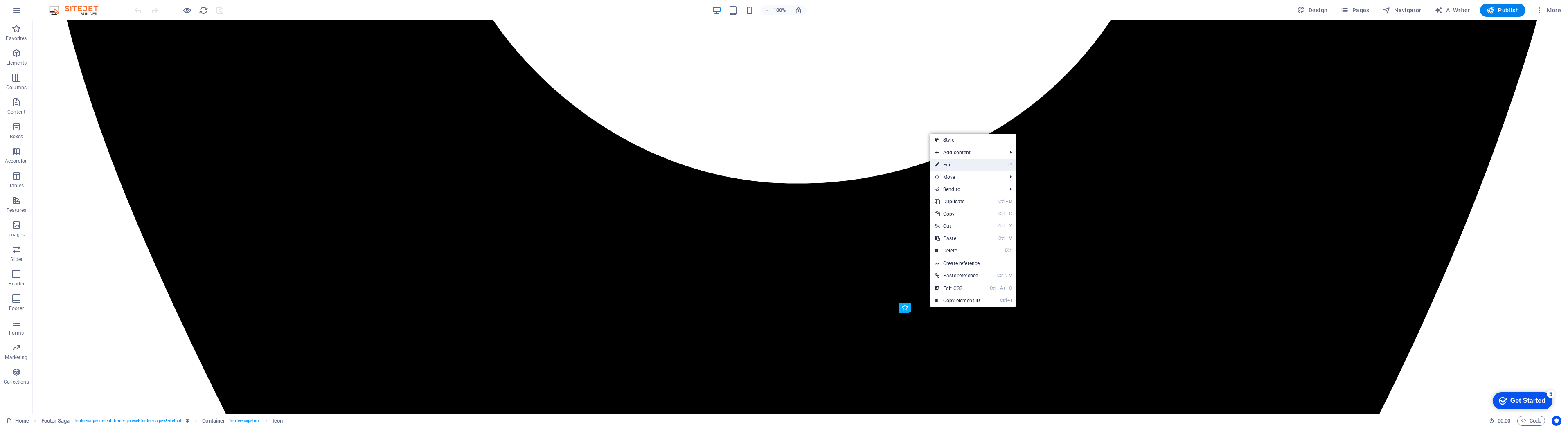
click at [967, 168] on link "⏎ Edit" at bounding box center [957, 165] width 55 height 12
select select "xMidYMid"
select select "px"
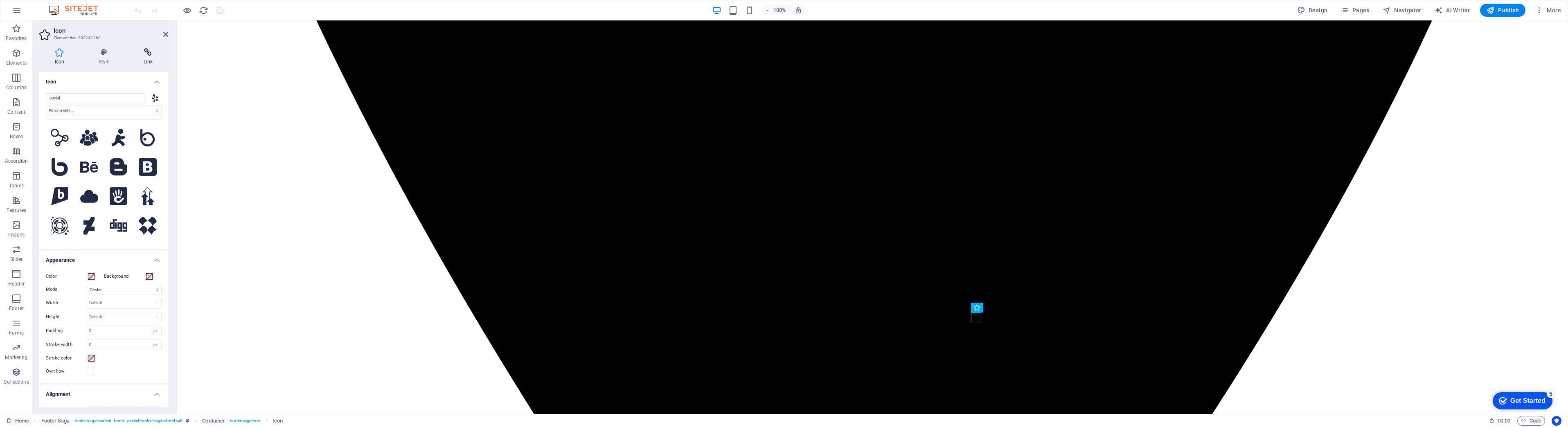
click at [143, 55] on icon at bounding box center [148, 52] width 40 height 8
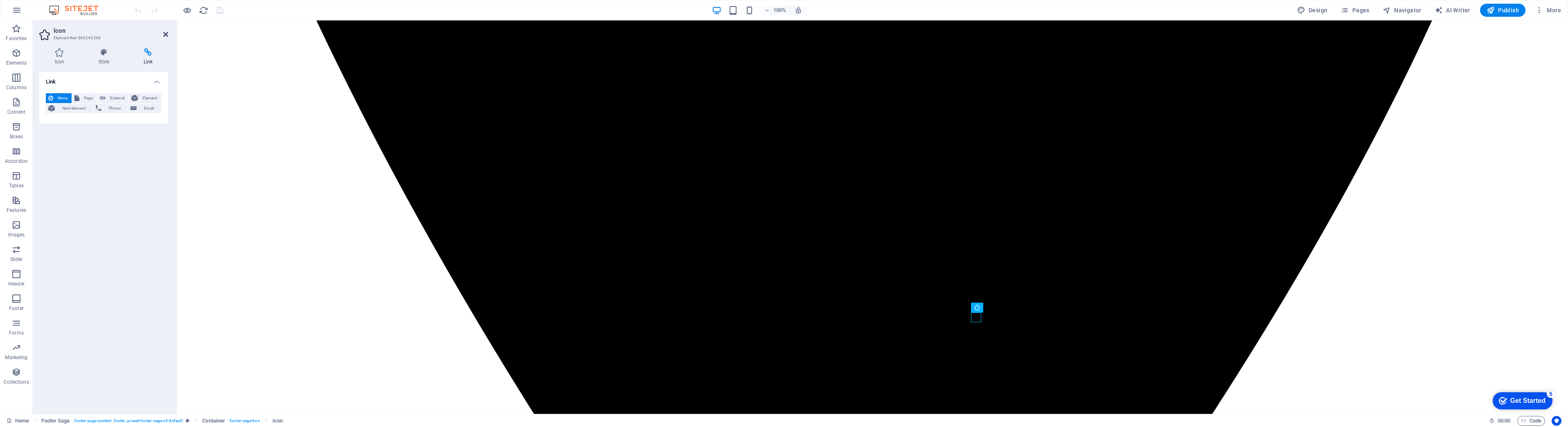
click at [167, 33] on icon at bounding box center [166, 34] width 5 height 7
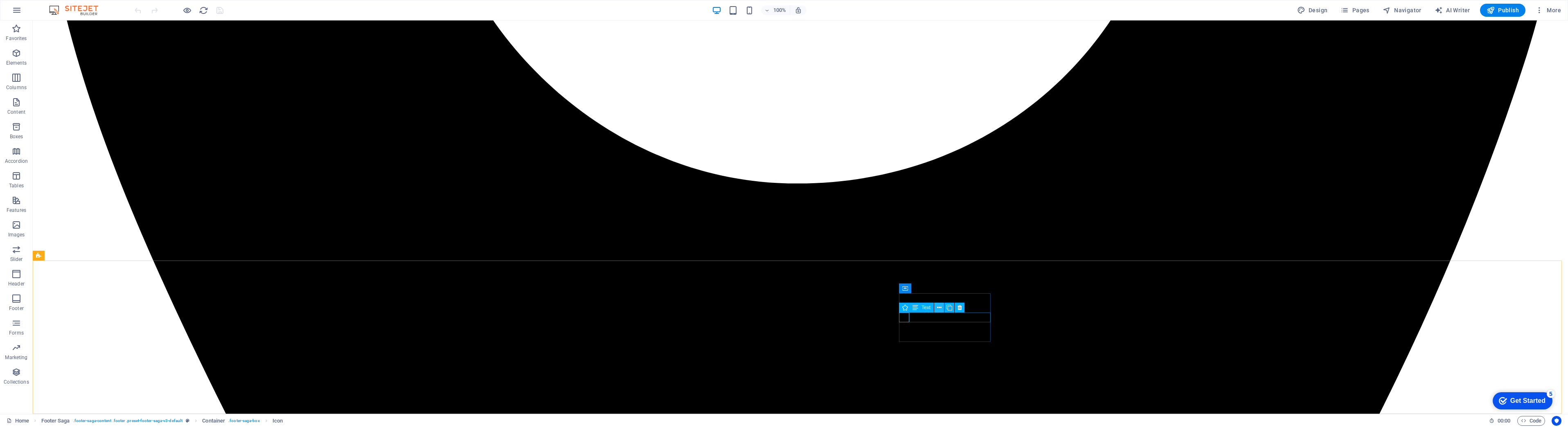
click at [938, 307] on icon at bounding box center [939, 308] width 4 height 9
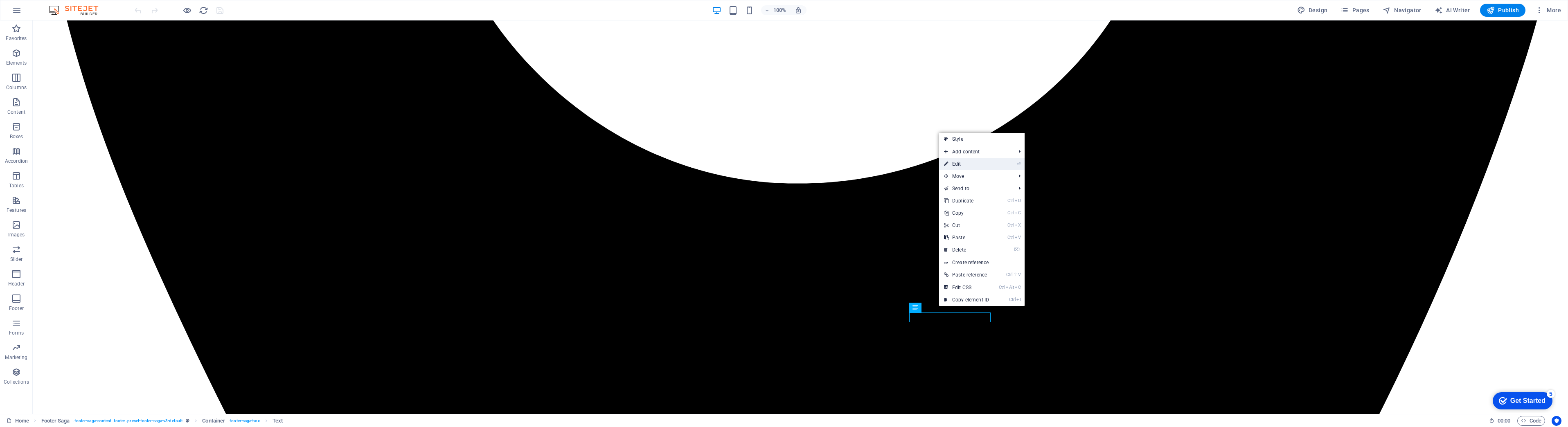
click at [987, 165] on link "⏎ Edit" at bounding box center [967, 164] width 55 height 12
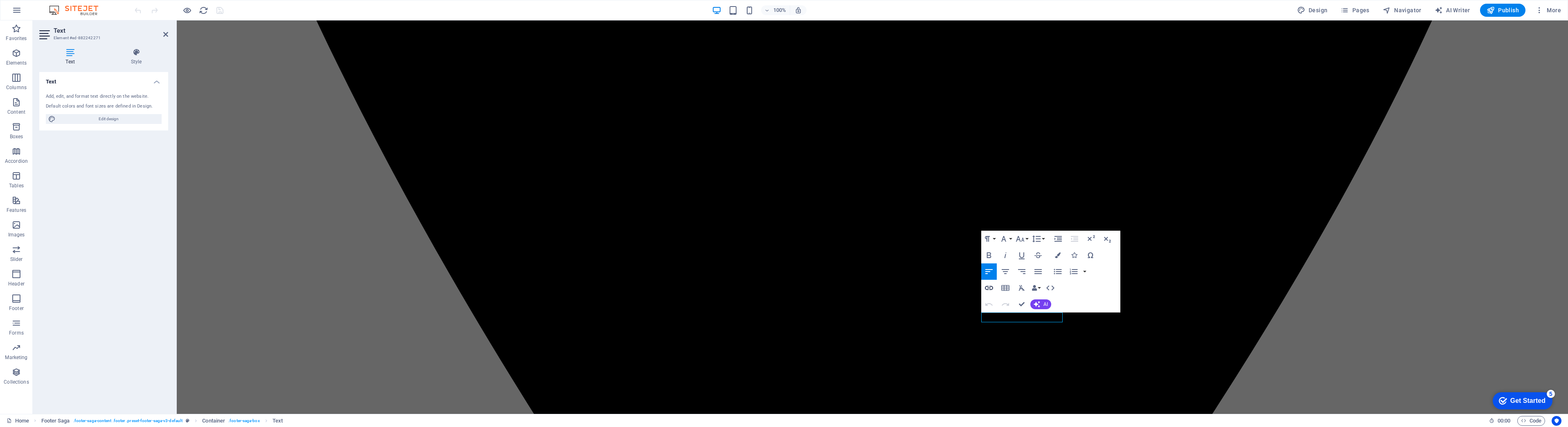
click at [992, 288] on icon "button" at bounding box center [989, 288] width 10 height 10
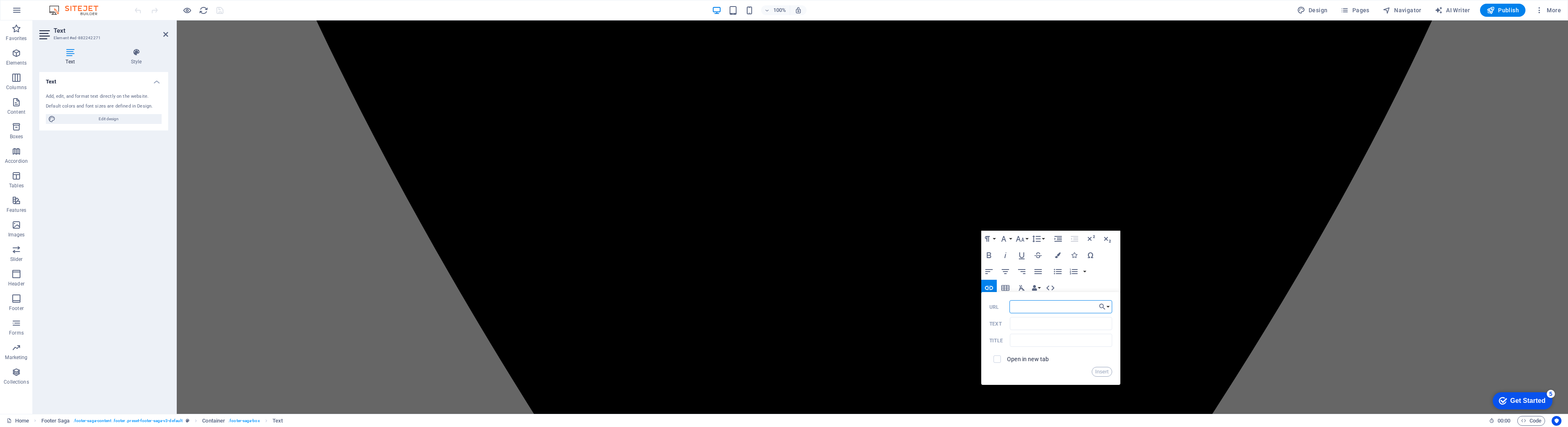
paste input "[URL][DOMAIN_NAME]"
type input "[URL][DOMAIN_NAME]"
click at [1020, 324] on input "Text" at bounding box center [1061, 324] width 102 height 13
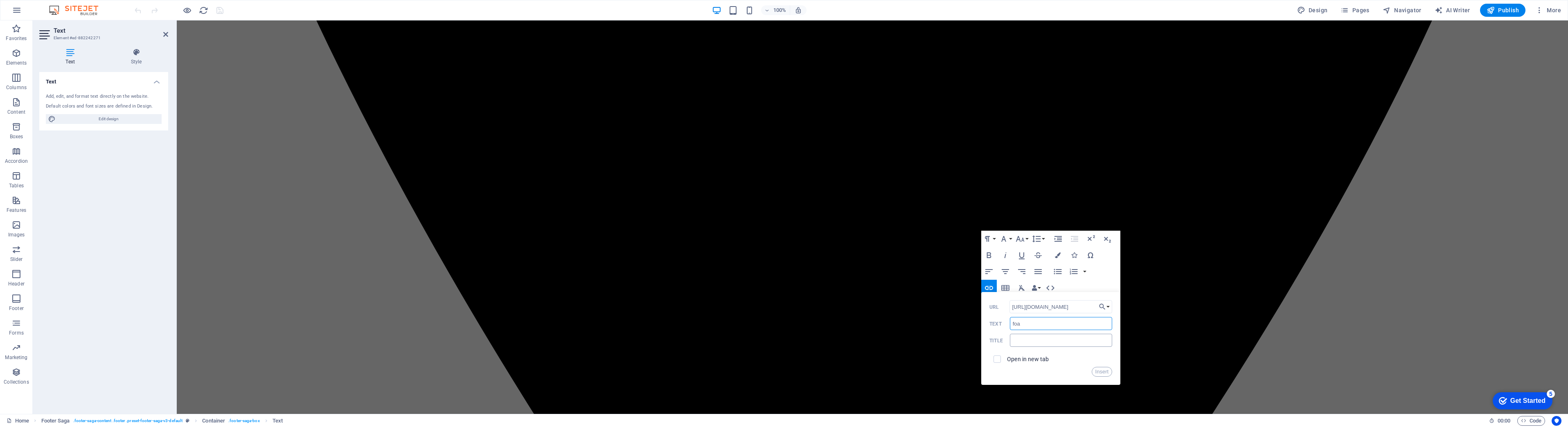
type input "foa"
click at [1031, 337] on input "text" at bounding box center [1061, 341] width 102 height 13
type input "Fair Oaks Auto Care"
click at [999, 359] on input "checkbox" at bounding box center [996, 358] width 7 height 7
checkbox input "true"
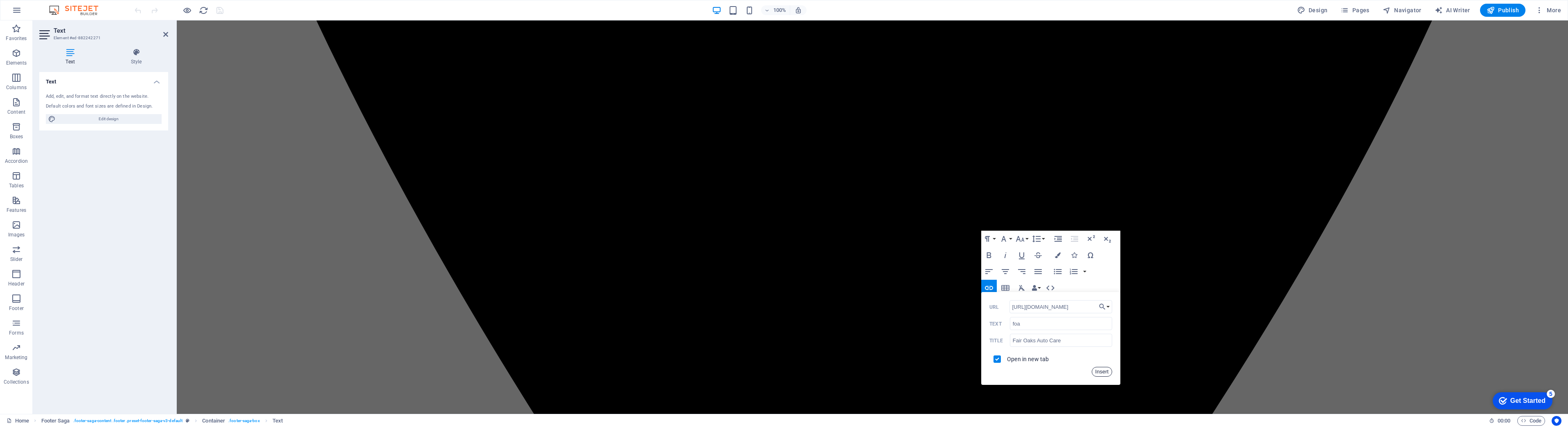
click at [1109, 371] on button "Insert" at bounding box center [1102, 372] width 21 height 10
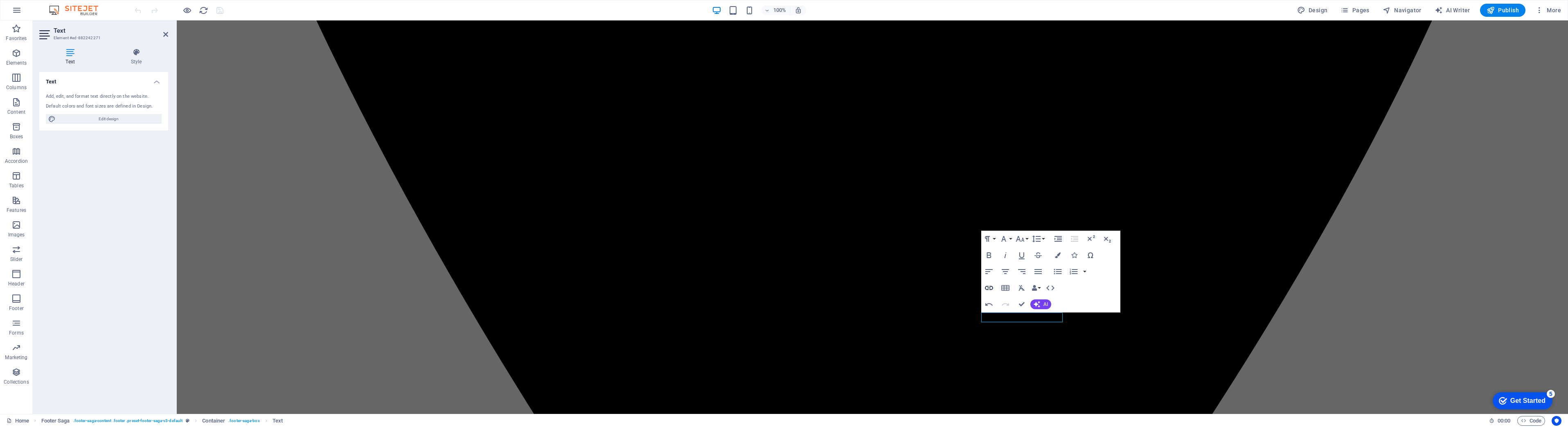
click at [990, 286] on icon "button" at bounding box center [989, 288] width 8 height 4
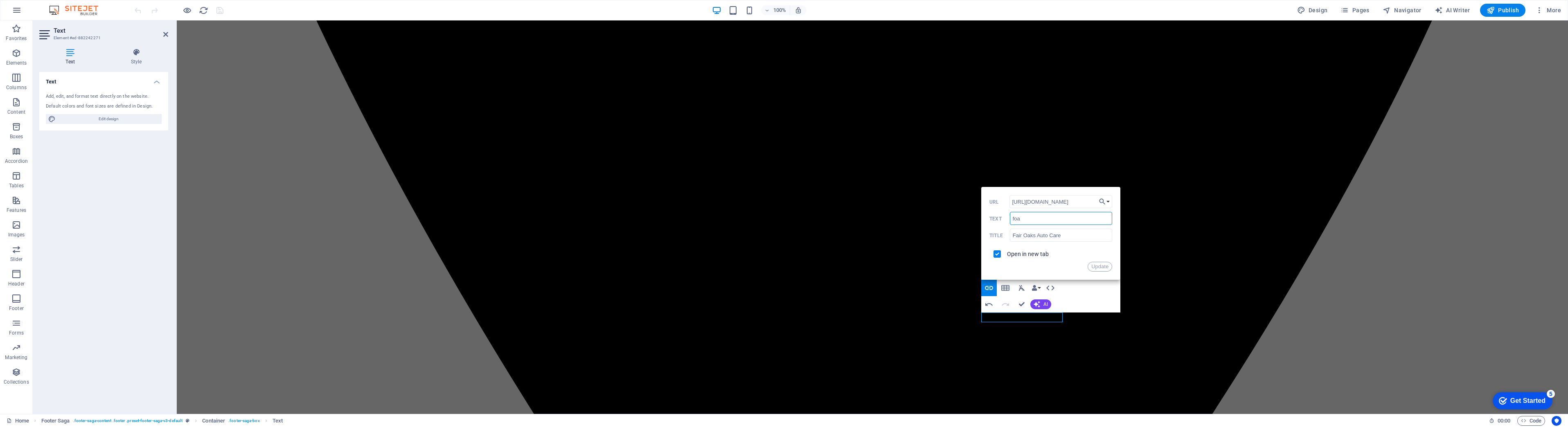
drag, startPoint x: 1028, startPoint y: 218, endPoint x: 998, endPoint y: 217, distance: 30.0
click at [998, 217] on div "foa Text" at bounding box center [1051, 218] width 123 height 13
type input "YELP!"
click at [1099, 268] on button "Update" at bounding box center [1100, 266] width 24 height 10
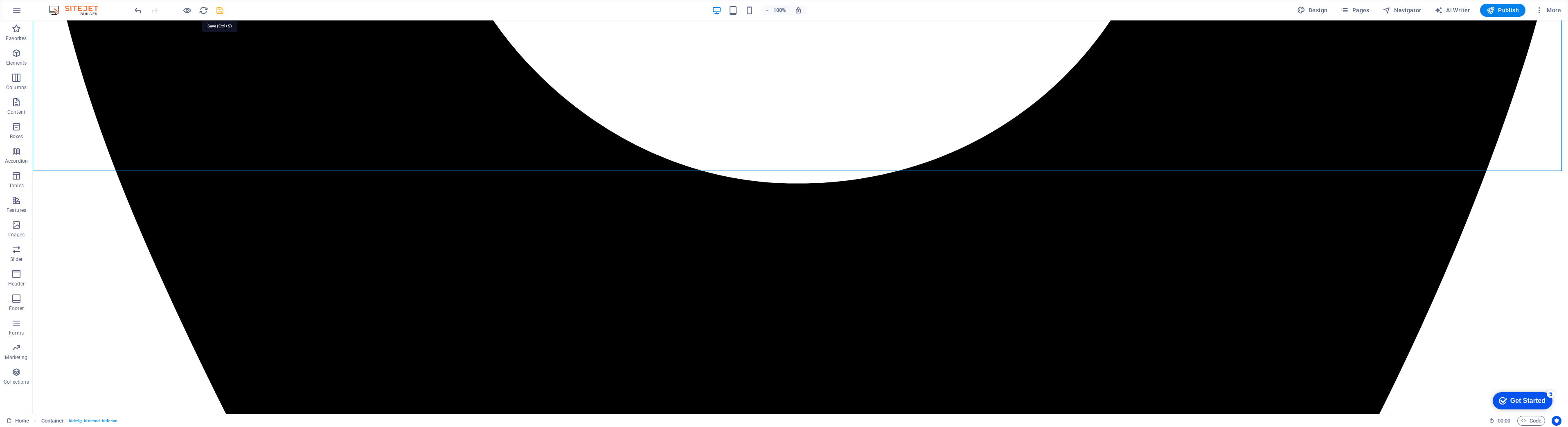
click at [217, 8] on icon "save" at bounding box center [220, 10] width 9 height 9
click at [1503, 12] on span "Publish" at bounding box center [1502, 10] width 32 height 8
